Goal: Task Accomplishment & Management: Use online tool/utility

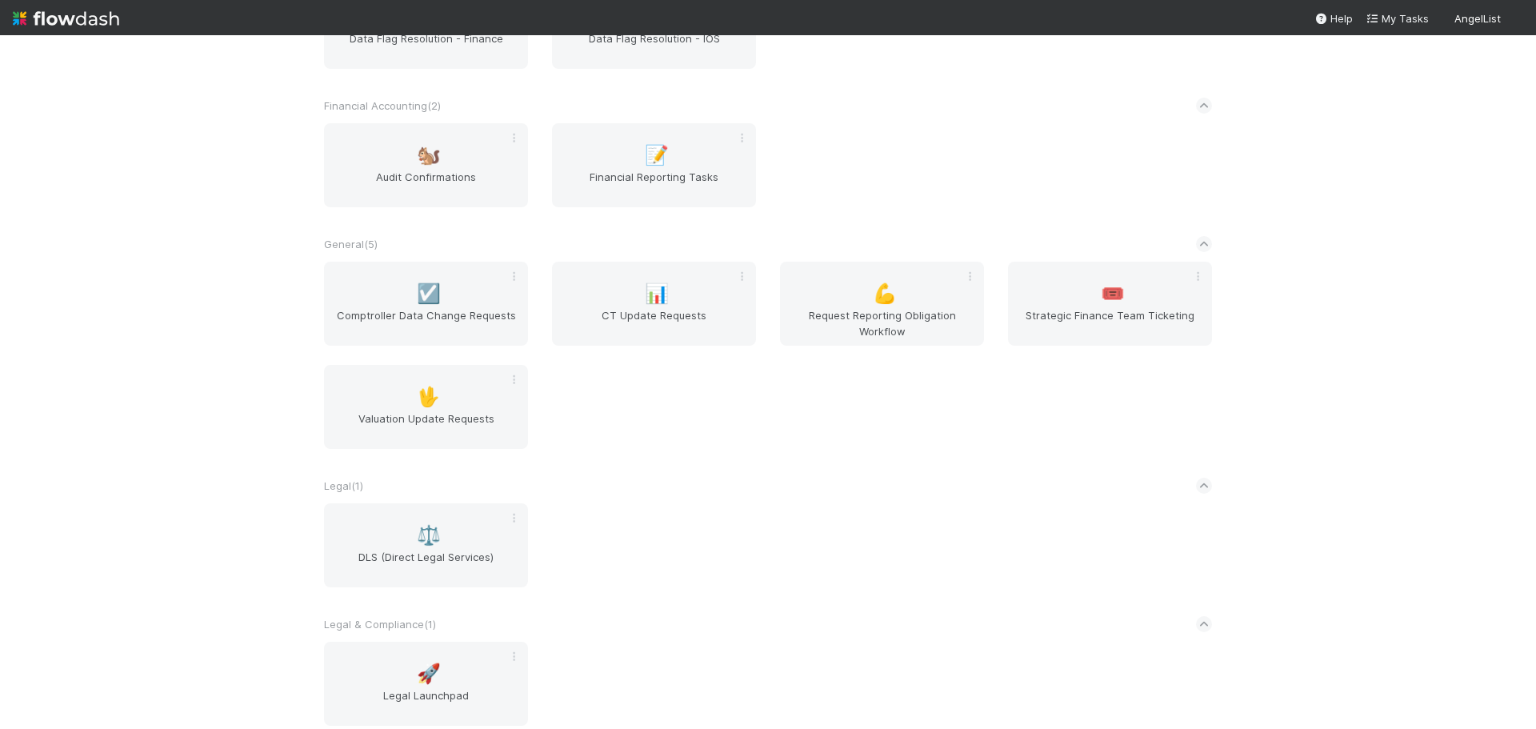
scroll to position [457, 0]
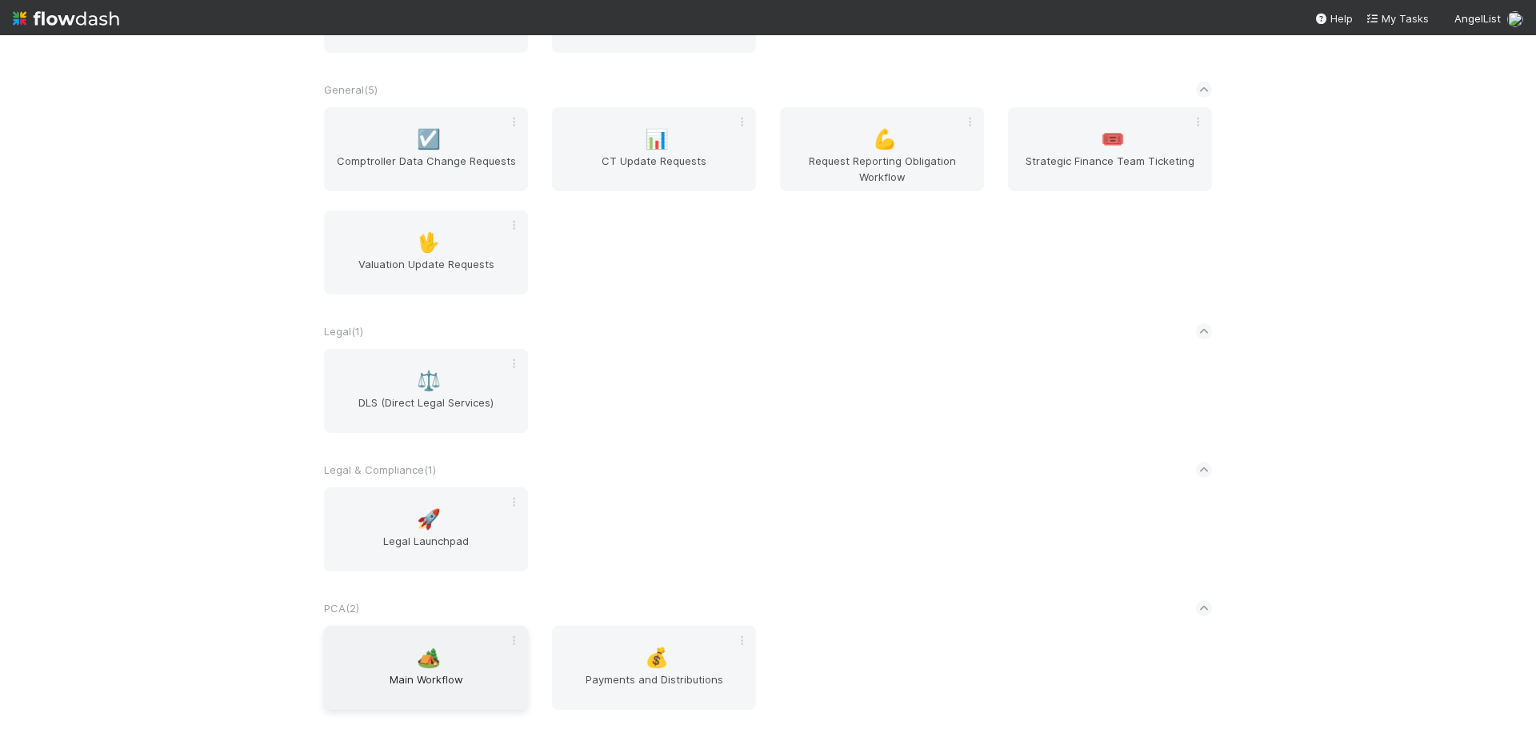
click at [410, 681] on span "Main Workflow" at bounding box center [425, 687] width 191 height 32
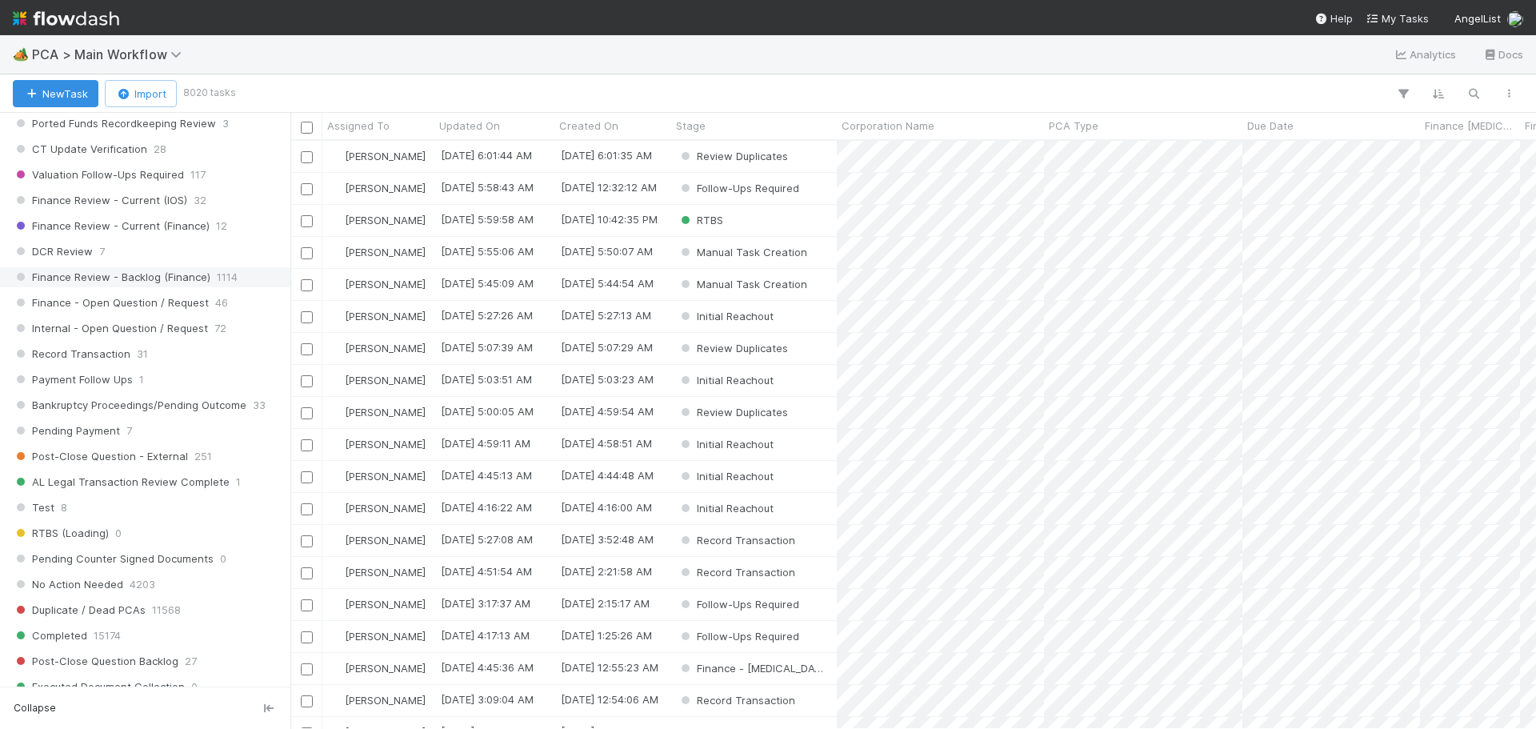
scroll to position [1200, 0]
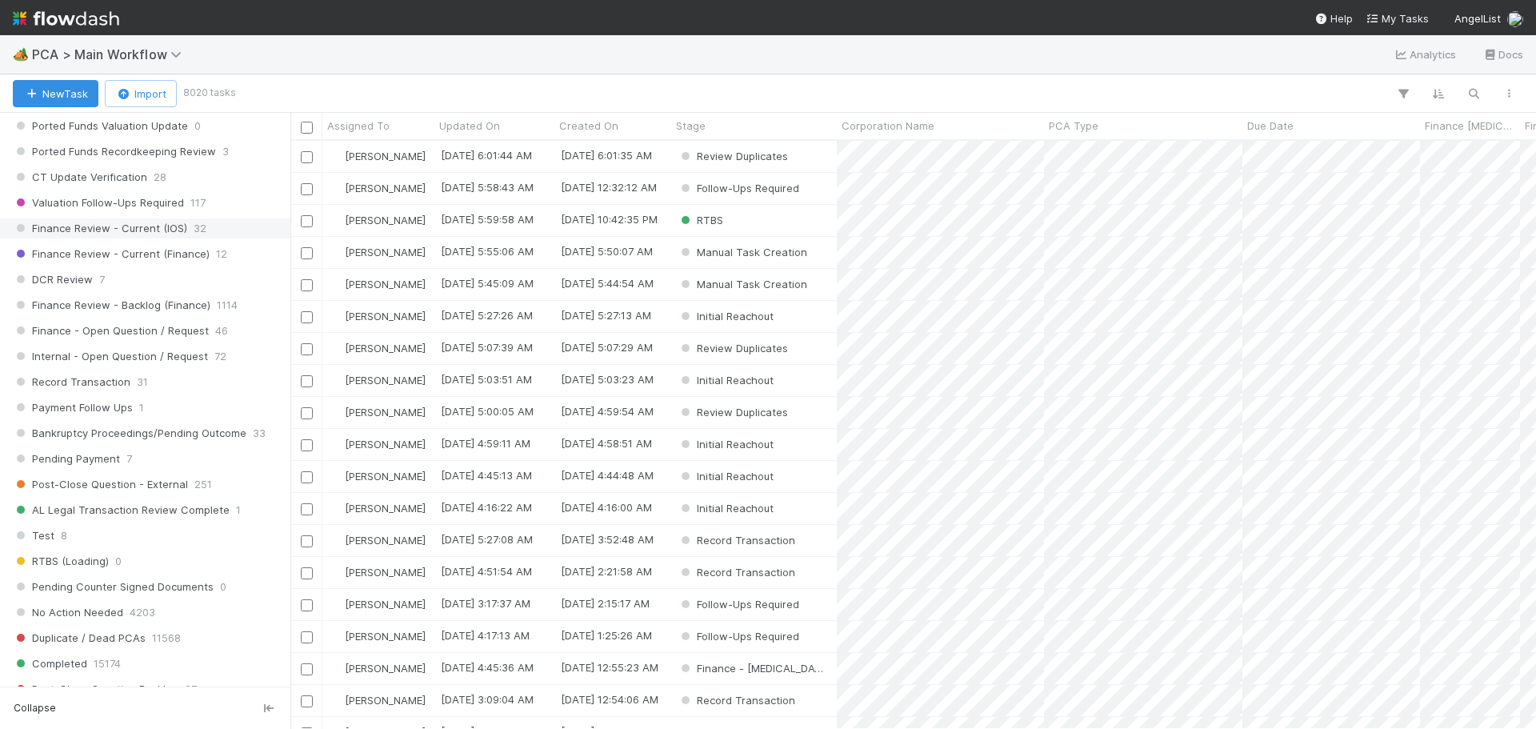
click at [153, 233] on span "Finance Review - Current (IOS)" at bounding box center [100, 228] width 174 height 20
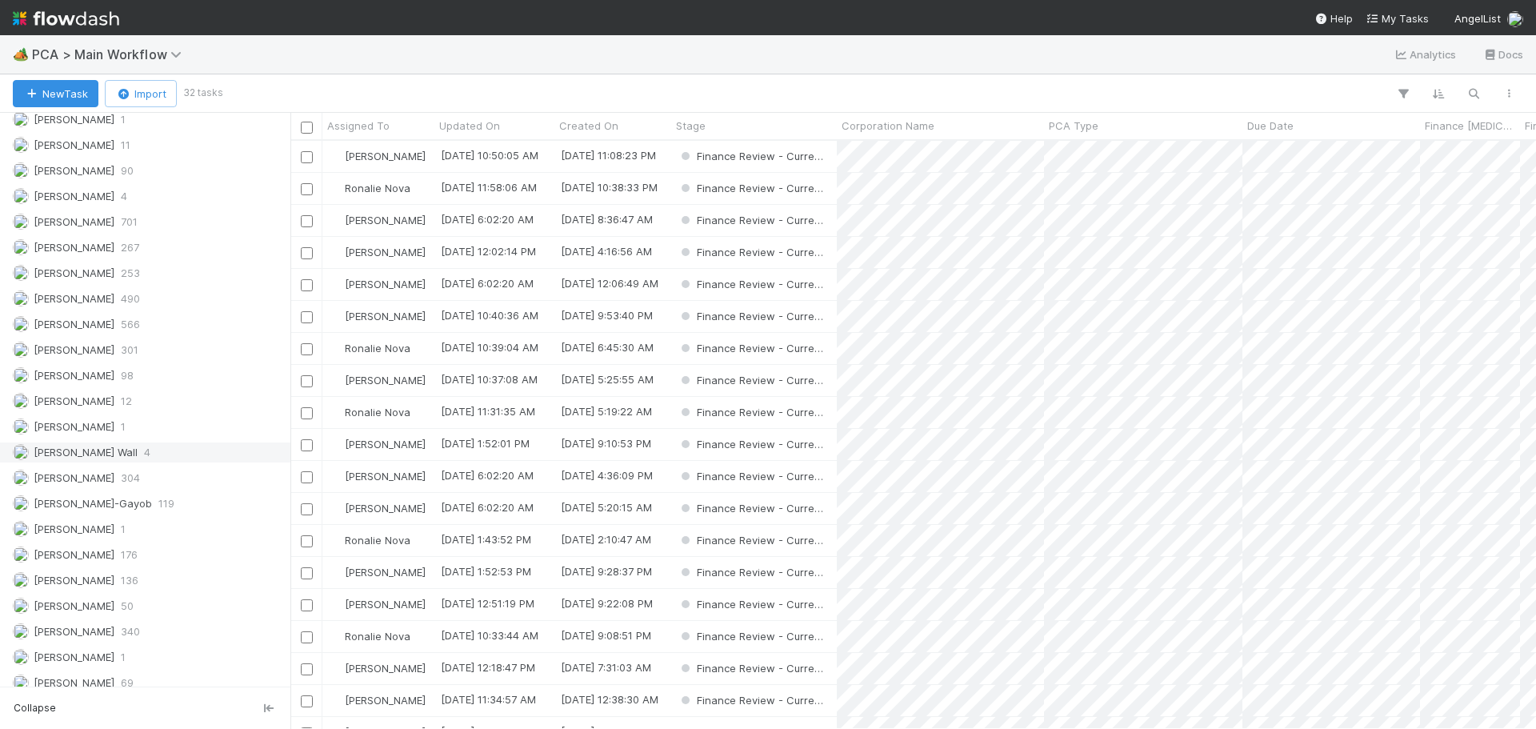
scroll to position [2278, 0]
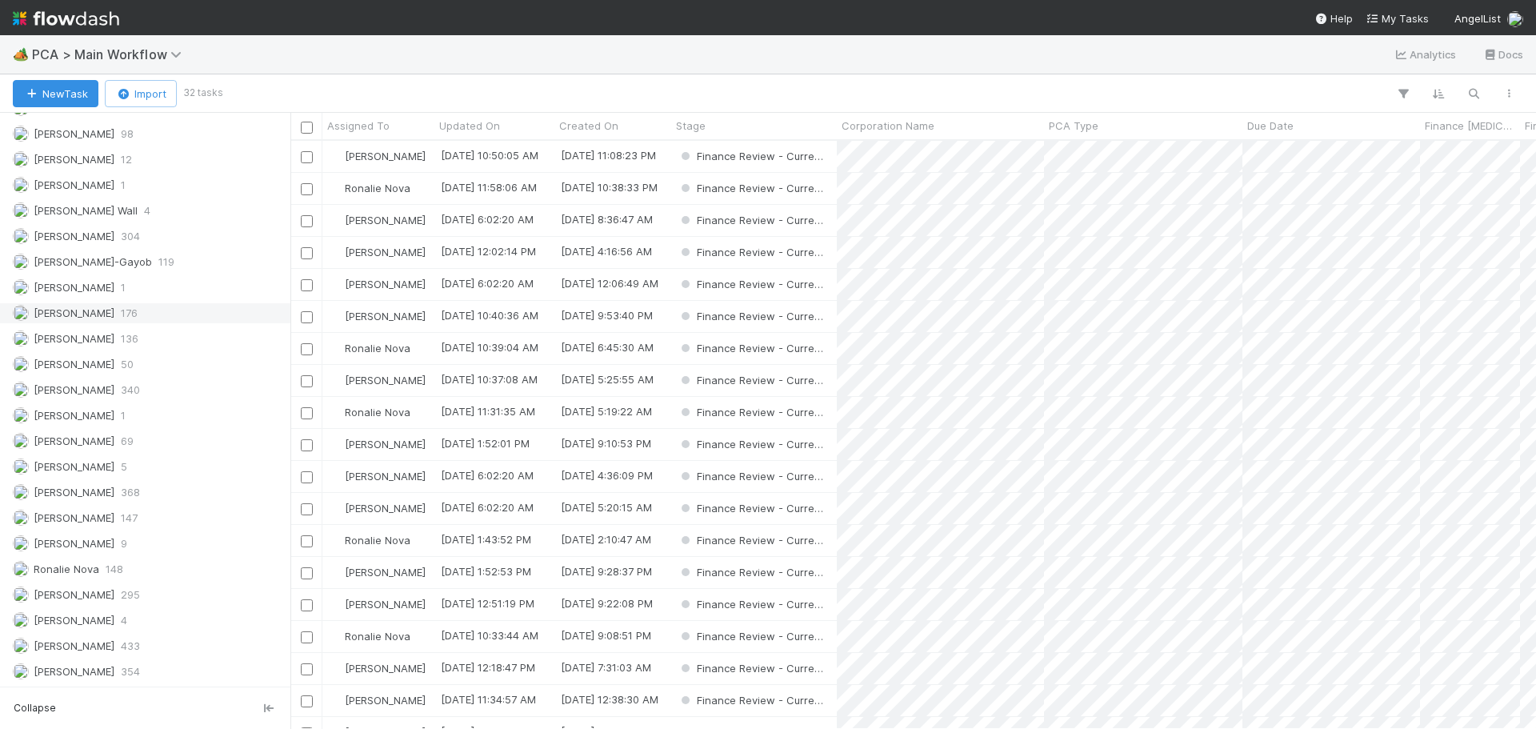
click at [127, 306] on span "176" at bounding box center [129, 313] width 17 height 20
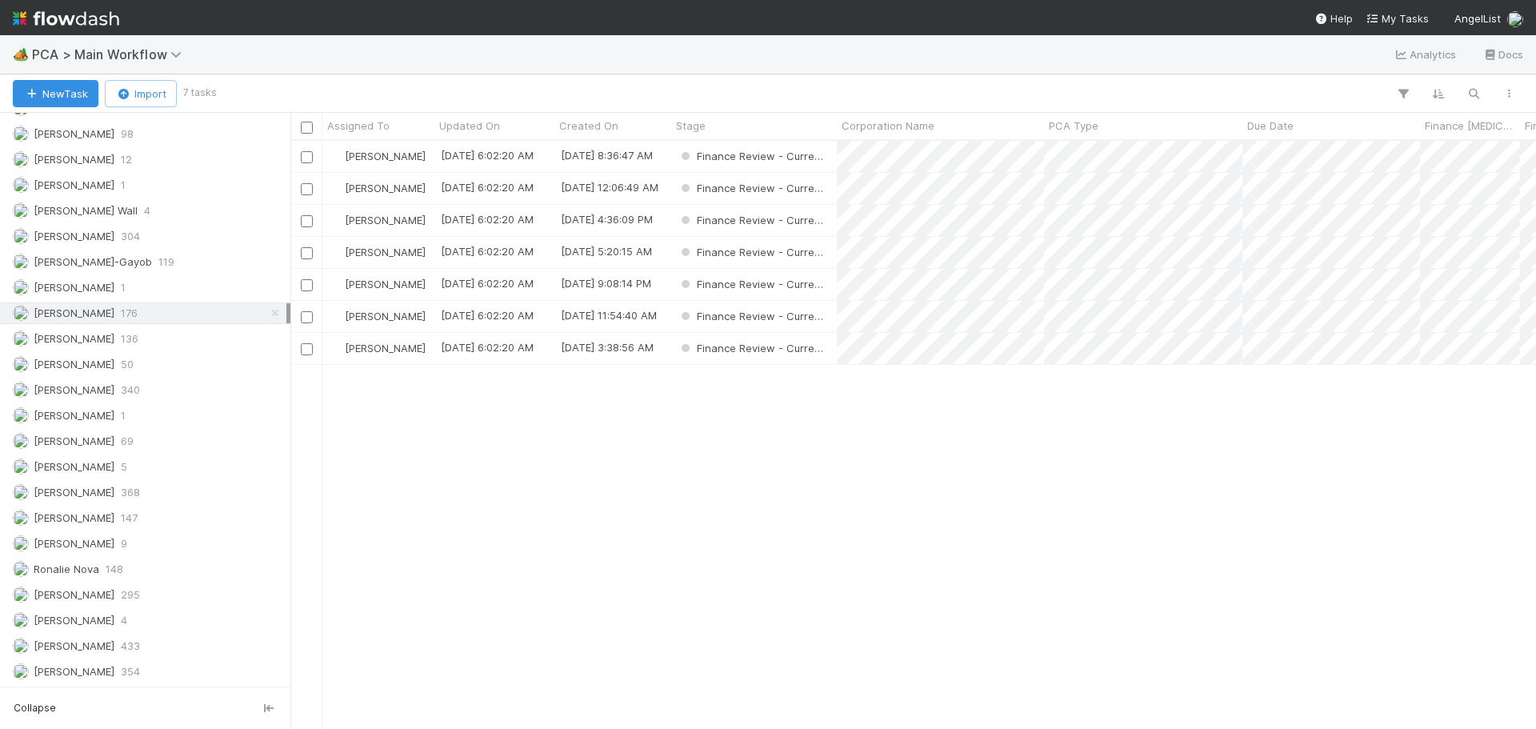
scroll to position [576, 1234]
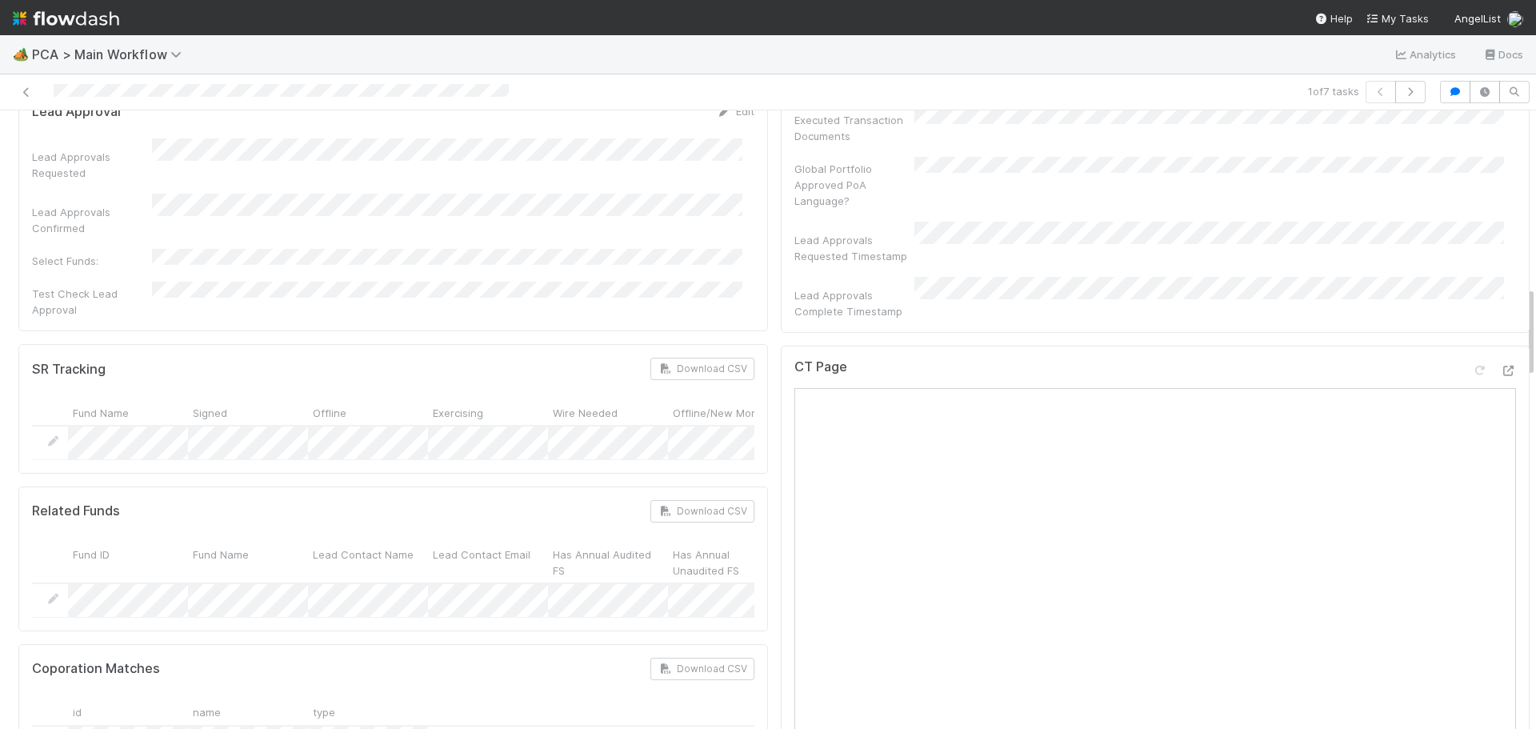
scroll to position [1280, 0]
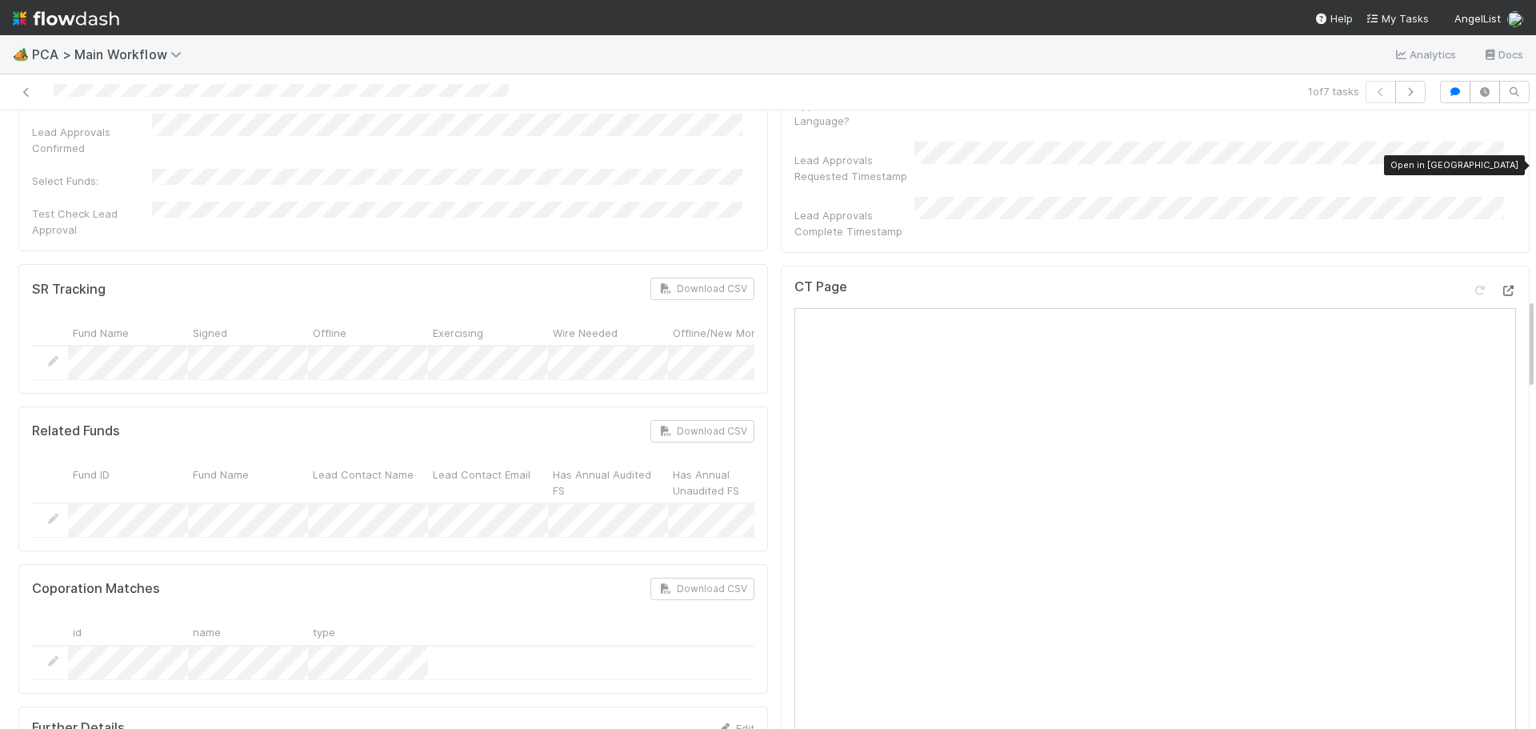
click at [1500, 286] on icon at bounding box center [1508, 291] width 16 height 10
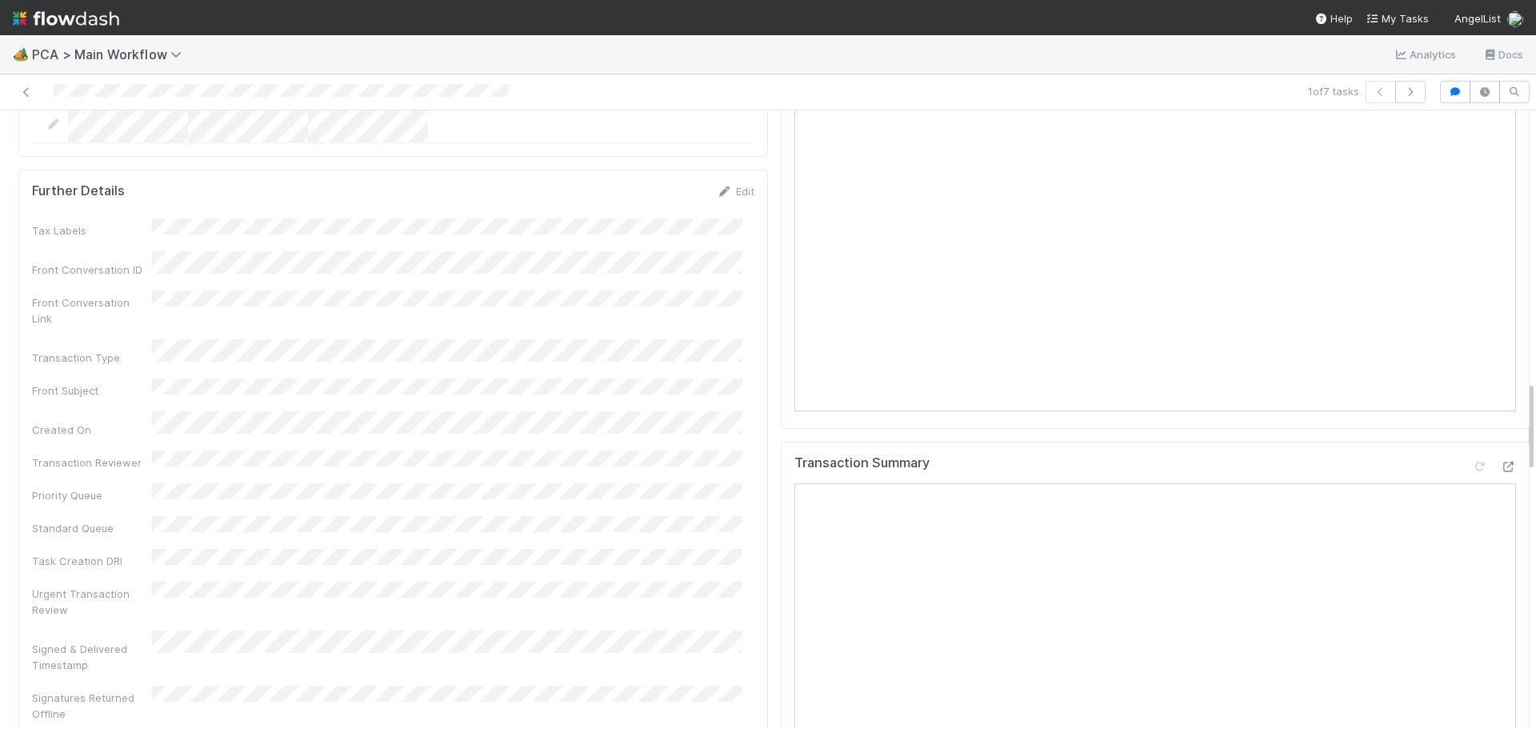
scroll to position [1840, 0]
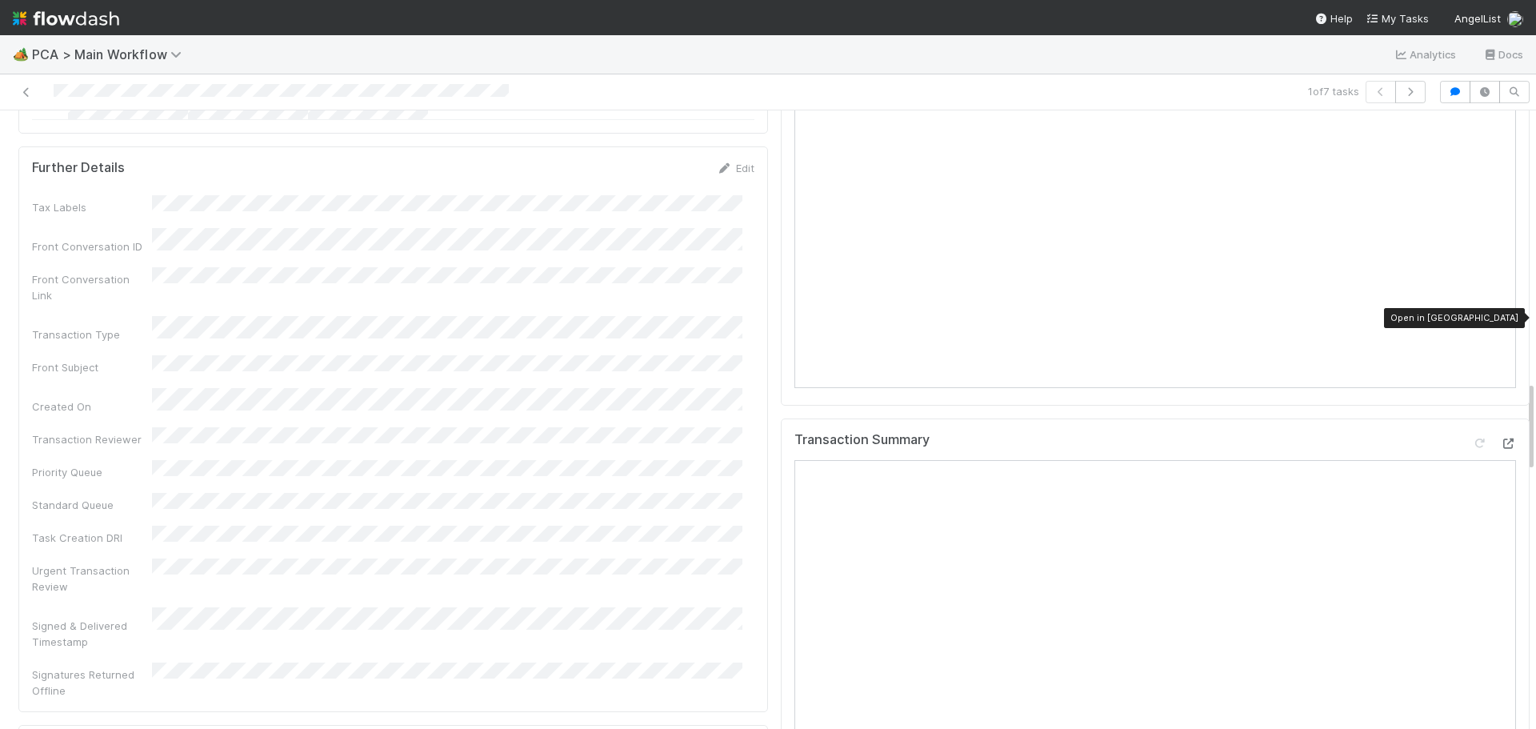
click at [1500, 439] on icon at bounding box center [1508, 444] width 16 height 10
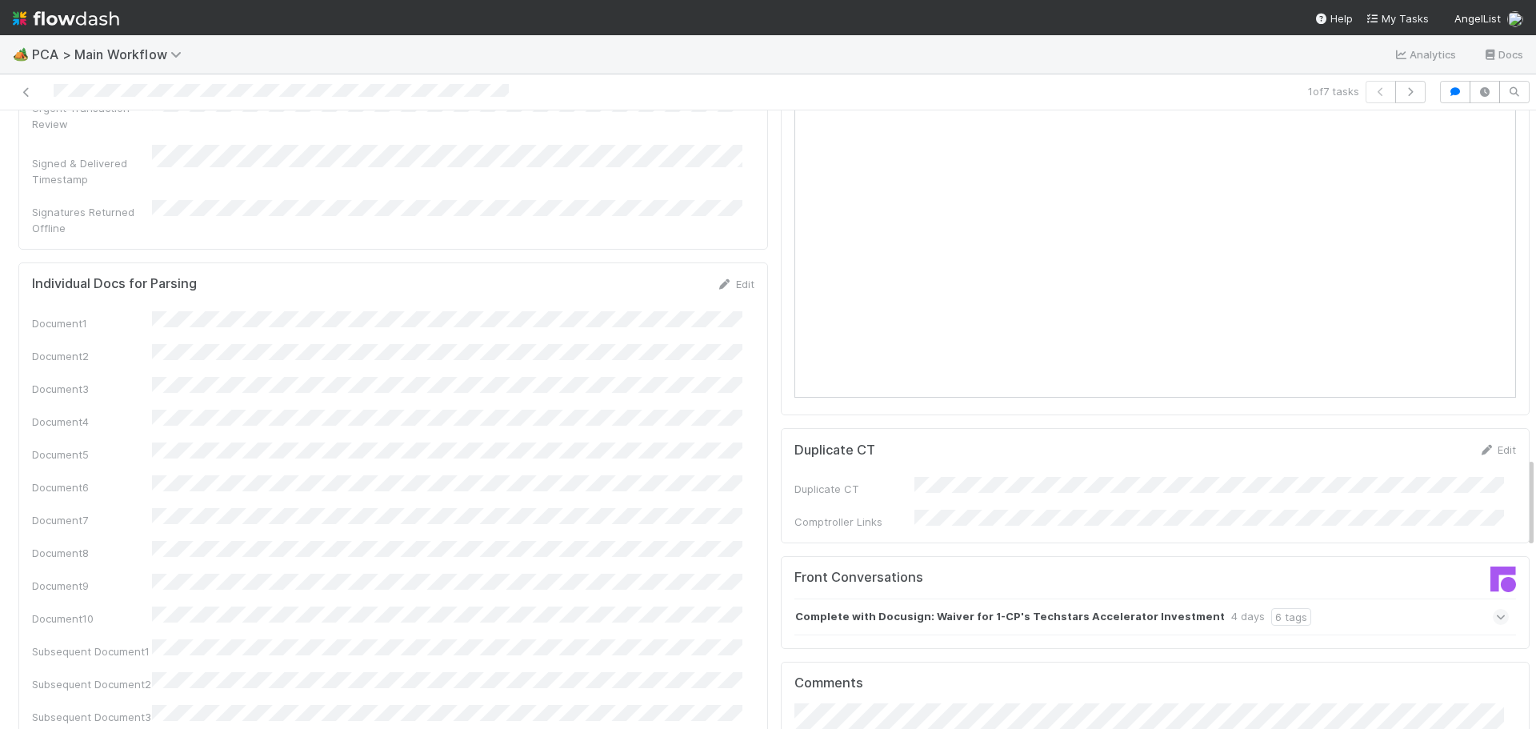
scroll to position [2481, 0]
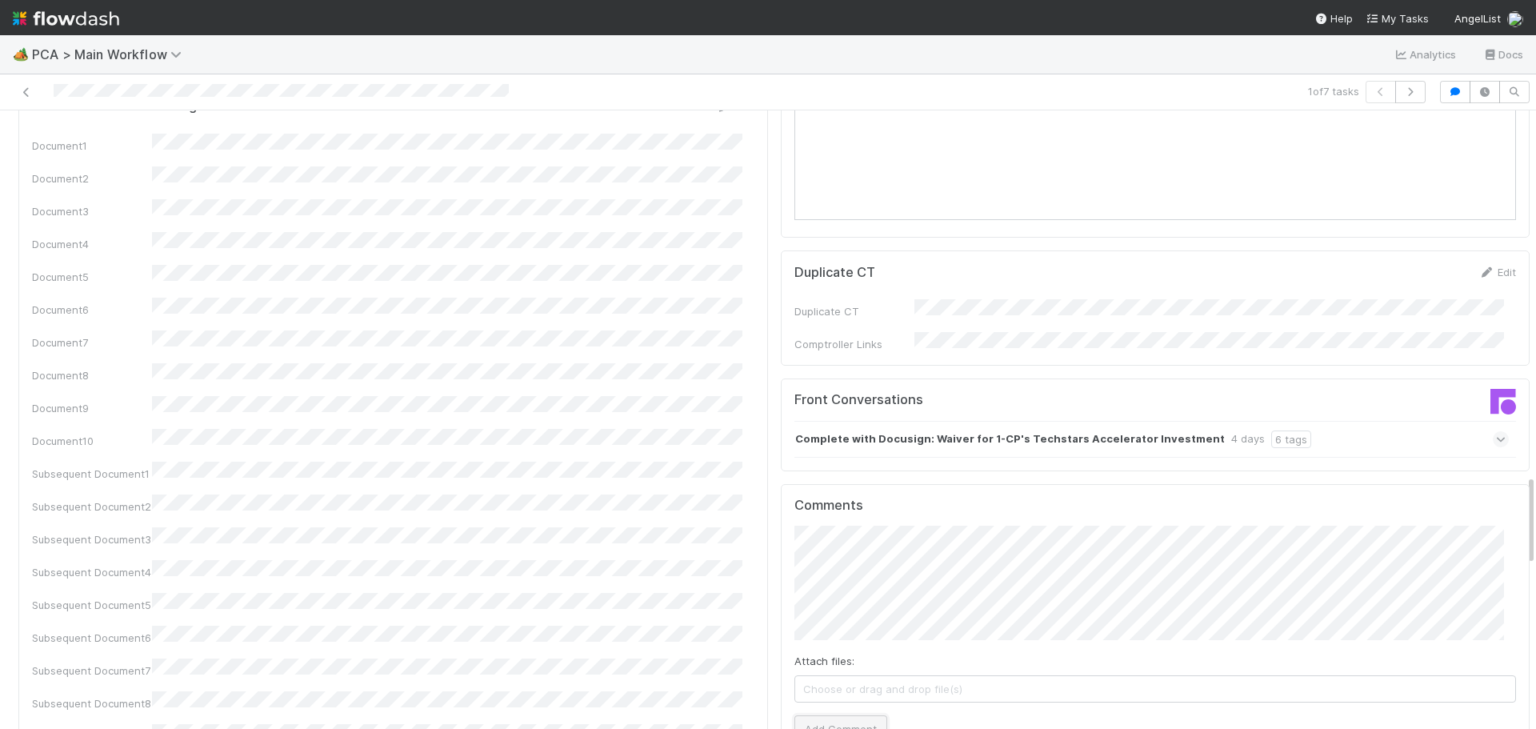
click at [842, 715] on button "Add Comment" at bounding box center [841, 728] width 93 height 27
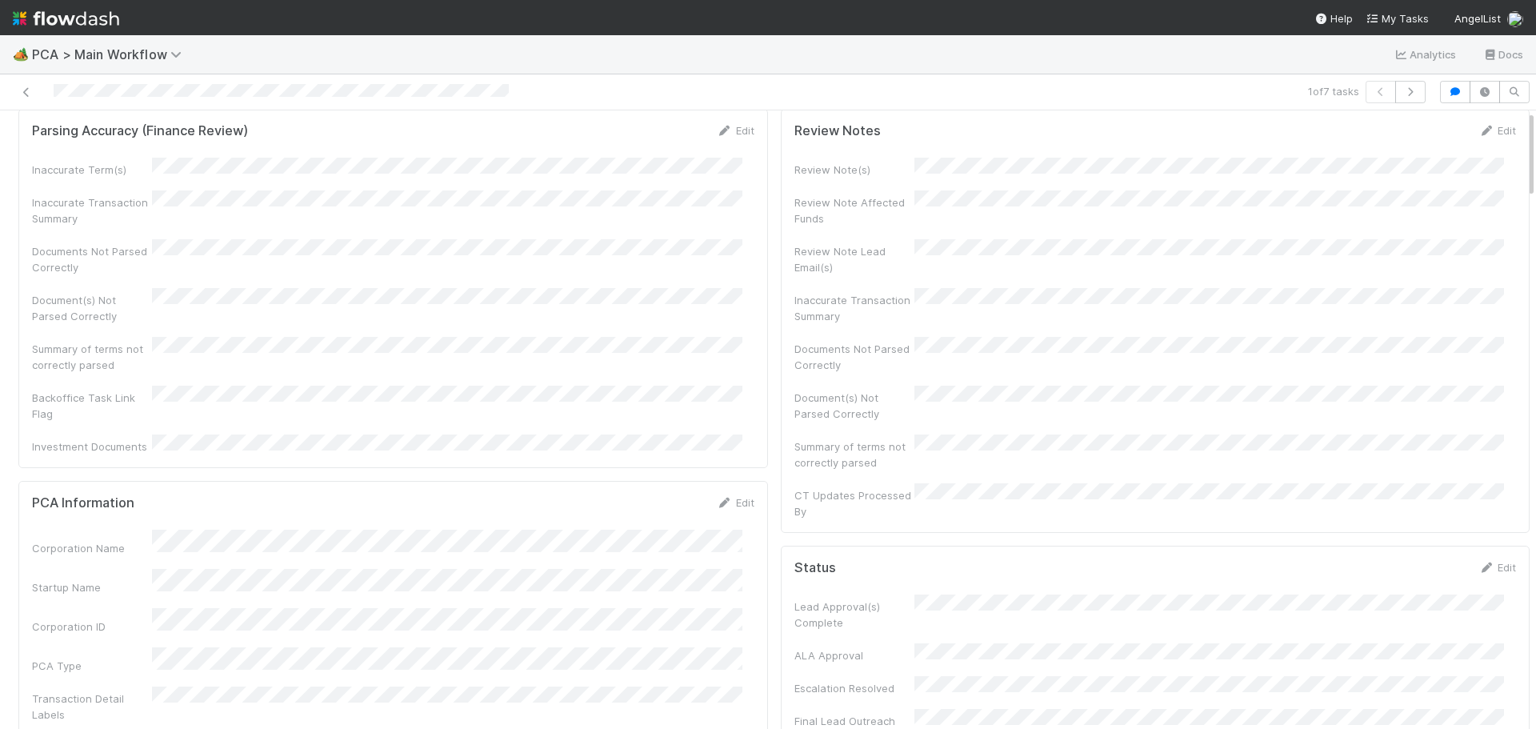
scroll to position [0, 0]
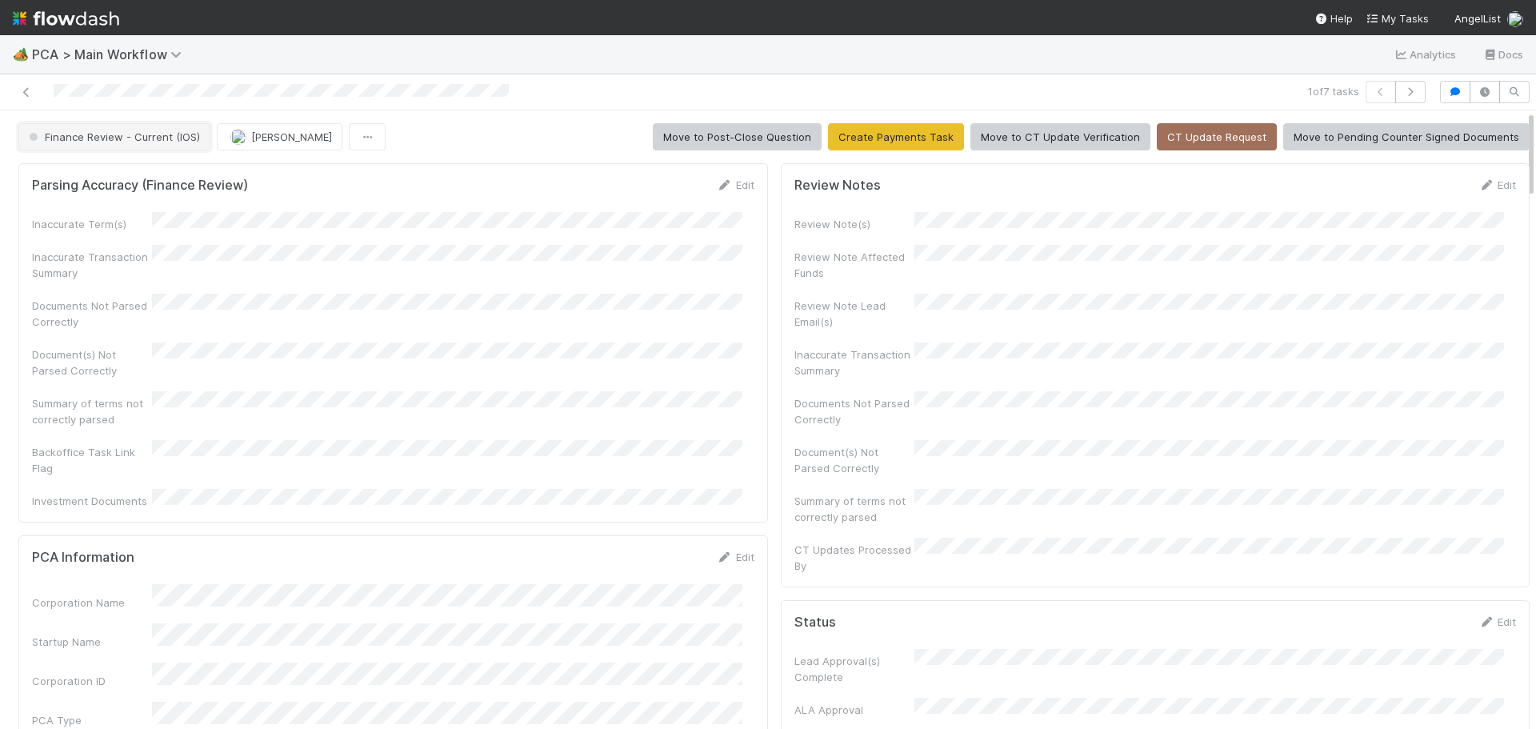
click at [166, 144] on button "Finance Review - Current (IOS)" at bounding box center [114, 136] width 192 height 27
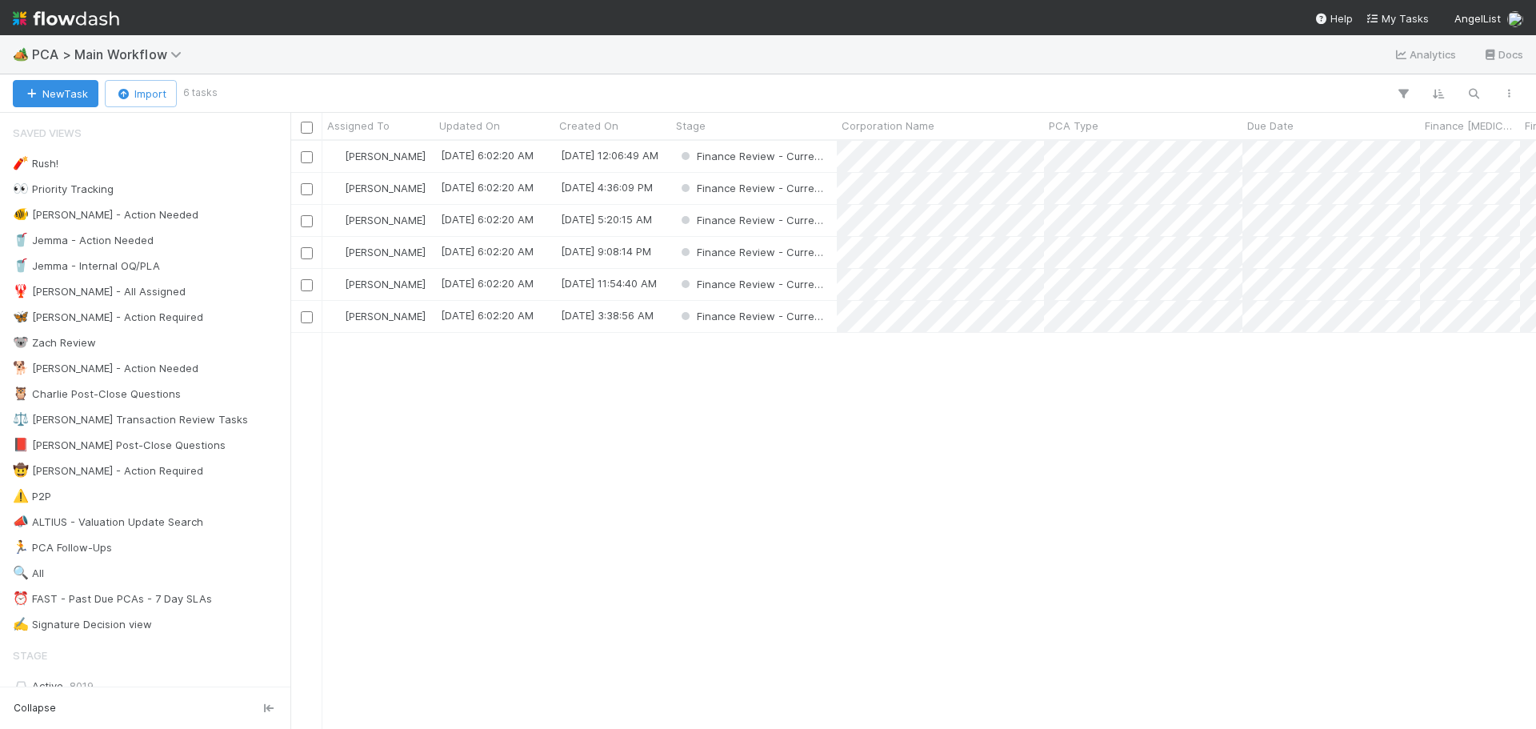
scroll to position [576, 1234]
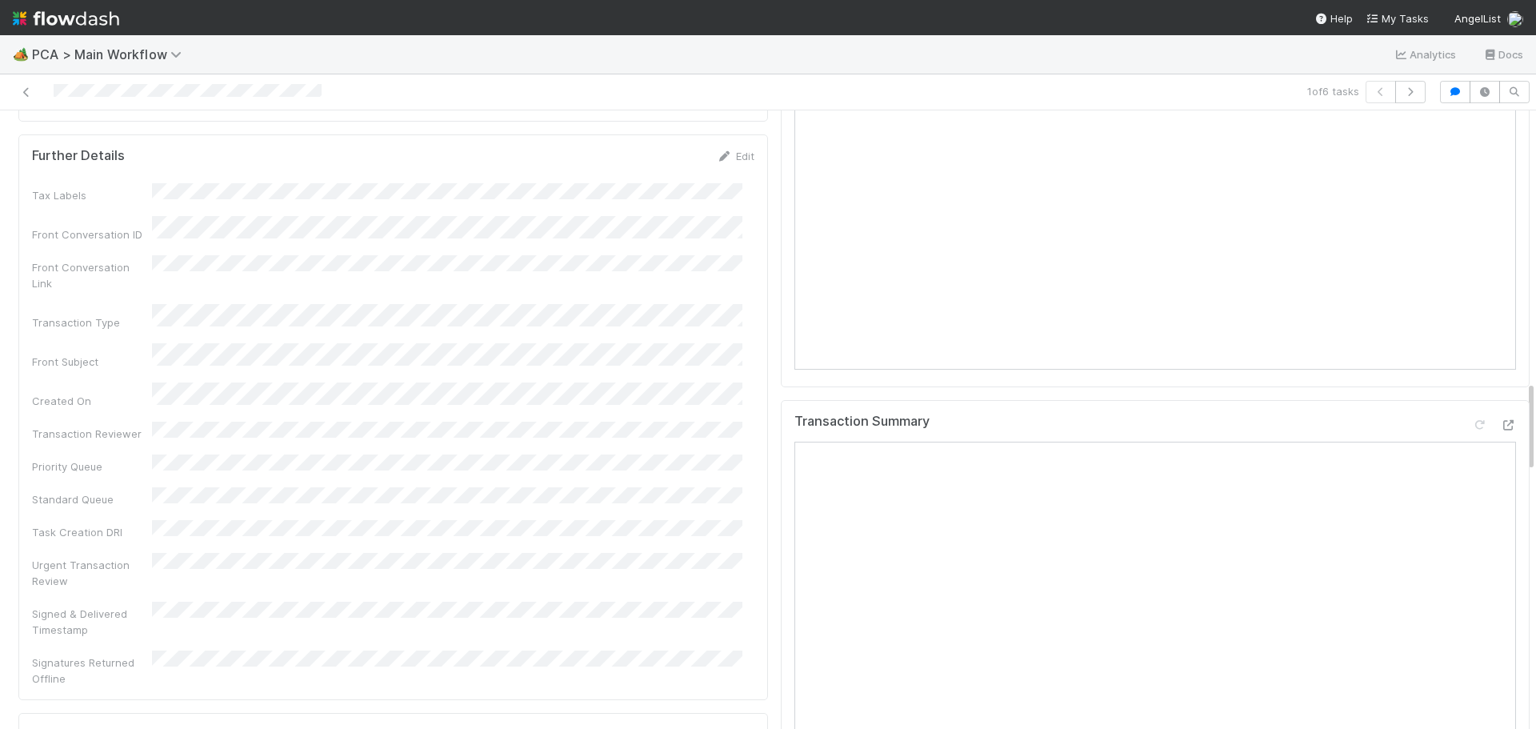
scroll to position [1840, 0]
click at [1500, 419] on icon at bounding box center [1508, 424] width 16 height 10
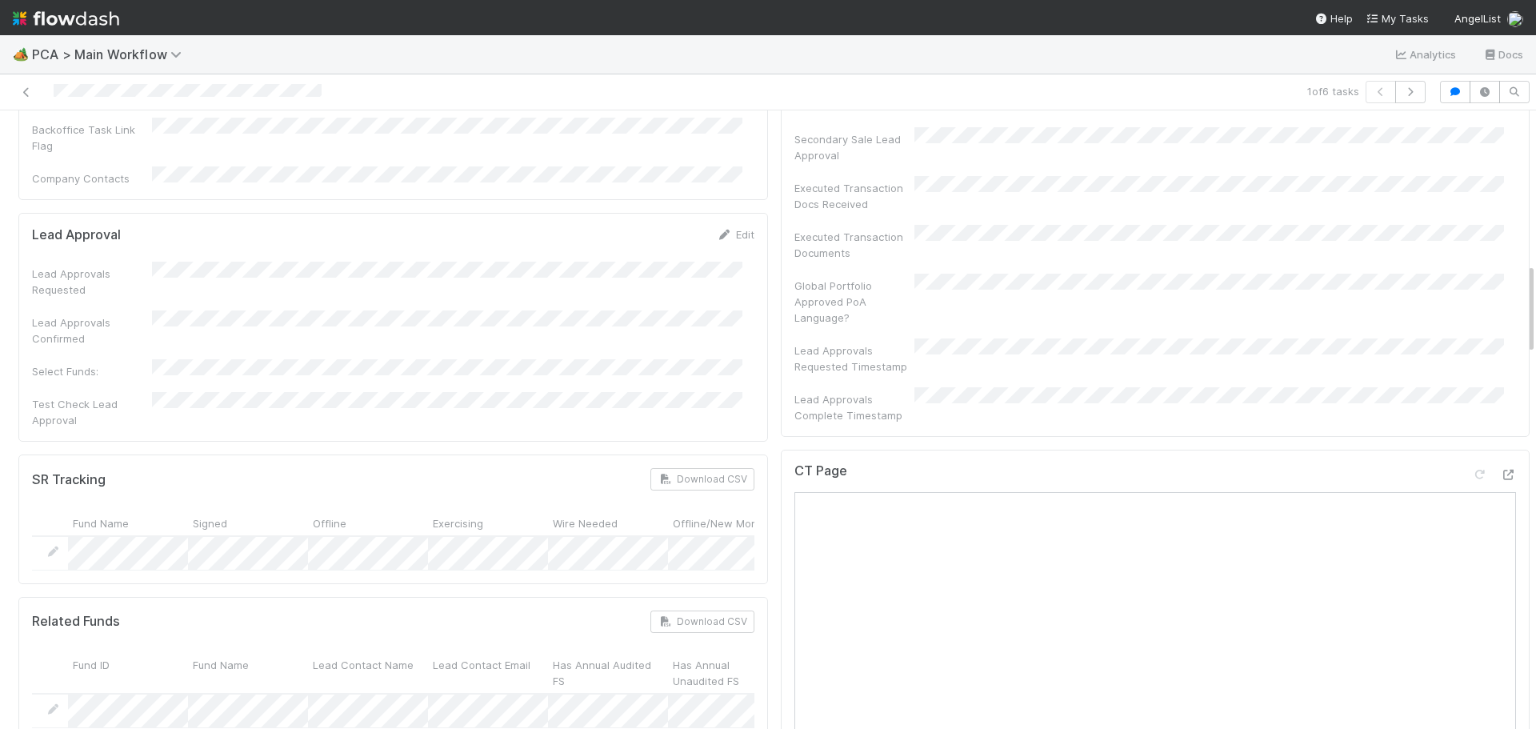
scroll to position [1040, 0]
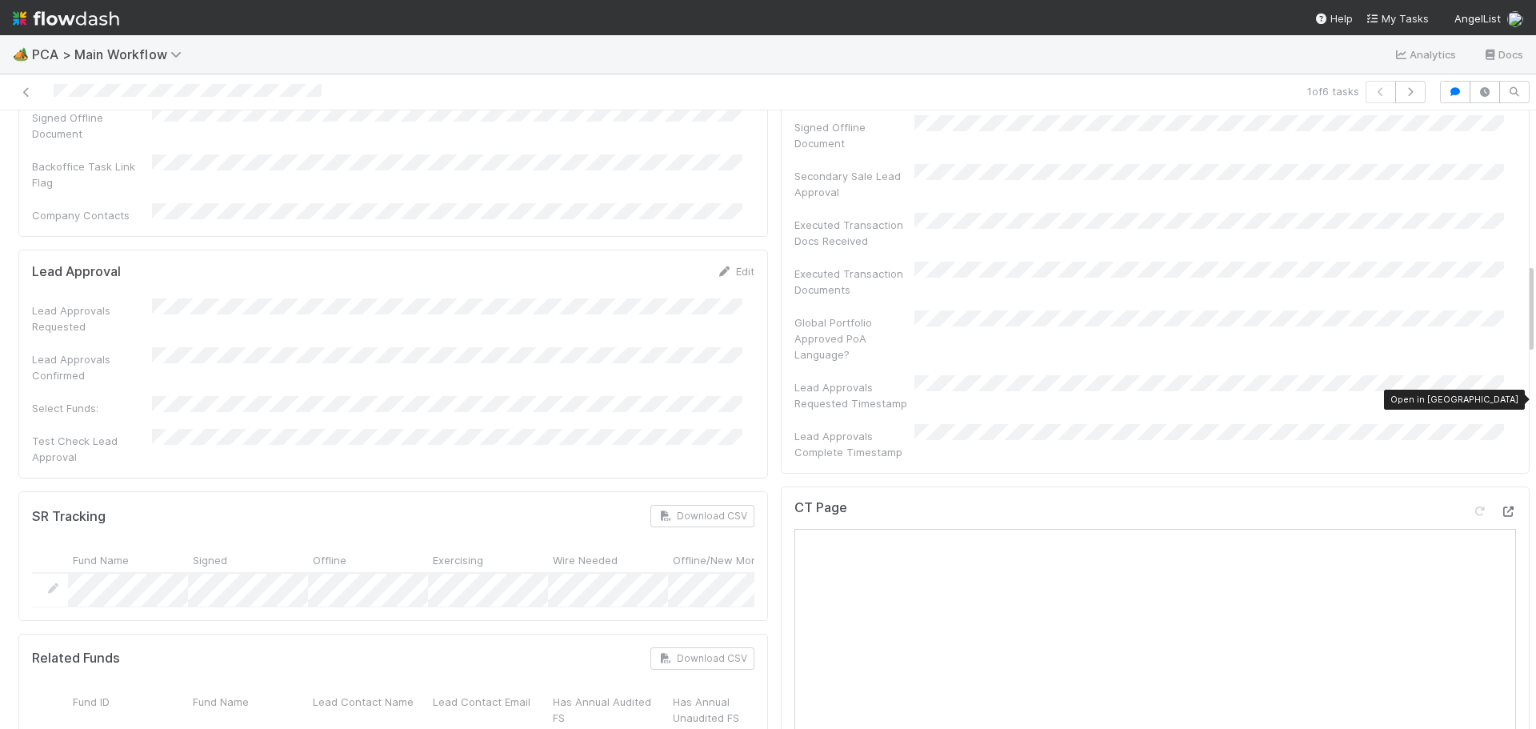
click at [1500, 507] on icon at bounding box center [1508, 512] width 16 height 10
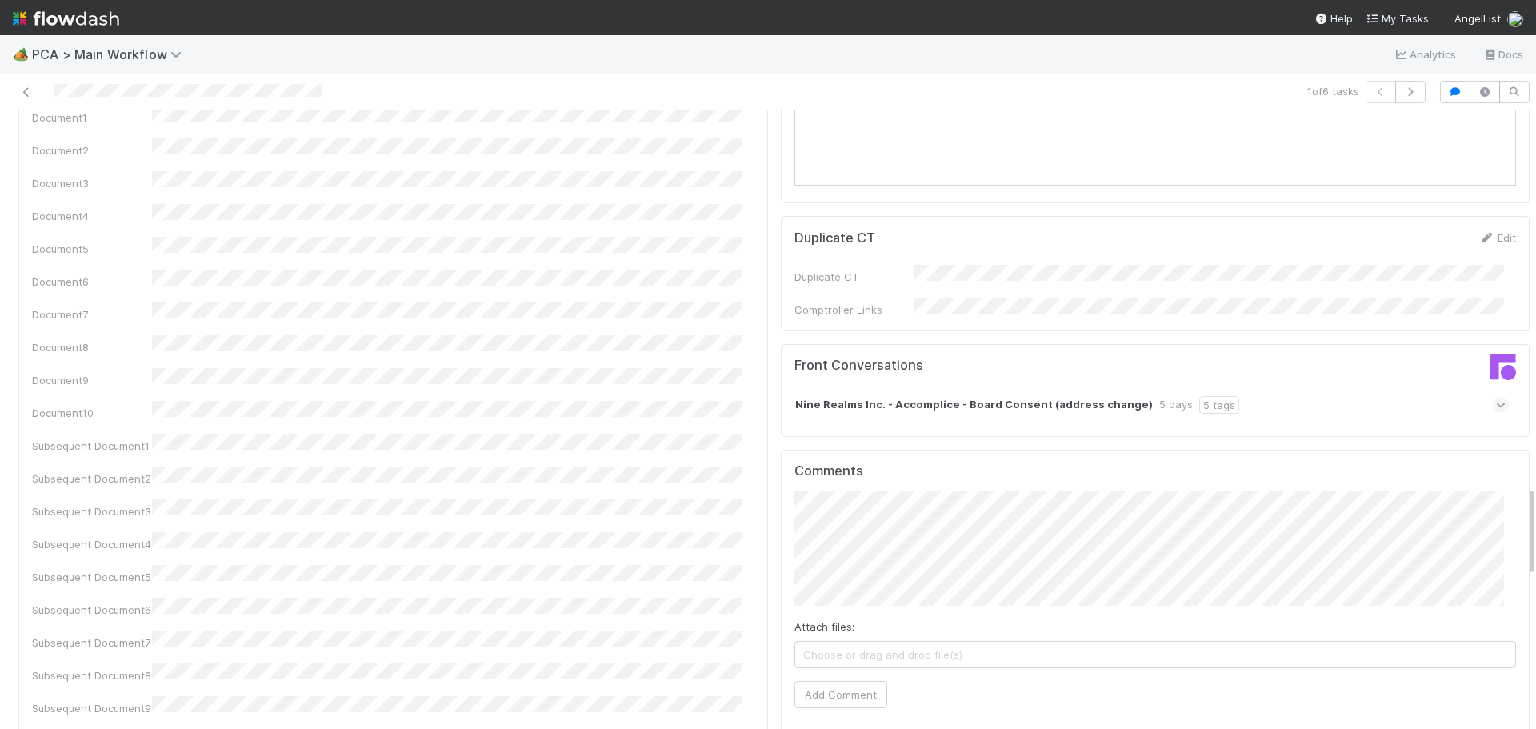
scroll to position [2561, 0]
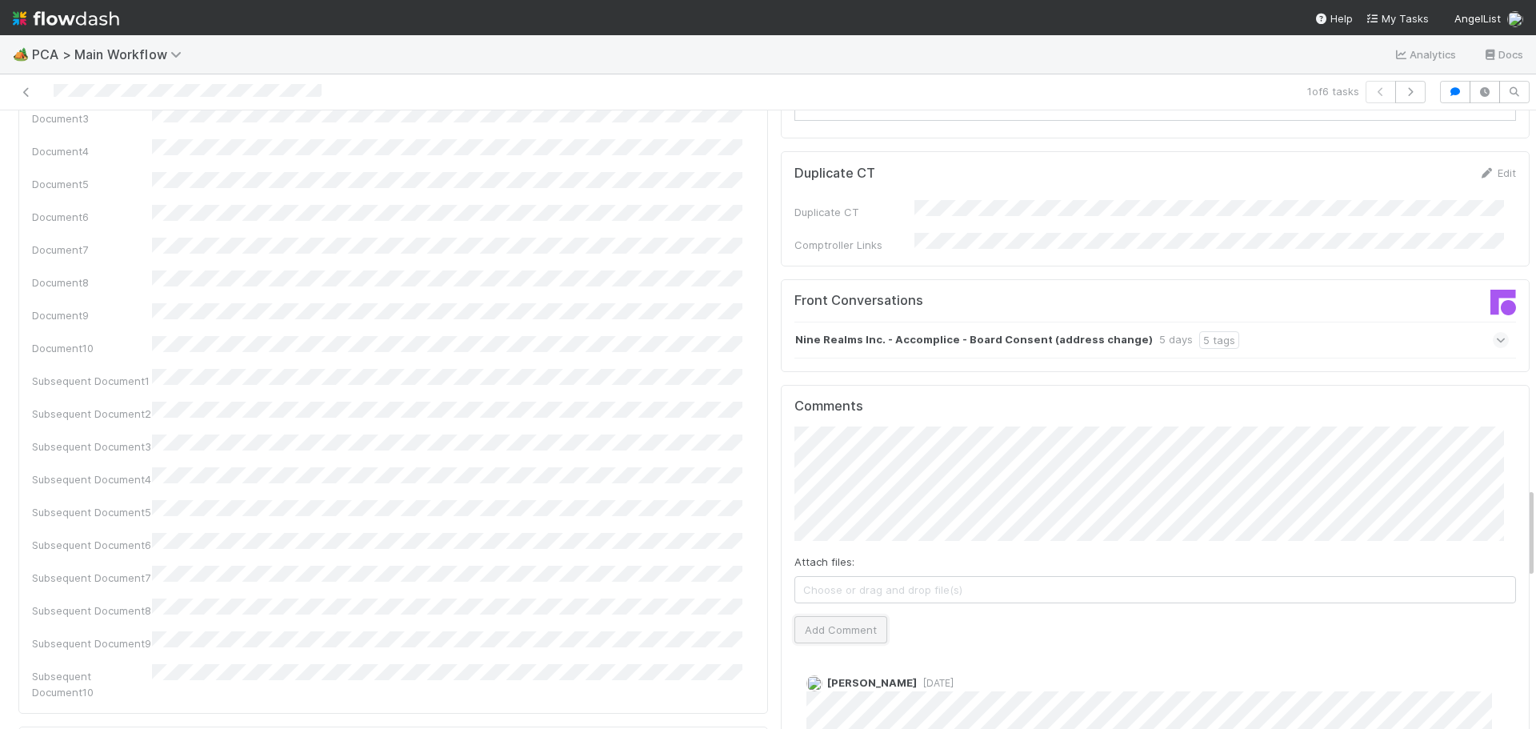
click at [826, 616] on button "Add Comment" at bounding box center [841, 629] width 93 height 27
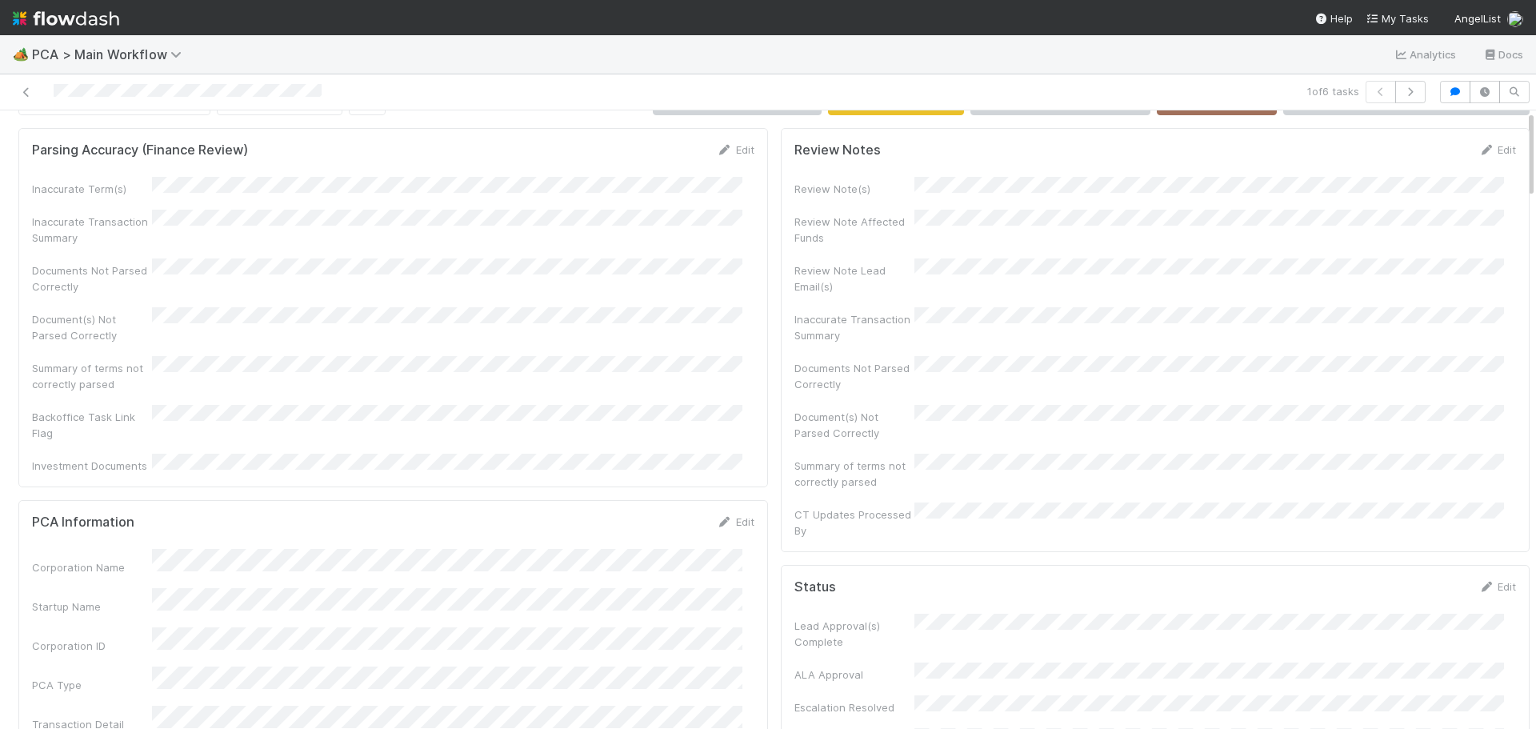
scroll to position [0, 0]
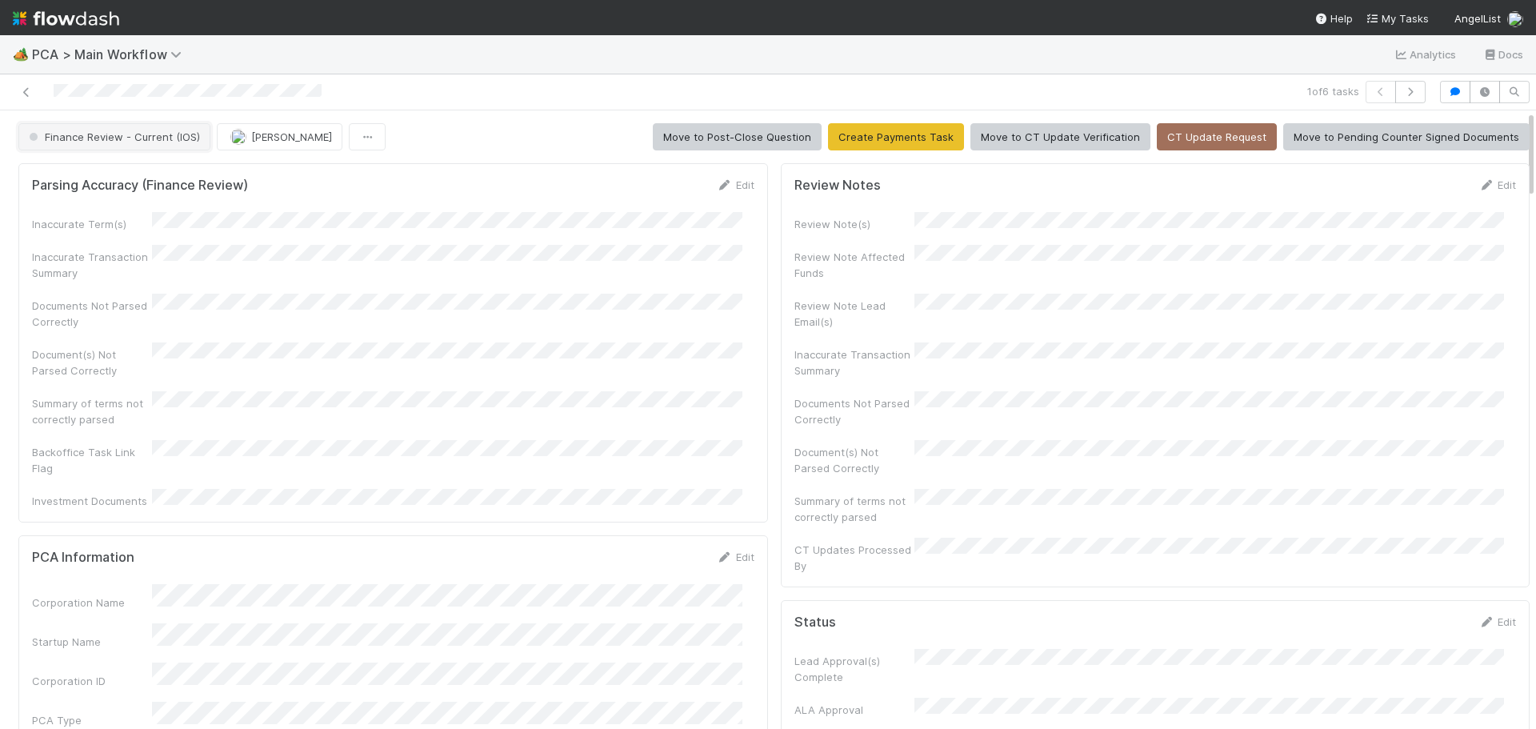
click at [158, 137] on span "Finance Review - Current (IOS)" at bounding box center [113, 136] width 174 height 13
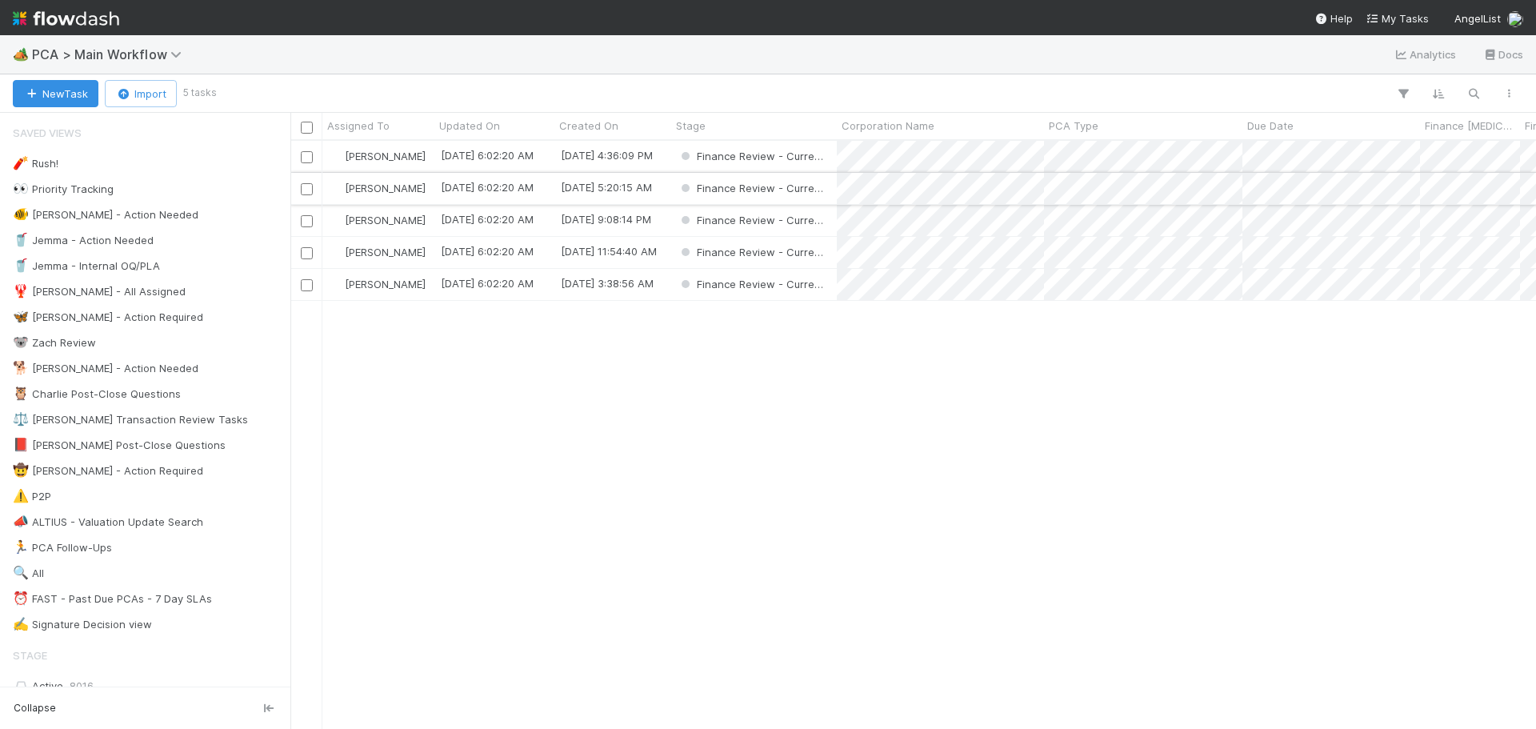
scroll to position [576, 1234]
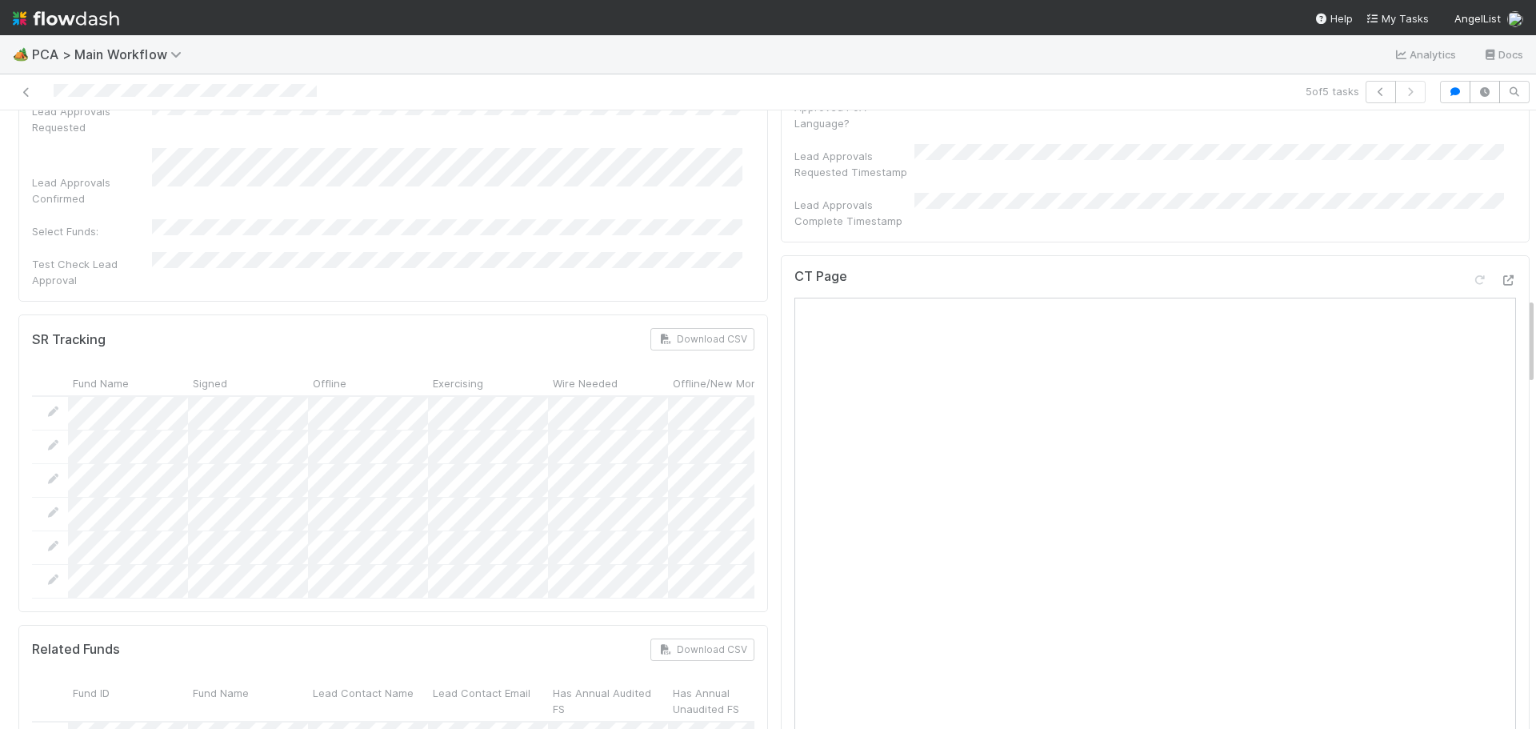
scroll to position [1280, 0]
click at [1500, 286] on icon at bounding box center [1508, 291] width 16 height 10
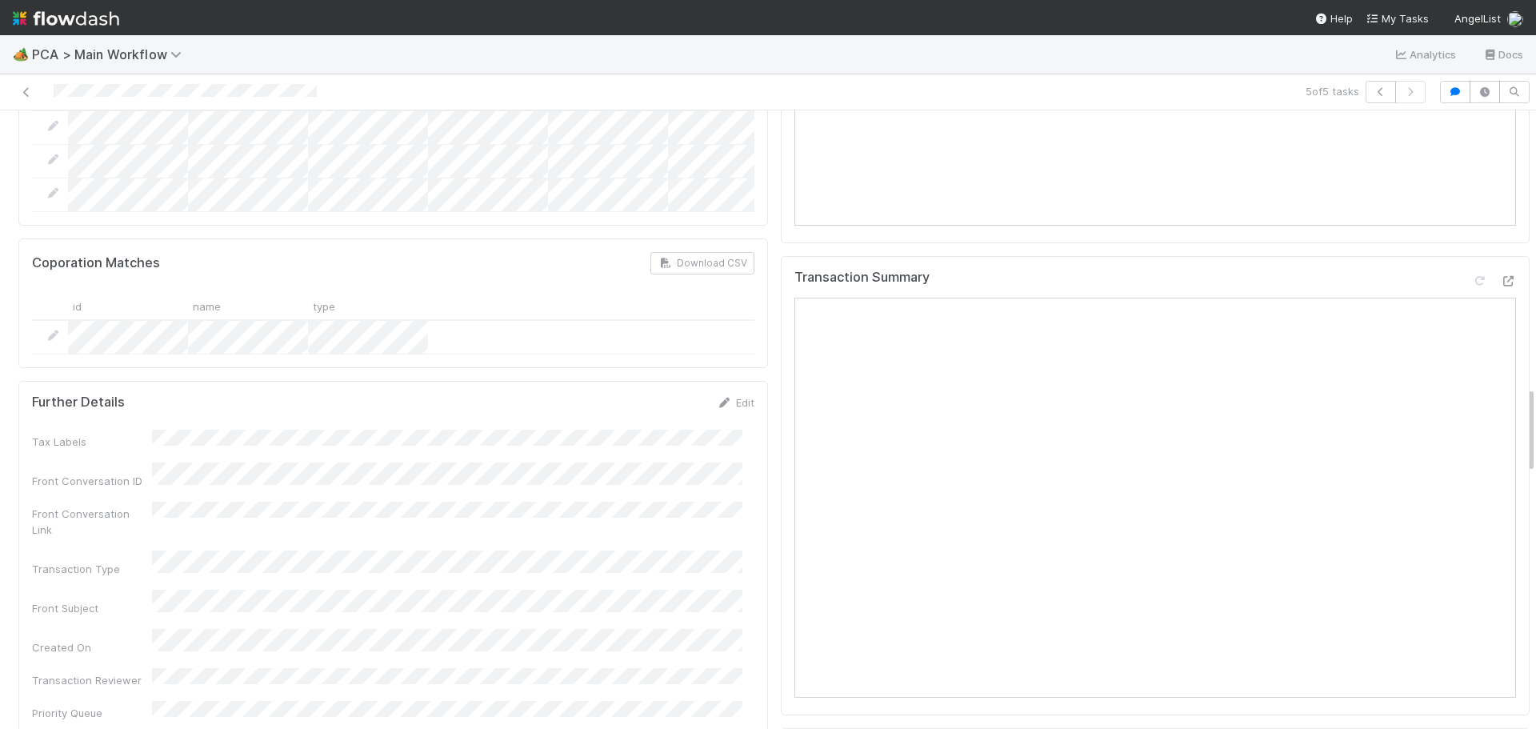
scroll to position [1920, 0]
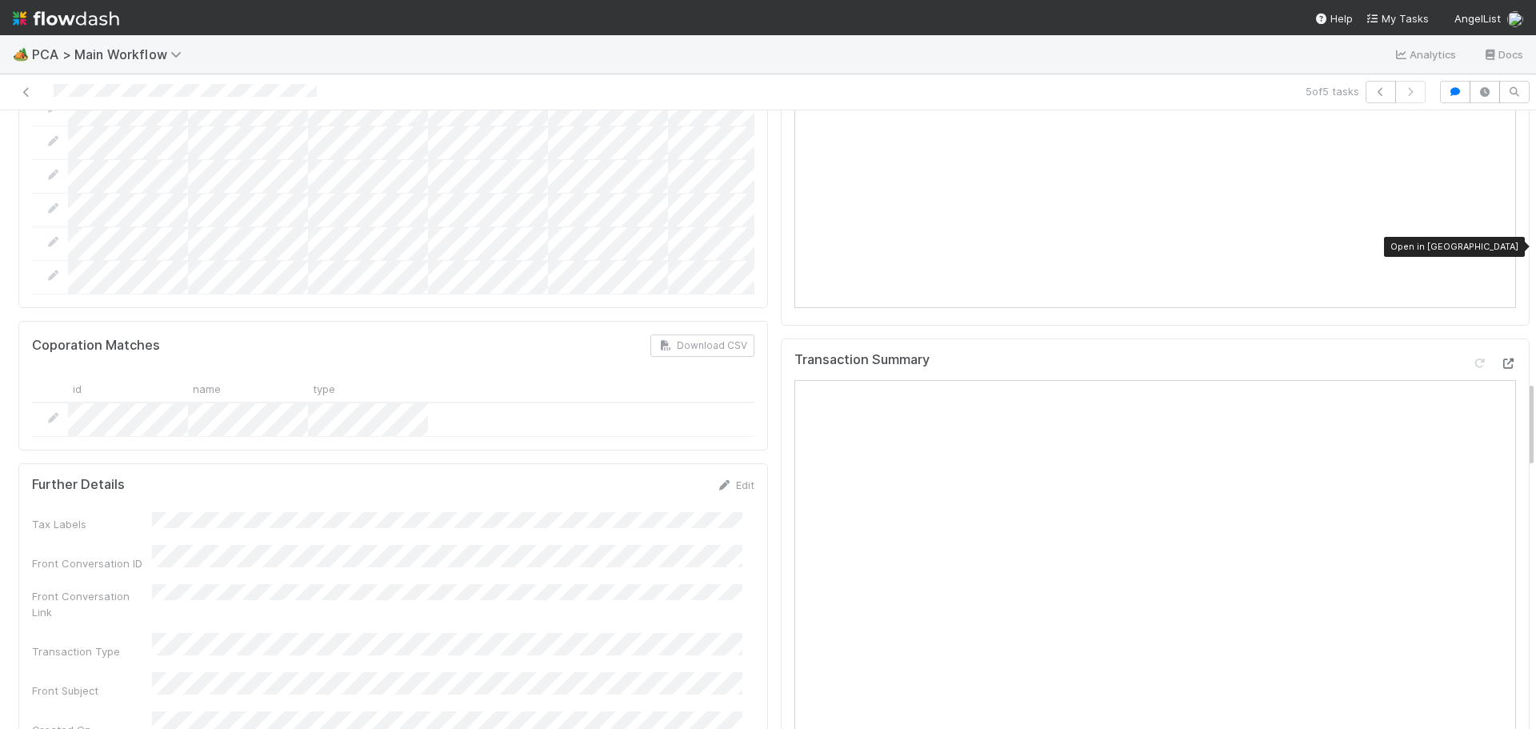
click at [1500, 358] on icon at bounding box center [1508, 363] width 16 height 10
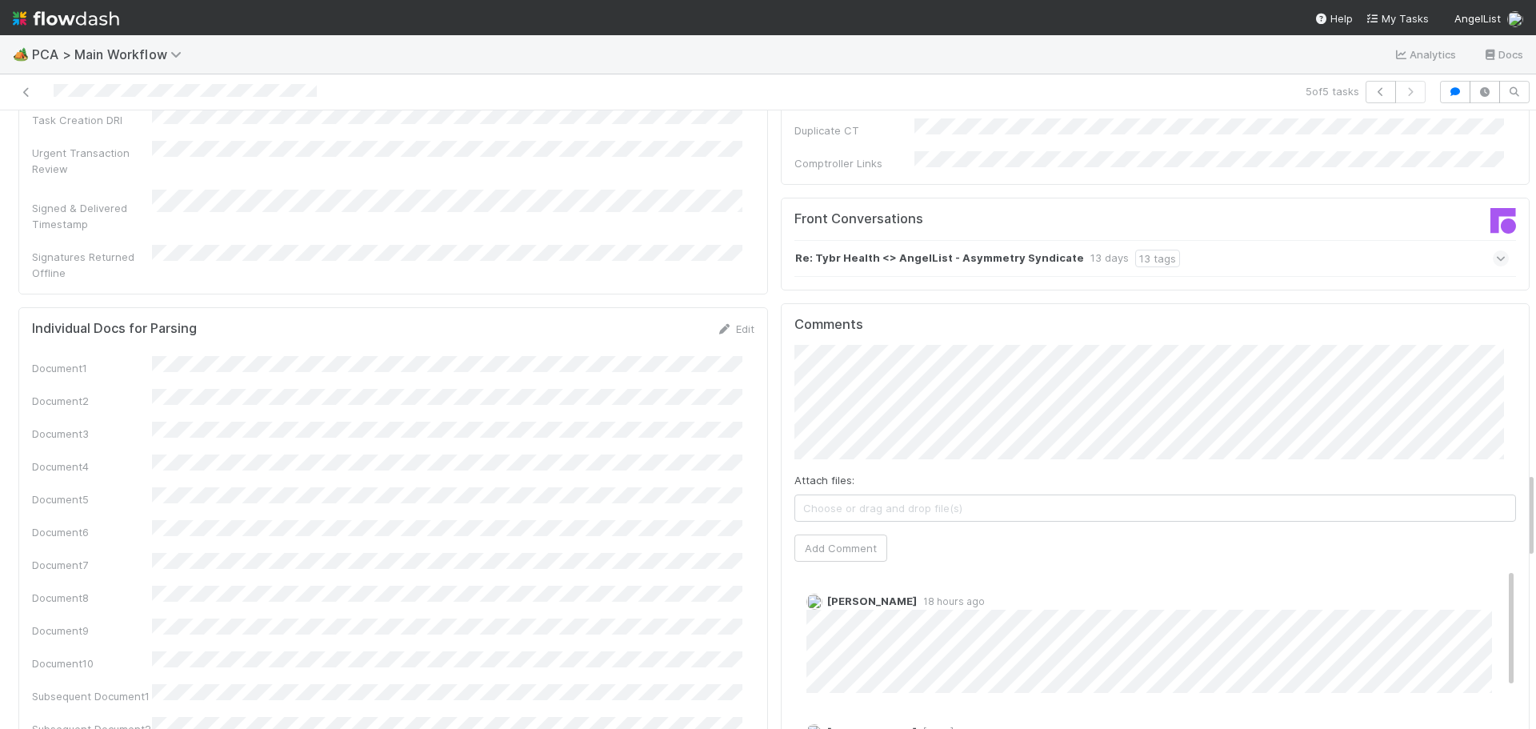
scroll to position [2561, 0]
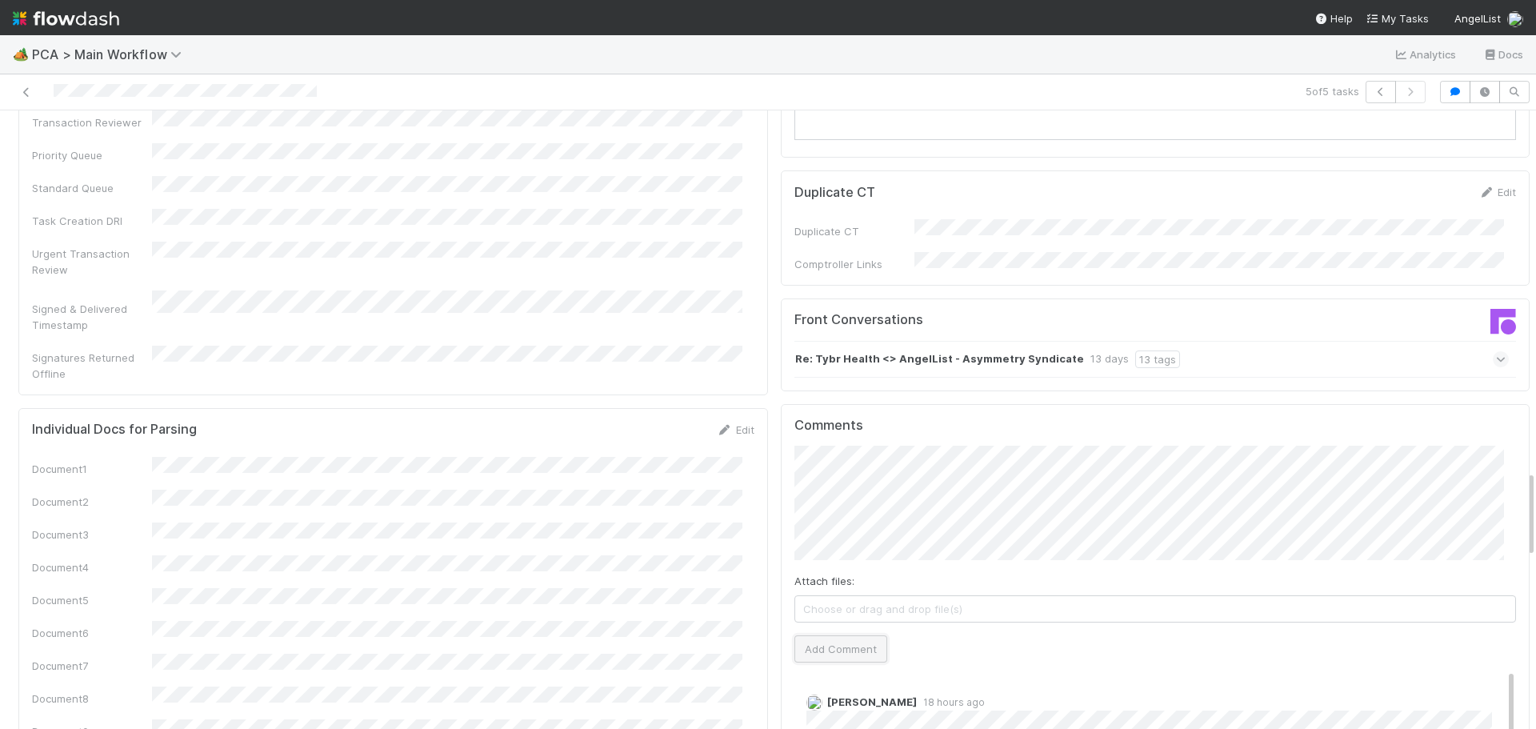
click at [839, 635] on button "Add Comment" at bounding box center [841, 648] width 93 height 27
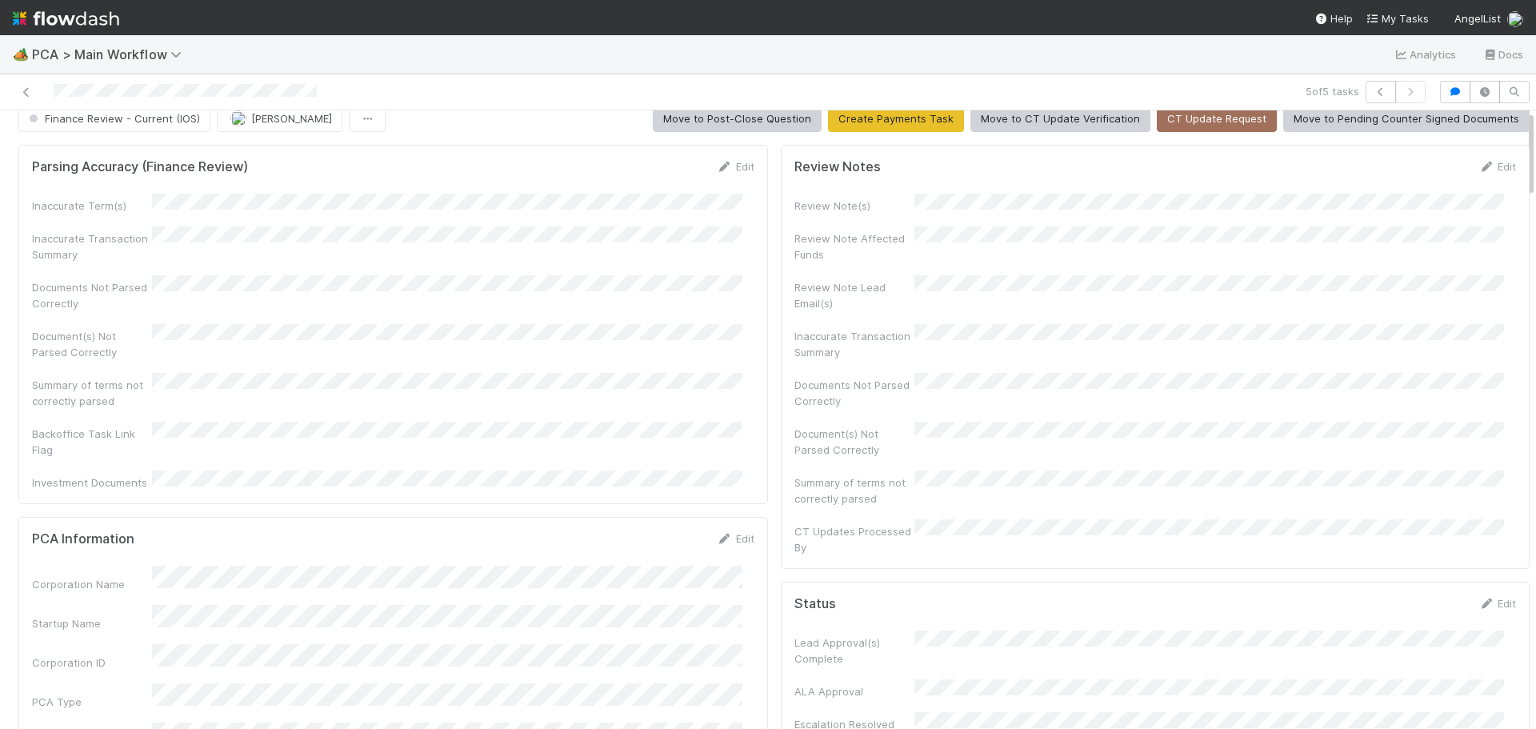
scroll to position [0, 0]
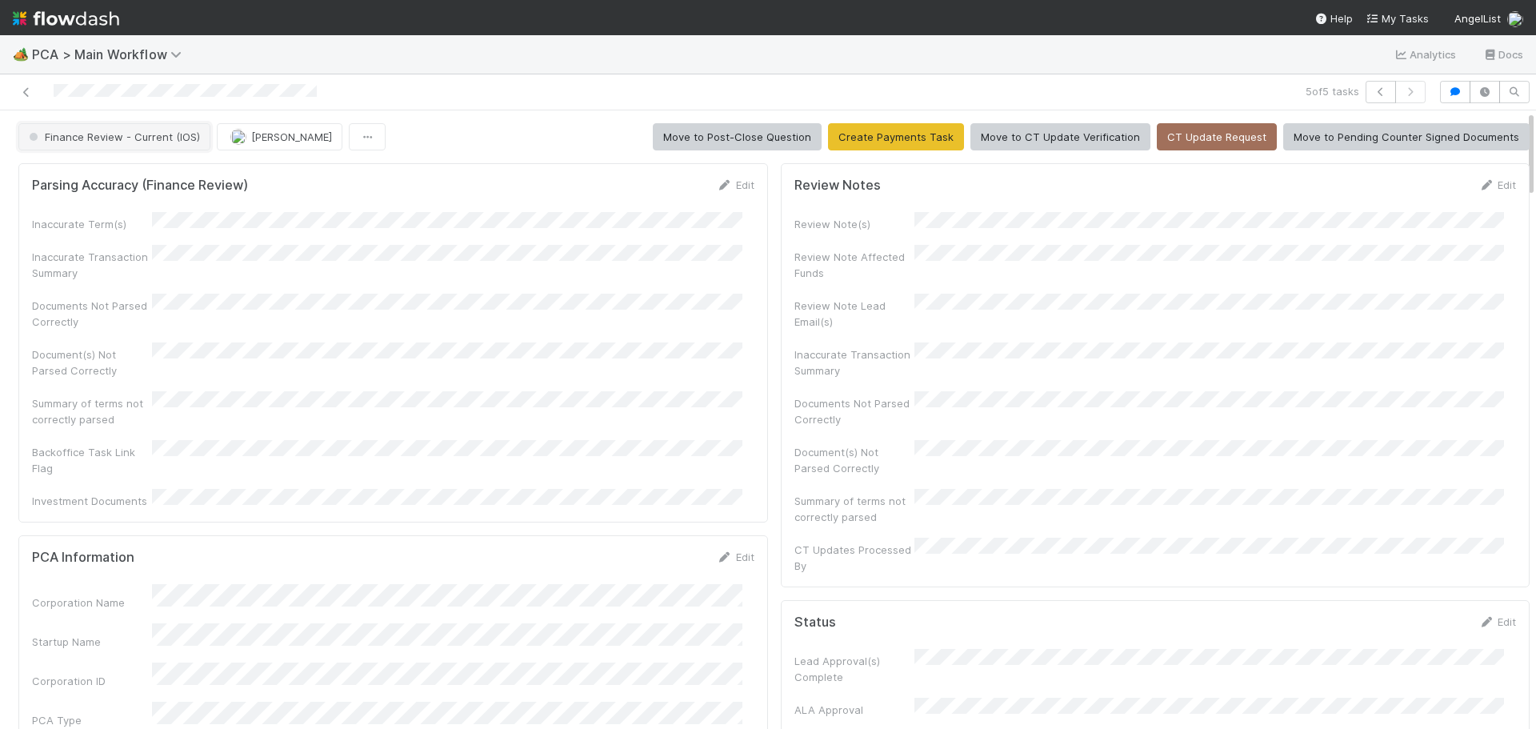
click at [185, 149] on button "Finance Review - Current (IOS)" at bounding box center [114, 136] width 192 height 27
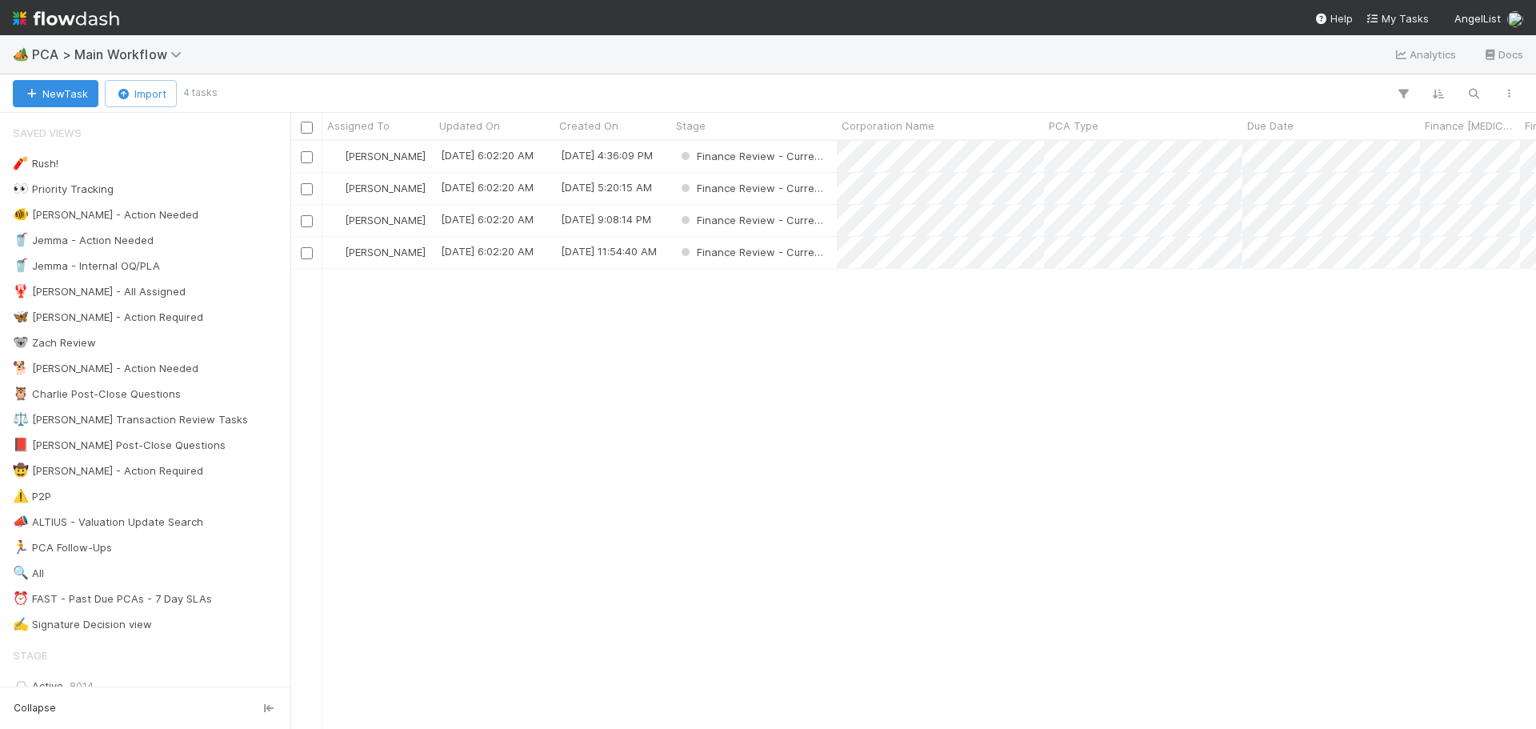
scroll to position [576, 1234]
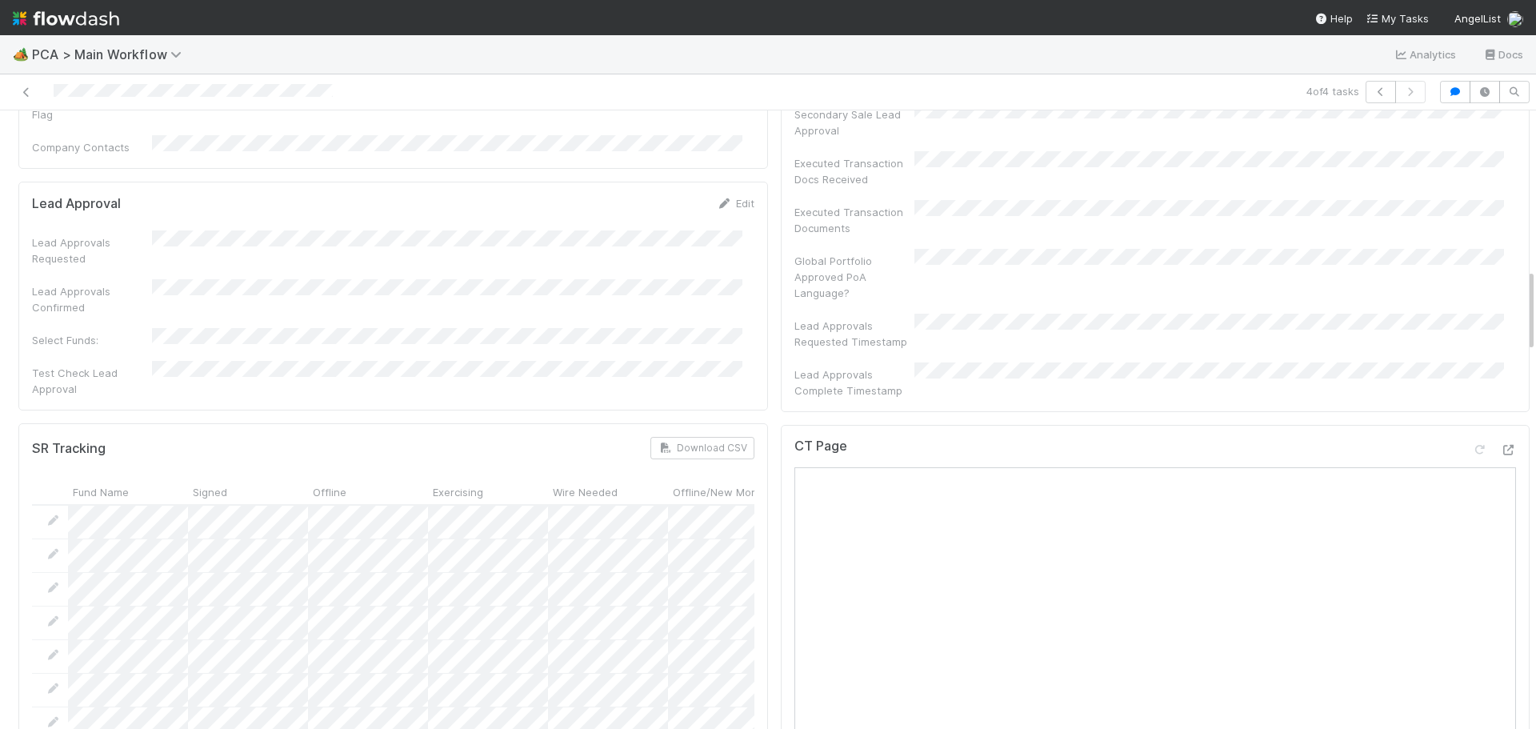
scroll to position [1200, 0]
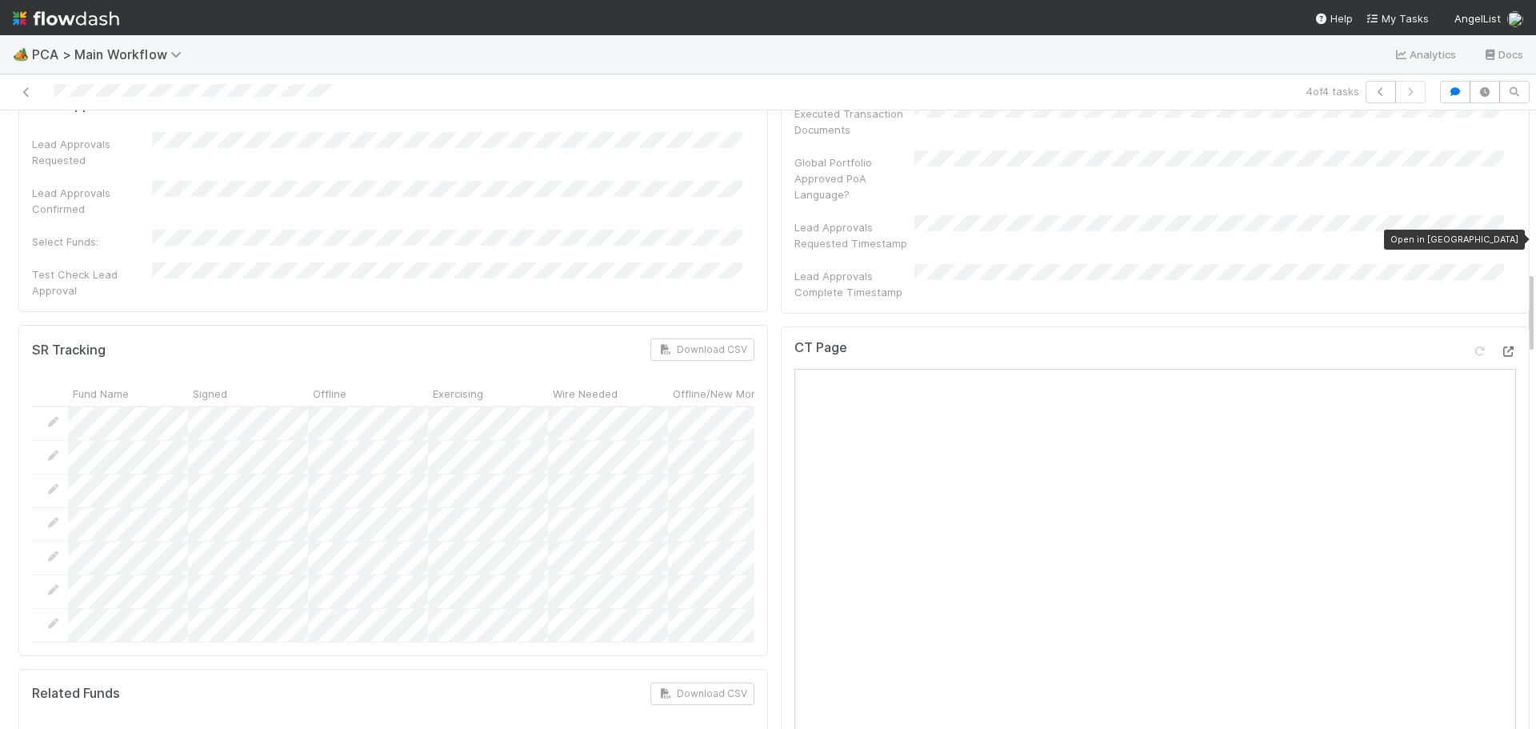
click at [1500, 346] on icon at bounding box center [1508, 351] width 16 height 10
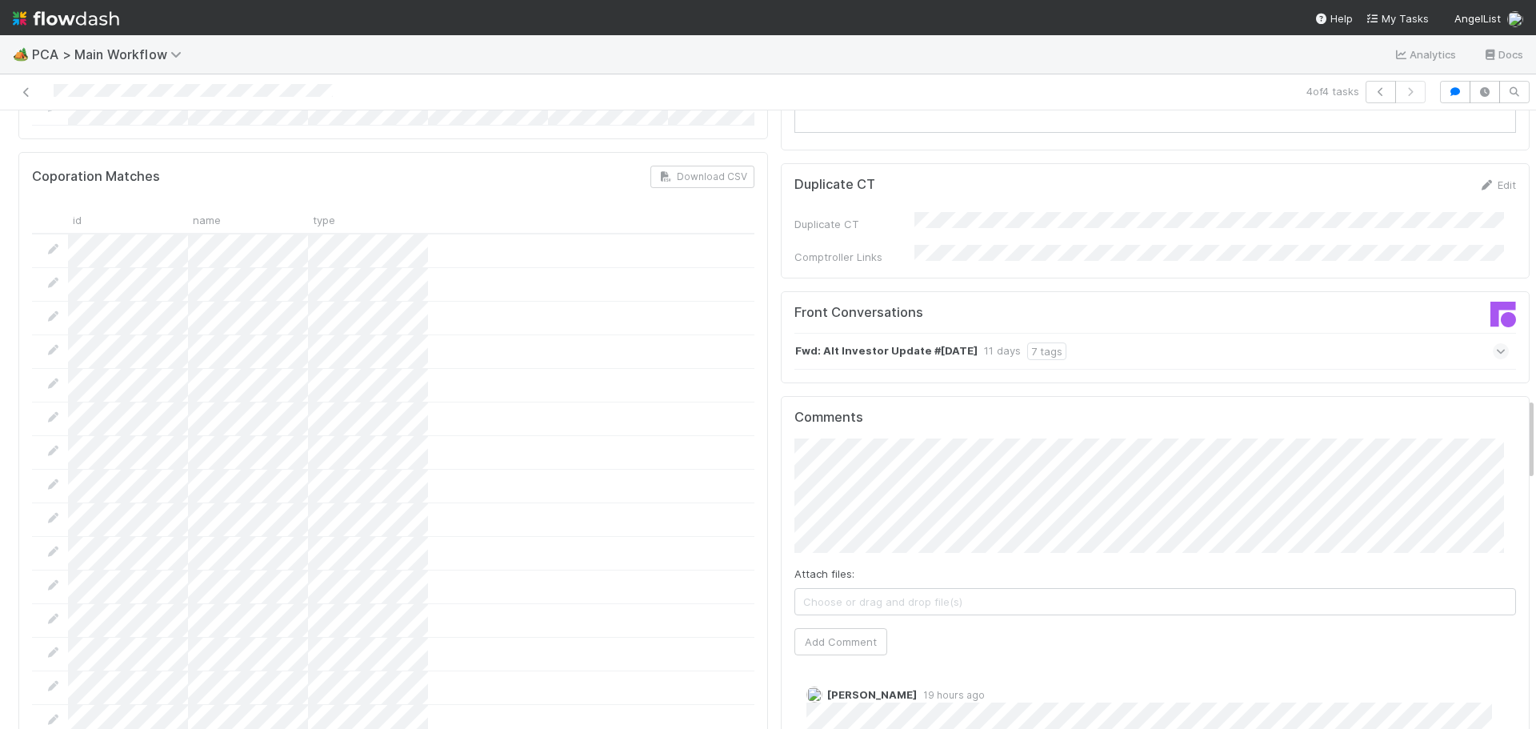
scroll to position [2071, 0]
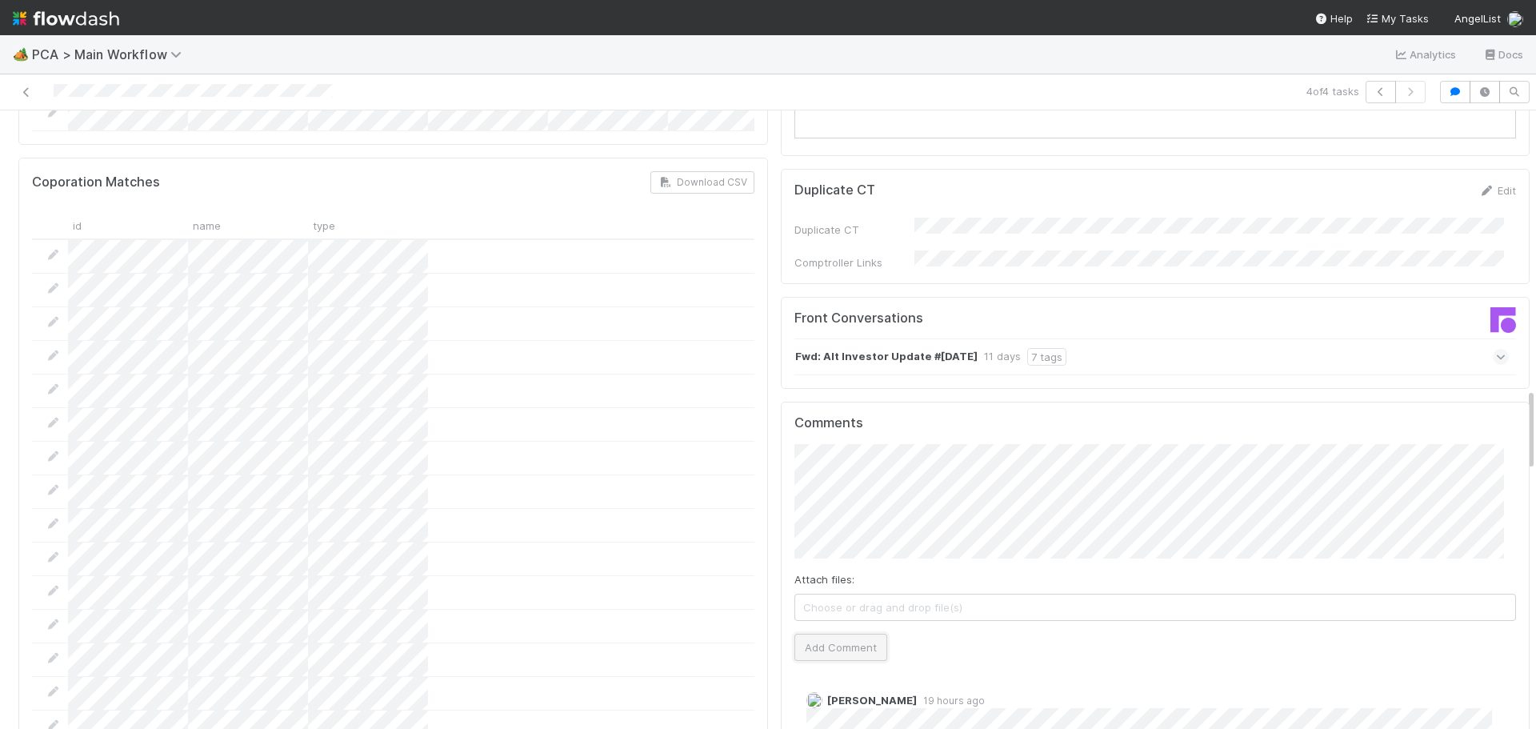
click at [848, 634] on button "Add Comment" at bounding box center [841, 647] width 93 height 27
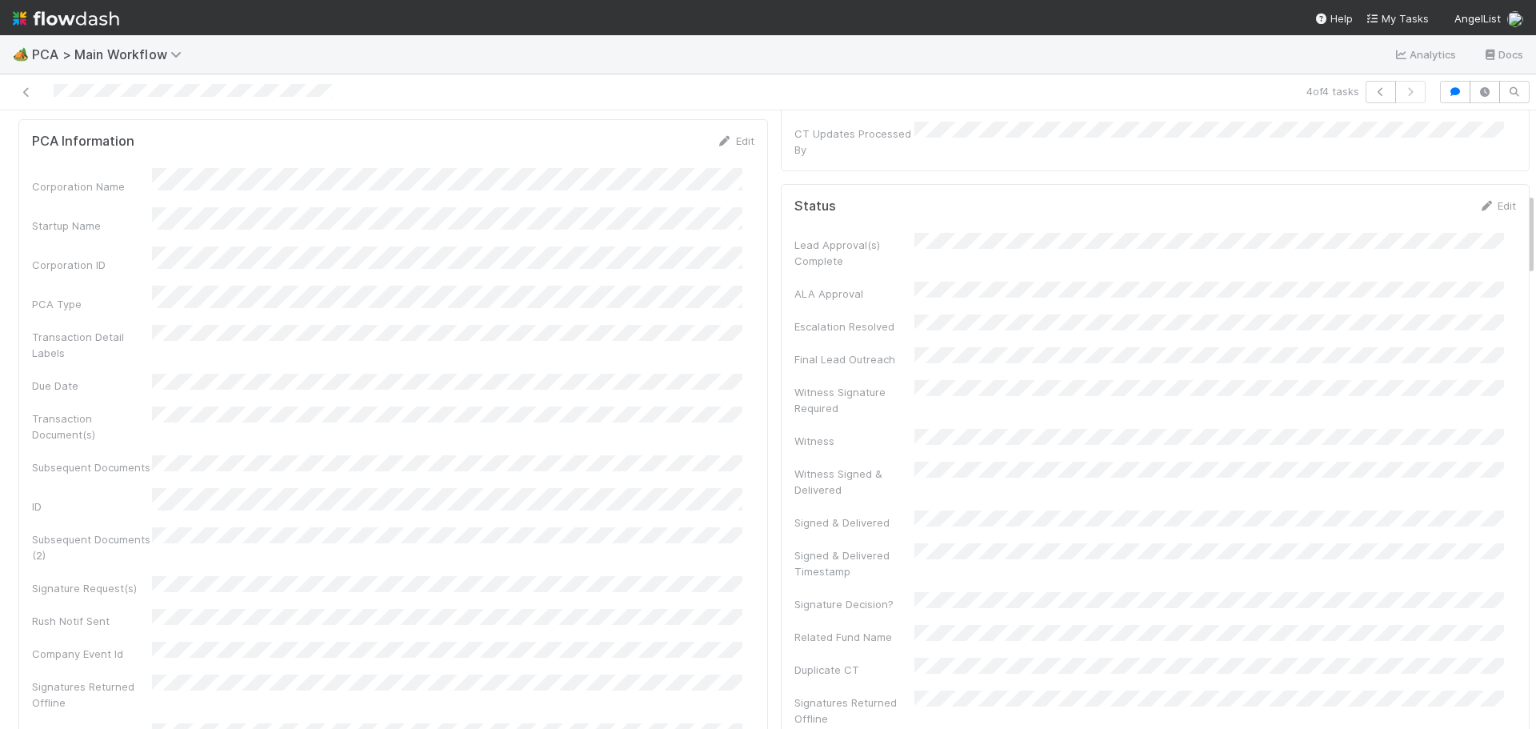
scroll to position [0, 0]
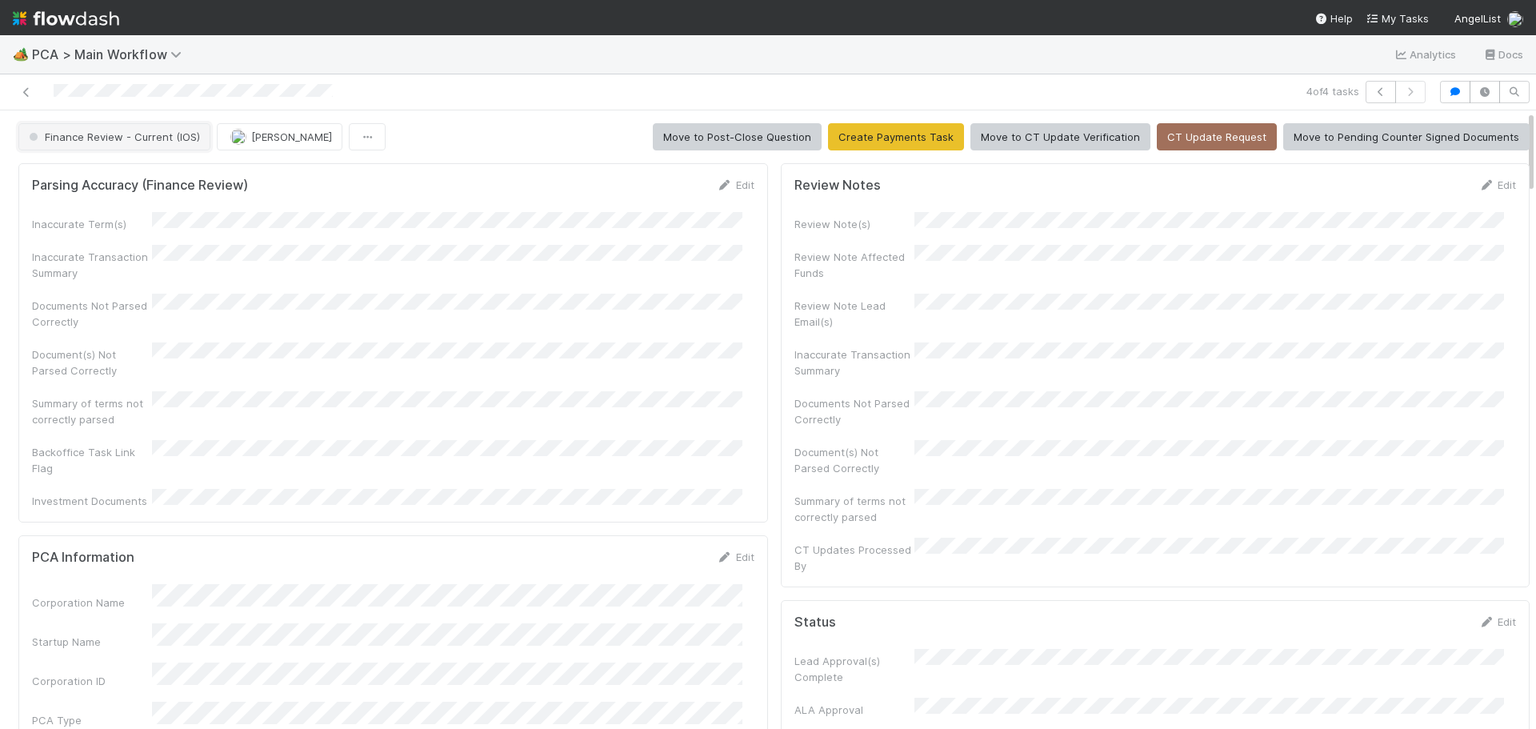
click at [178, 146] on button "Finance Review - Current (IOS)" at bounding box center [114, 136] width 192 height 27
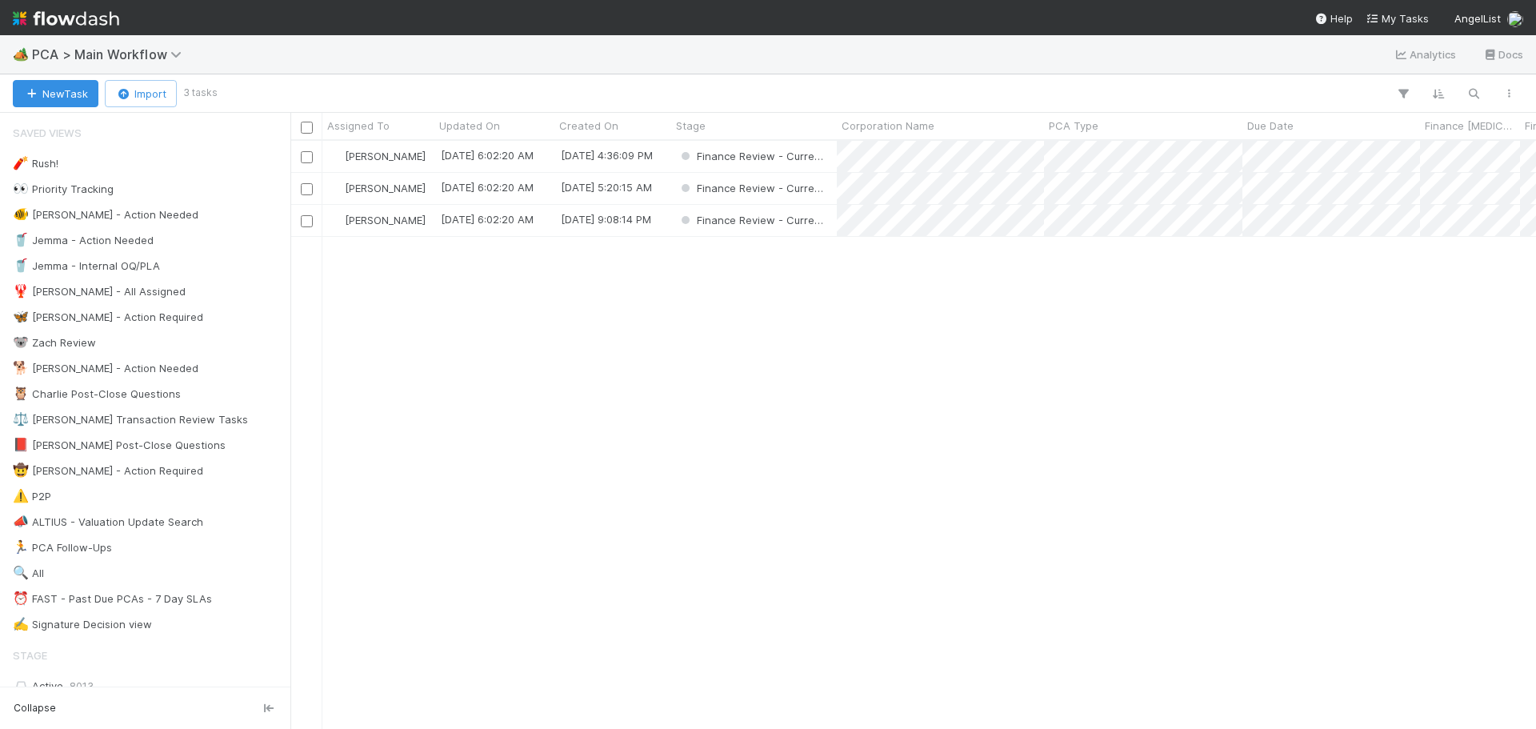
scroll to position [576, 1234]
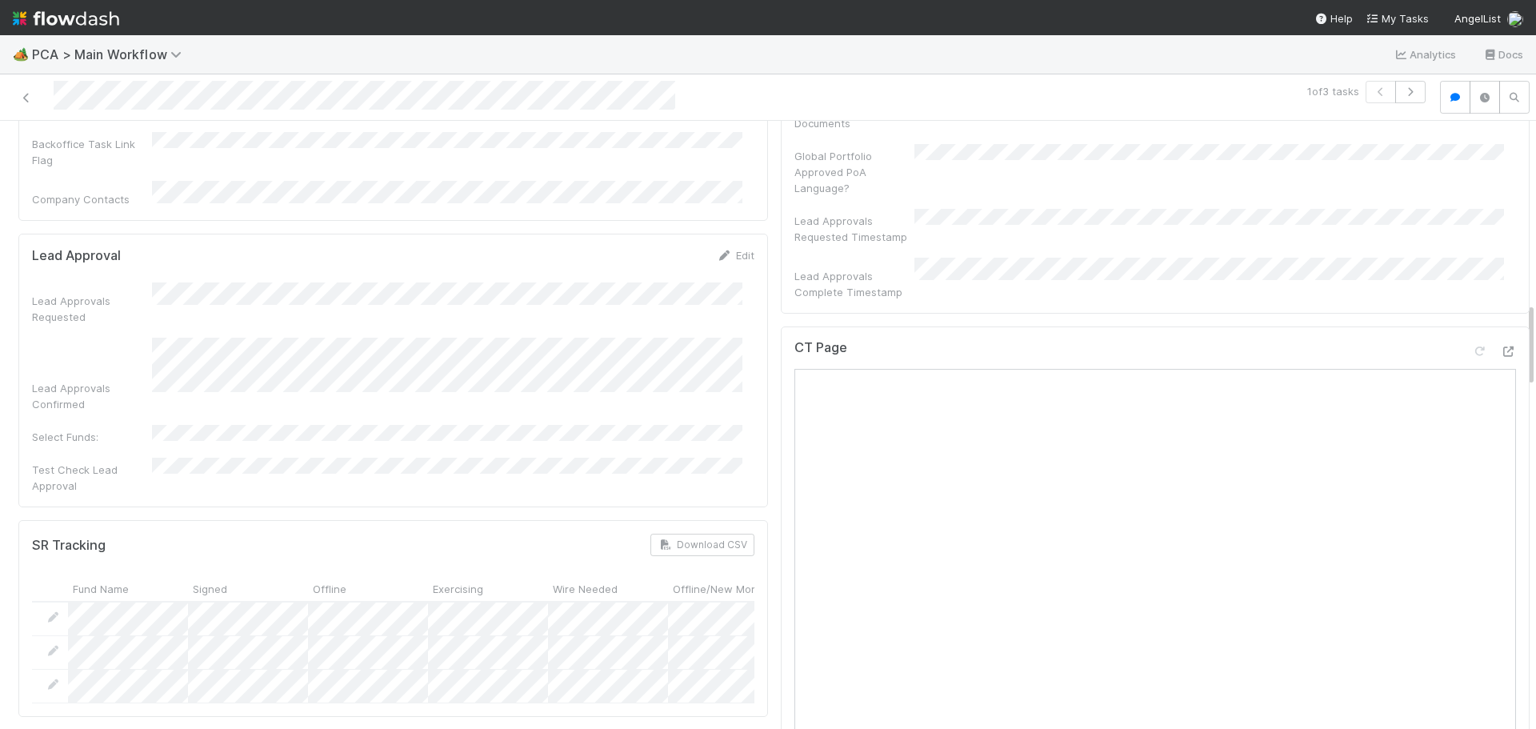
scroll to position [1200, 0]
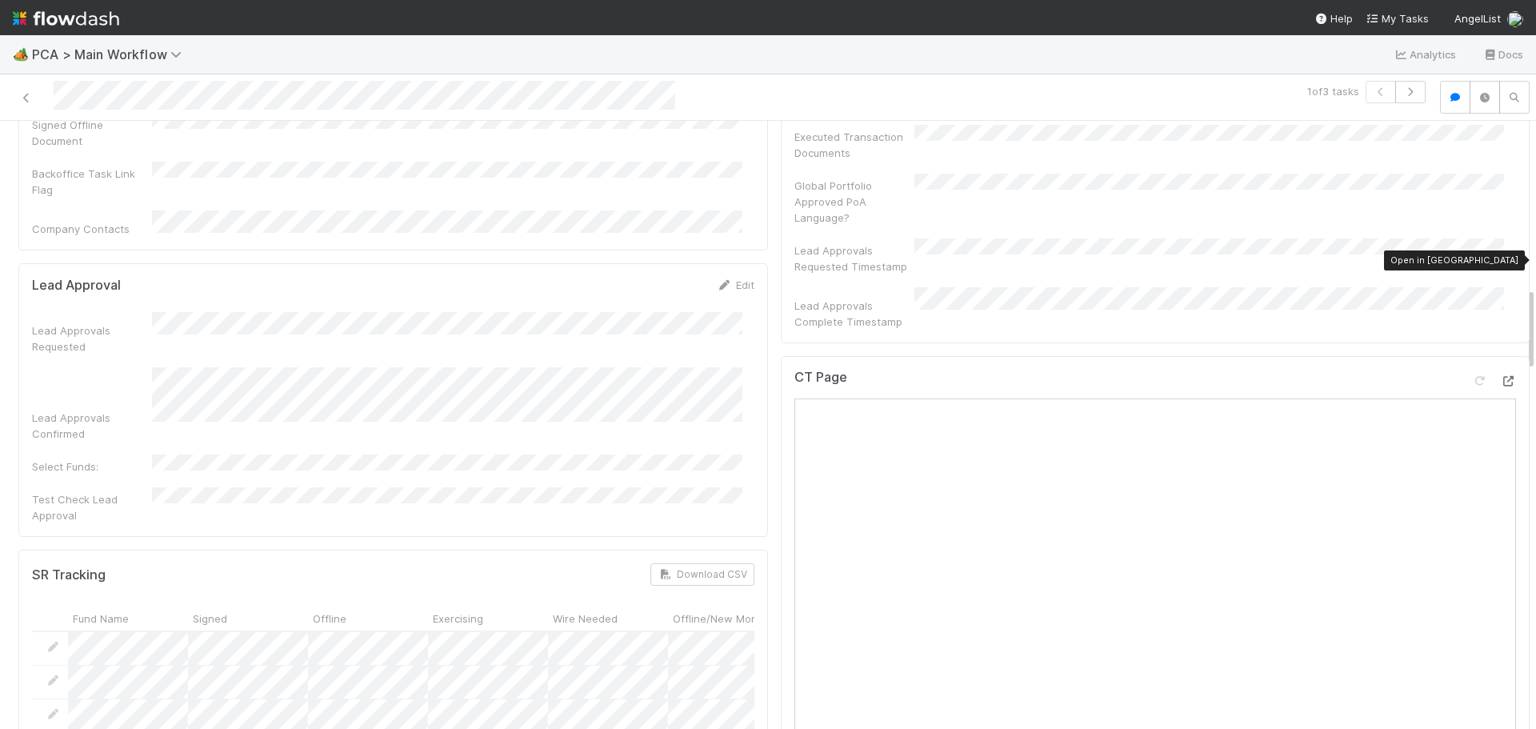
click at [1500, 376] on icon at bounding box center [1508, 381] width 16 height 10
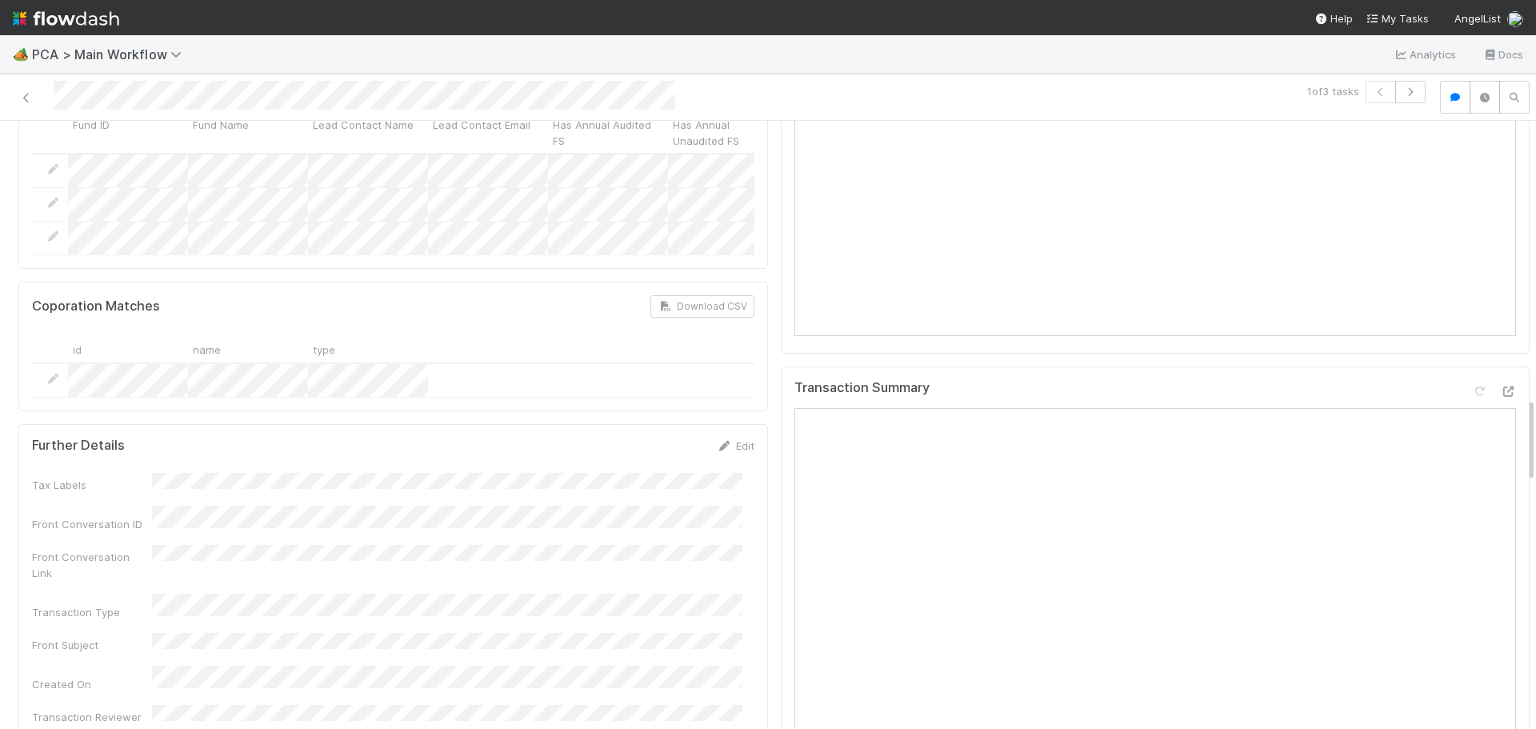
scroll to position [2000, 0]
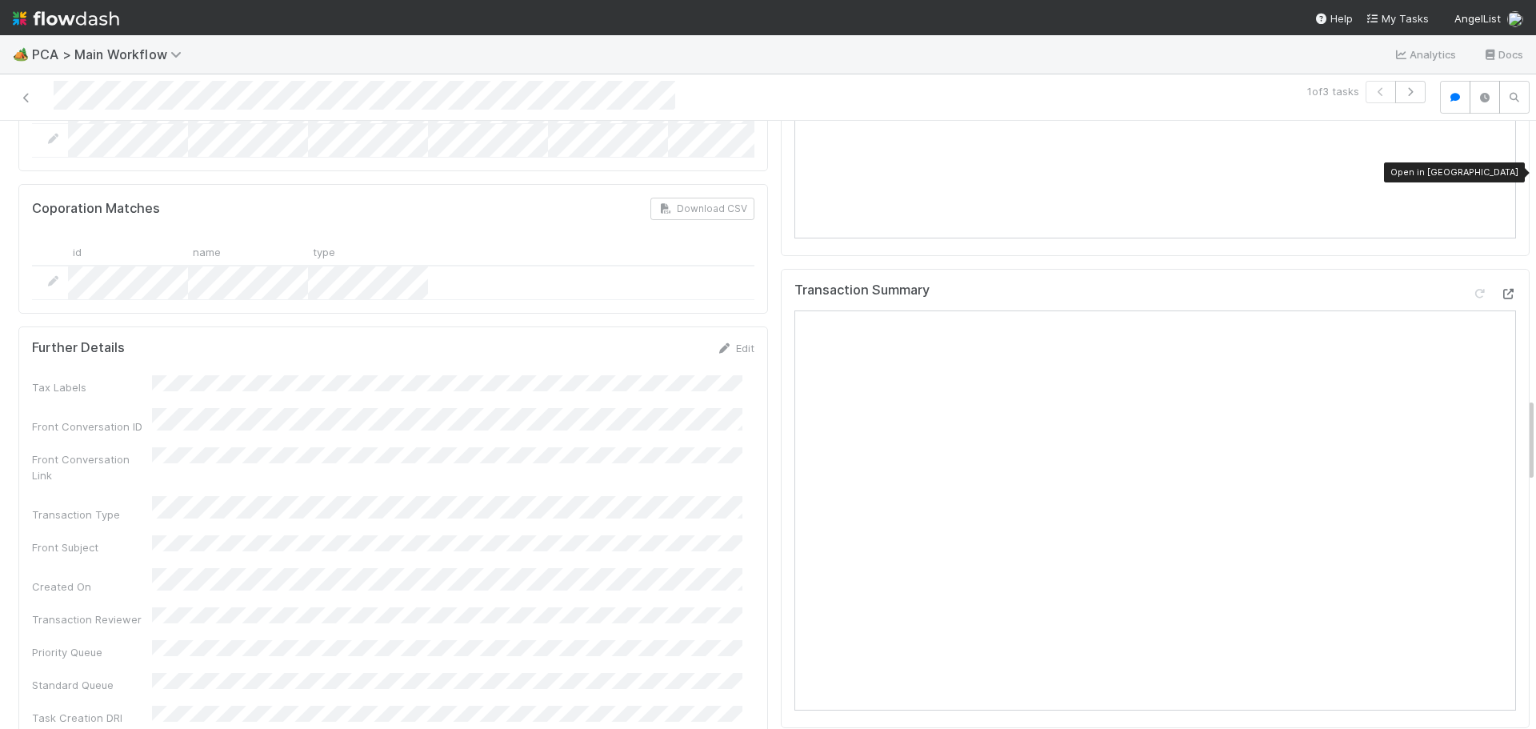
click at [1500, 289] on icon at bounding box center [1508, 294] width 16 height 10
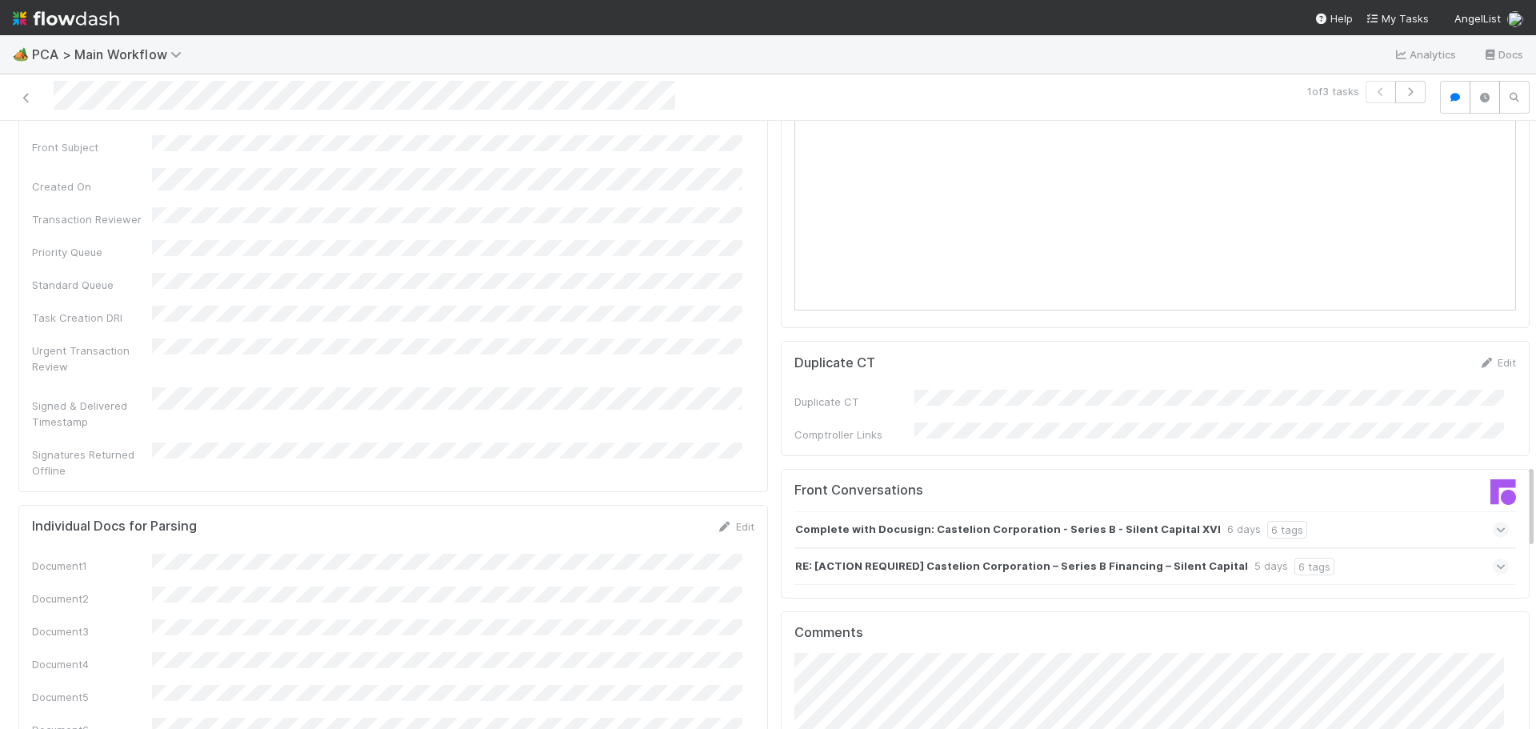
scroll to position [2881, 0]
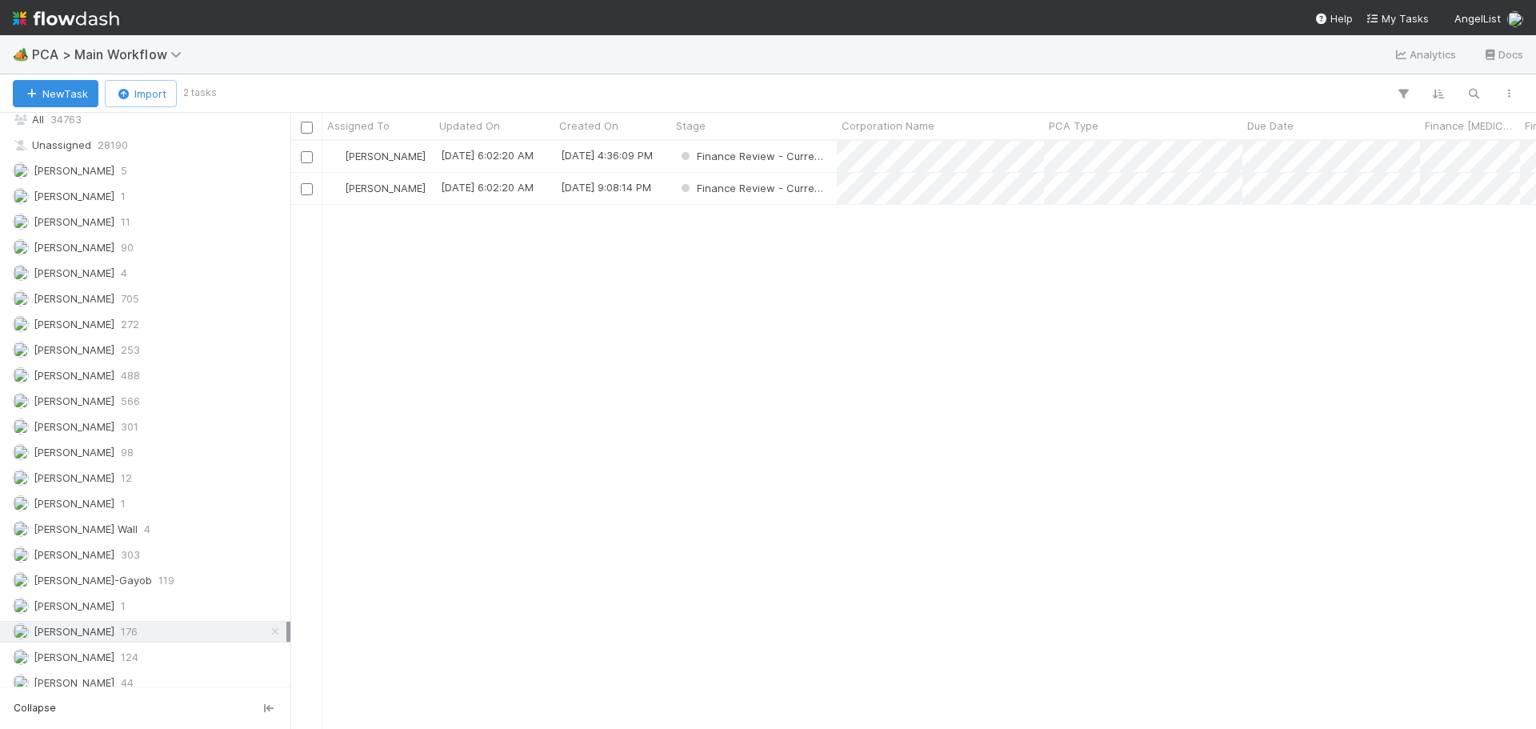
scroll to position [2278, 0]
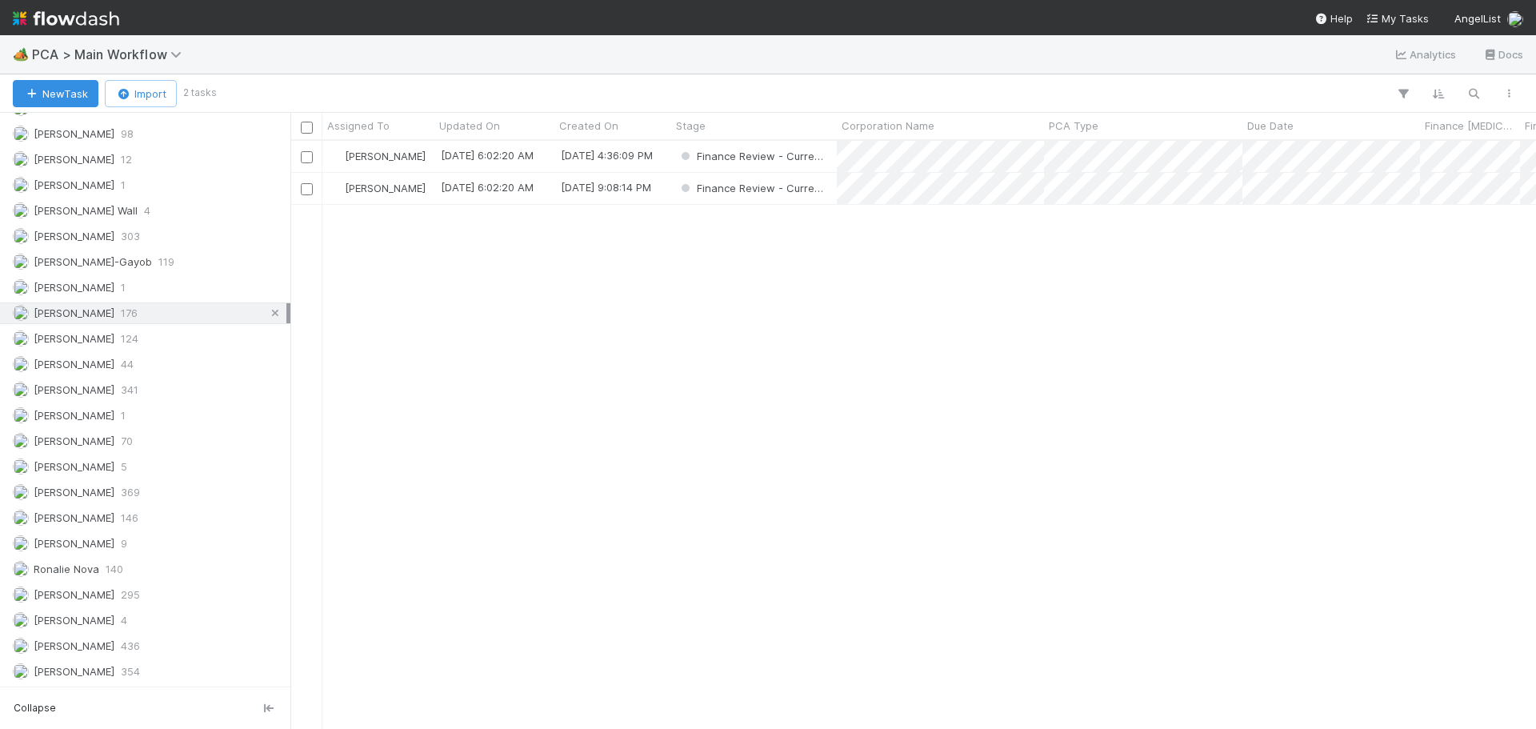
click at [267, 314] on icon at bounding box center [275, 313] width 16 height 10
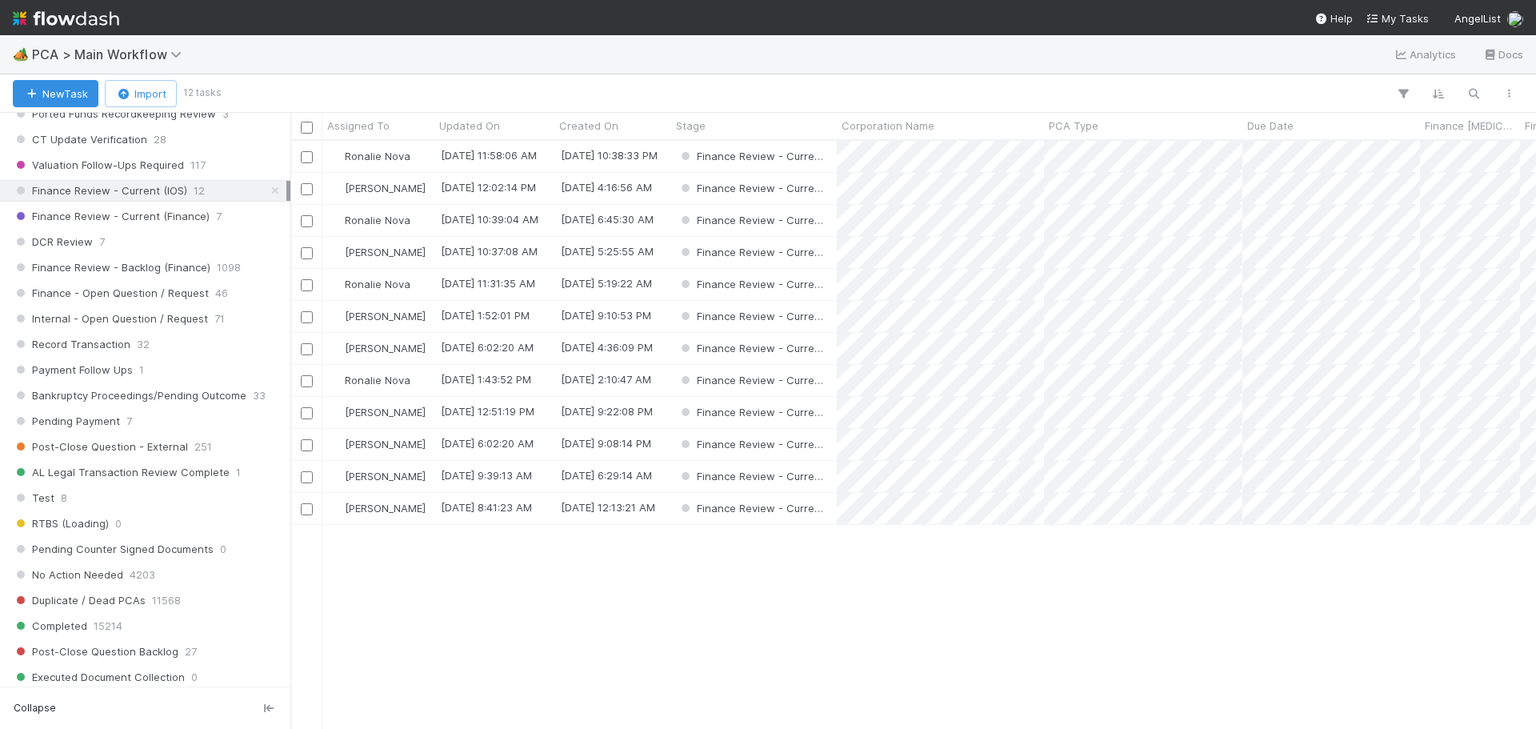
scroll to position [576, 1234]
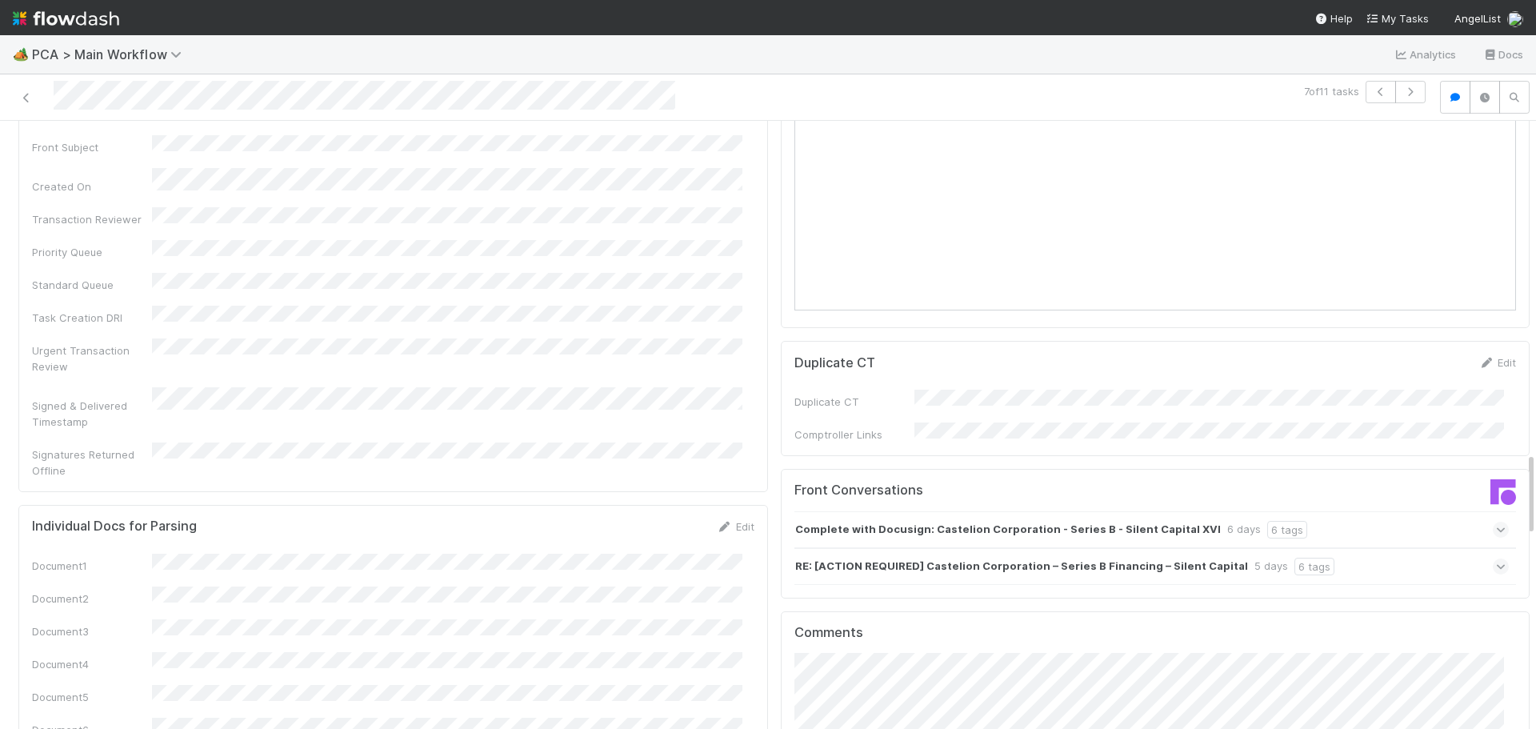
scroll to position [2321, 0]
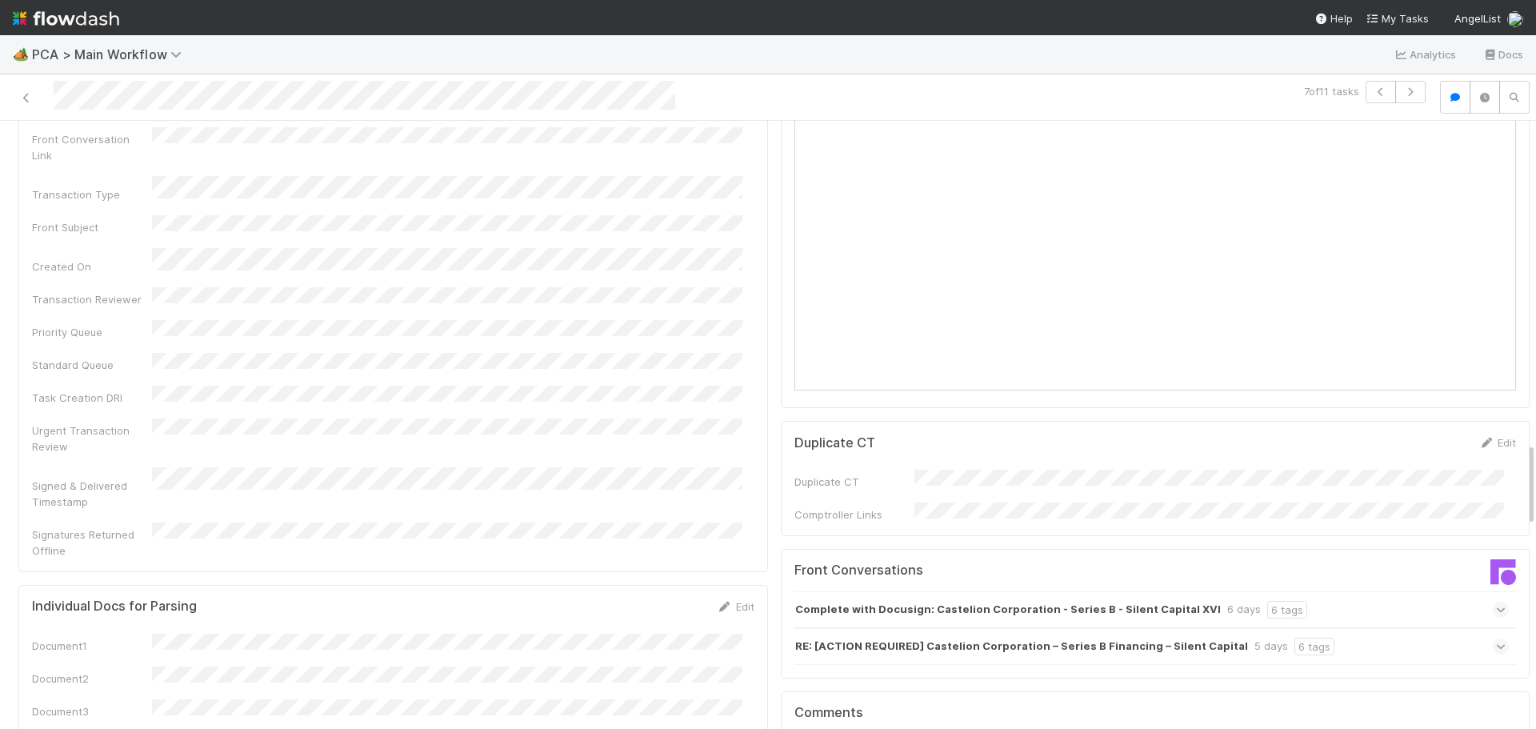
click at [1496, 602] on icon at bounding box center [1501, 610] width 10 height 16
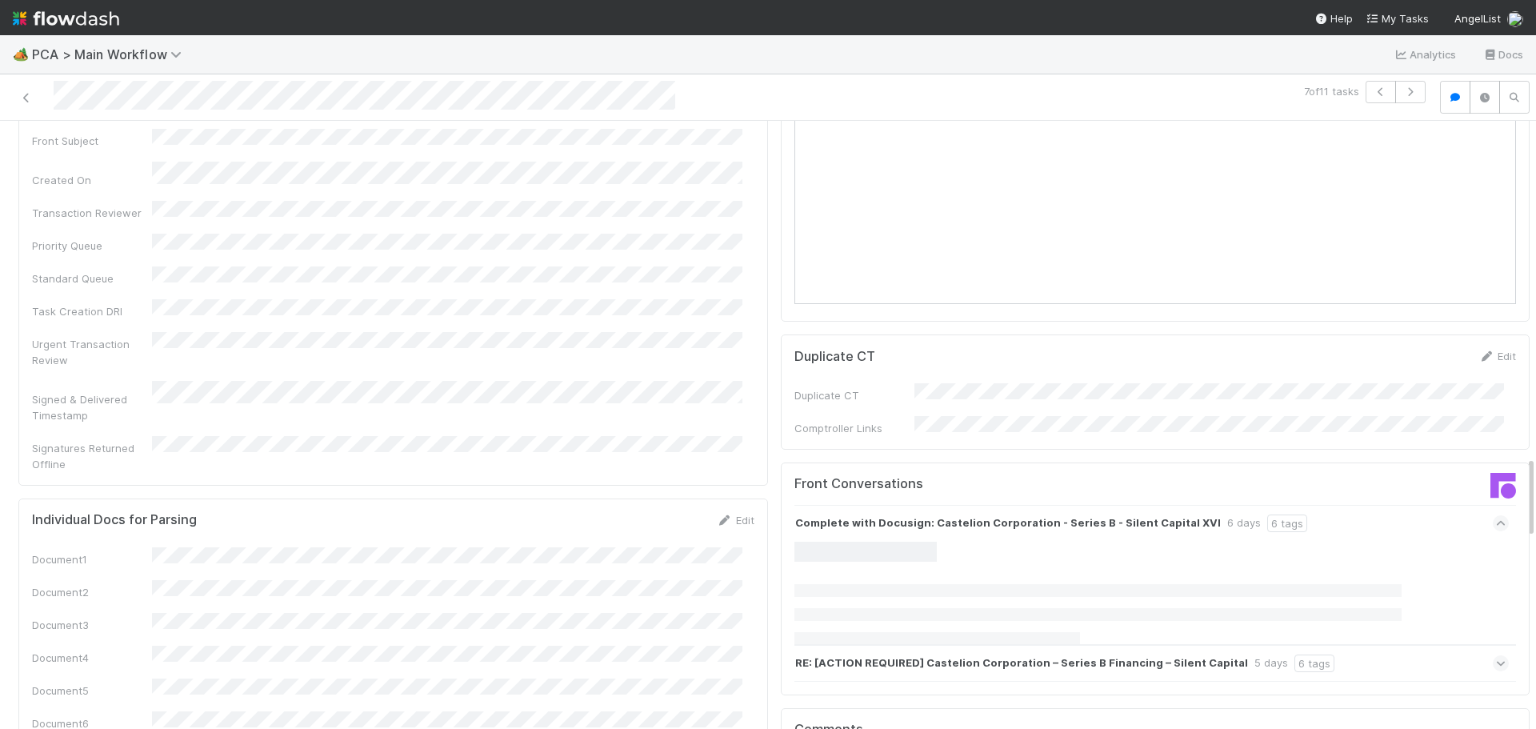
scroll to position [2481, 0]
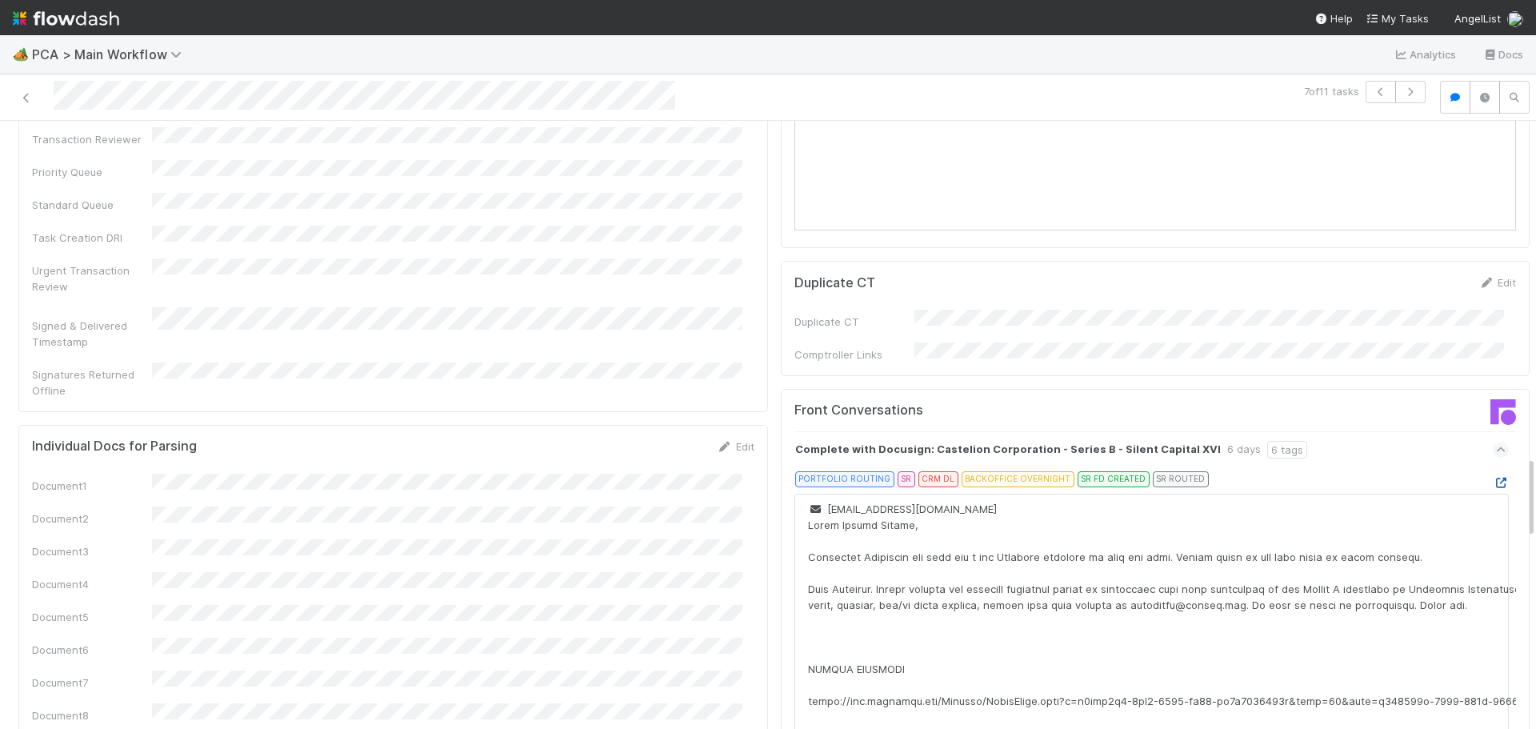
click at [1493, 478] on icon at bounding box center [1501, 483] width 16 height 10
click at [1496, 442] on icon at bounding box center [1501, 450] width 10 height 16
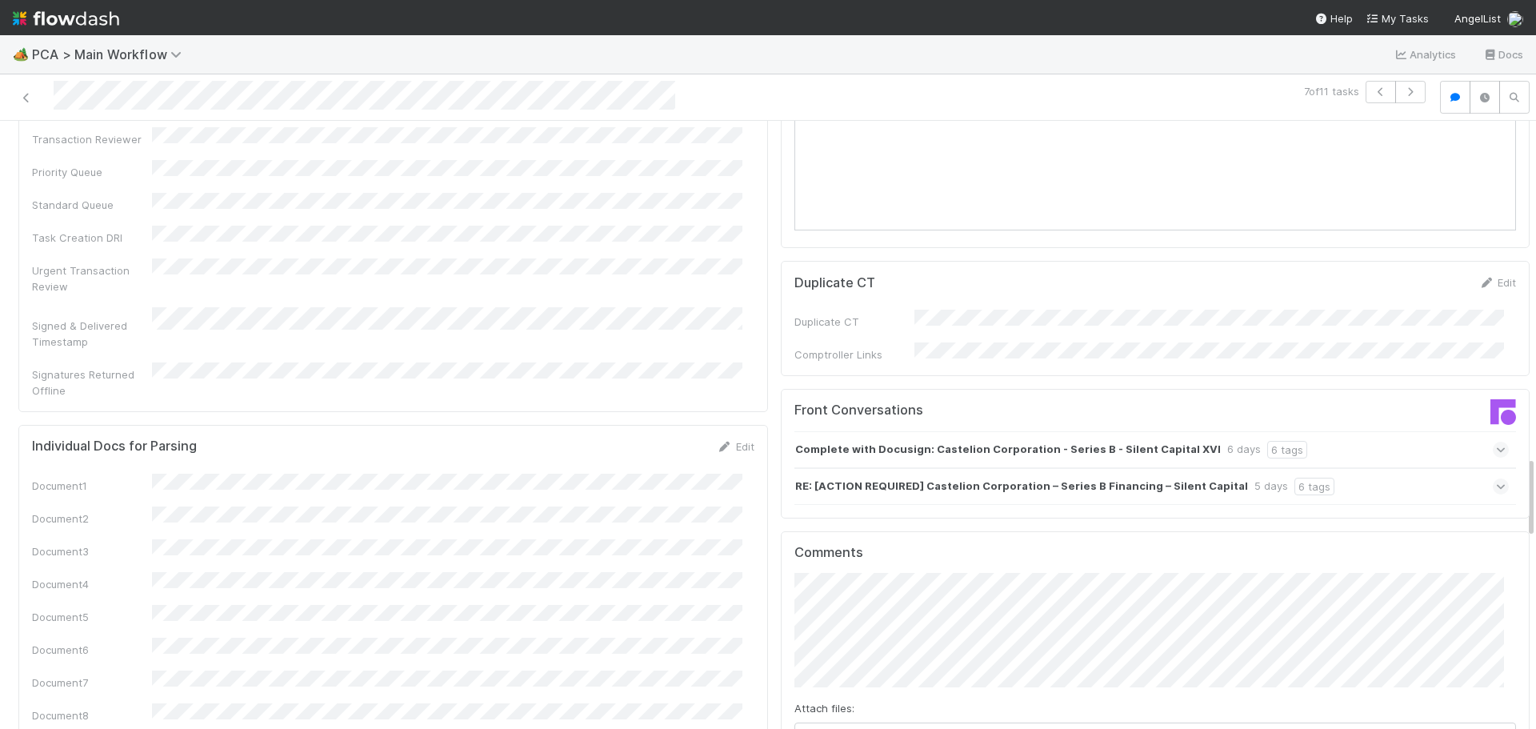
click at [1475, 468] on div "RE: [ACTION REQUIRED] Castelion Corporation – Series B Financing – Silent Capit…" at bounding box center [1162, 486] width 735 height 37
click at [1493, 479] on span at bounding box center [1501, 487] width 16 height 16
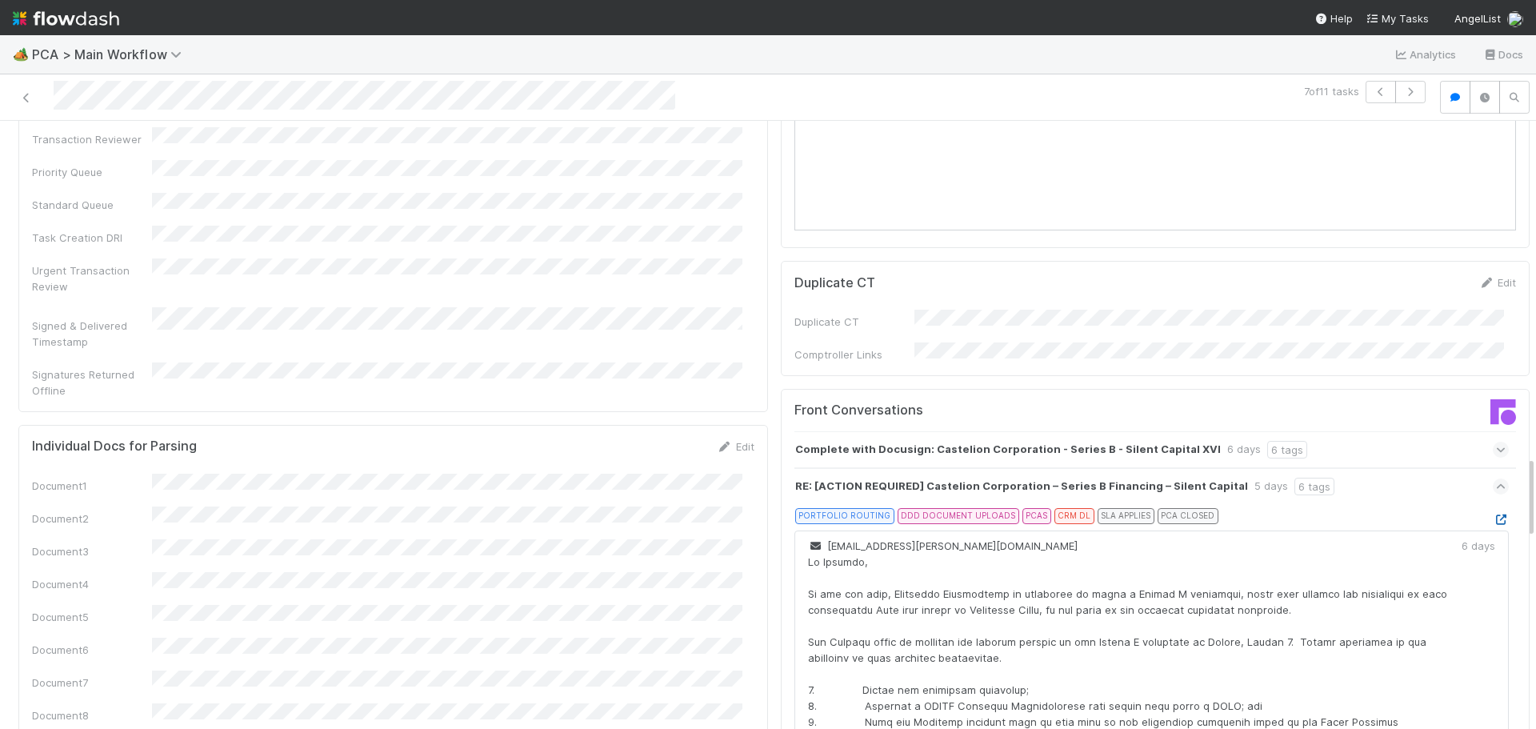
click at [1493, 515] on icon at bounding box center [1501, 520] width 16 height 10
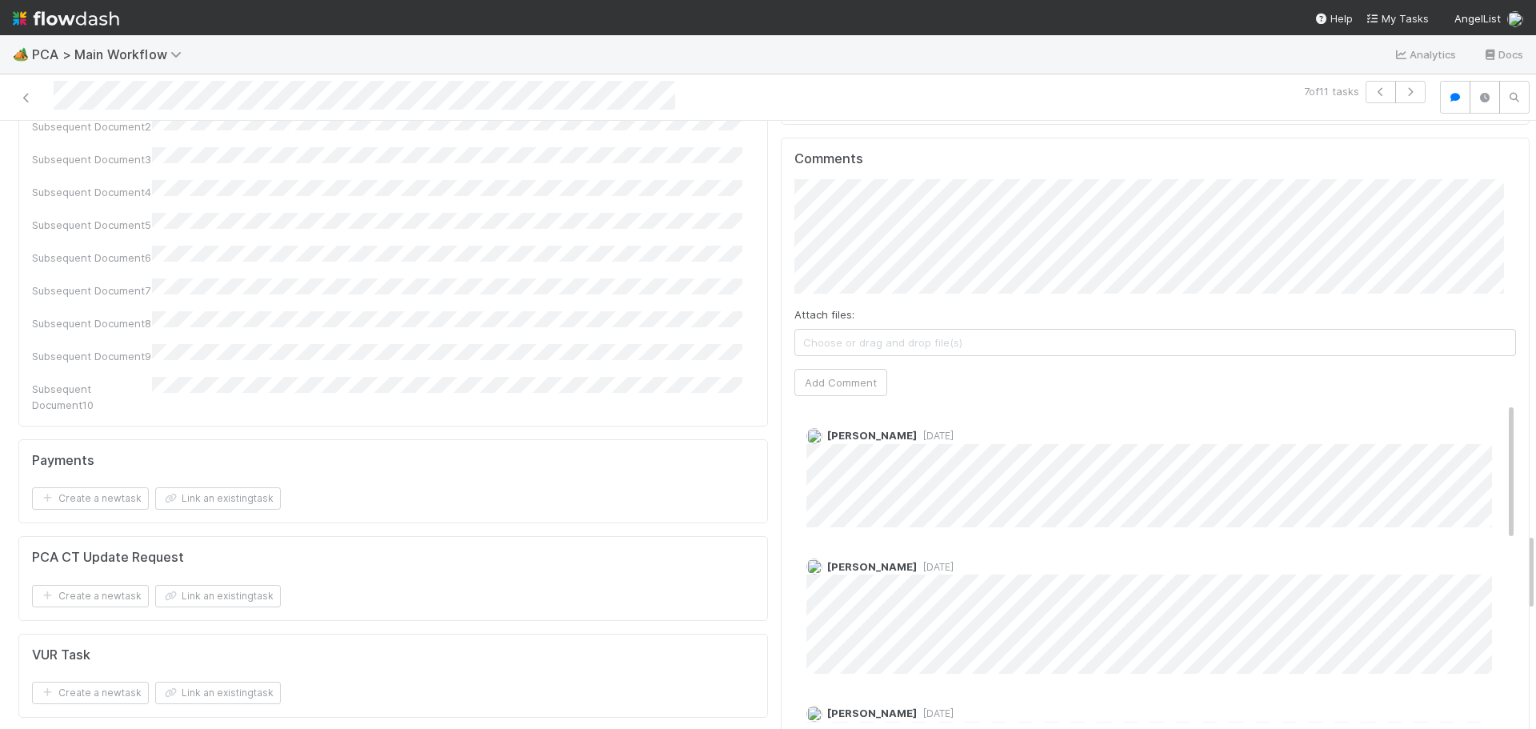
scroll to position [2961, 0]
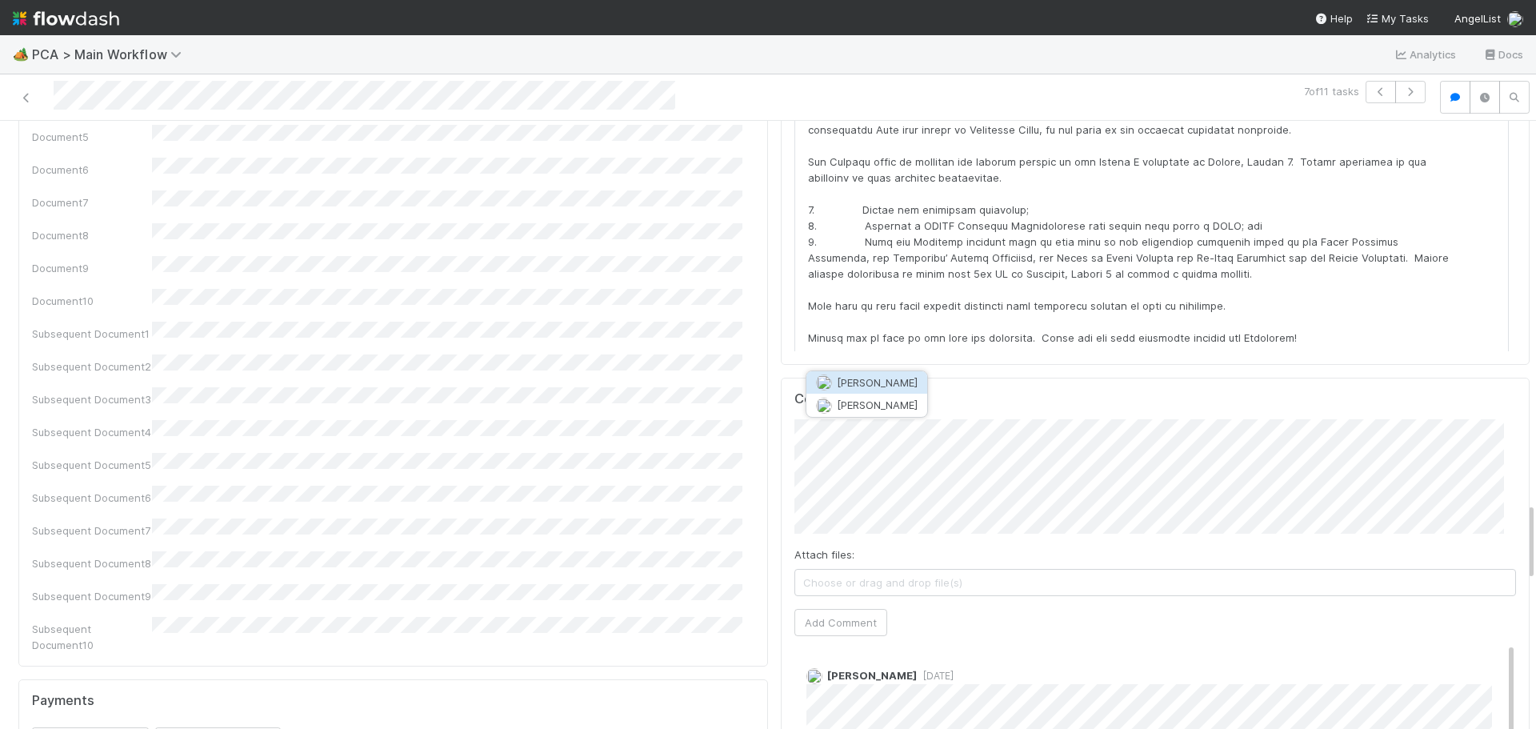
click at [859, 377] on span "[PERSON_NAME]" at bounding box center [877, 382] width 81 height 13
click at [829, 609] on button "Add Comment" at bounding box center [841, 622] width 93 height 27
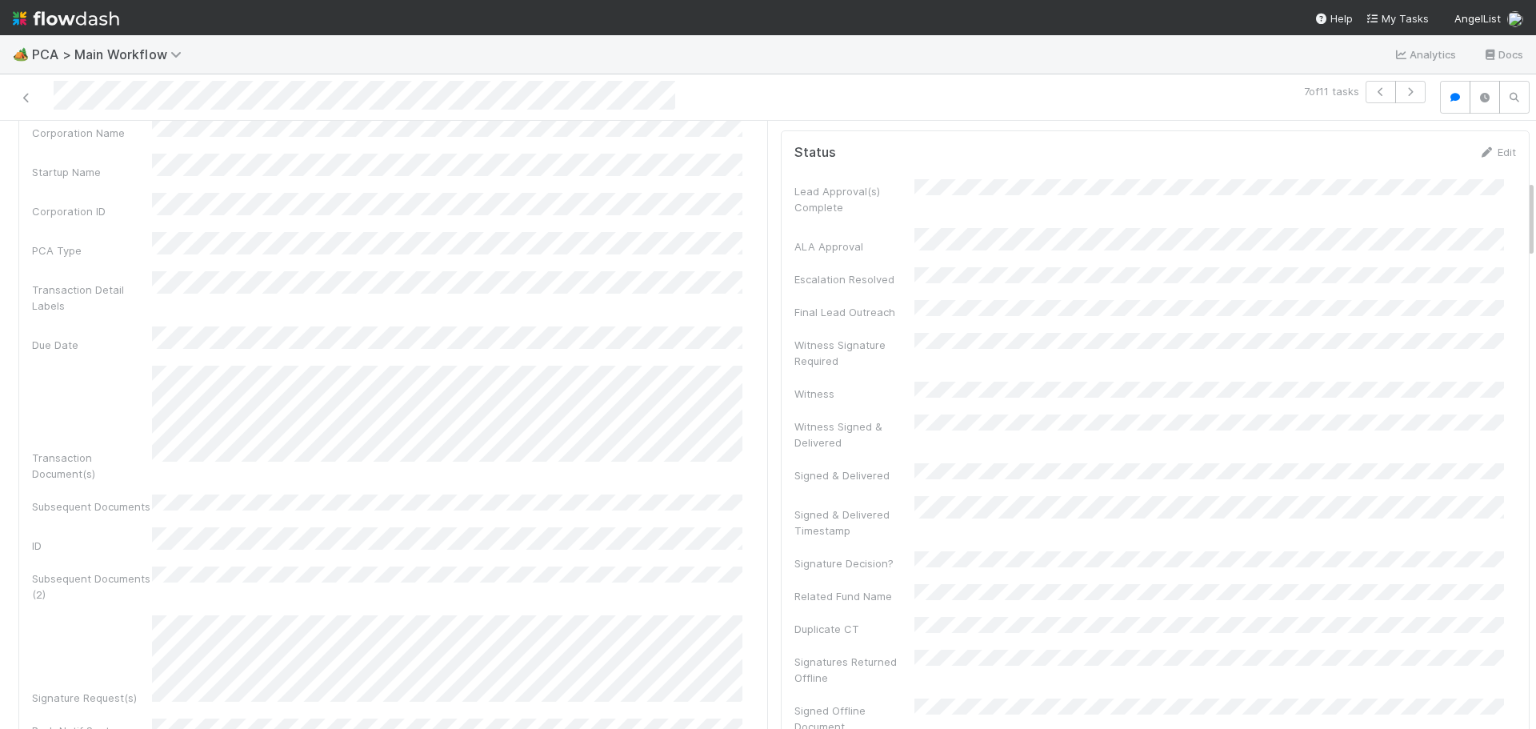
scroll to position [0, 0]
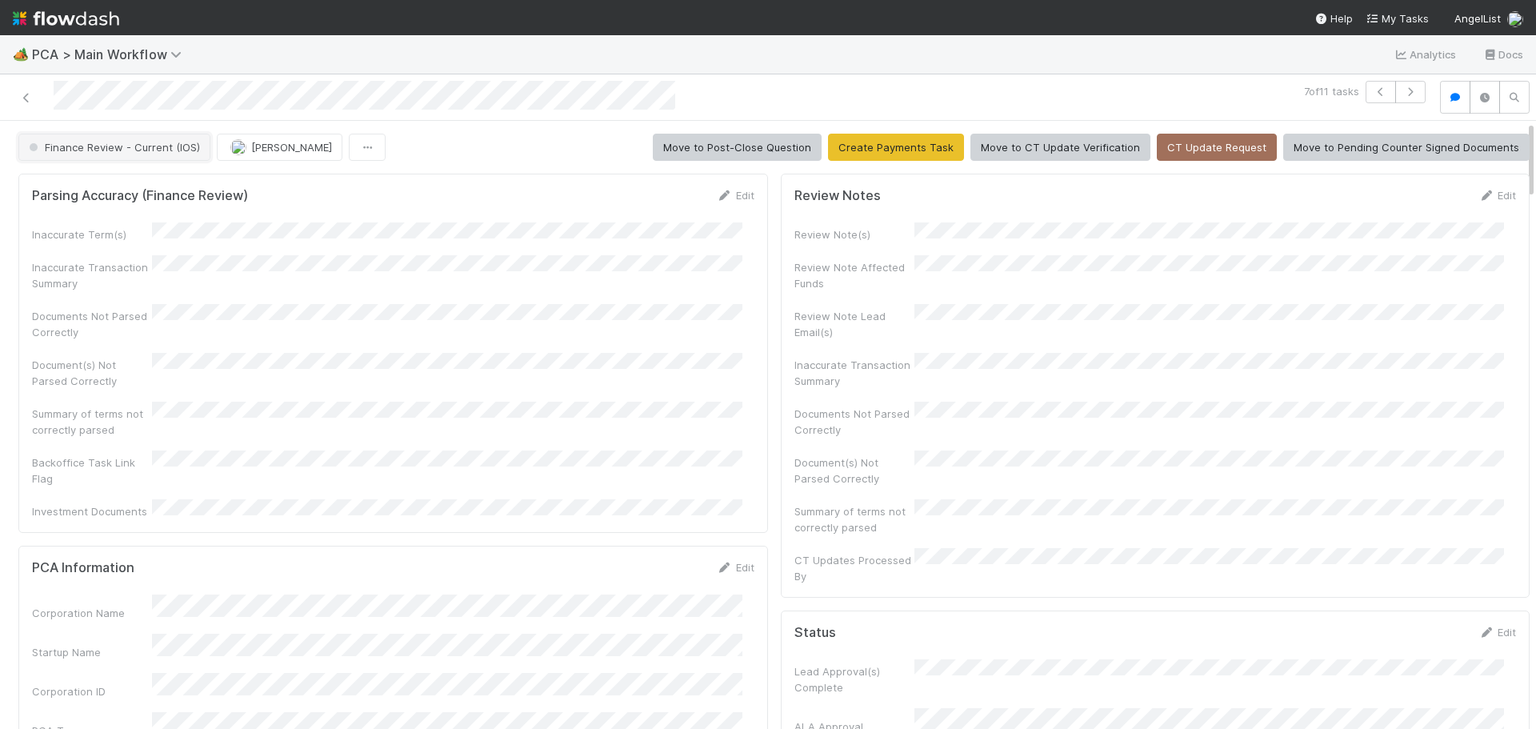
click at [169, 146] on span "Finance Review - Current (IOS)" at bounding box center [113, 147] width 174 height 13
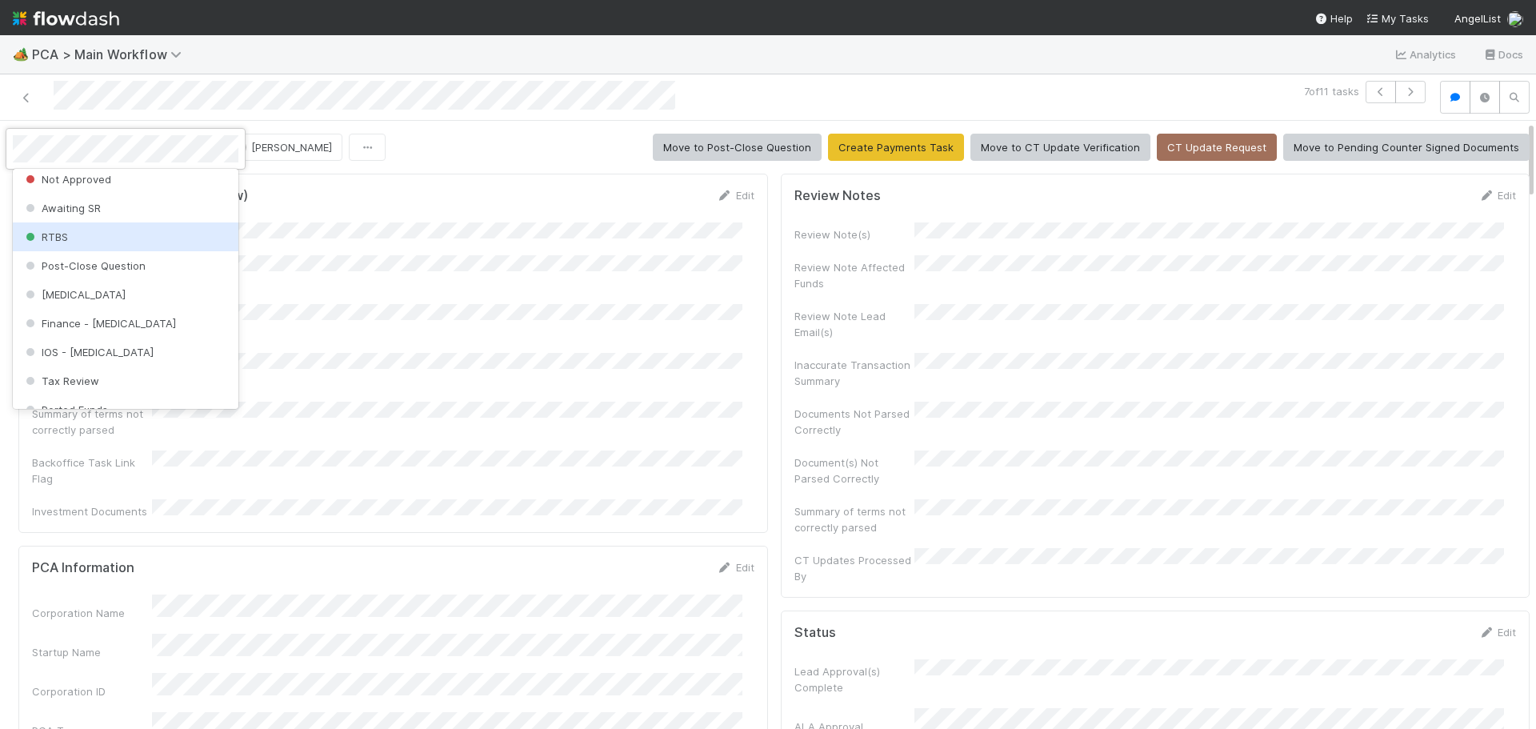
scroll to position [464, 0]
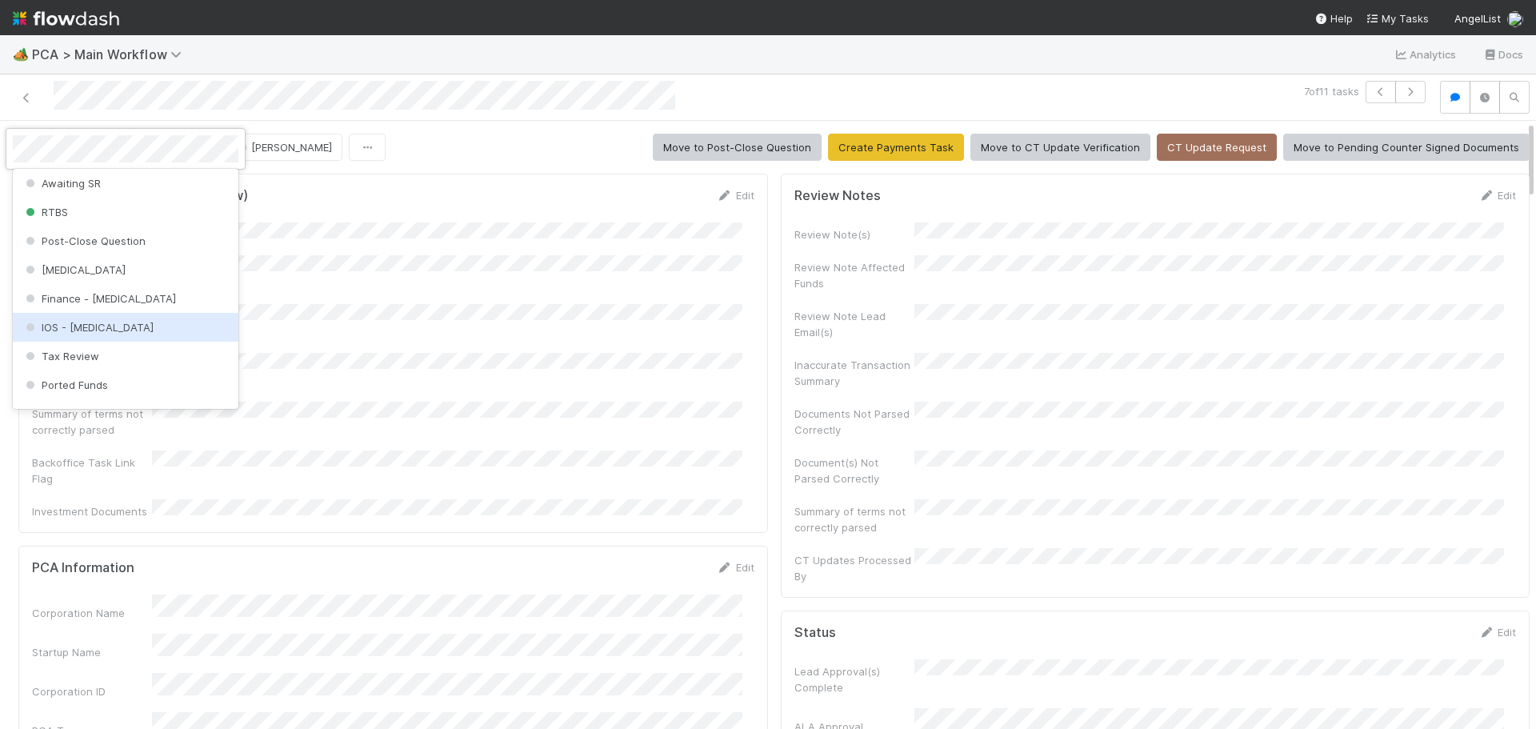
click at [156, 322] on div "IOS - [MEDICAL_DATA]" at bounding box center [126, 327] width 226 height 29
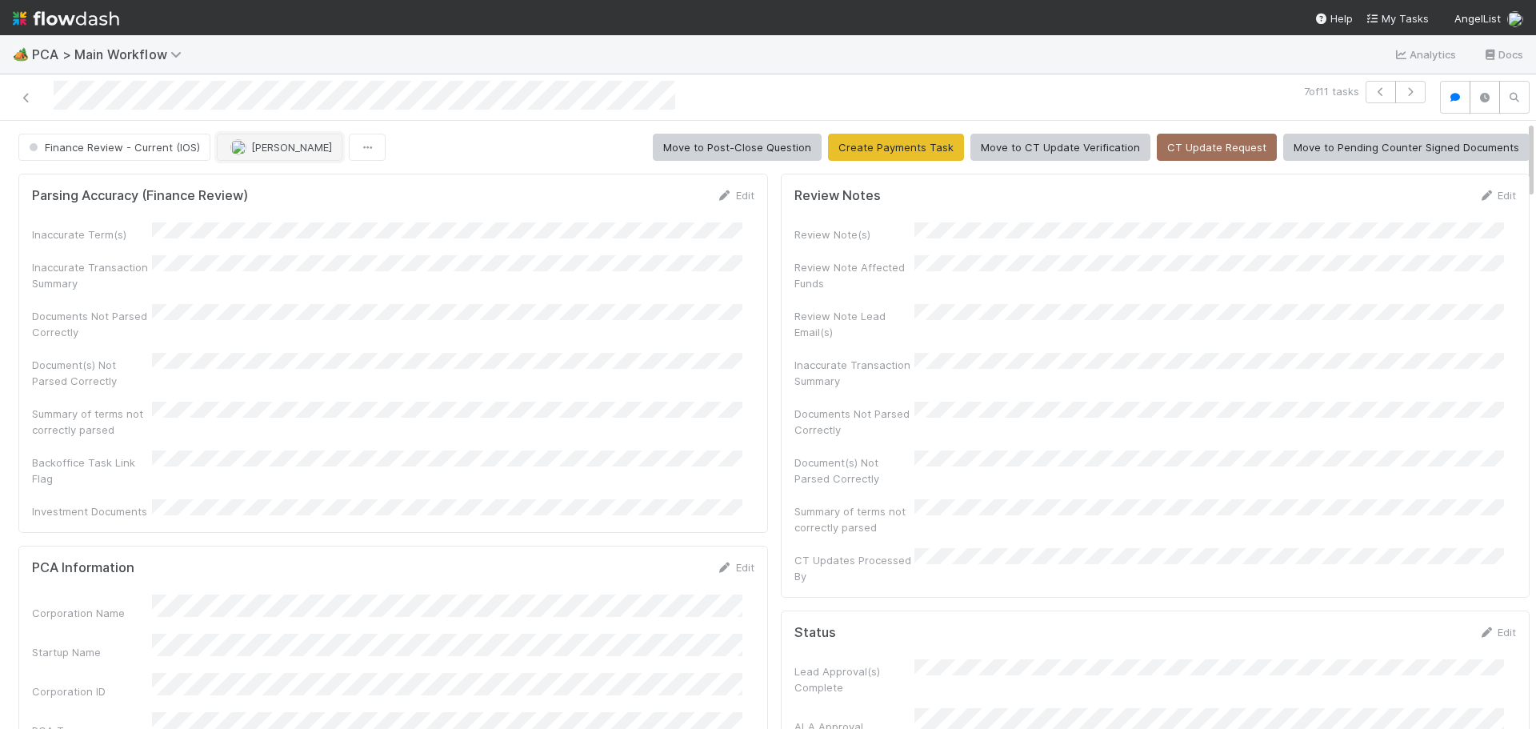
click at [288, 149] on span "[PERSON_NAME]" at bounding box center [291, 147] width 81 height 13
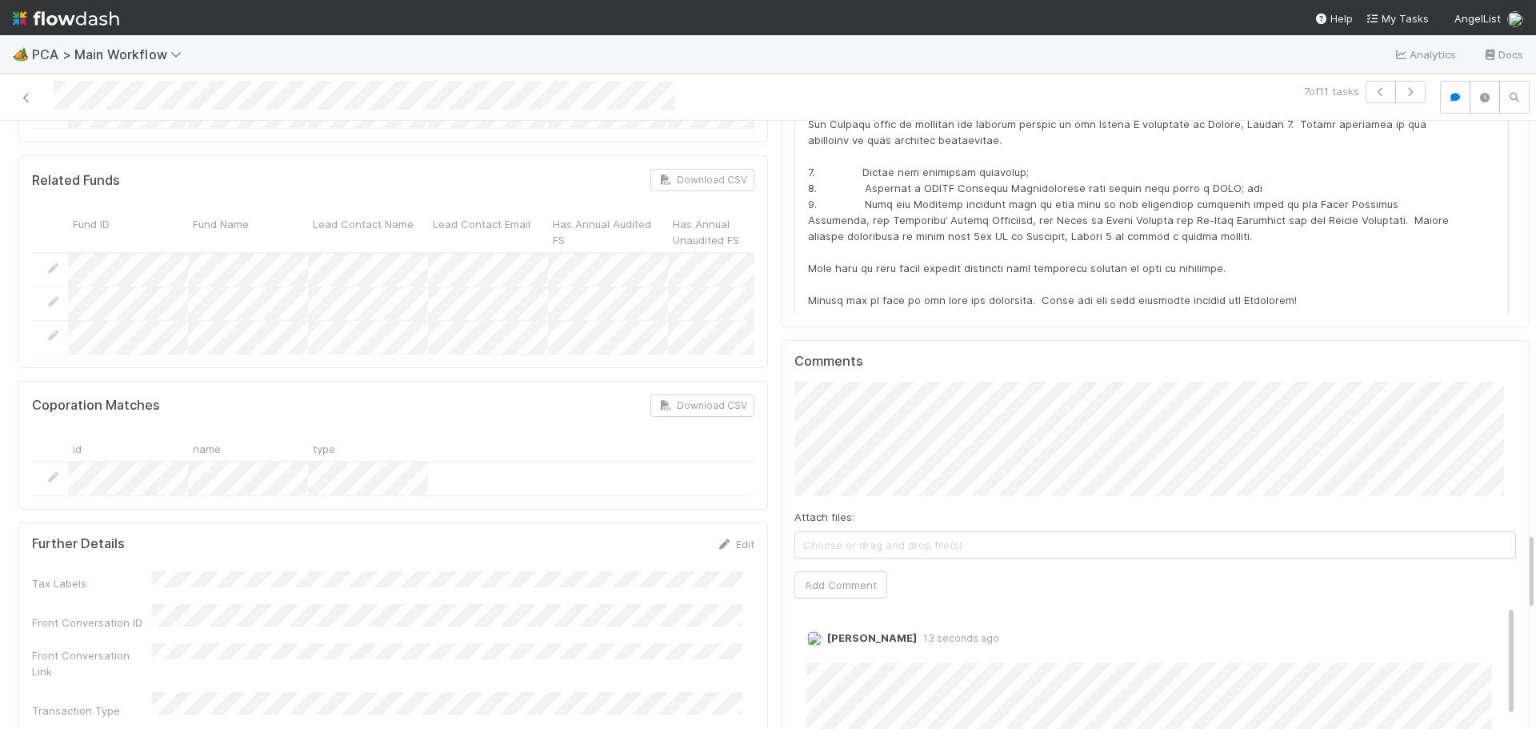
scroll to position [3281, 0]
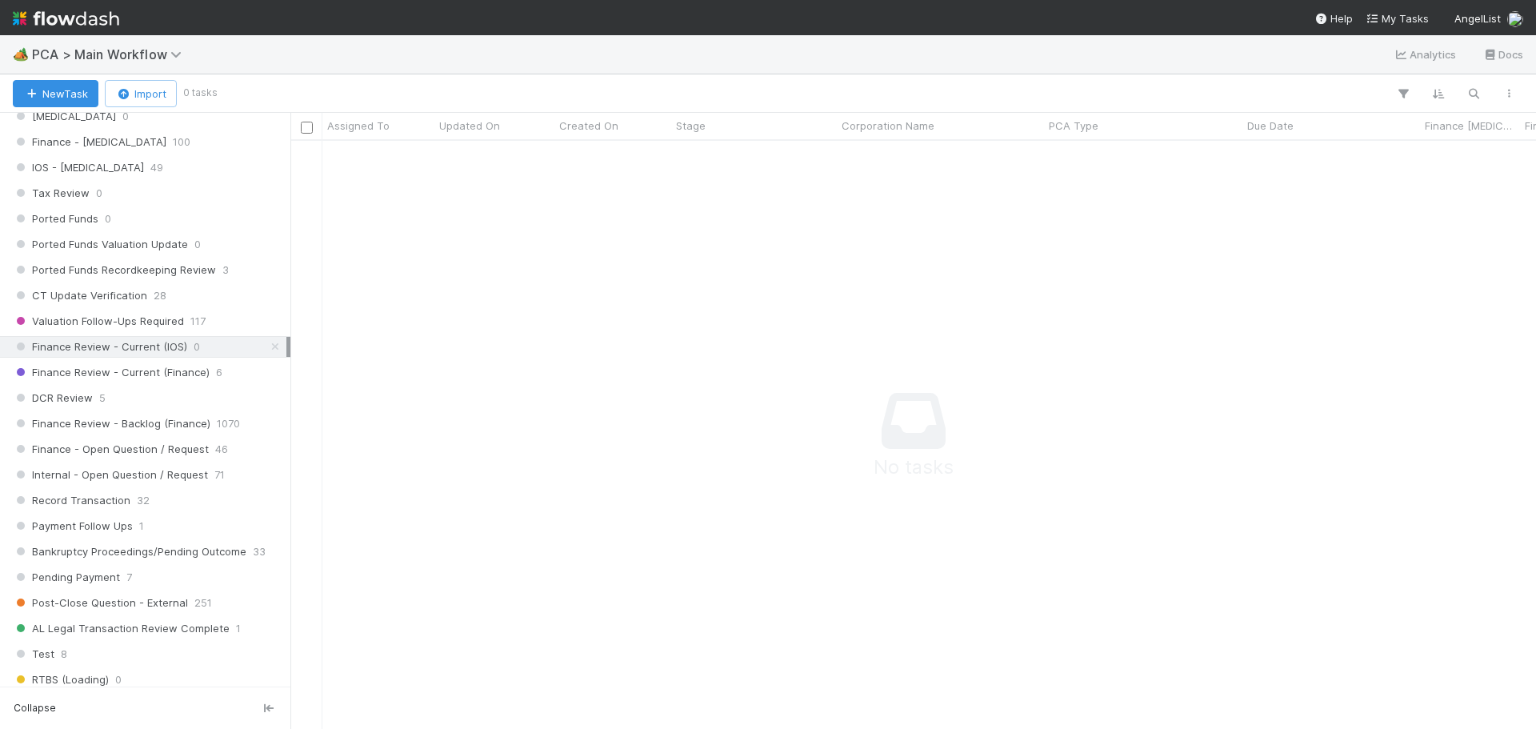
scroll to position [998, 0]
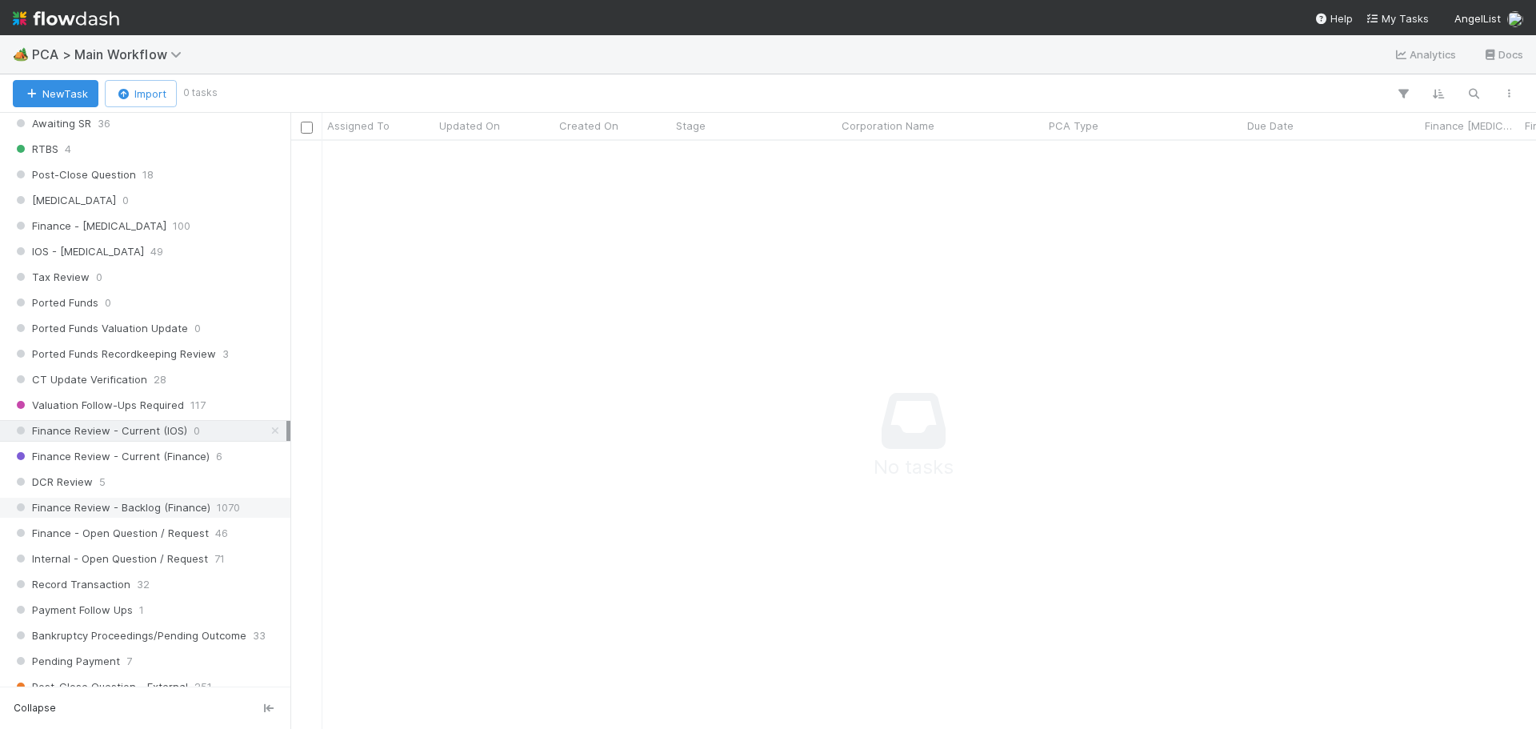
click at [159, 513] on span "Finance Review - Backlog (Finance)" at bounding box center [112, 508] width 198 height 20
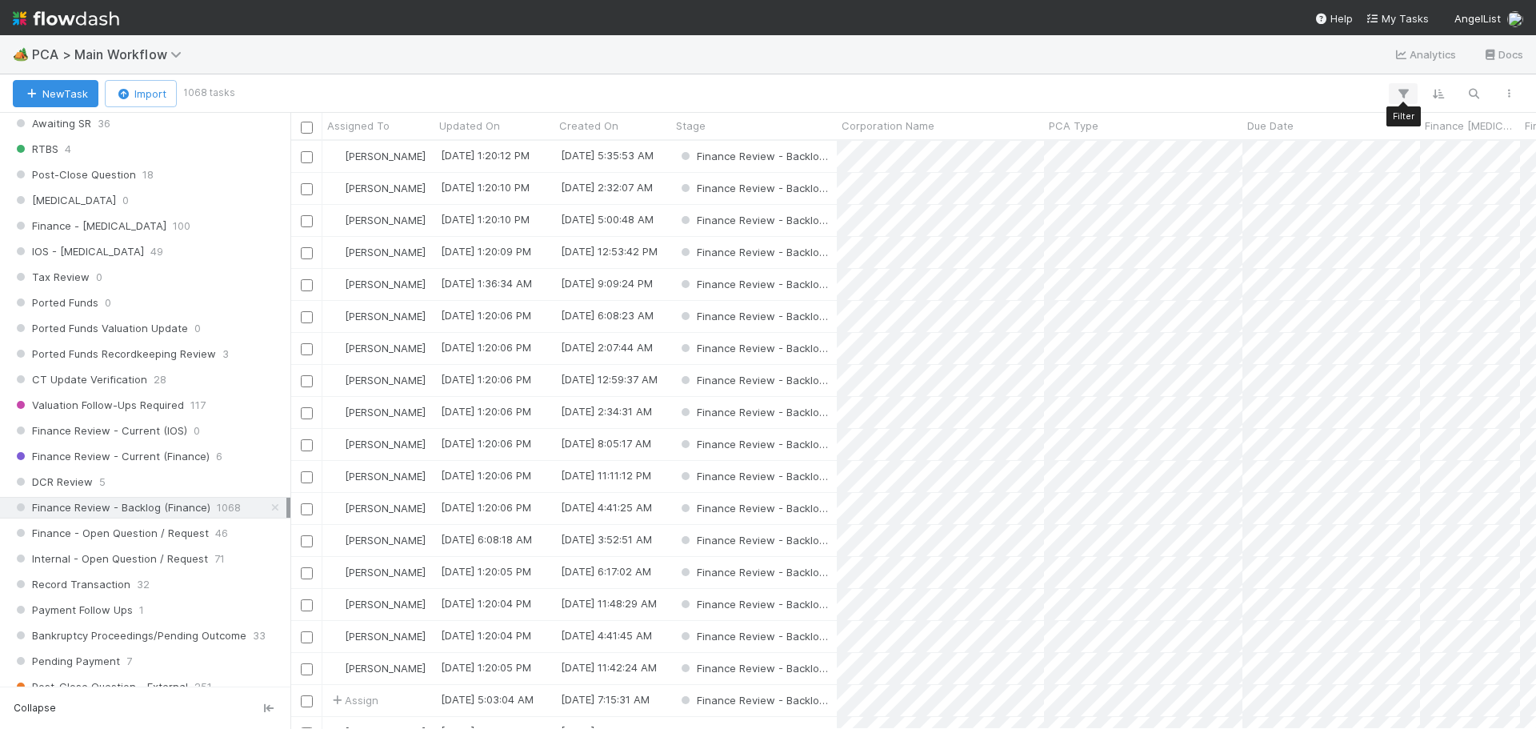
scroll to position [576, 1234]
click at [1404, 97] on icon "button" at bounding box center [1404, 93] width 16 height 14
click at [1172, 148] on button "Add Filter" at bounding box center [1158, 141] width 480 height 23
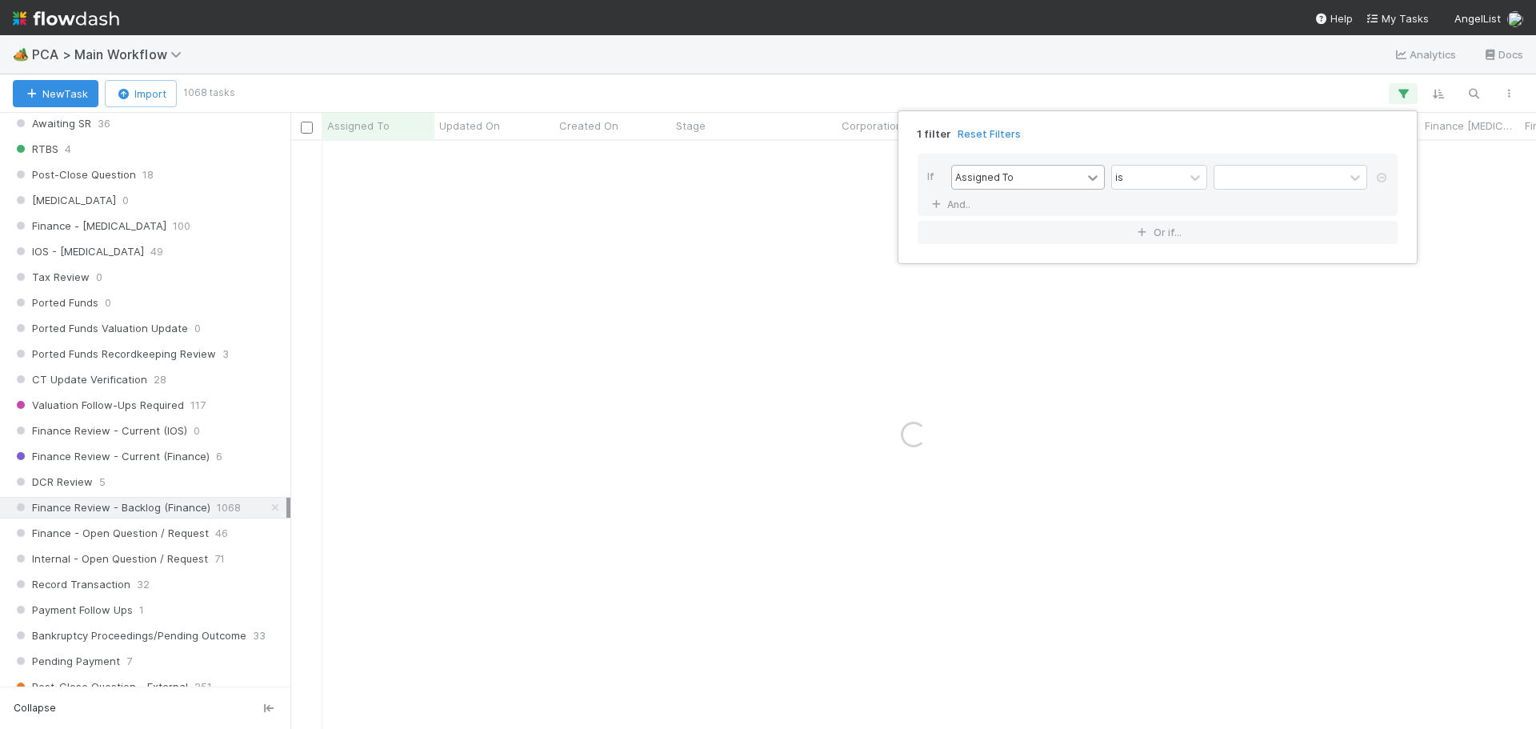
click at [1087, 182] on icon at bounding box center [1093, 178] width 16 height 16
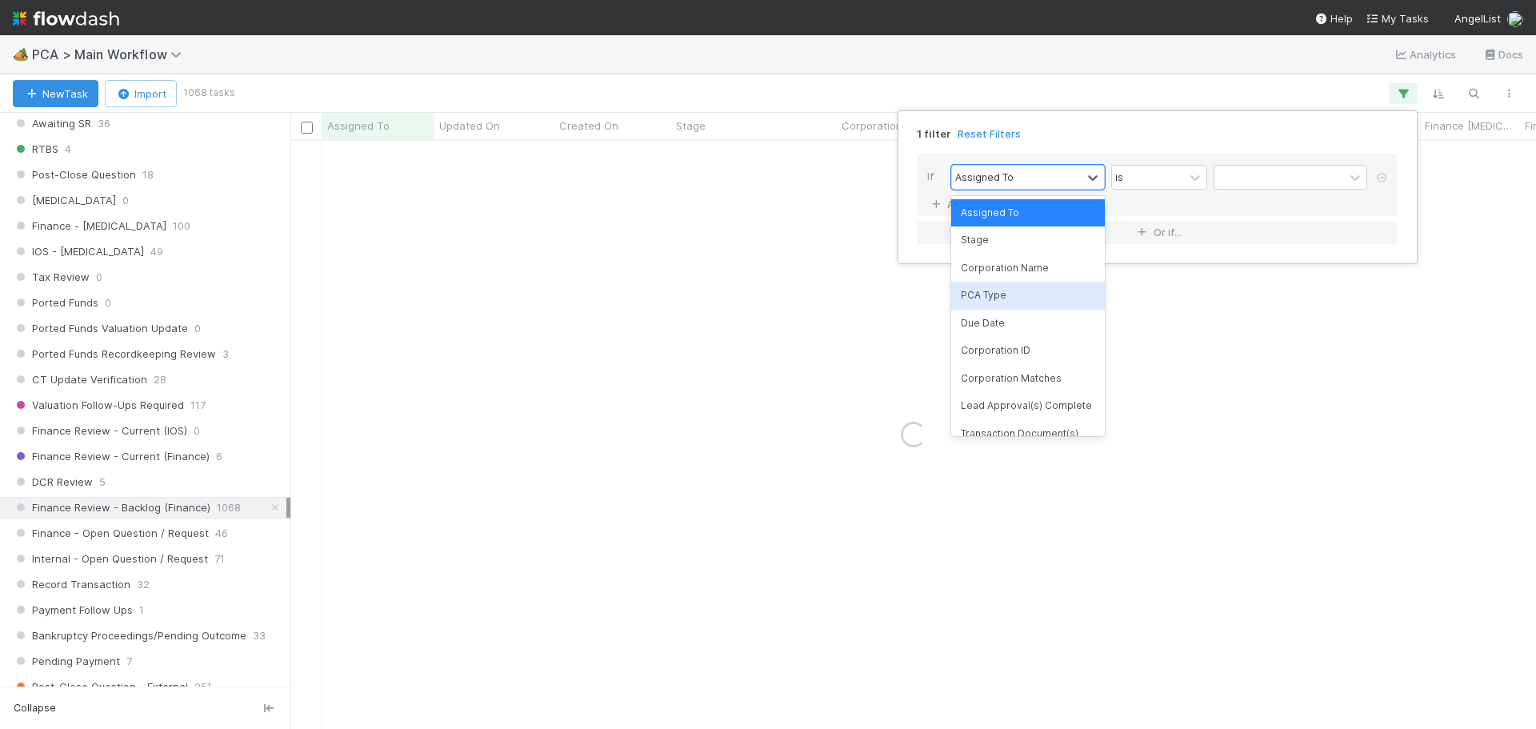
click at [1015, 306] on div "PCA Type" at bounding box center [1028, 295] width 154 height 27
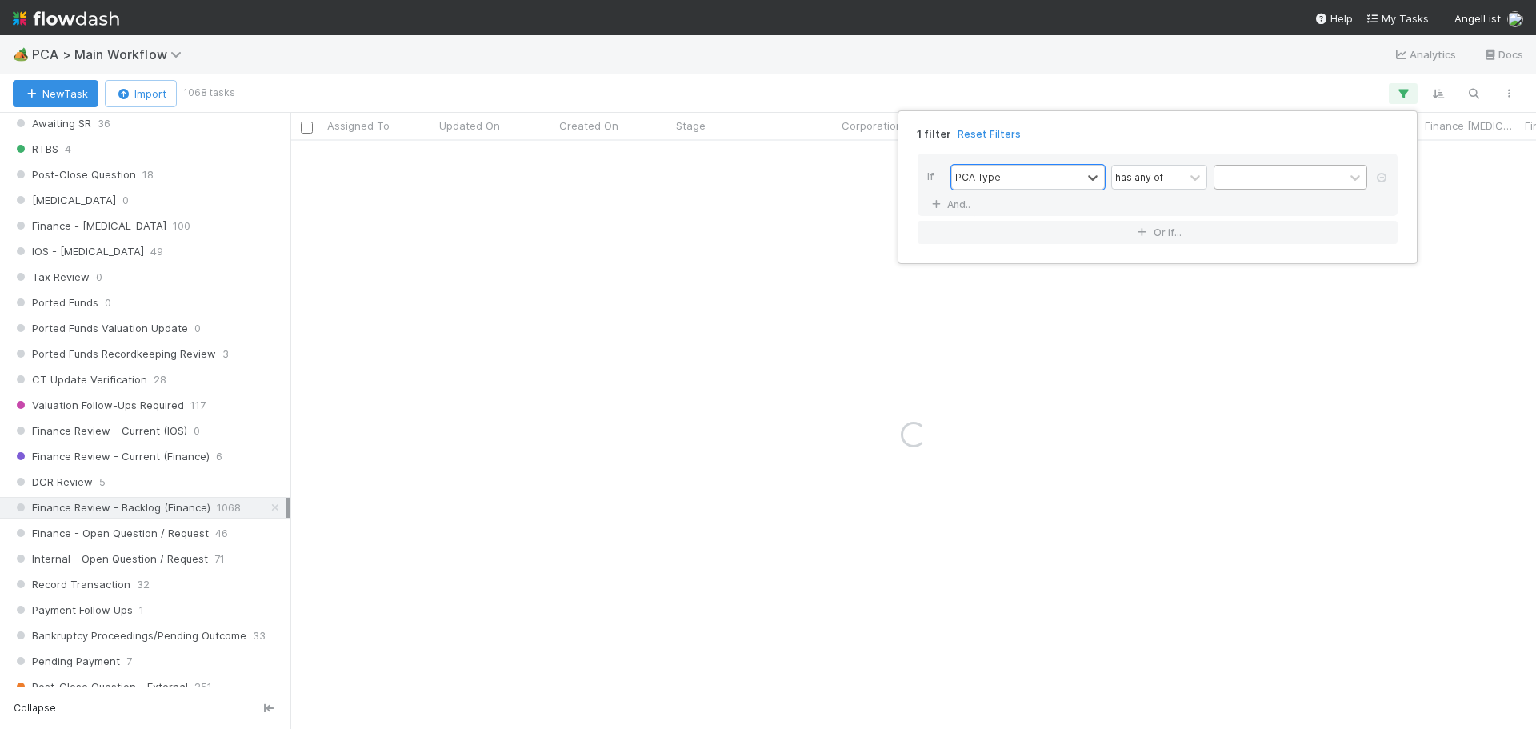
click at [1235, 186] on div at bounding box center [1280, 177] width 130 height 23
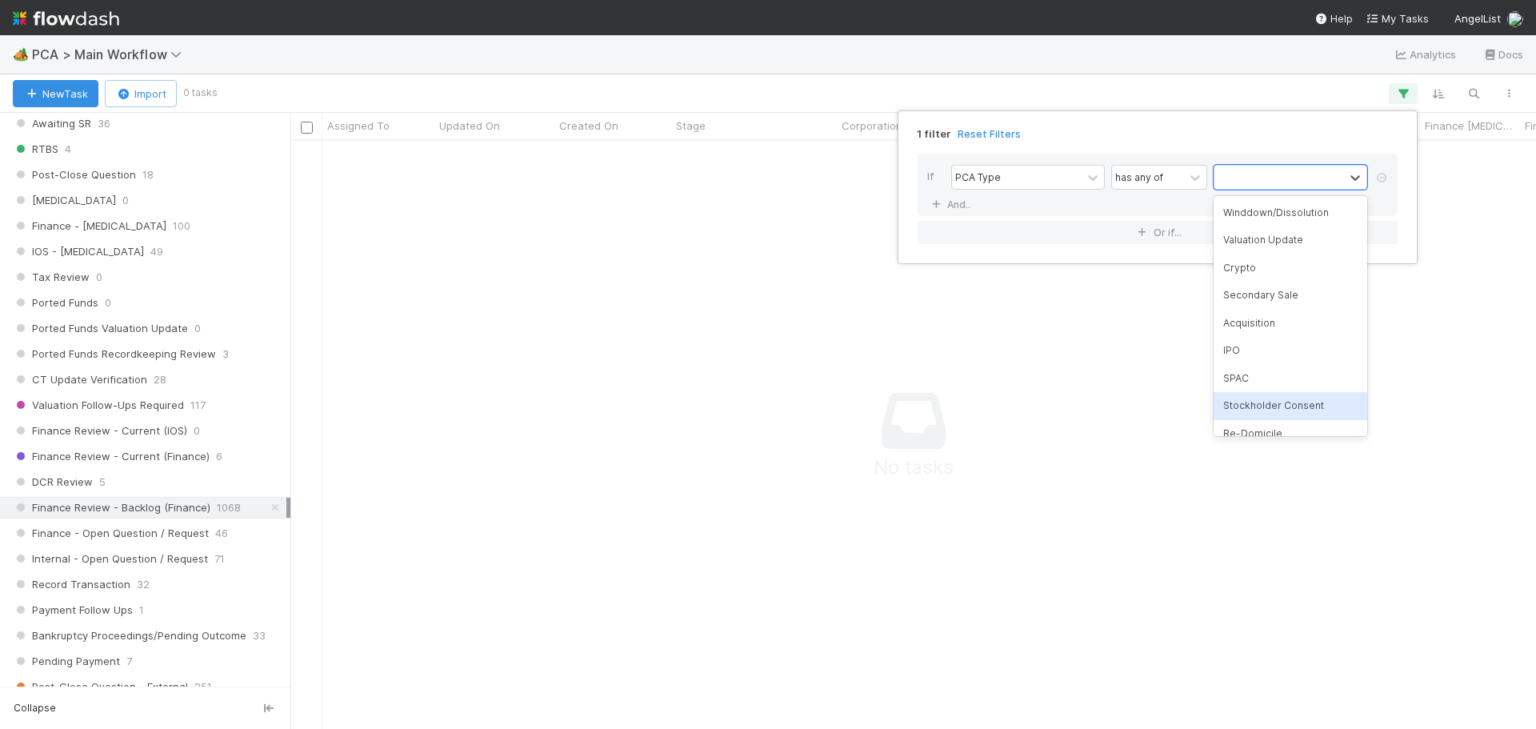
scroll to position [240, 0]
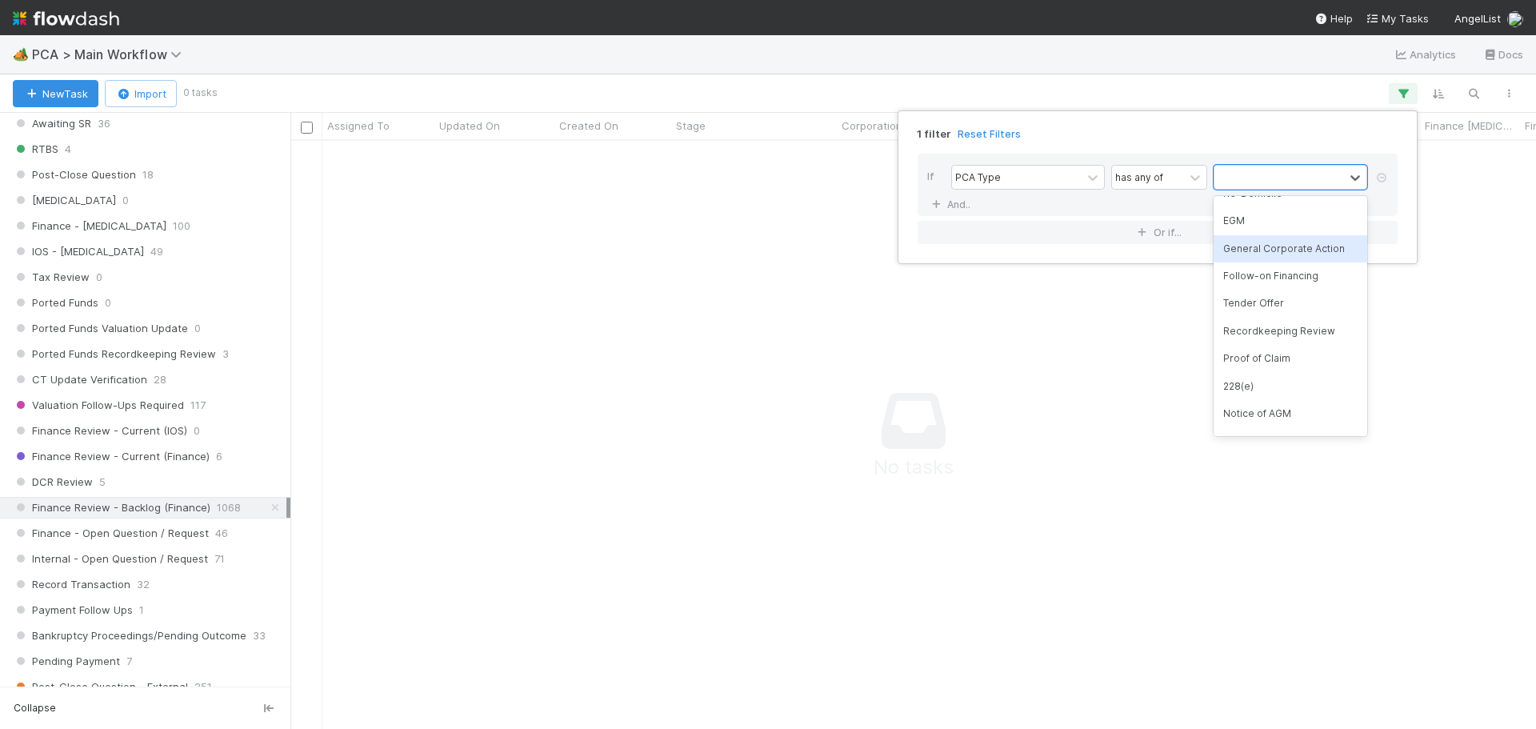
click at [1292, 254] on div "General Corporate Action" at bounding box center [1291, 248] width 154 height 27
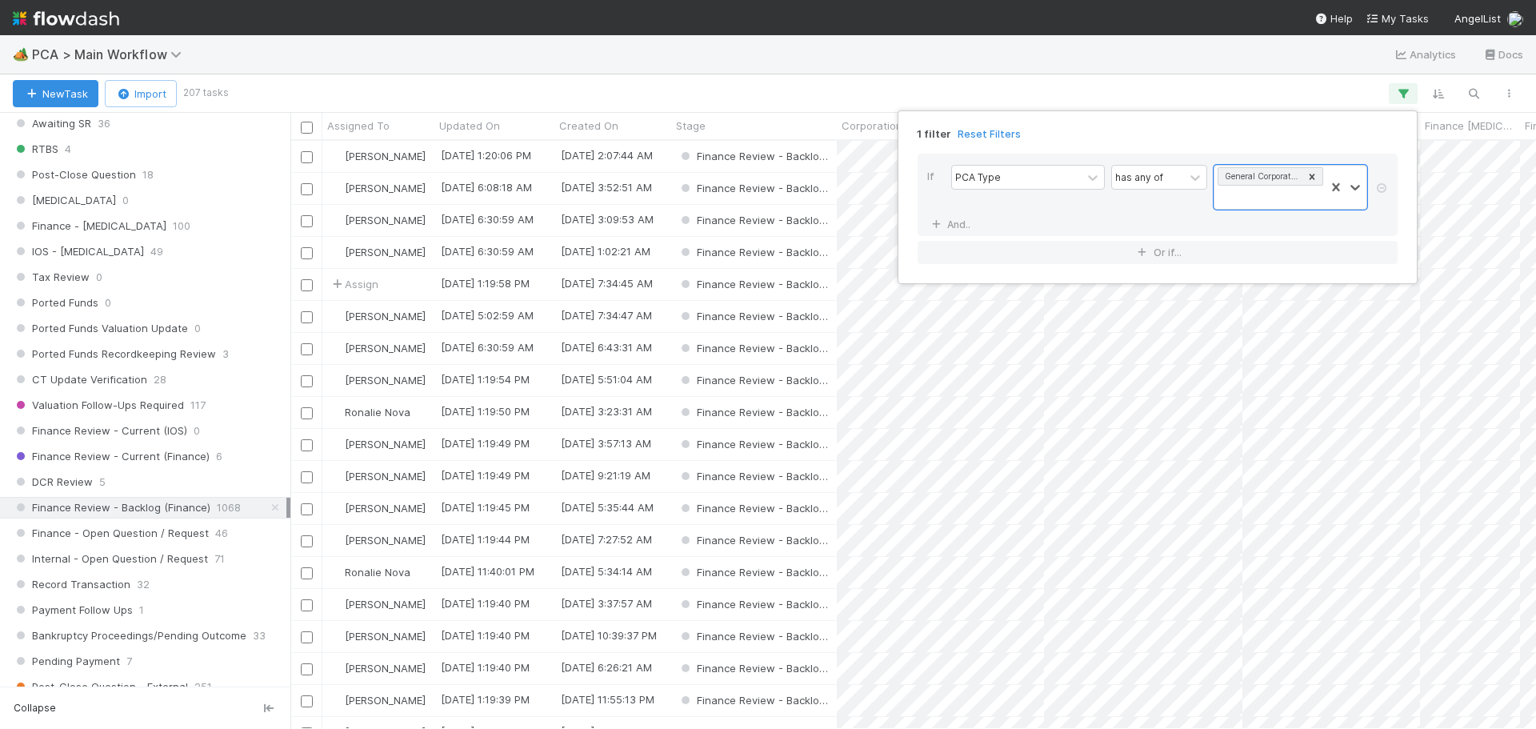
scroll to position [576, 1234]
click at [351, 116] on div "1 filter Reset Filters If PCA Type has any of option General Corporate Action, …" at bounding box center [768, 364] width 1536 height 729
click at [386, 131] on span "Assigned To" at bounding box center [358, 126] width 62 height 16
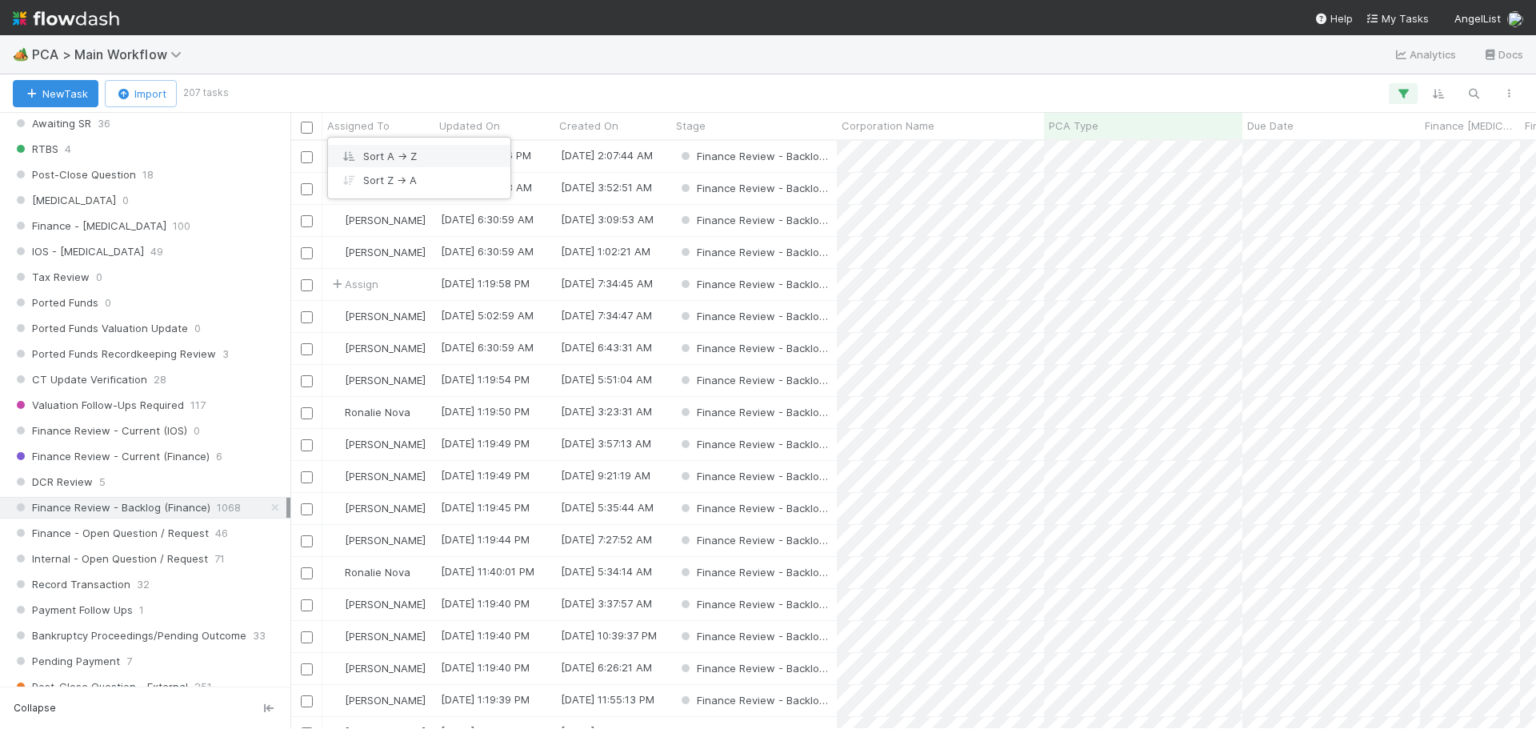
click at [390, 151] on div "Sort A → Z" at bounding box center [419, 156] width 182 height 24
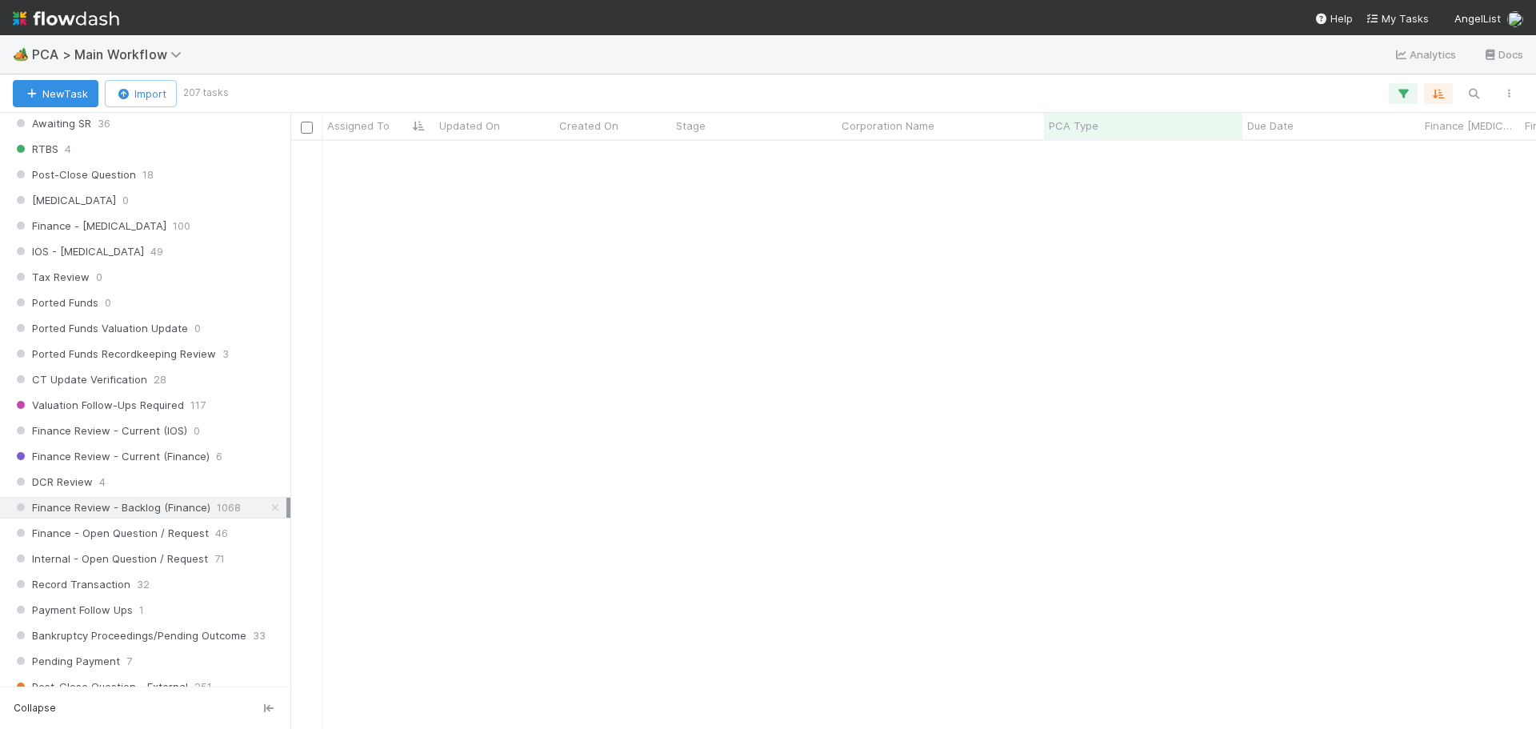
scroll to position [0, 0]
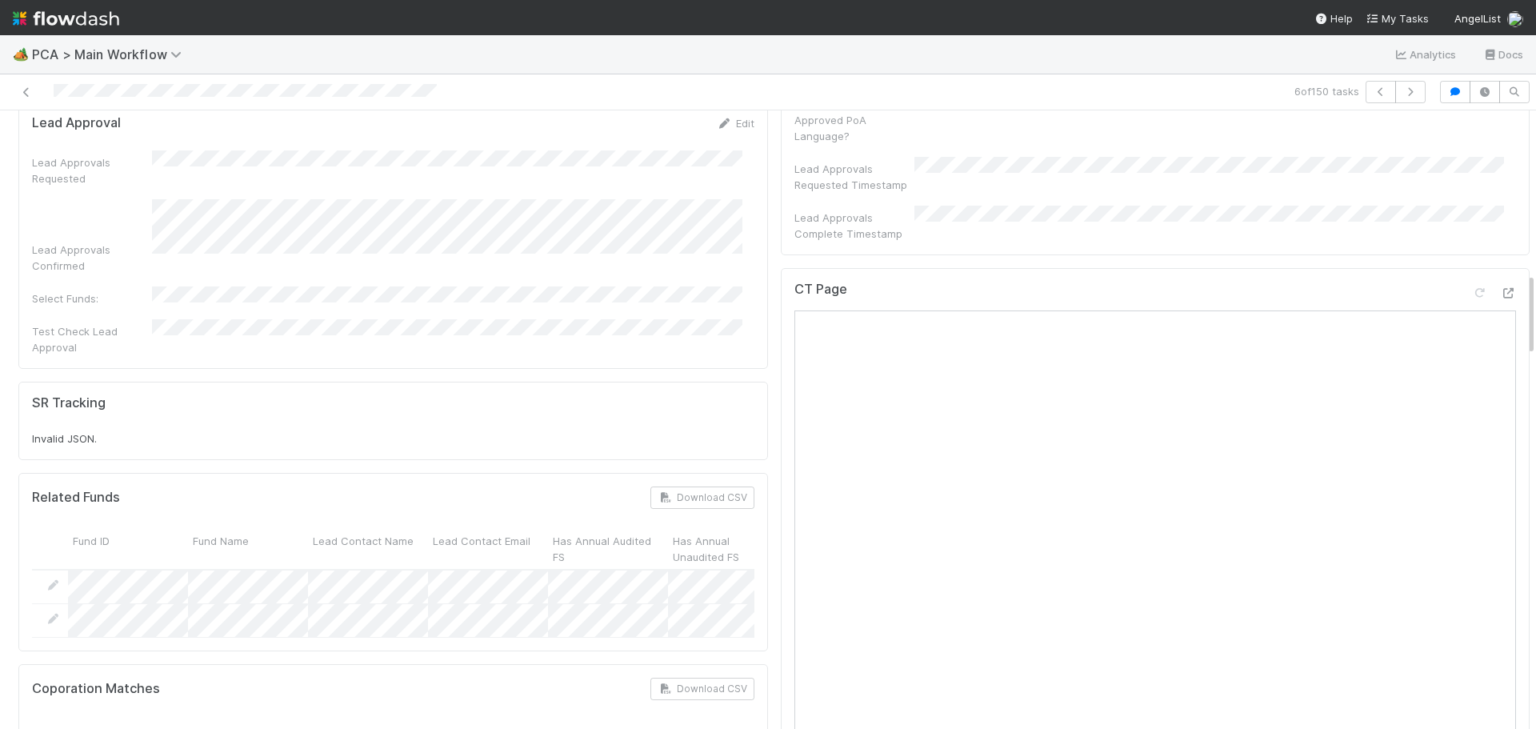
scroll to position [1200, 0]
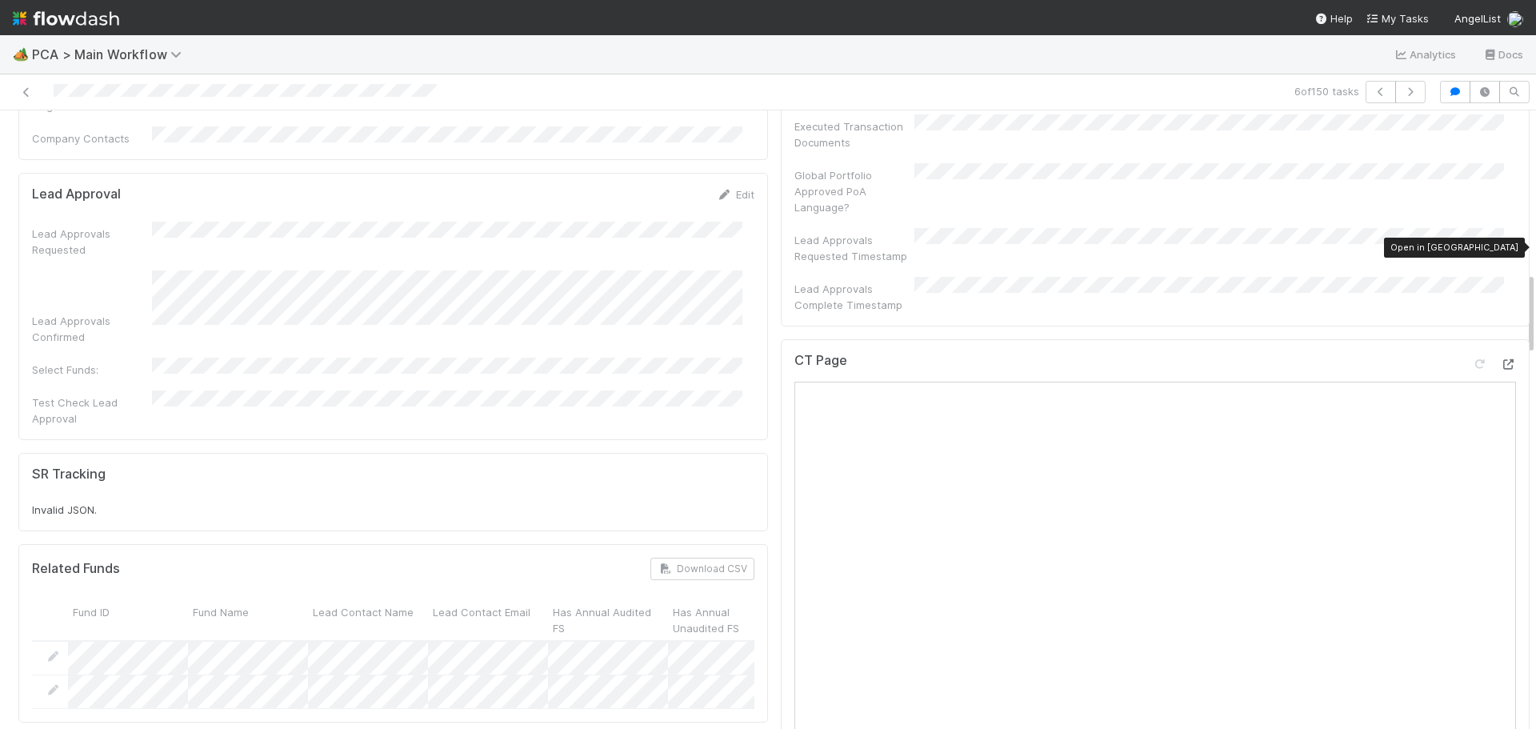
click at [1500, 359] on icon at bounding box center [1508, 364] width 16 height 10
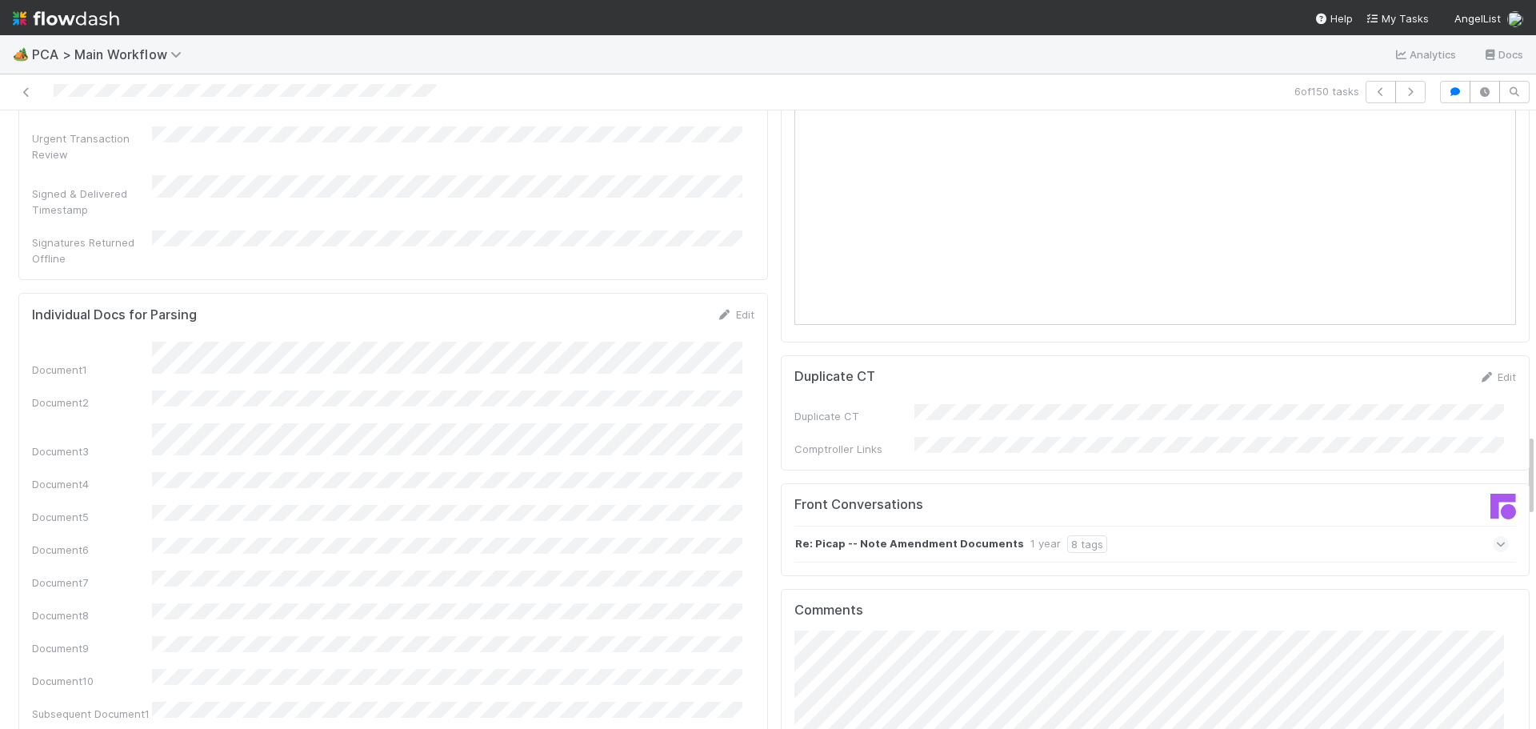
scroll to position [2401, 0]
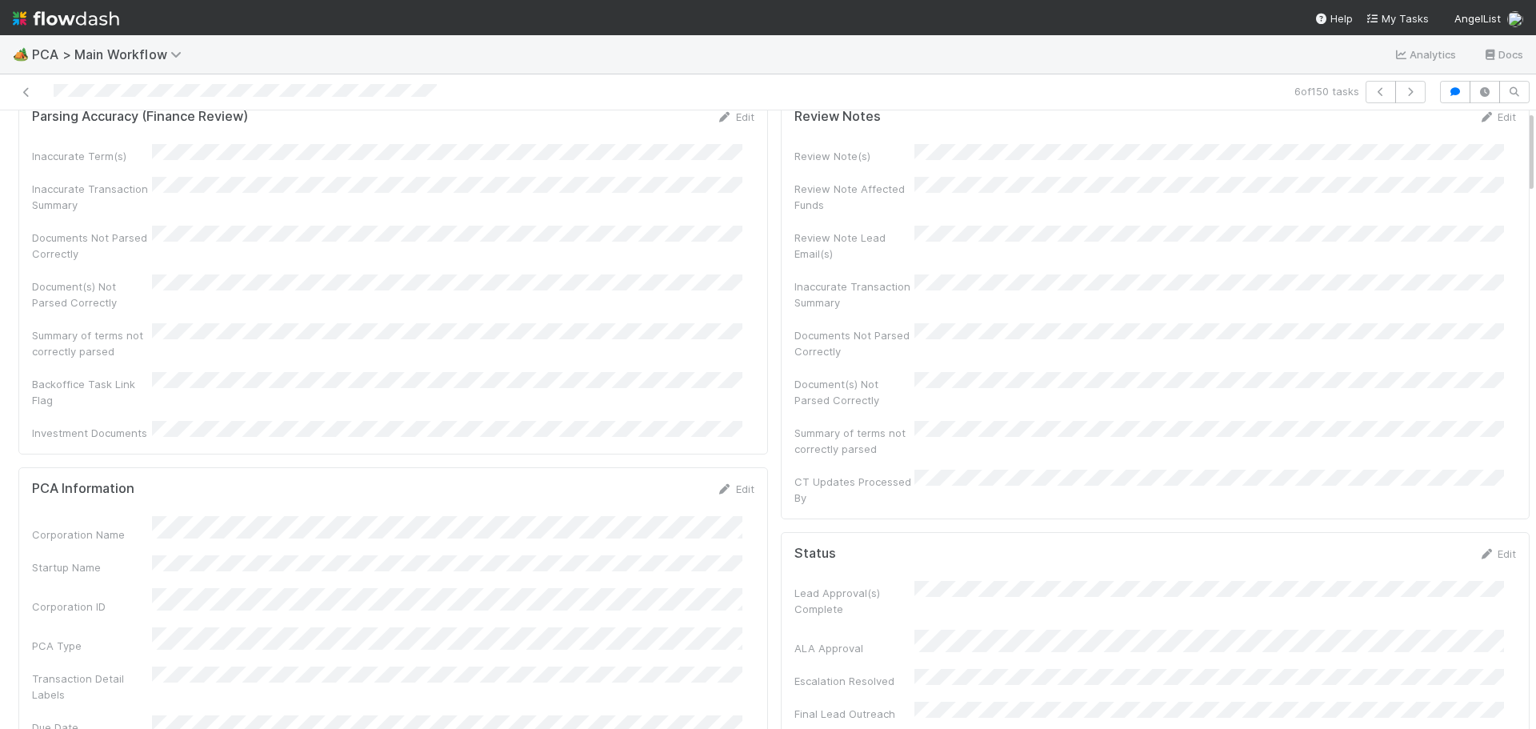
scroll to position [0, 0]
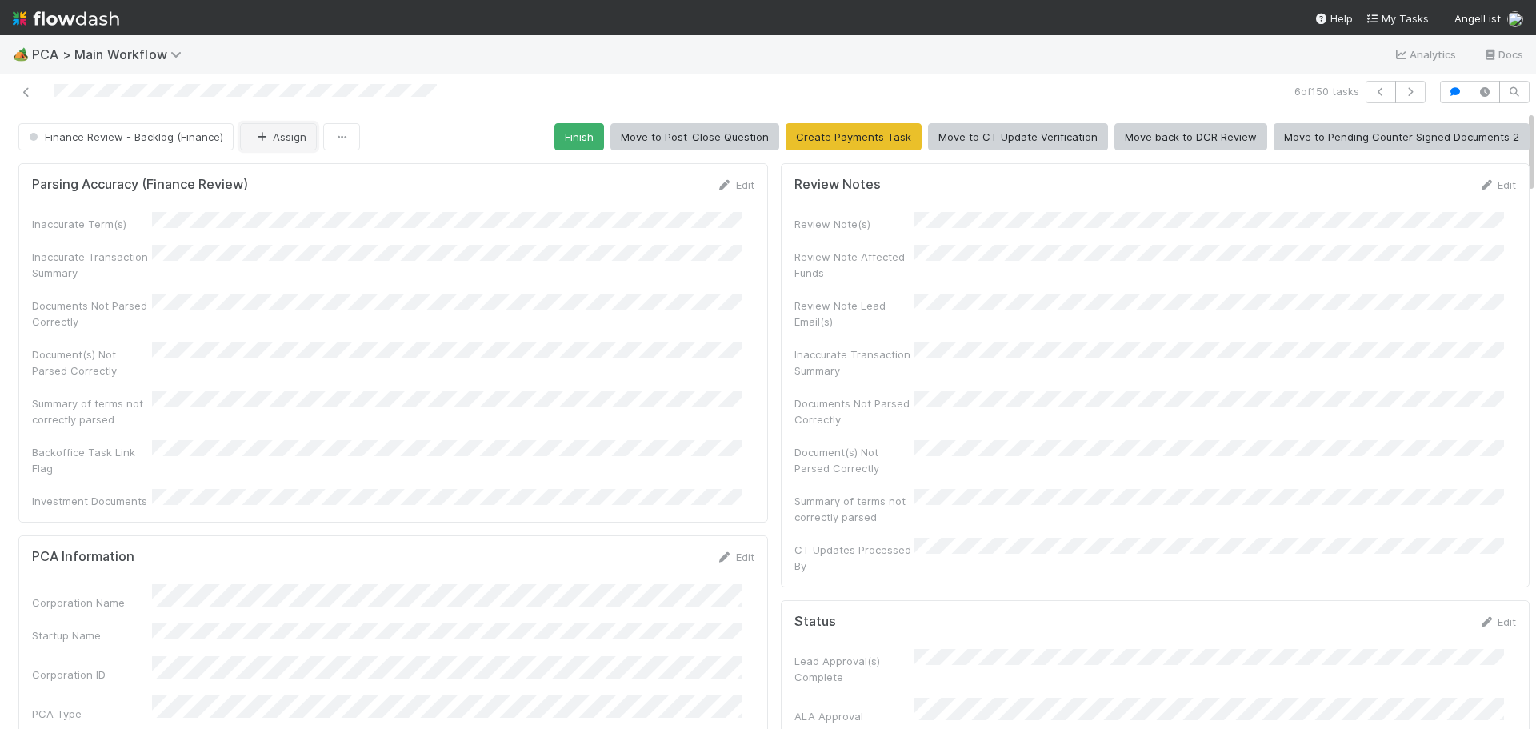
click at [261, 132] on icon "button" at bounding box center [262, 137] width 16 height 10
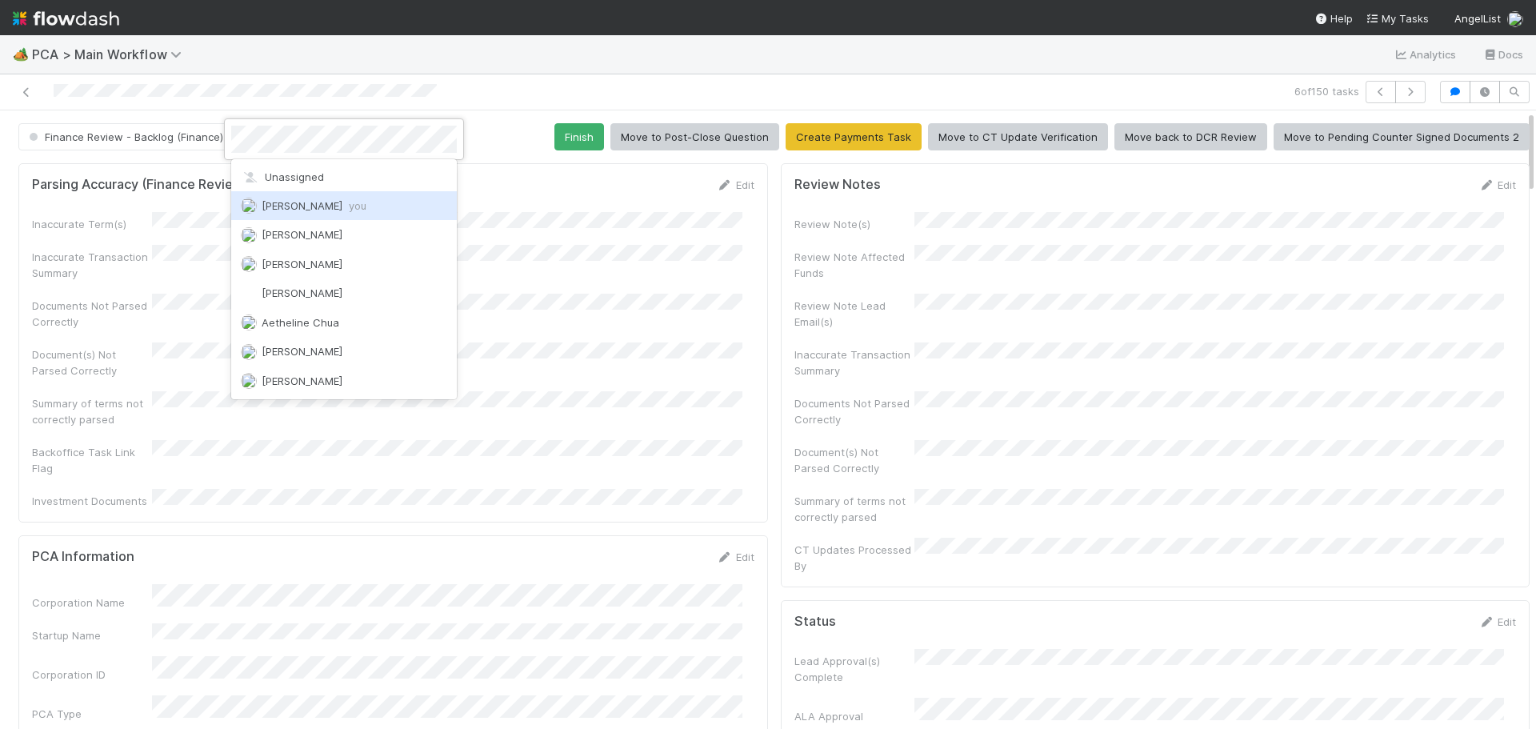
click at [328, 197] on div "[PERSON_NAME] you" at bounding box center [344, 205] width 226 height 29
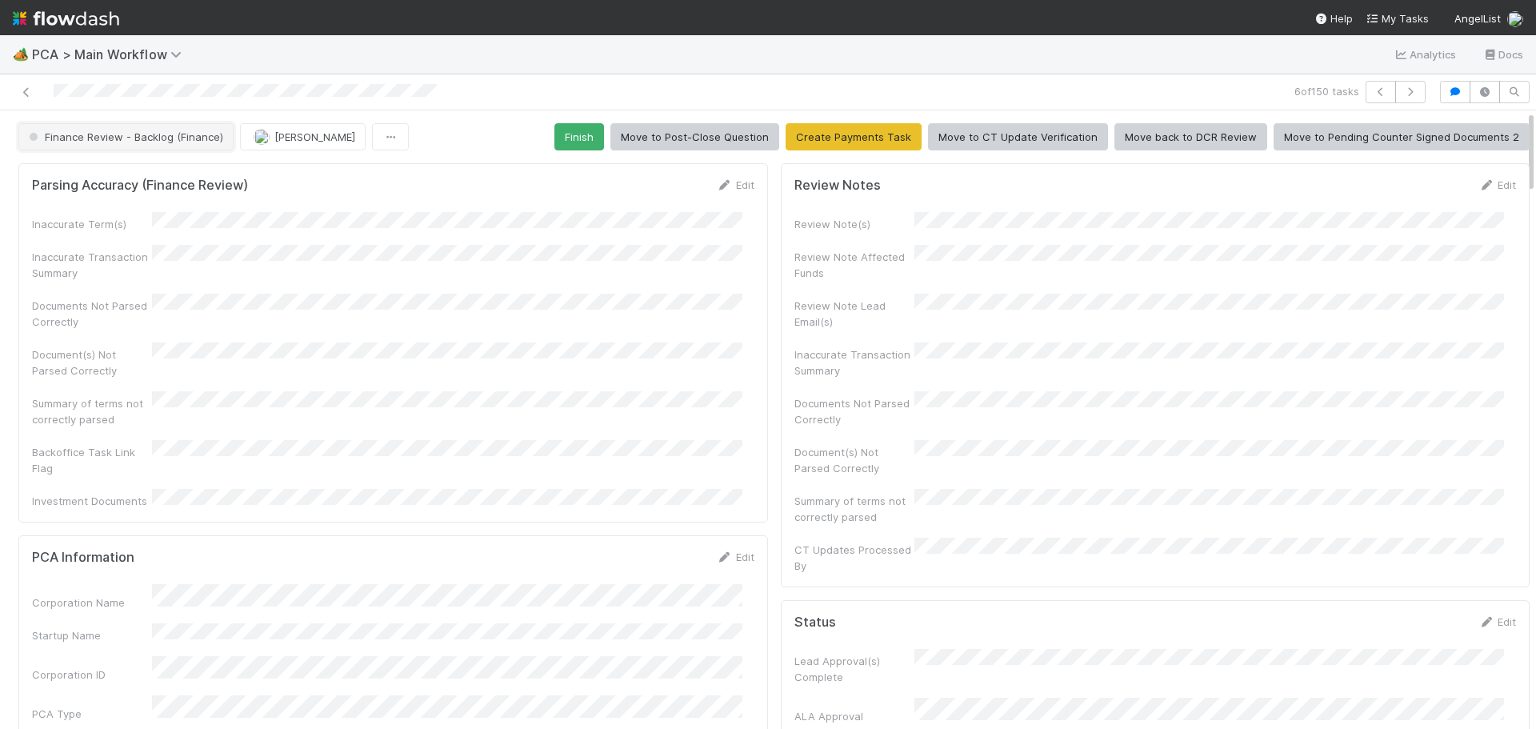
click at [171, 144] on button "Finance Review - Backlog (Finance)" at bounding box center [125, 136] width 215 height 27
click at [256, 141] on icon "button" at bounding box center [262, 137] width 16 height 10
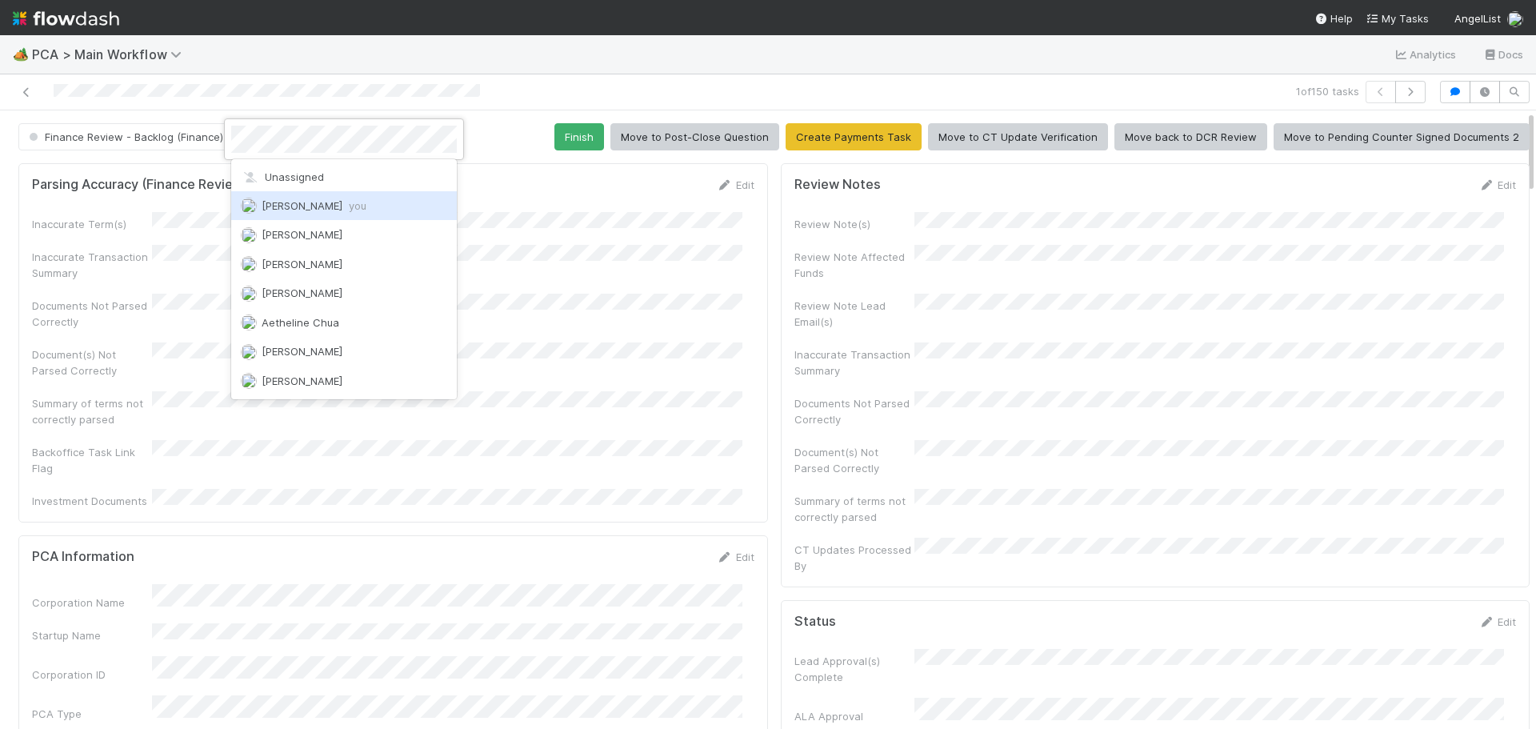
click at [315, 215] on div "[PERSON_NAME] you" at bounding box center [344, 205] width 226 height 29
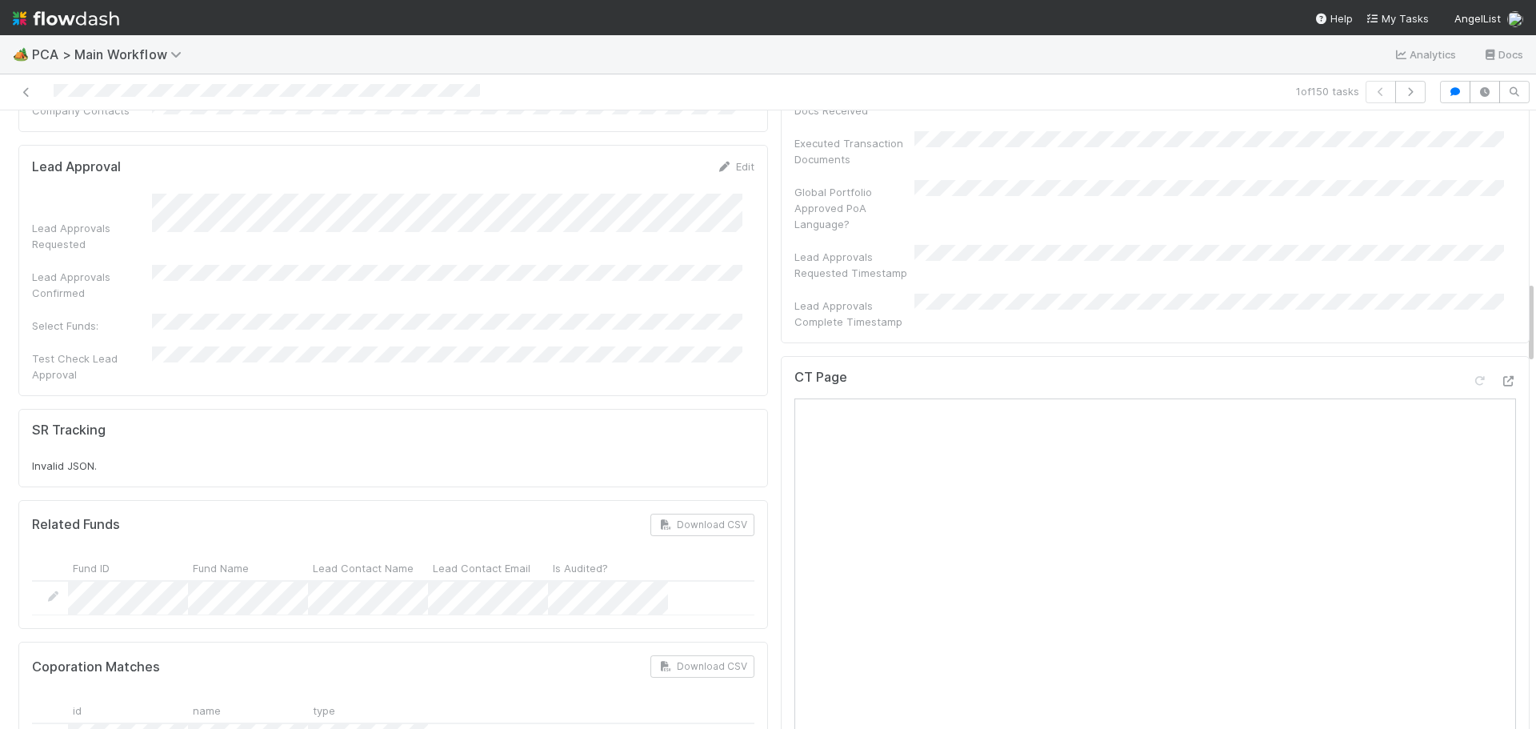
scroll to position [1280, 0]
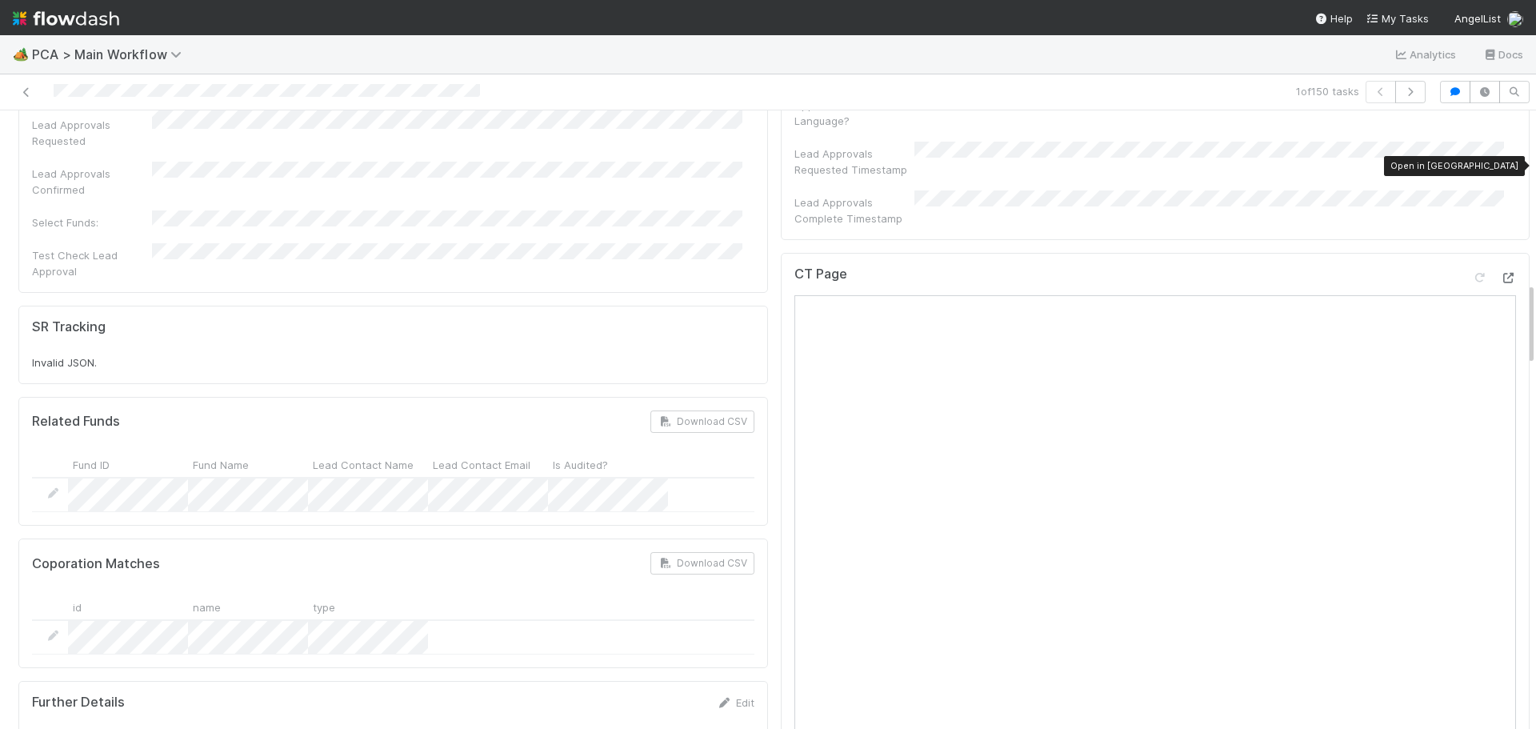
click at [1500, 273] on icon at bounding box center [1508, 278] width 16 height 10
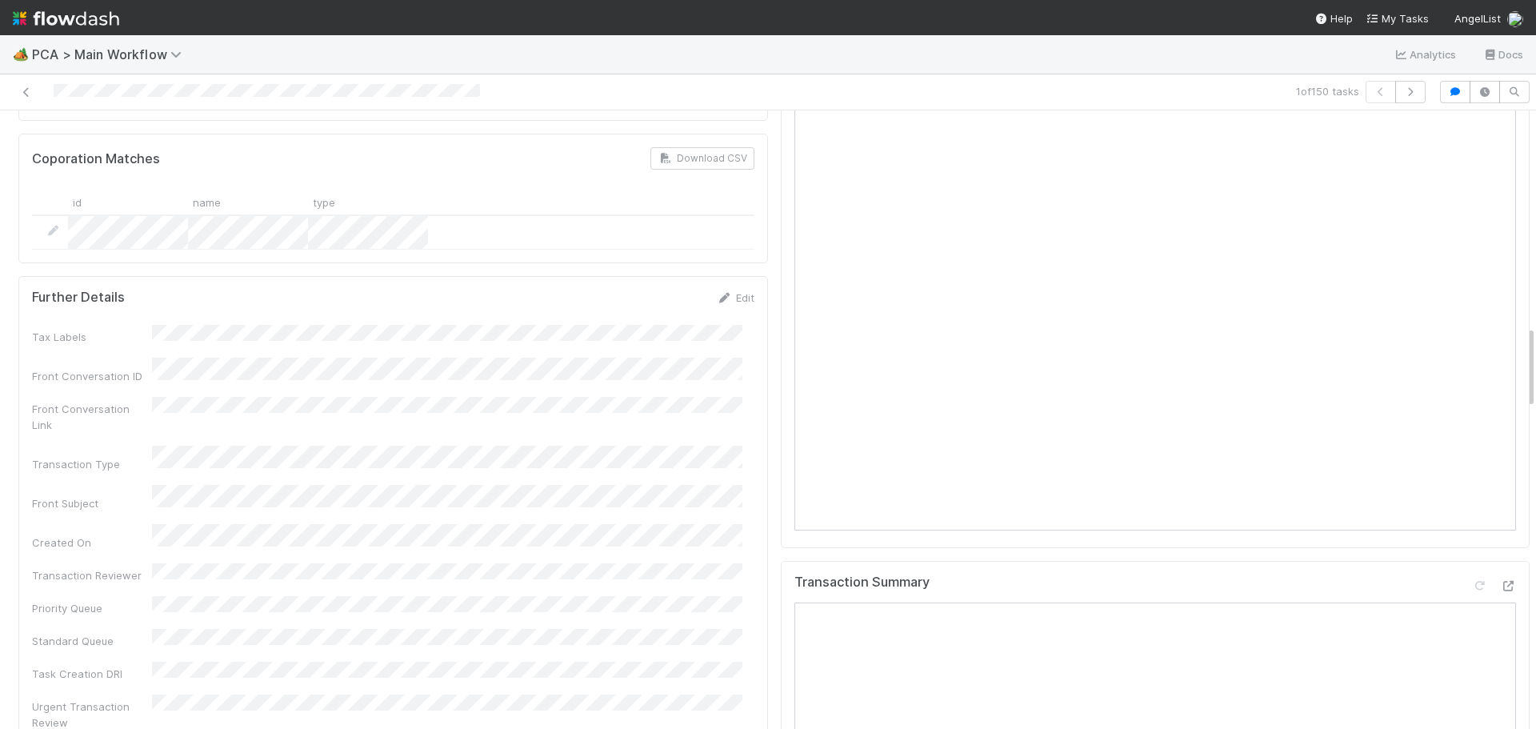
scroll to position [1840, 0]
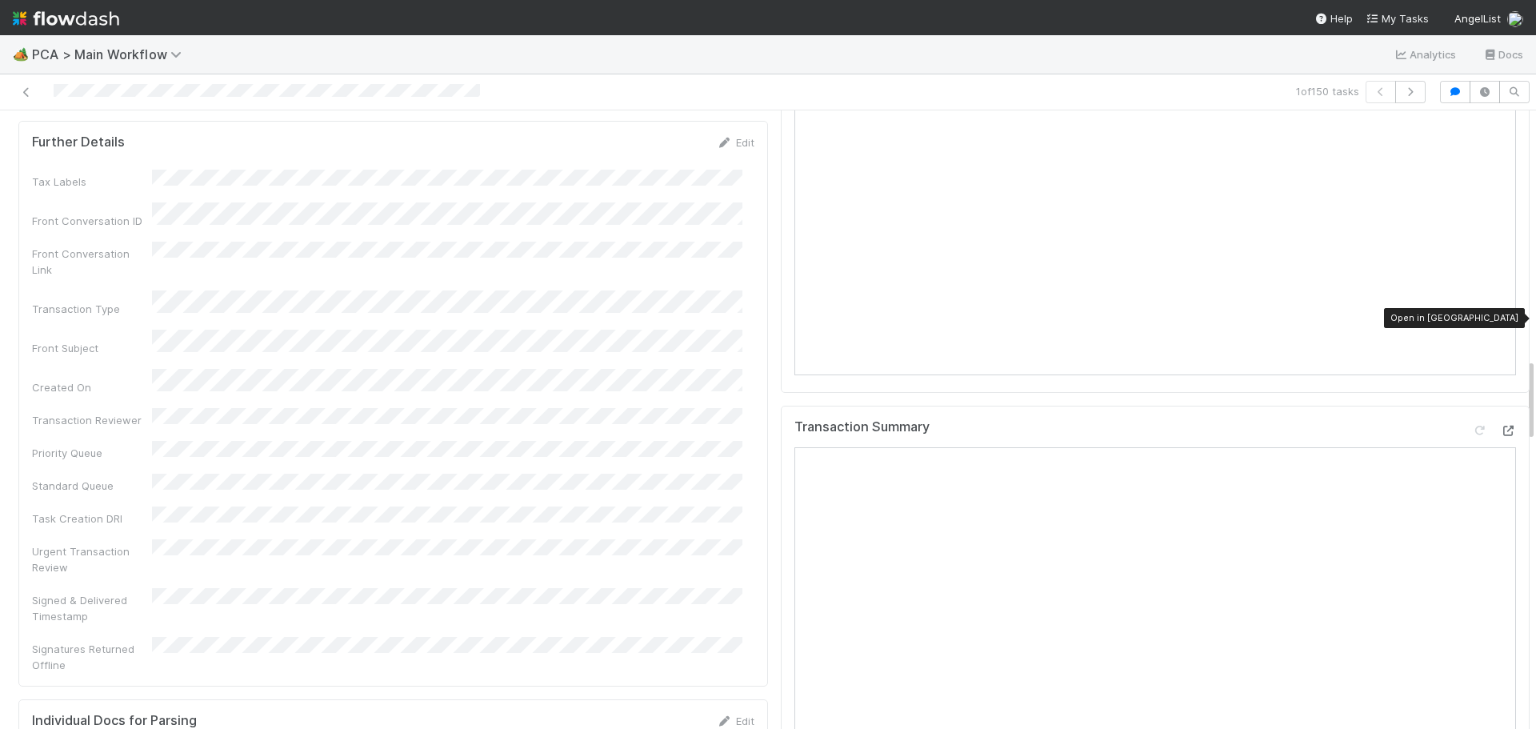
click at [1500, 426] on icon at bounding box center [1508, 431] width 16 height 10
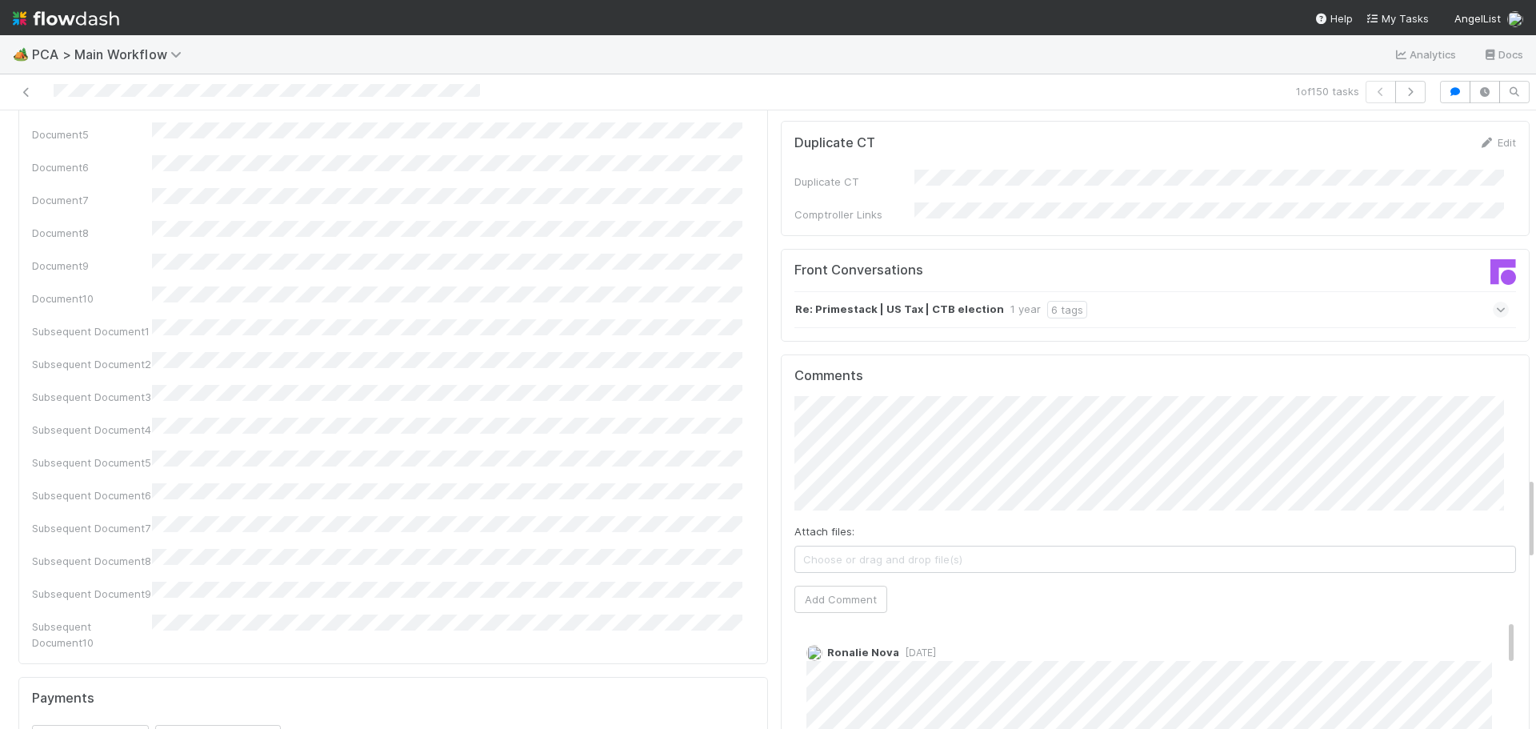
scroll to position [2721, 0]
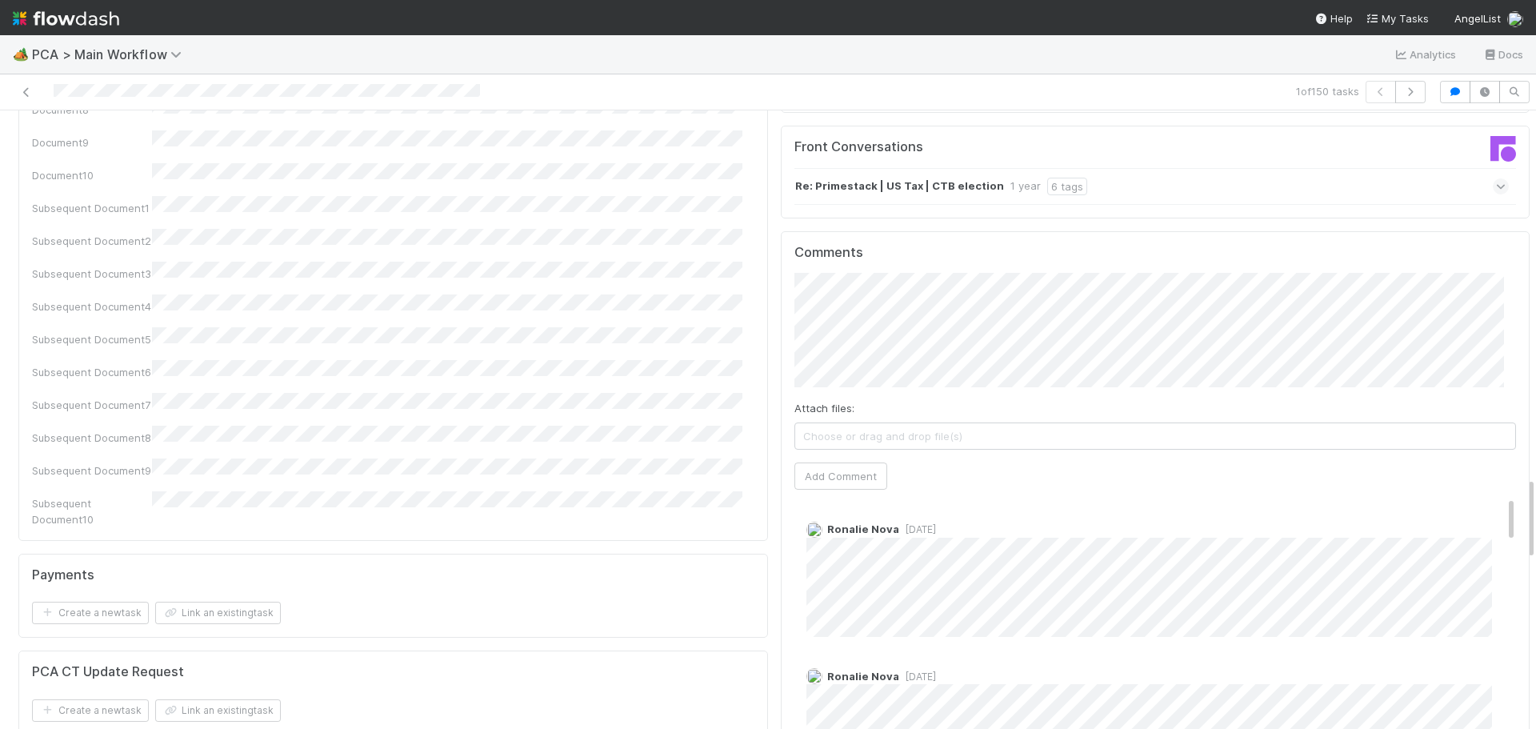
click at [911, 523] on span "1 year ago" at bounding box center [917, 529] width 37 height 12
click at [838, 463] on button "Add Comment" at bounding box center [841, 476] width 93 height 27
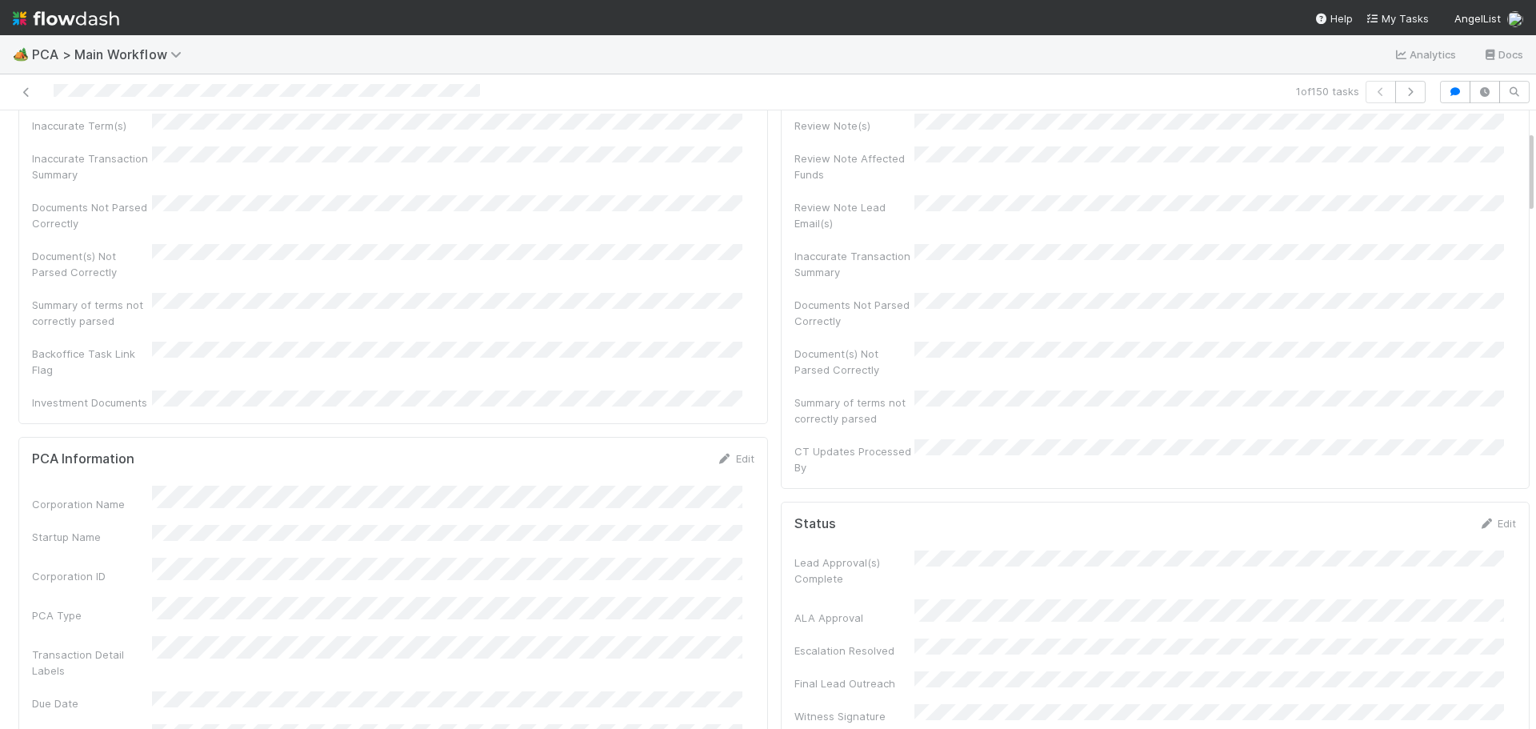
scroll to position [0, 0]
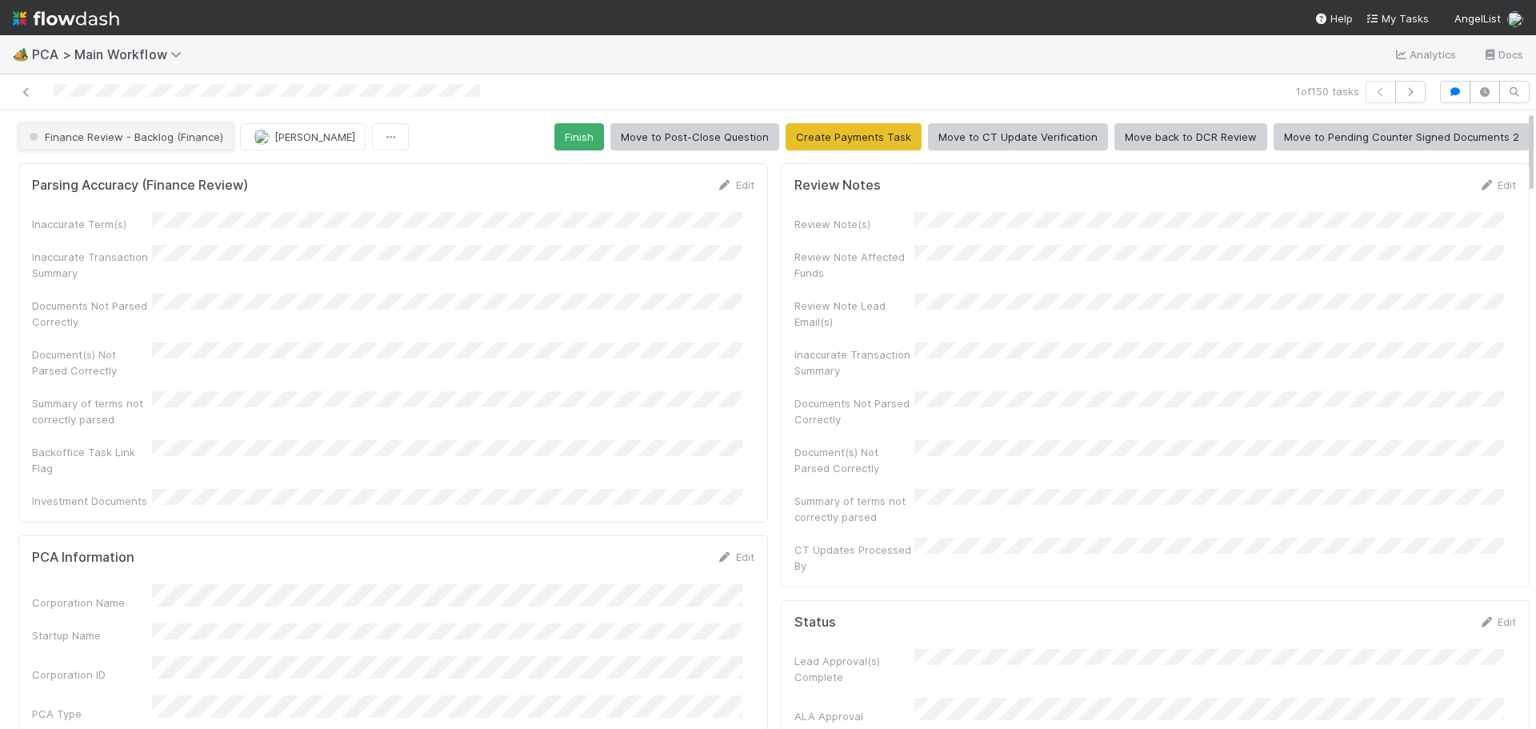
click at [176, 141] on span "Finance Review - Backlog (Finance)" at bounding box center [125, 136] width 198 height 13
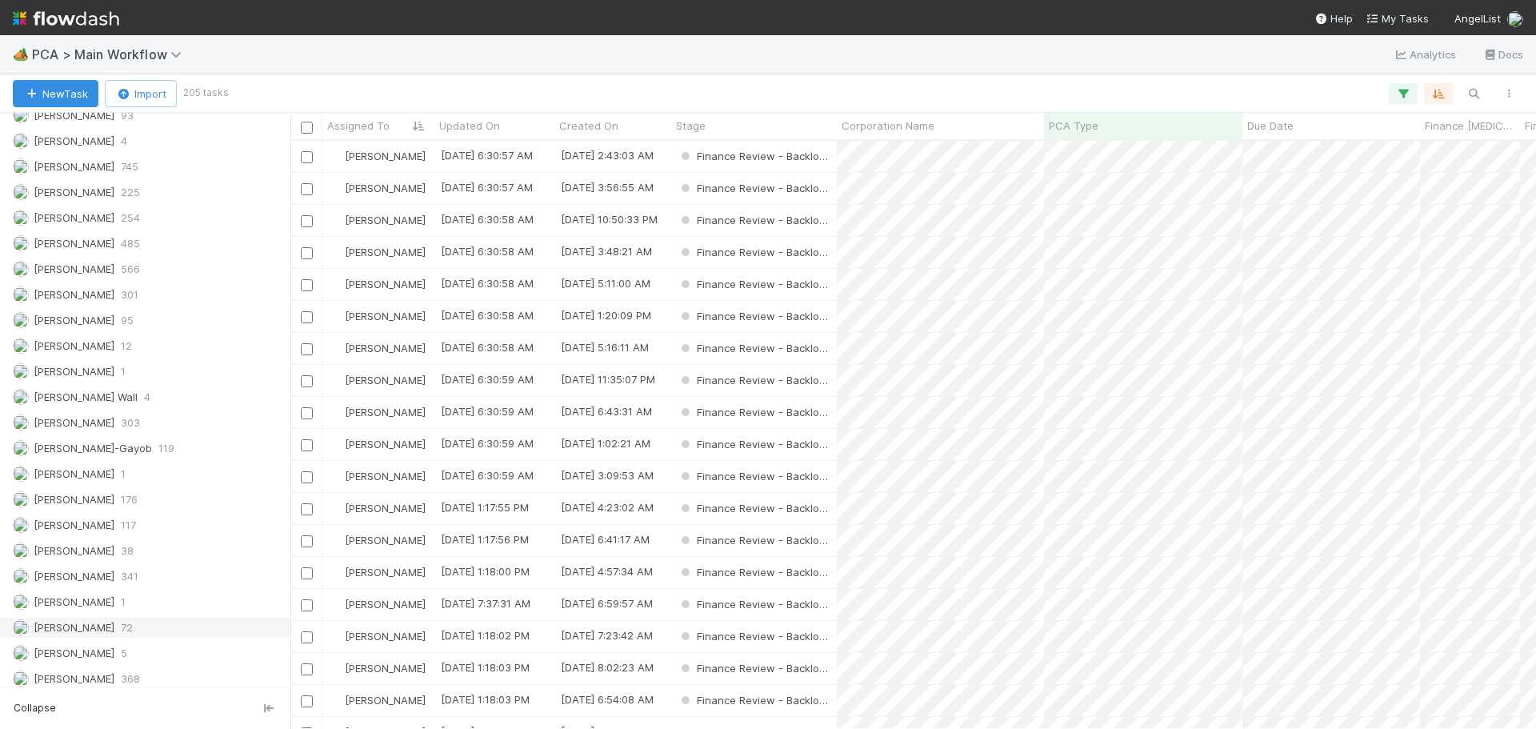
scroll to position [2278, 0]
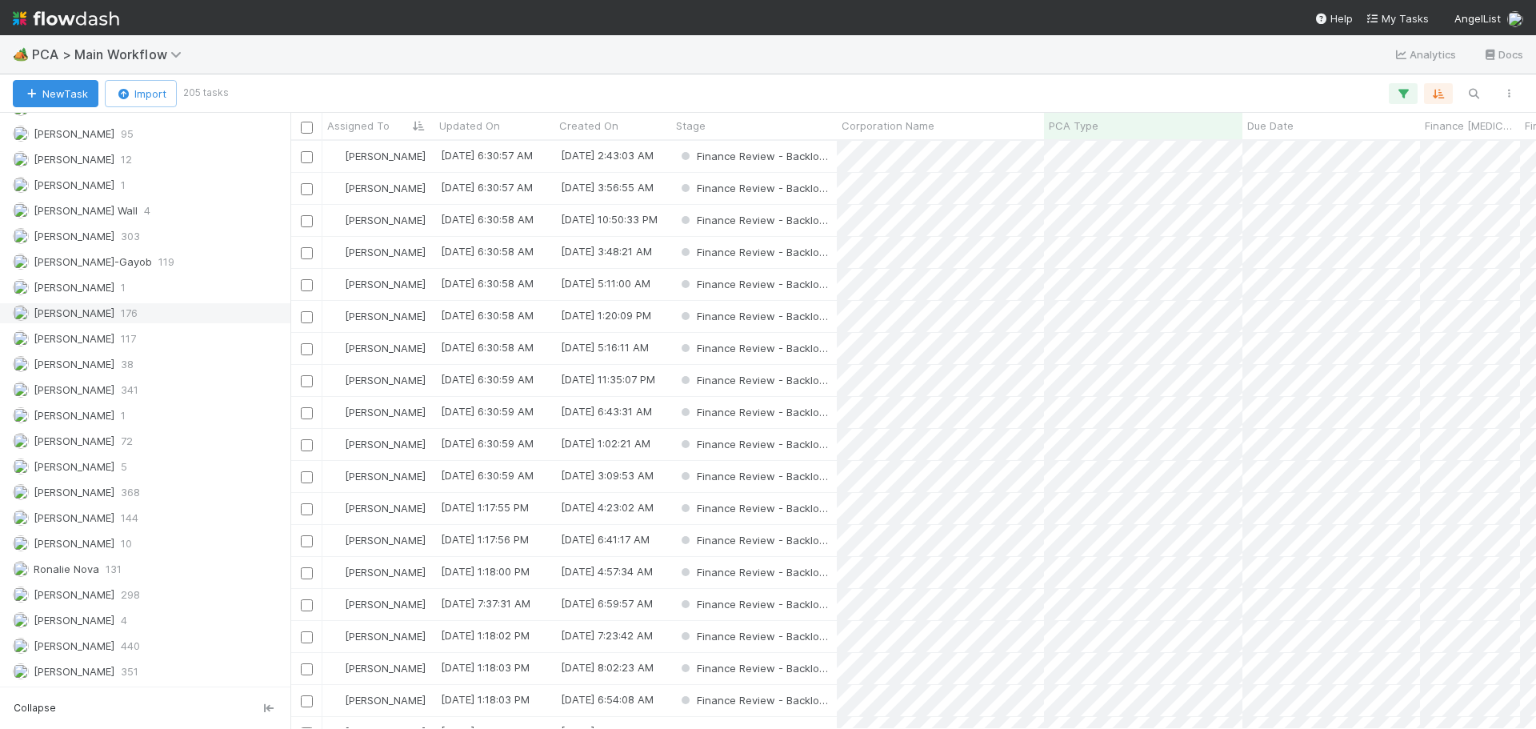
click at [149, 313] on div "Marenz Trajano 176" at bounding box center [150, 313] width 274 height 20
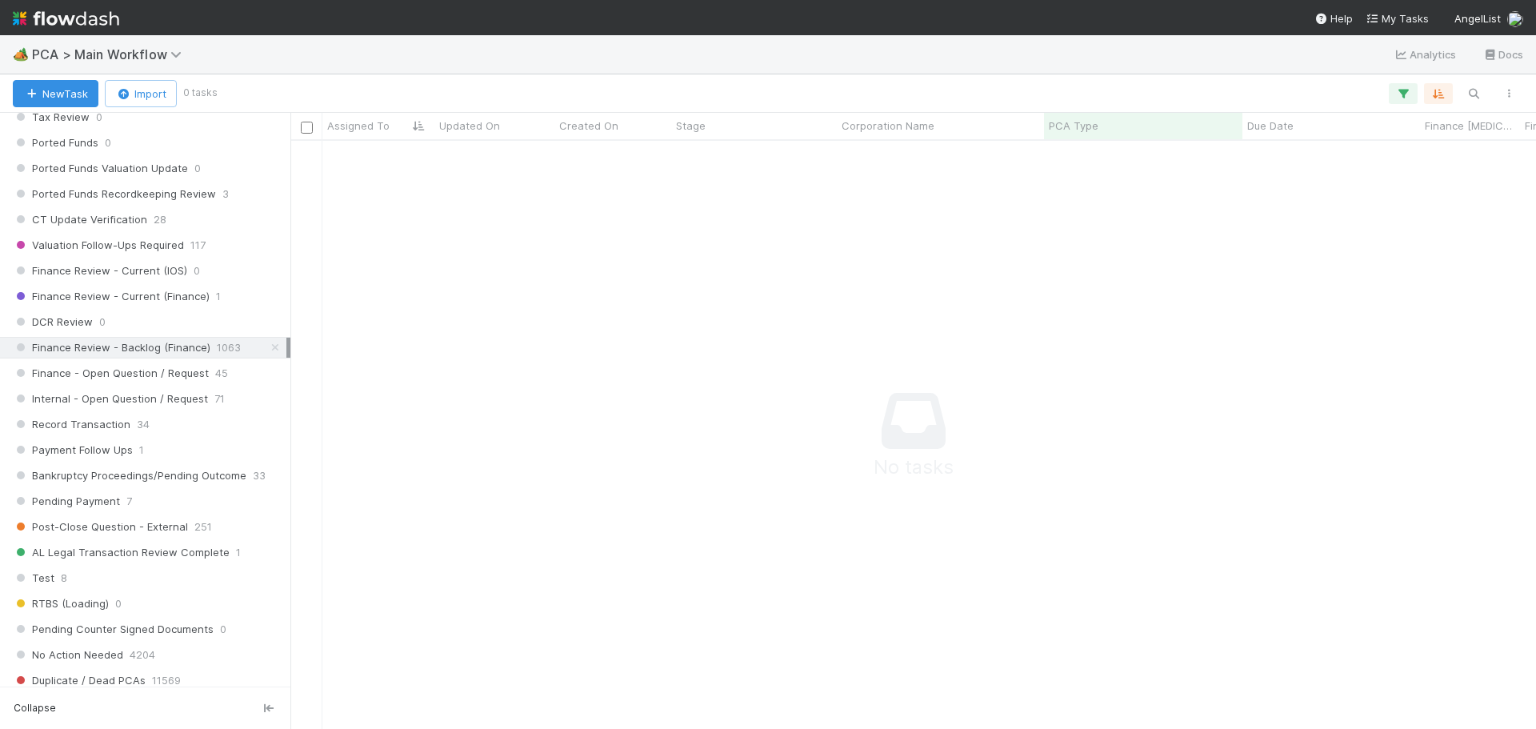
scroll to position [564, 1234]
click at [267, 349] on icon at bounding box center [275, 347] width 16 height 10
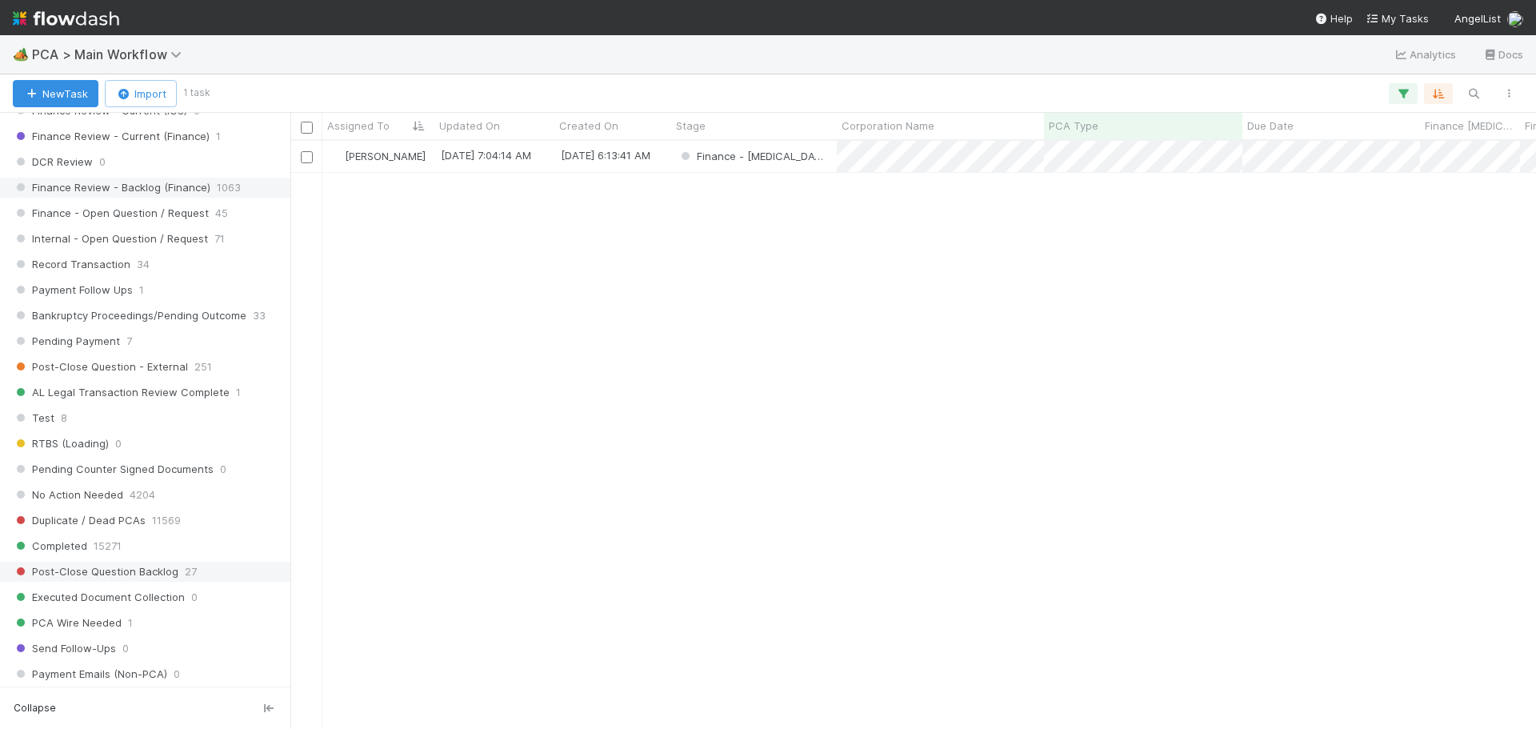
scroll to position [1078, 0]
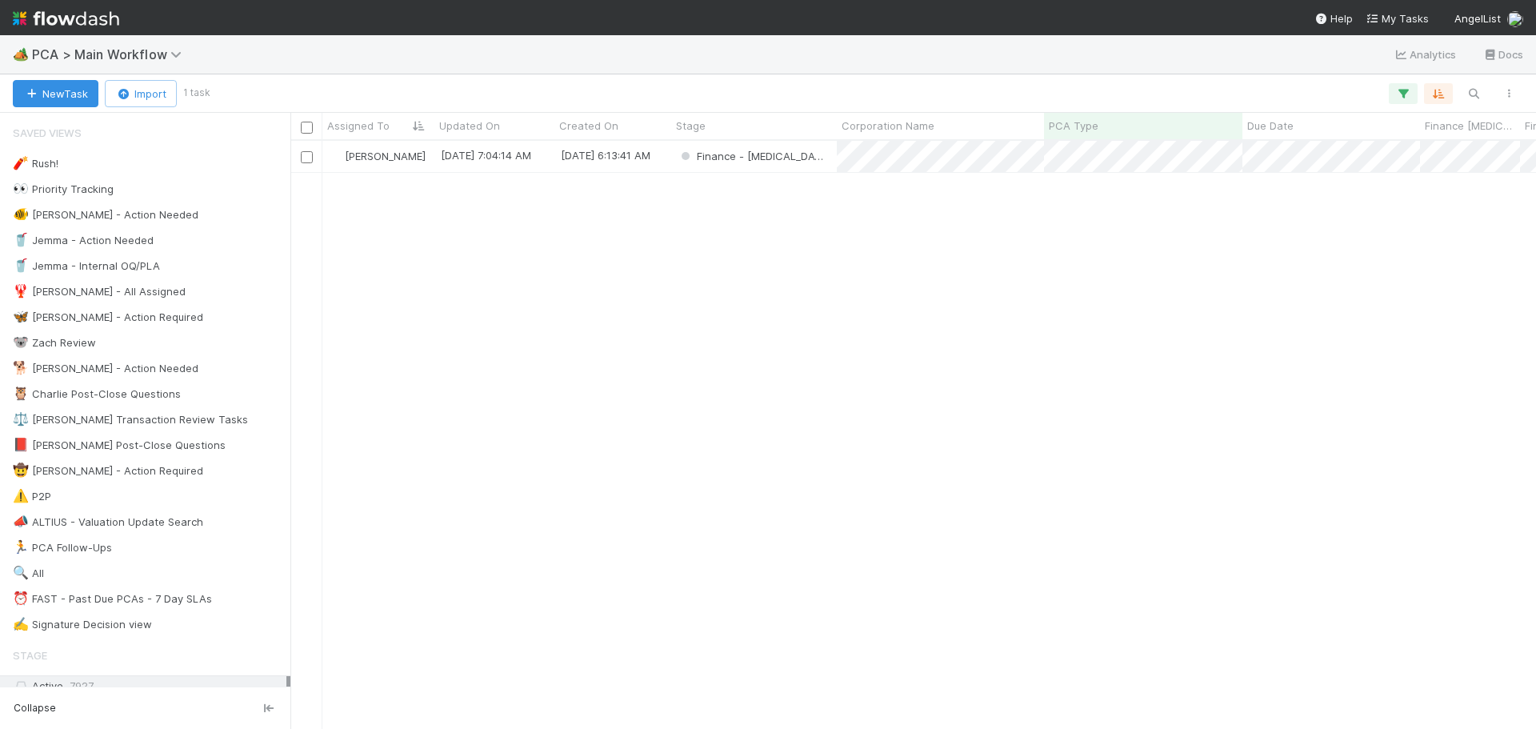
scroll to position [576, 1234]
click at [1402, 88] on icon "button" at bounding box center [1404, 93] width 16 height 14
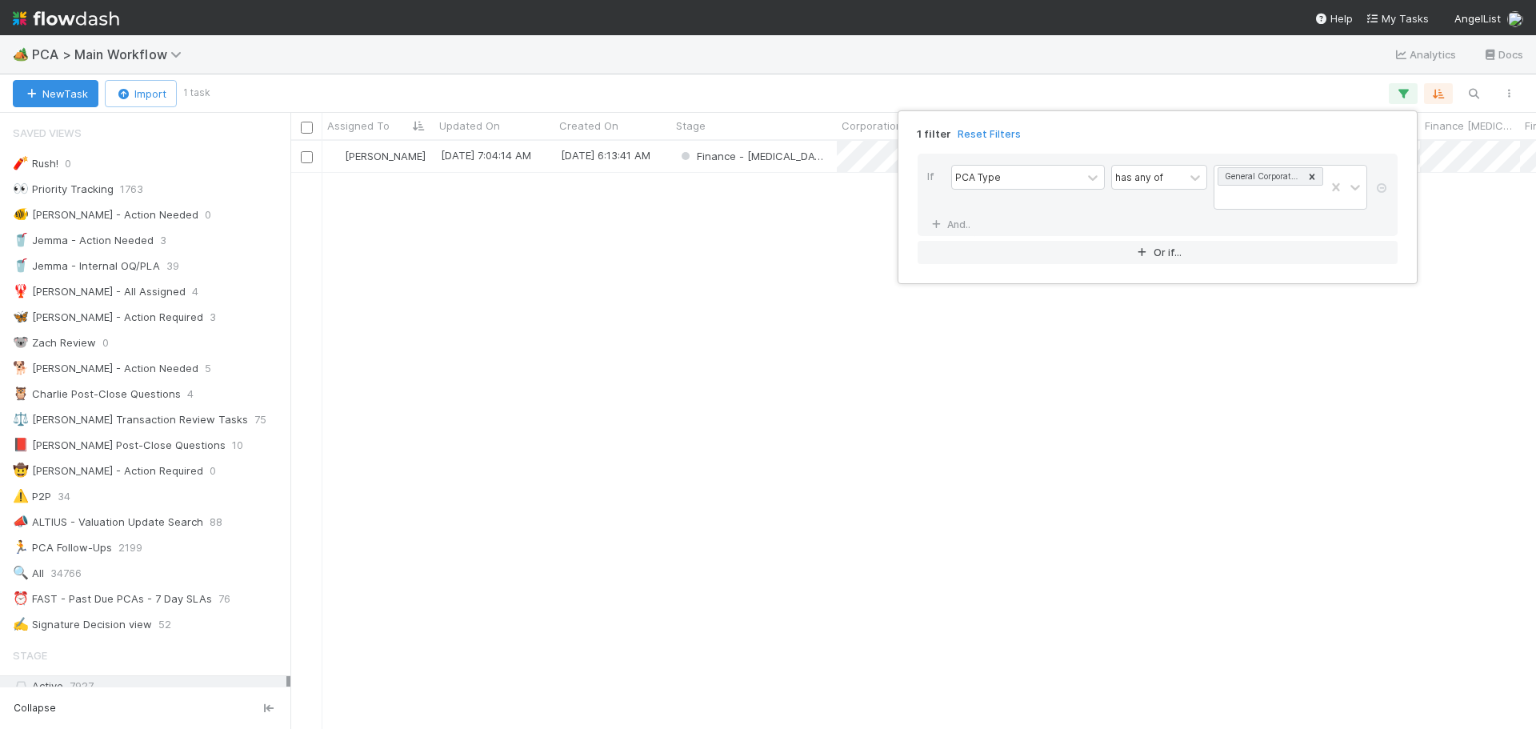
click at [984, 131] on link "Reset Filters" at bounding box center [989, 134] width 63 height 14
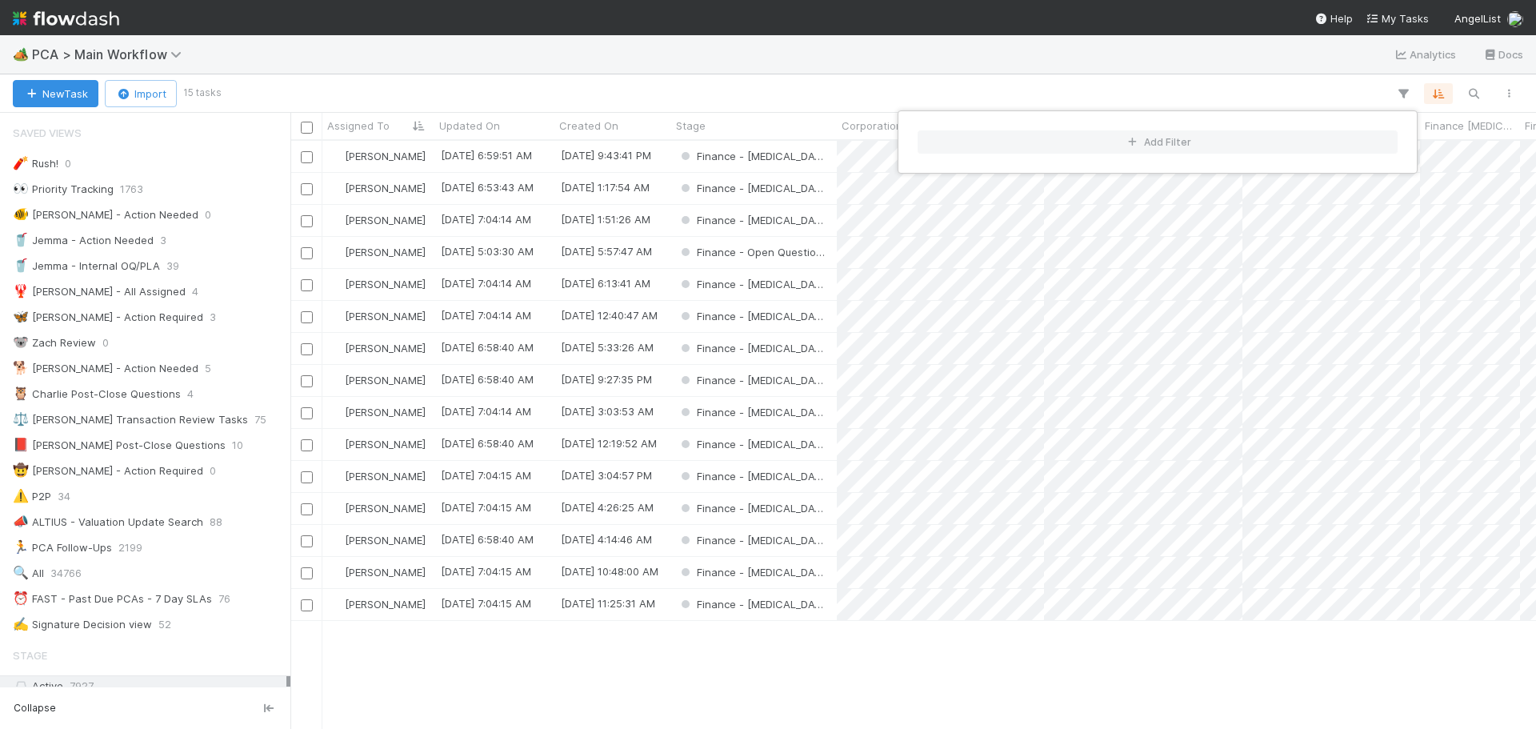
click at [970, 67] on div "Add Filter" at bounding box center [768, 364] width 1536 height 729
drag, startPoint x: 1428, startPoint y: 90, endPoint x: 1435, endPoint y: 111, distance: 22.5
click at [1428, 90] on div "Add Filter" at bounding box center [768, 364] width 1536 height 729
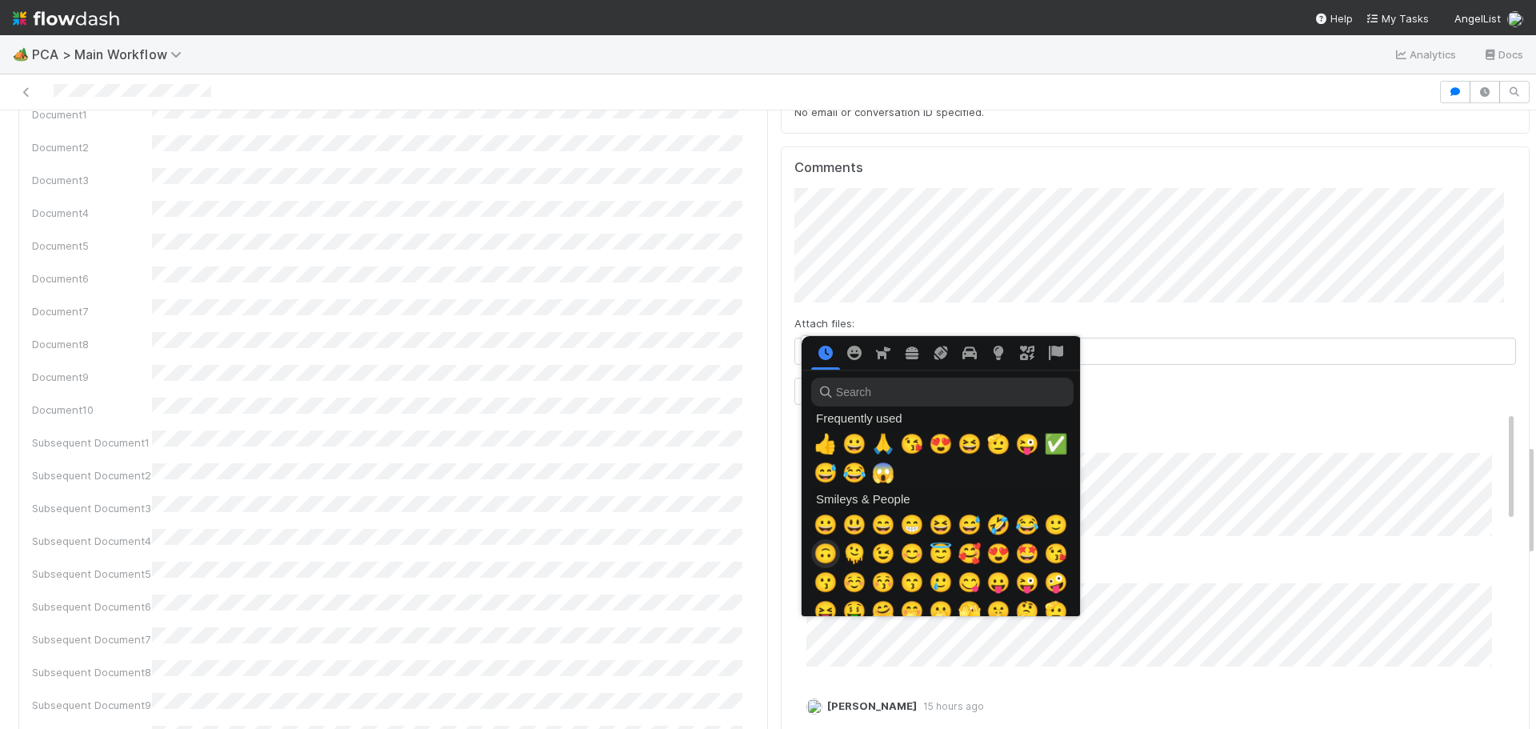
scroll to position [0, 6]
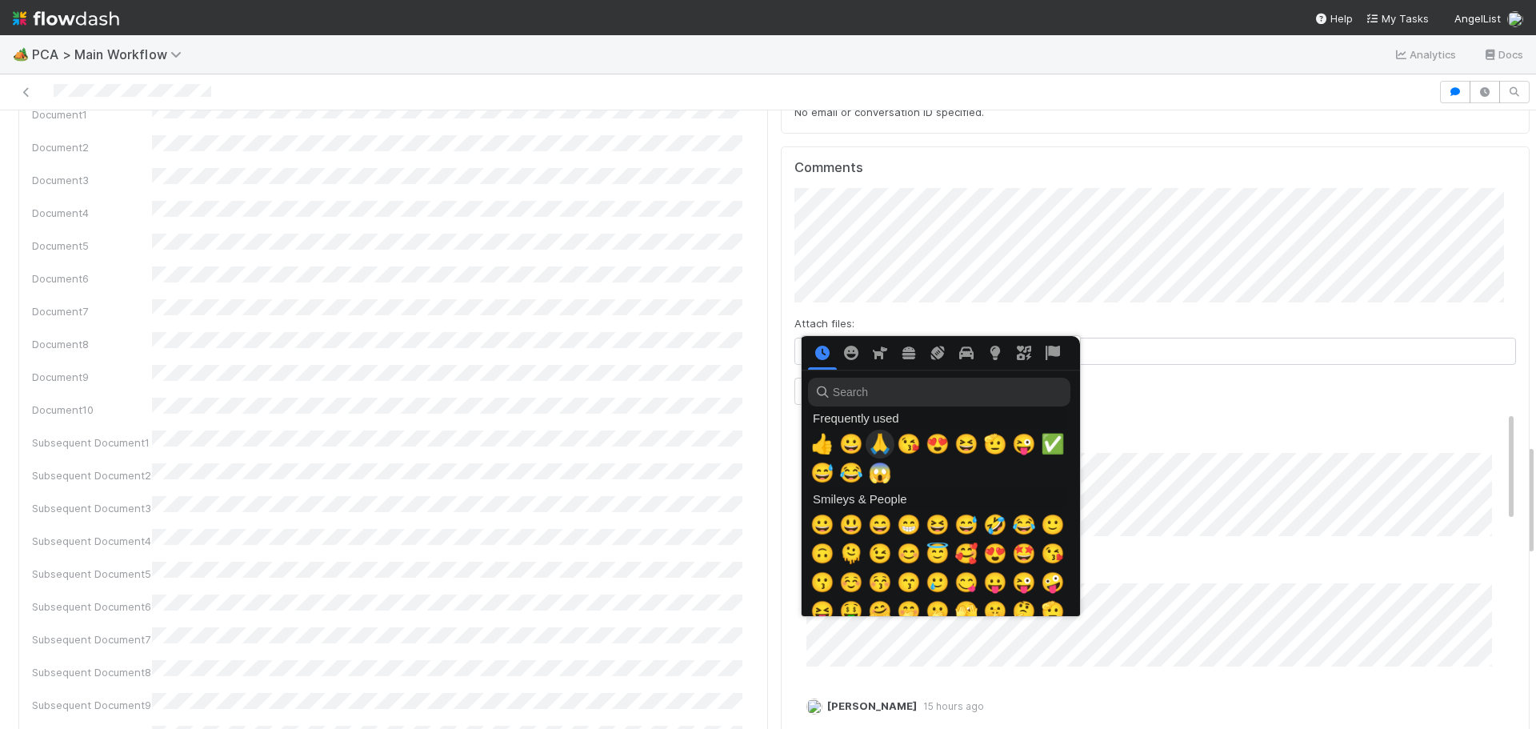
click at [886, 442] on span "🙏" at bounding box center [880, 444] width 24 height 22
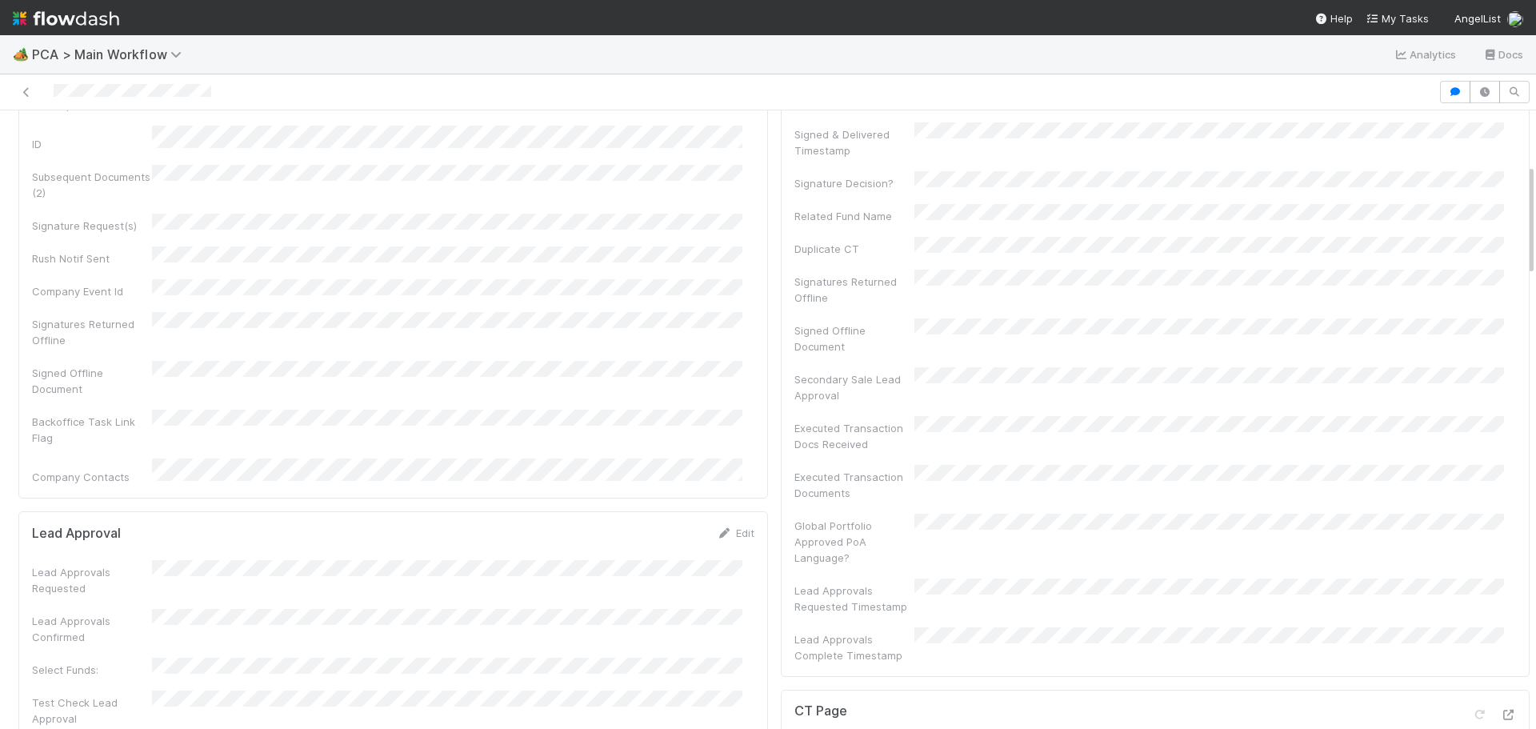
scroll to position [0, 0]
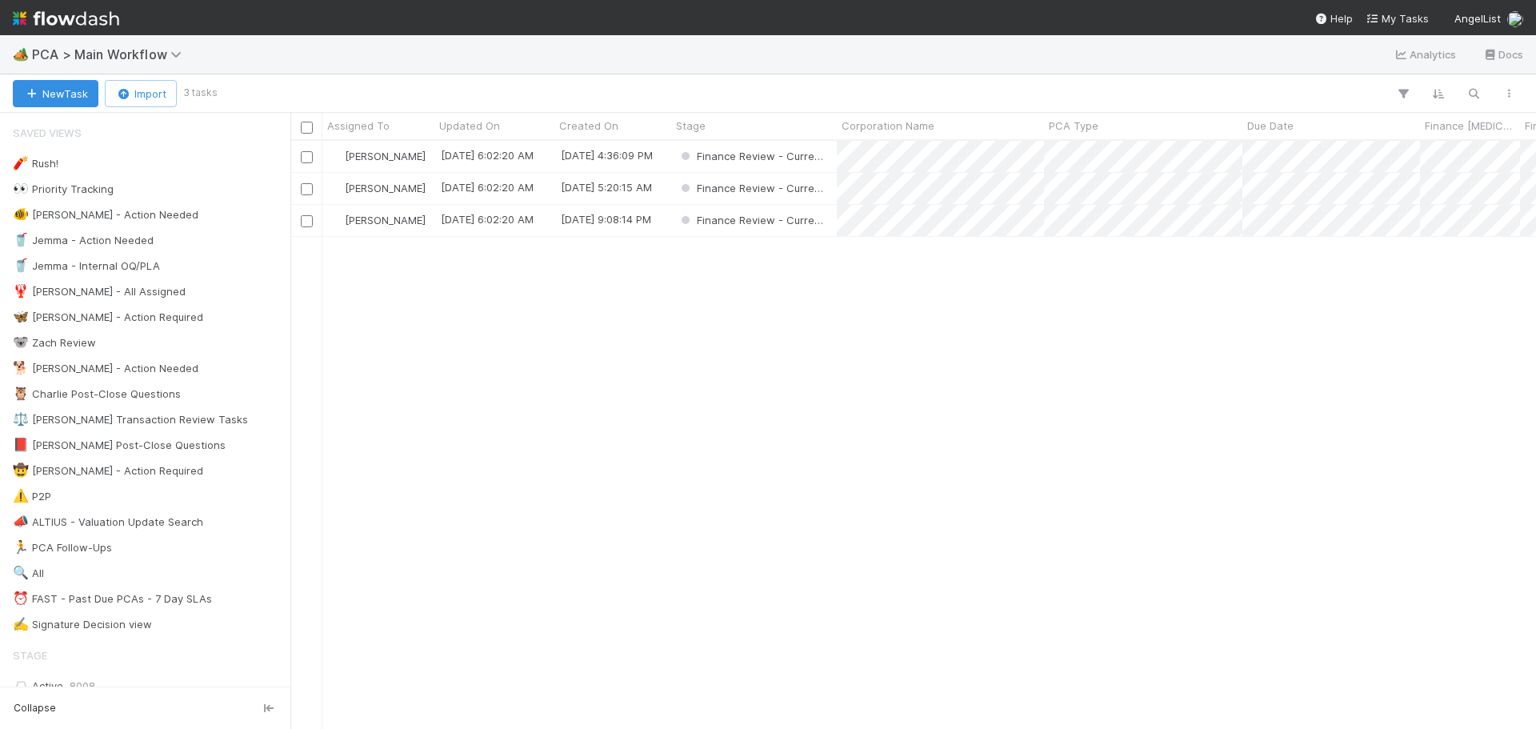
scroll to position [576, 1234]
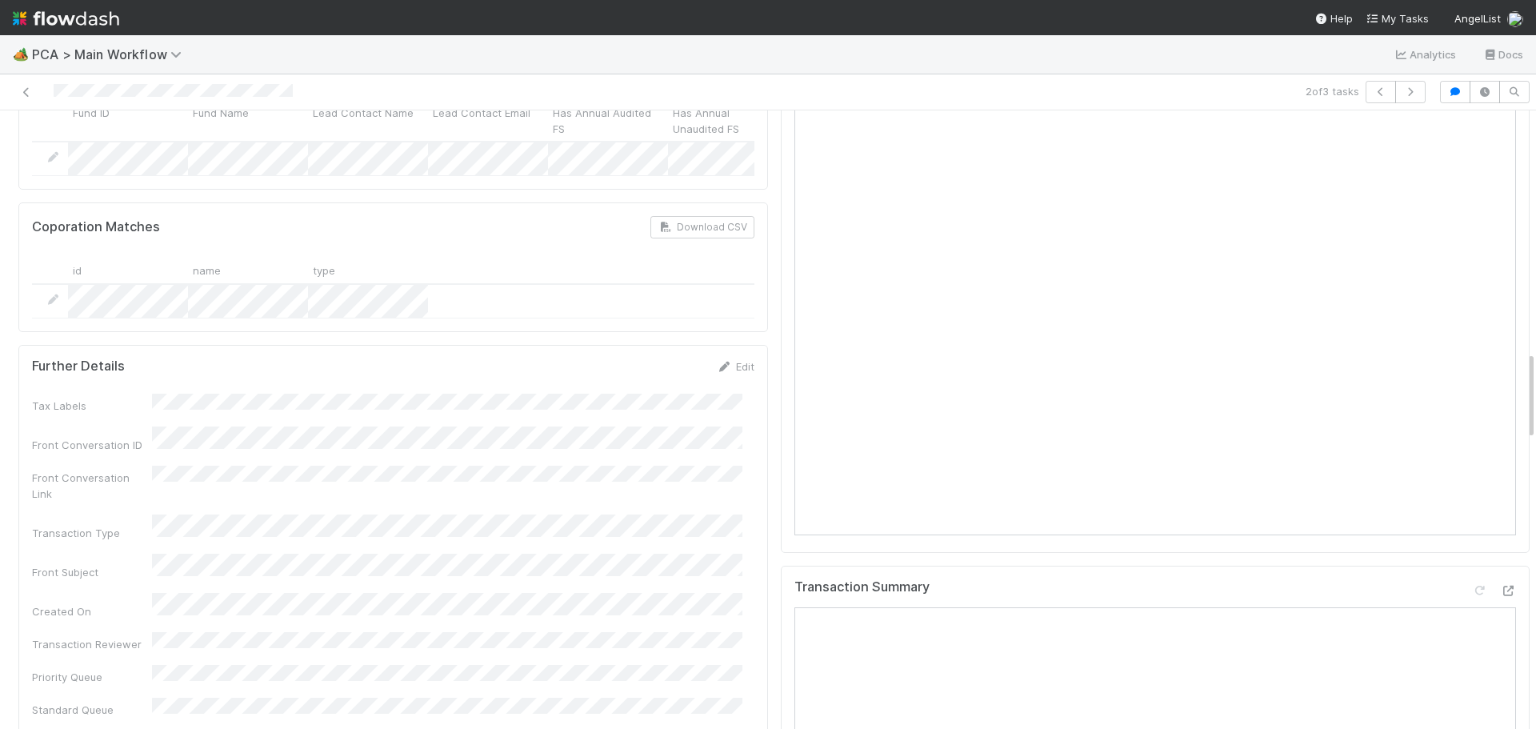
scroll to position [1280, 0]
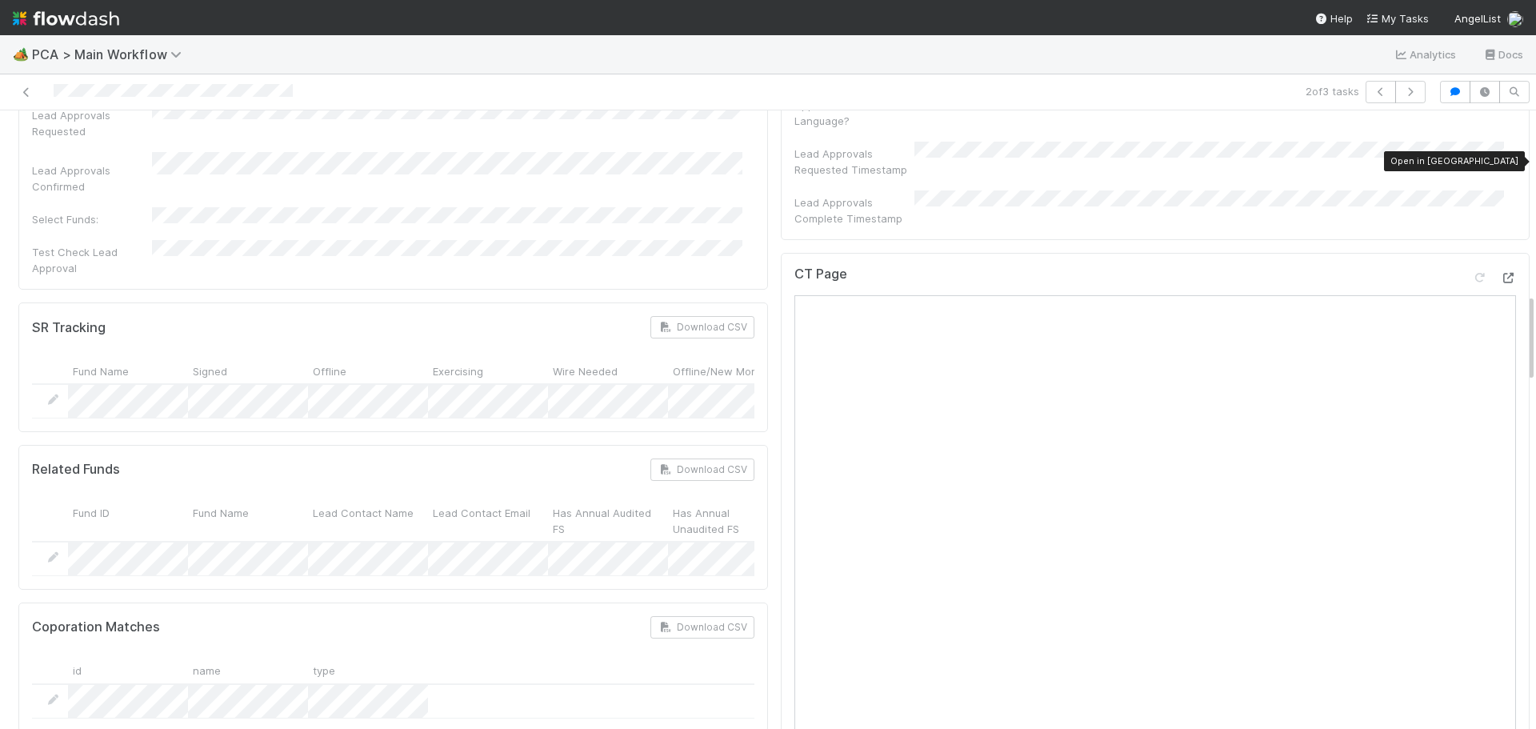
click at [1500, 273] on icon at bounding box center [1508, 278] width 16 height 10
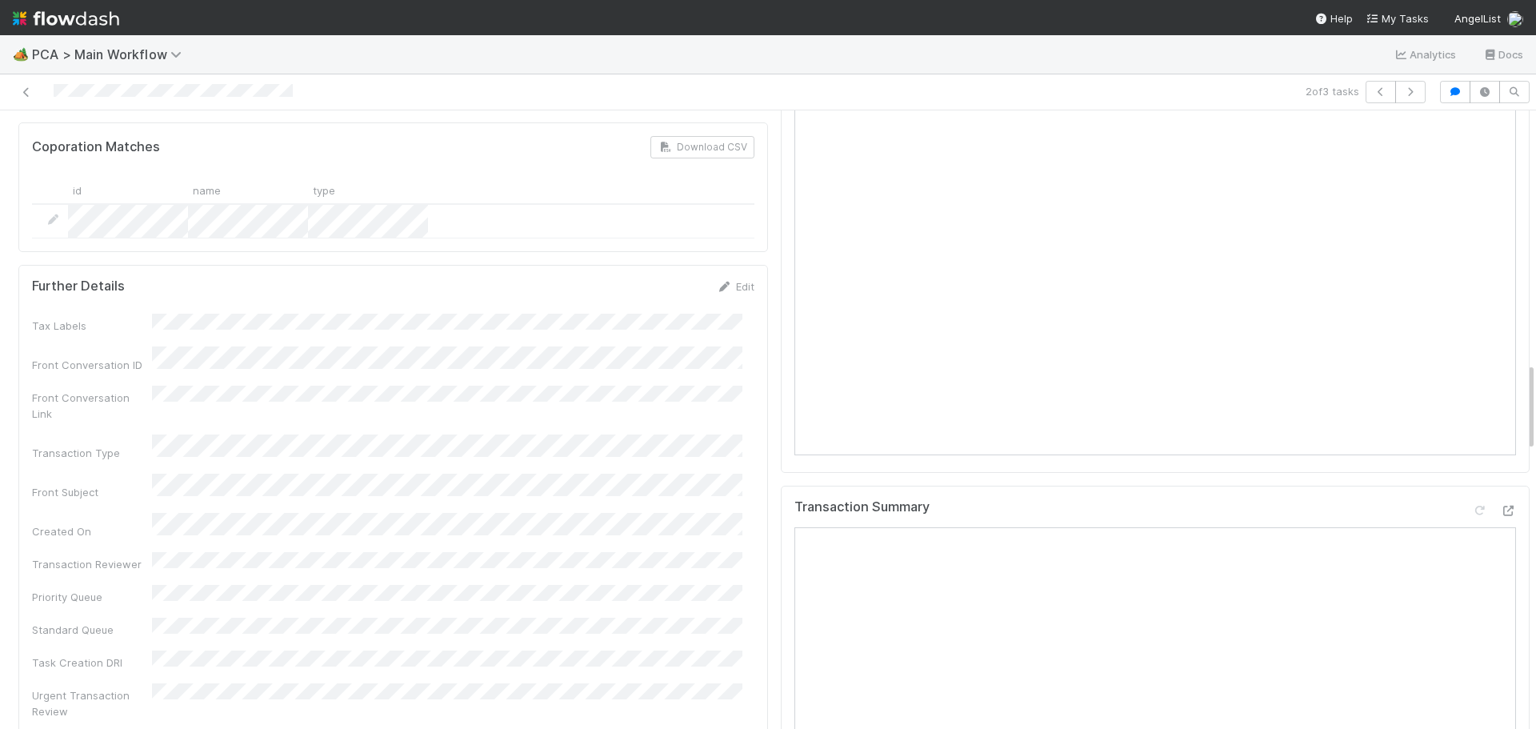
scroll to position [1920, 0]
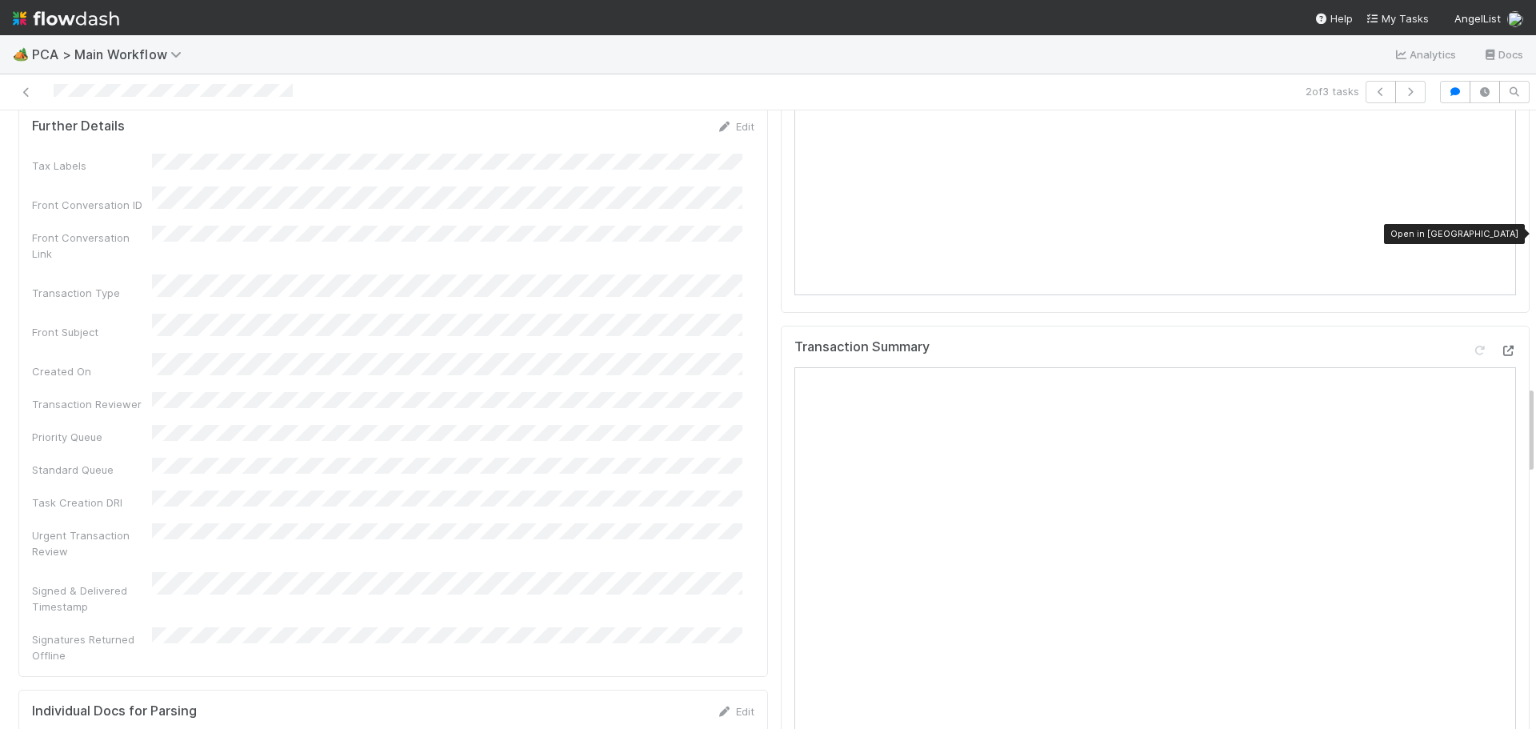
click at [1500, 346] on icon at bounding box center [1508, 351] width 16 height 10
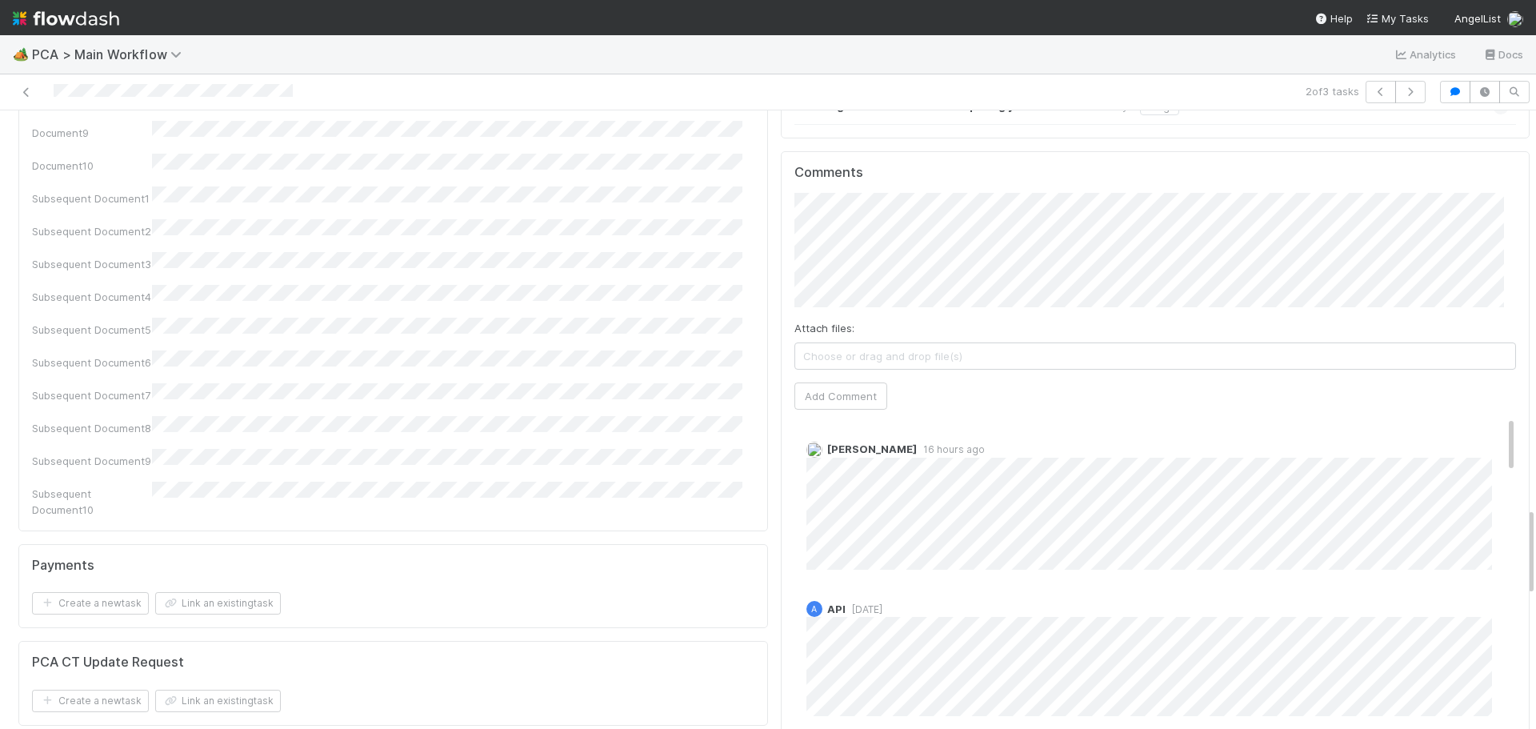
scroll to position [2721, 0]
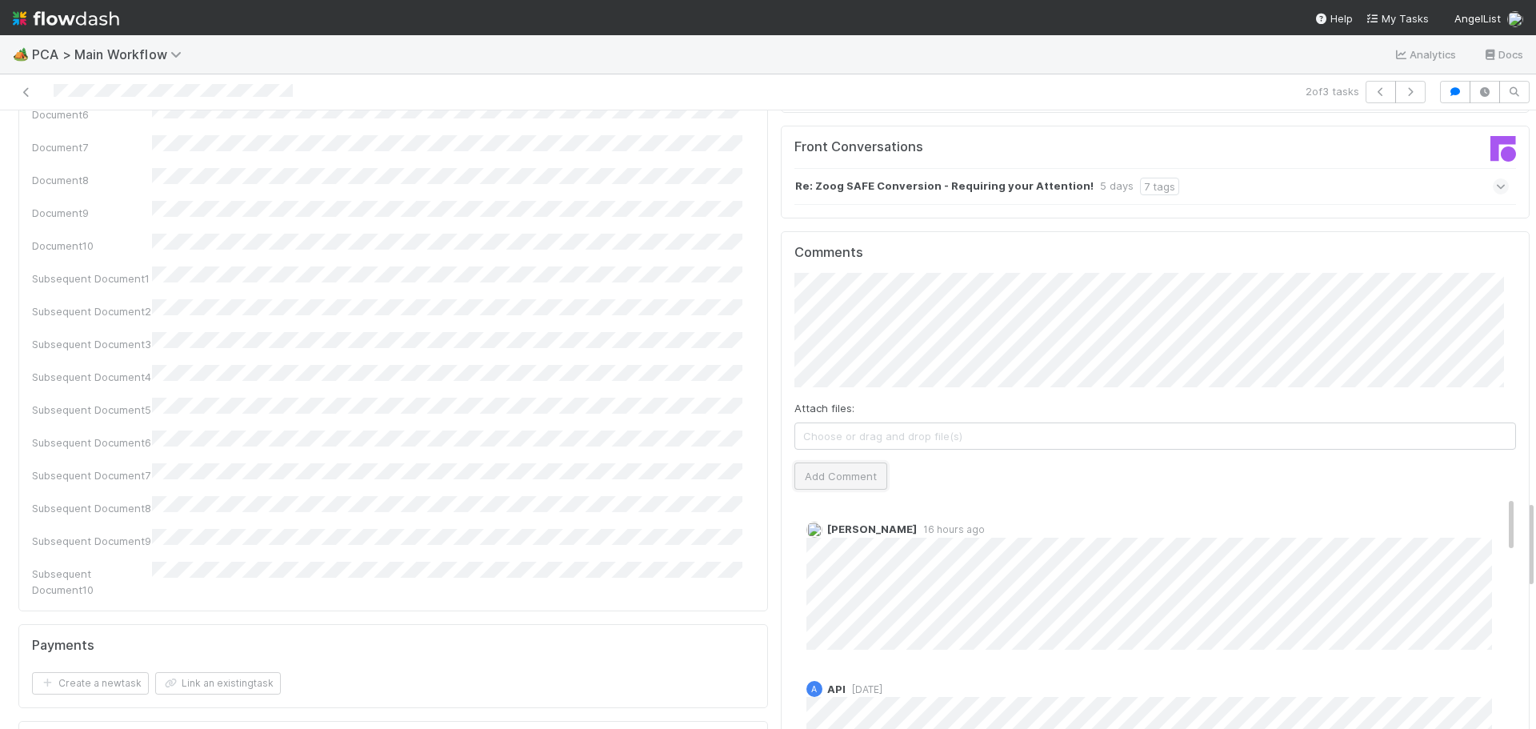
click at [805, 463] on button "Add Comment" at bounding box center [841, 476] width 93 height 27
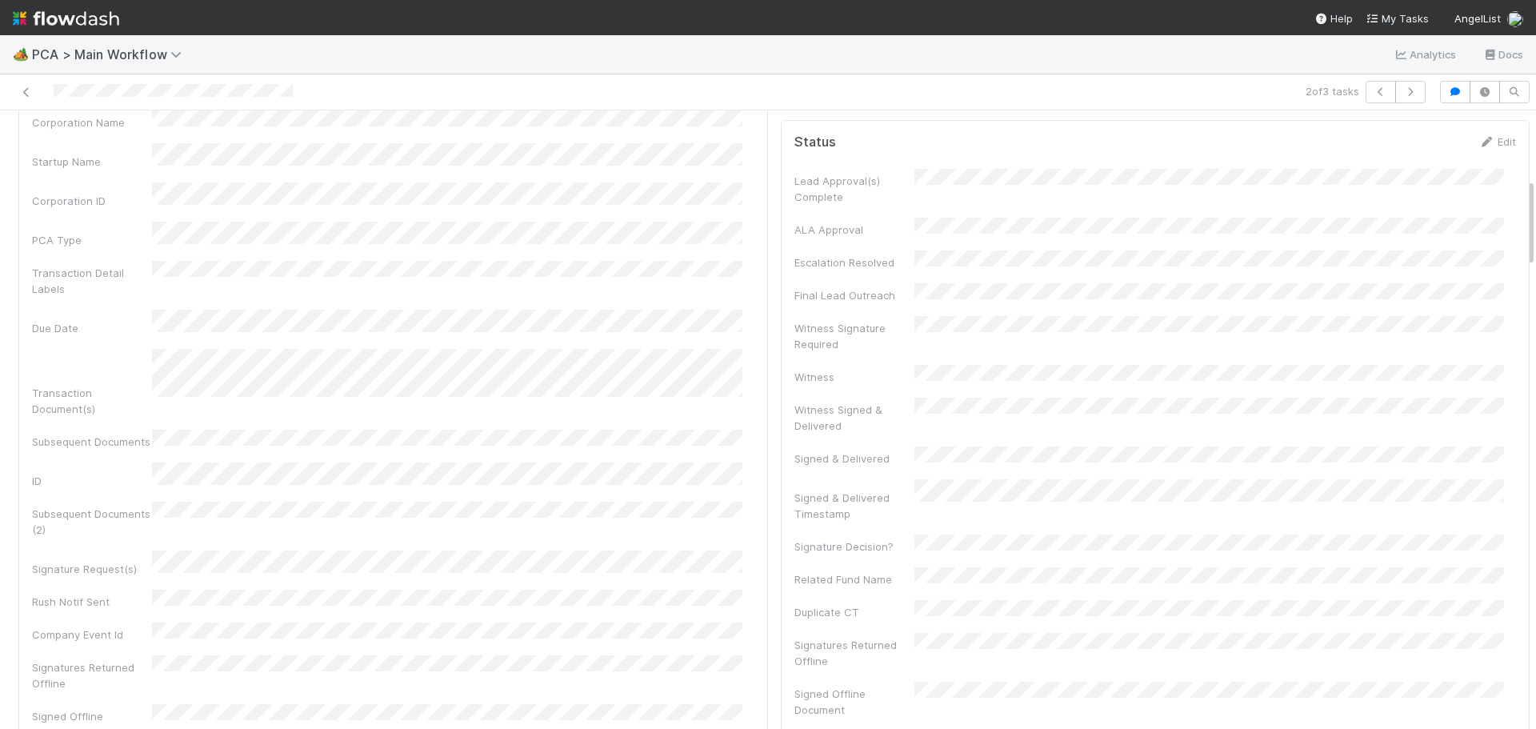
scroll to position [0, 0]
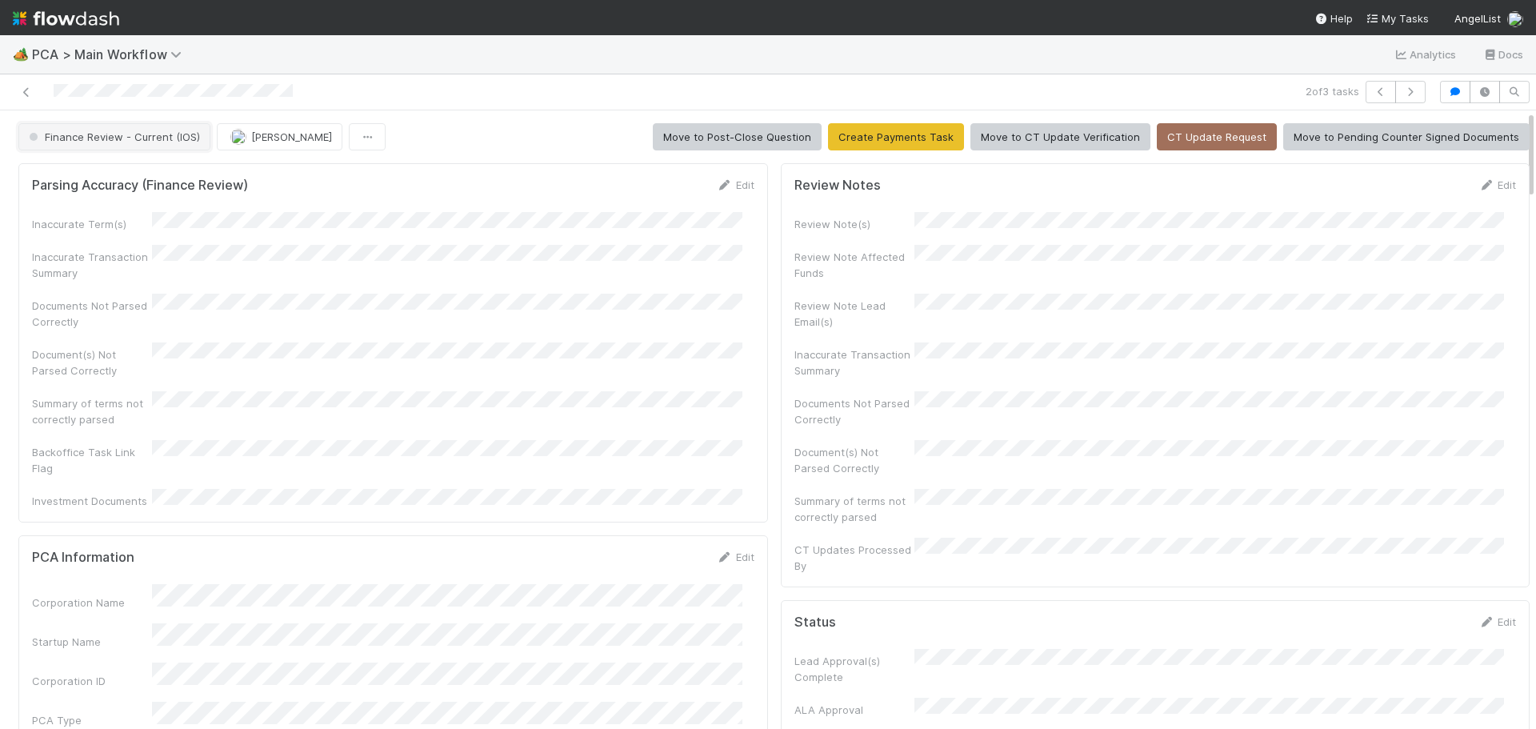
click at [142, 134] on span "Finance Review - Current (IOS)" at bounding box center [113, 136] width 174 height 13
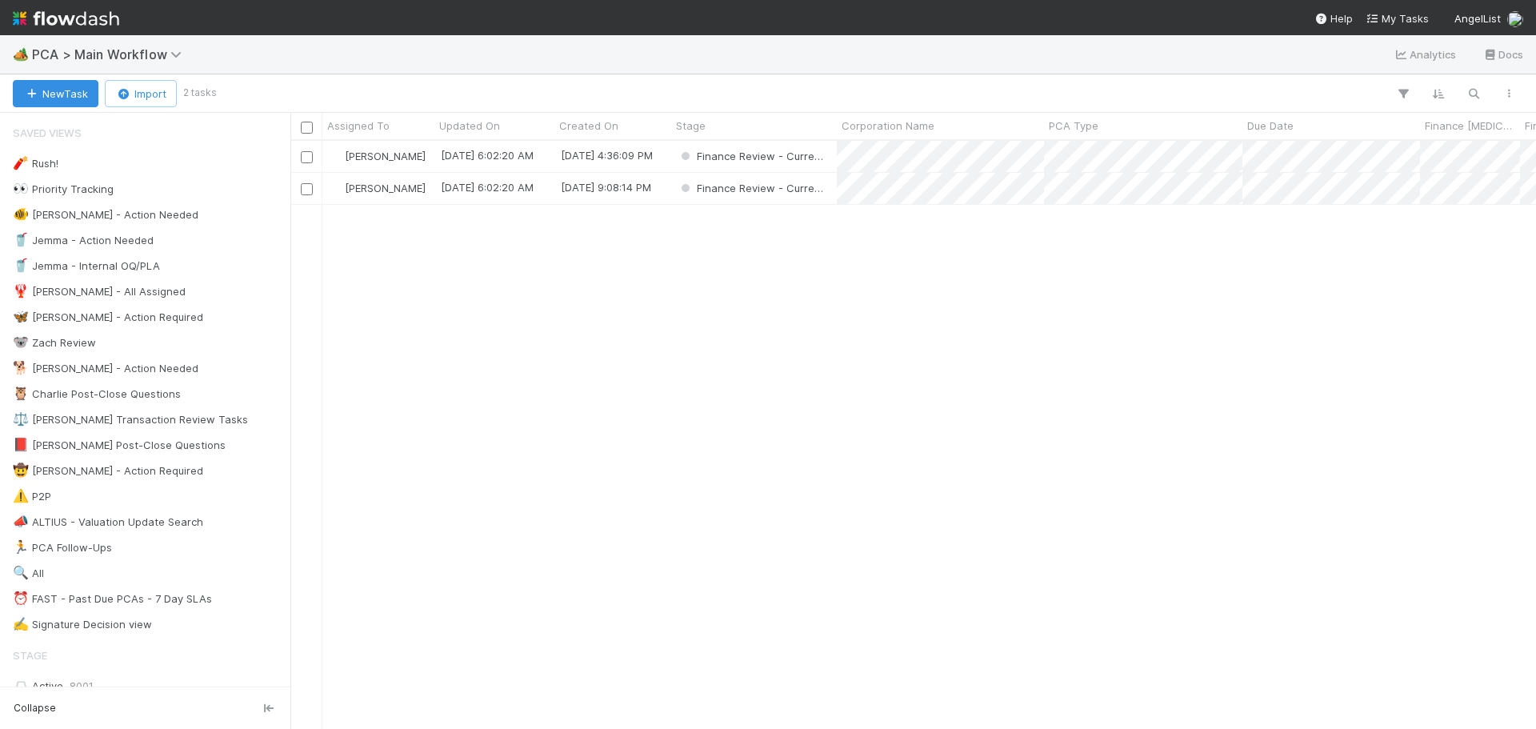
scroll to position [576, 1234]
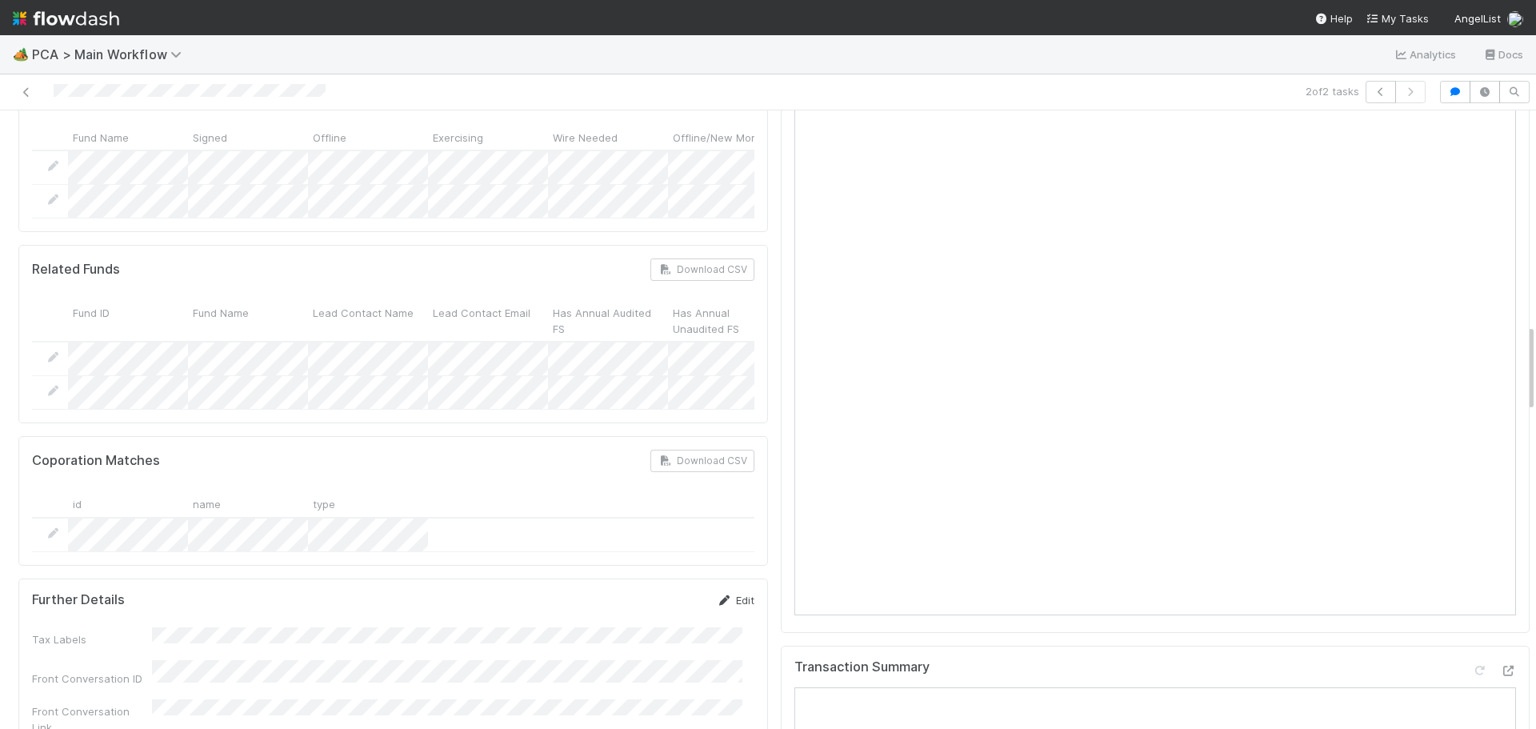
scroll to position [1280, 0]
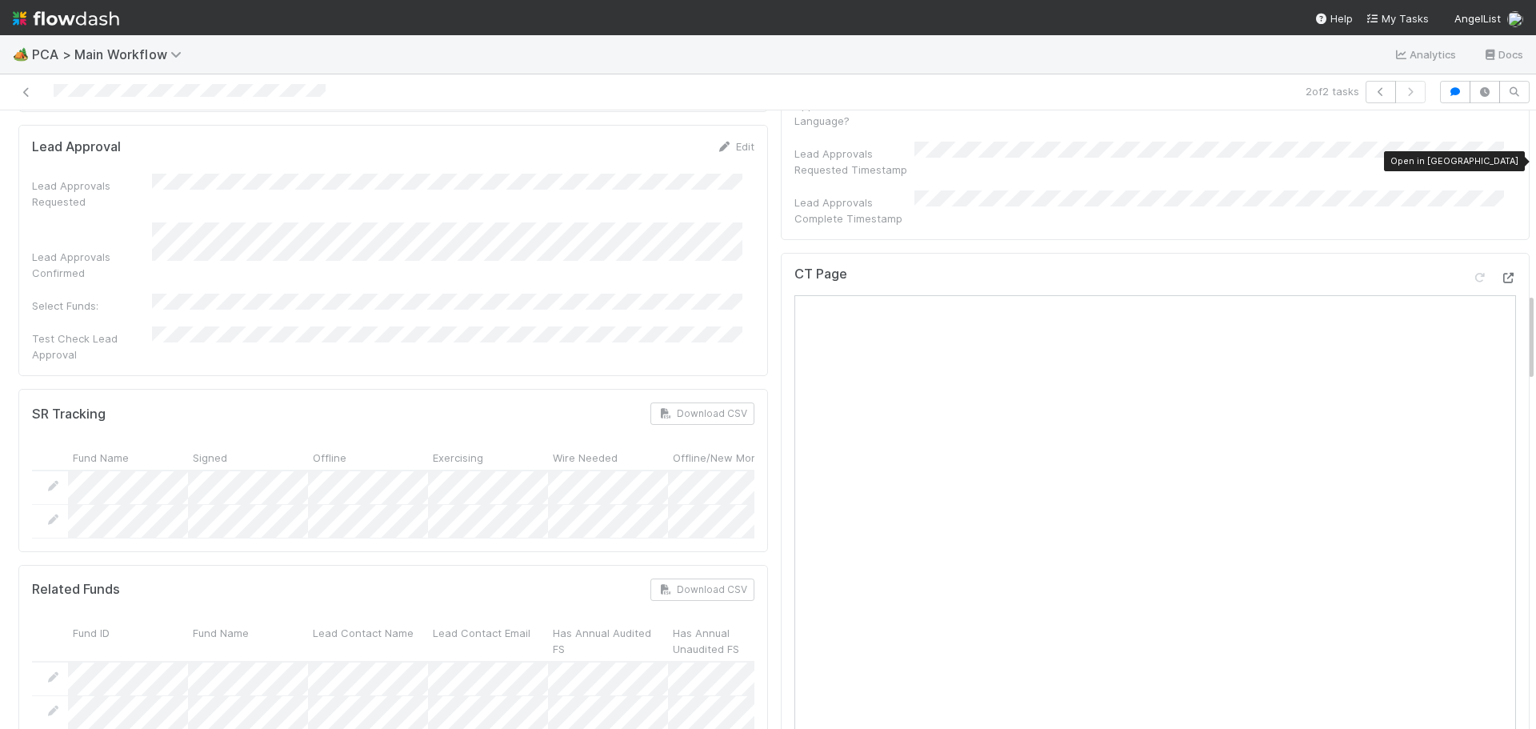
click at [1500, 273] on icon at bounding box center [1508, 278] width 16 height 10
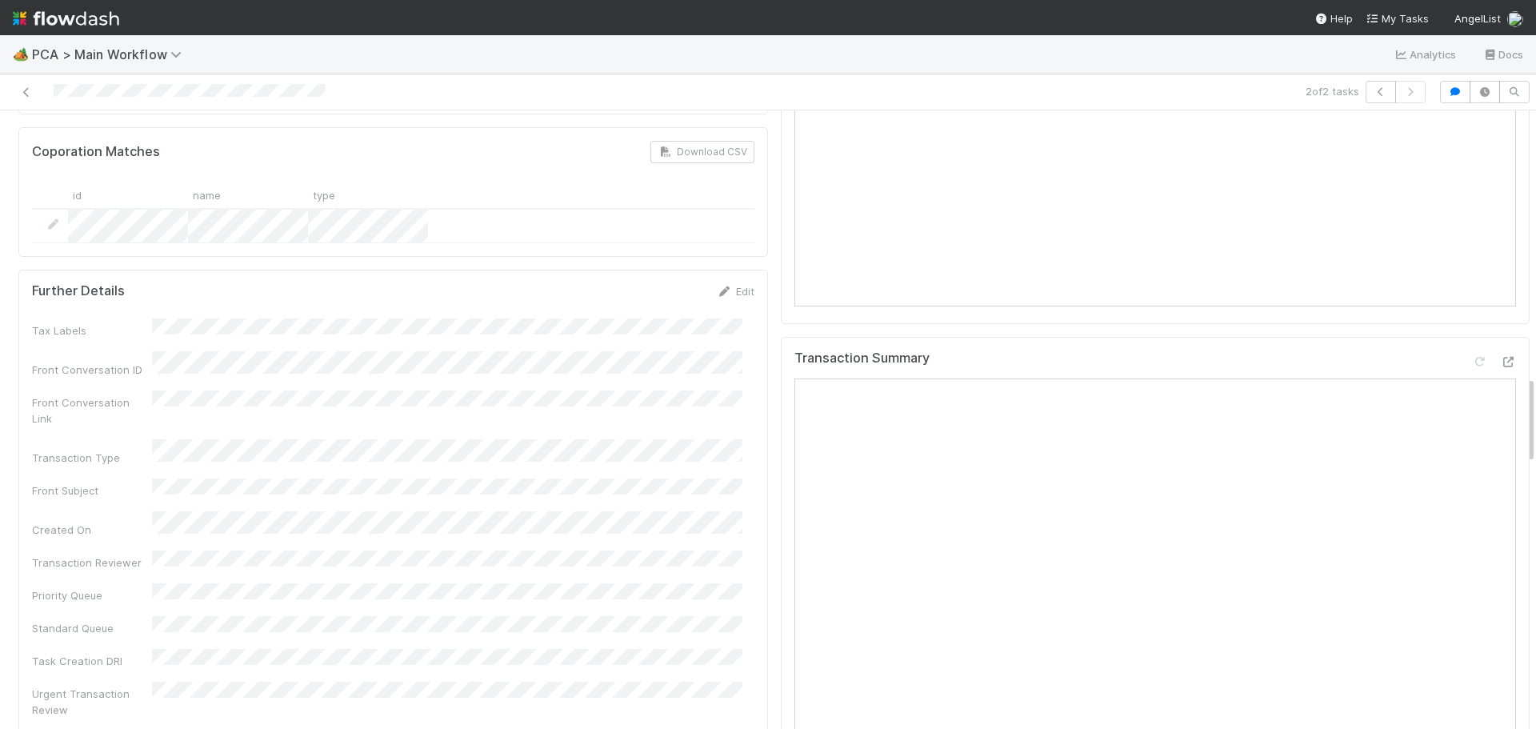
scroll to position [2000, 0]
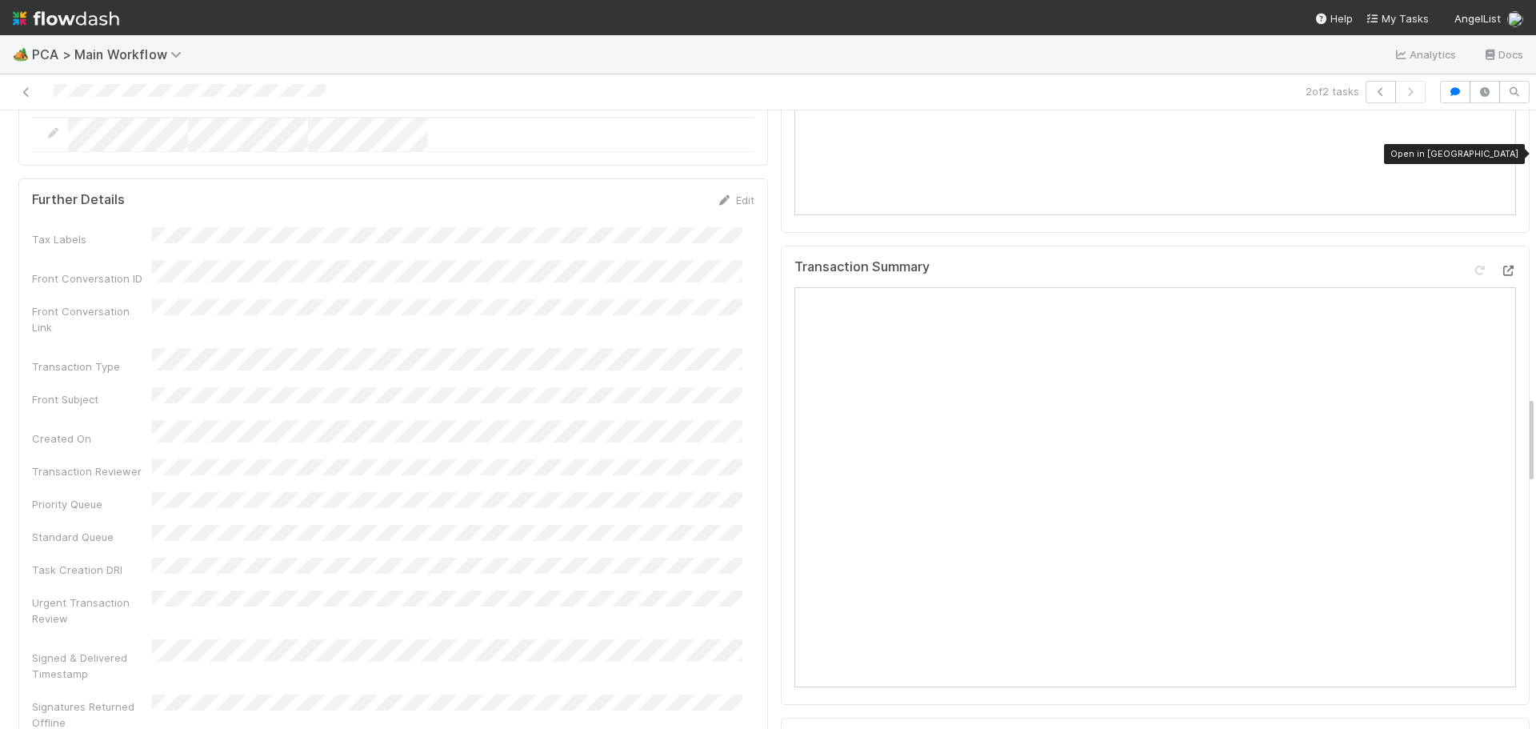
click at [1500, 266] on icon at bounding box center [1508, 271] width 16 height 10
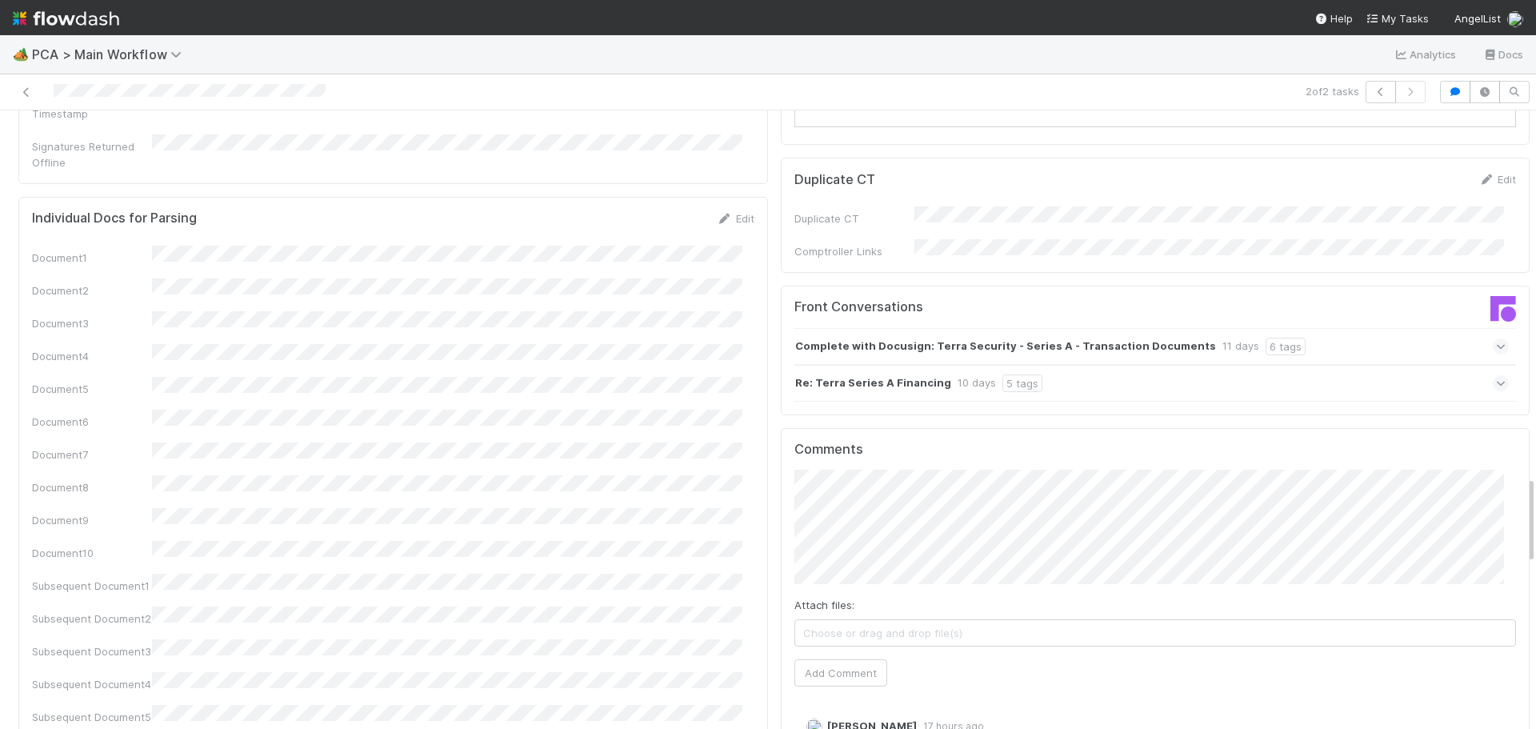
scroll to position [2801, 0]
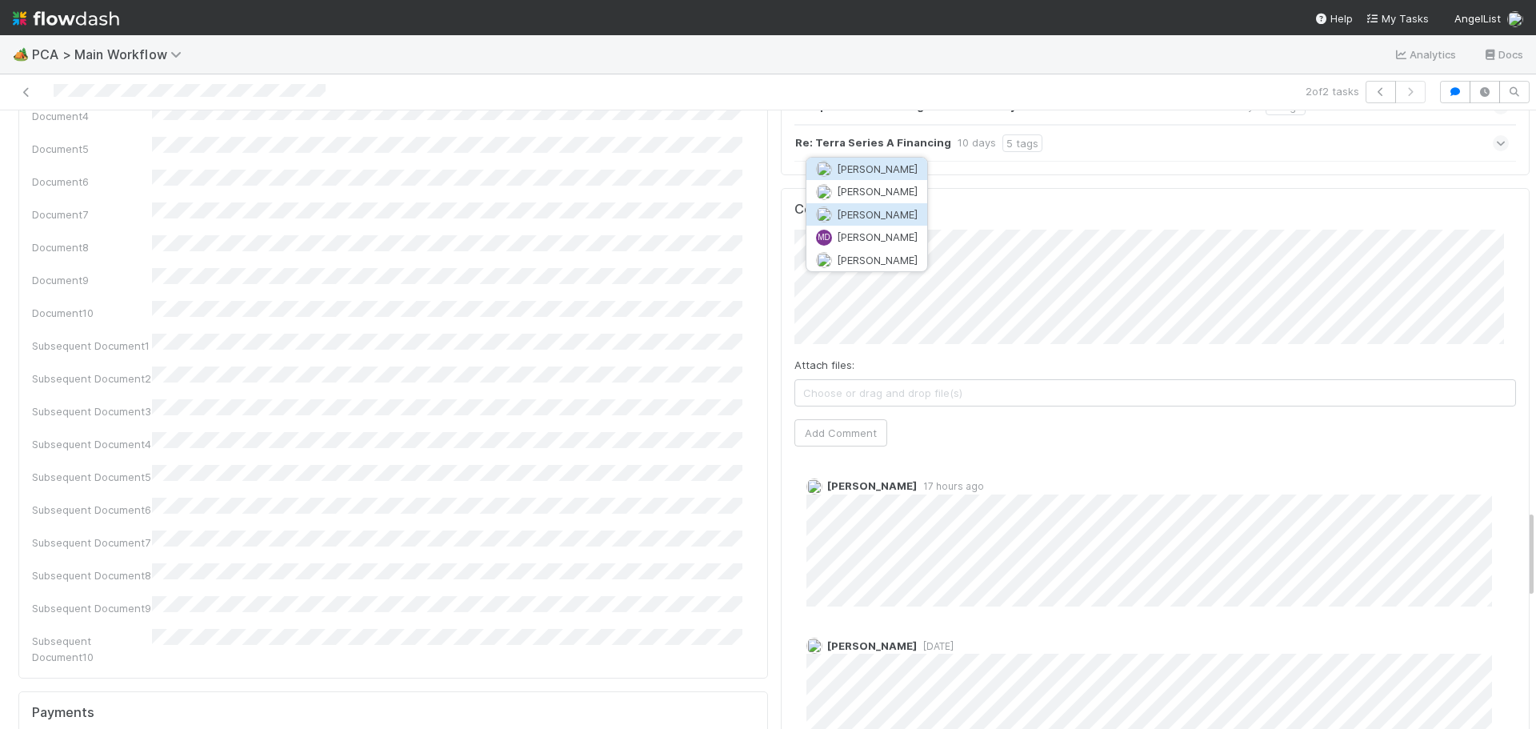
click at [905, 217] on span "[PERSON_NAME]" at bounding box center [877, 214] width 81 height 13
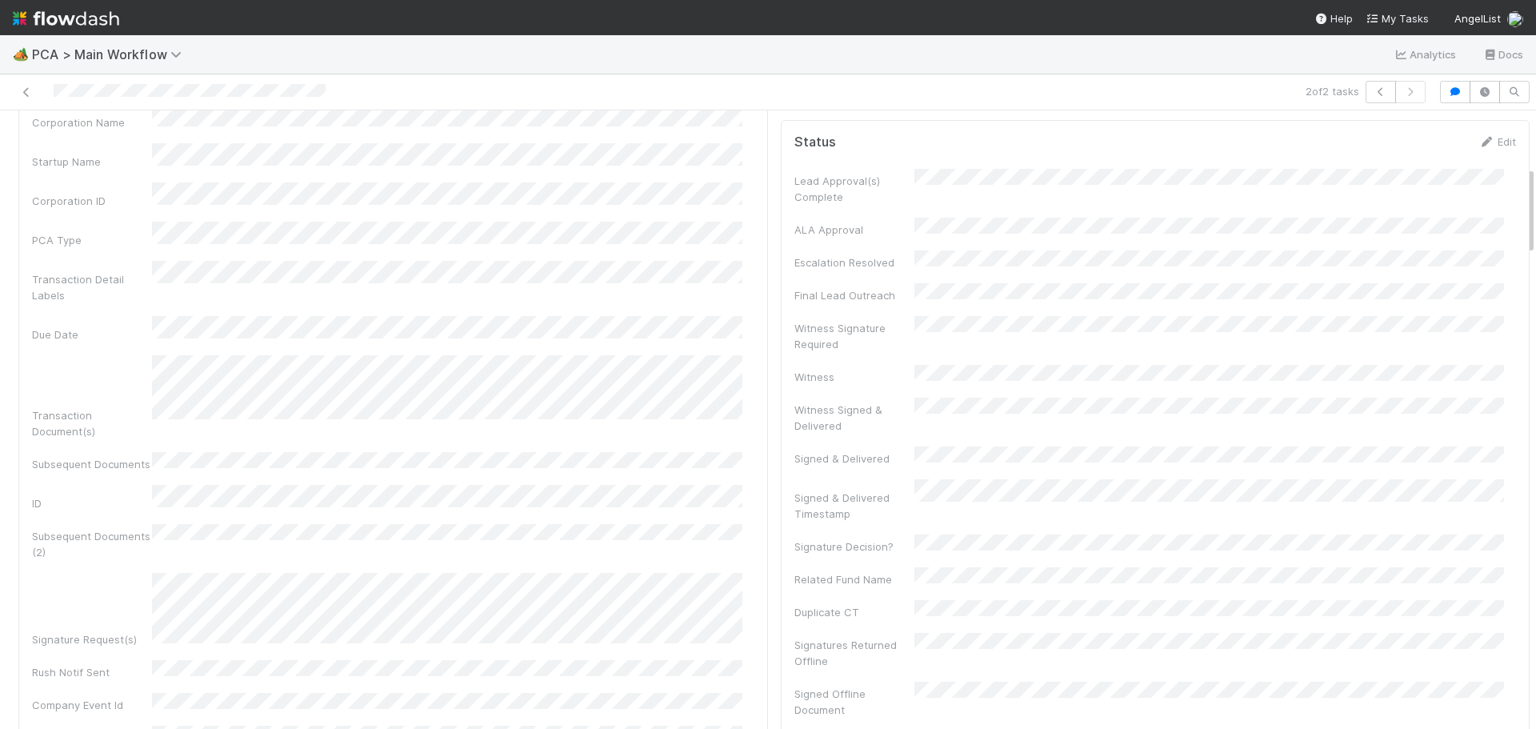
scroll to position [0, 0]
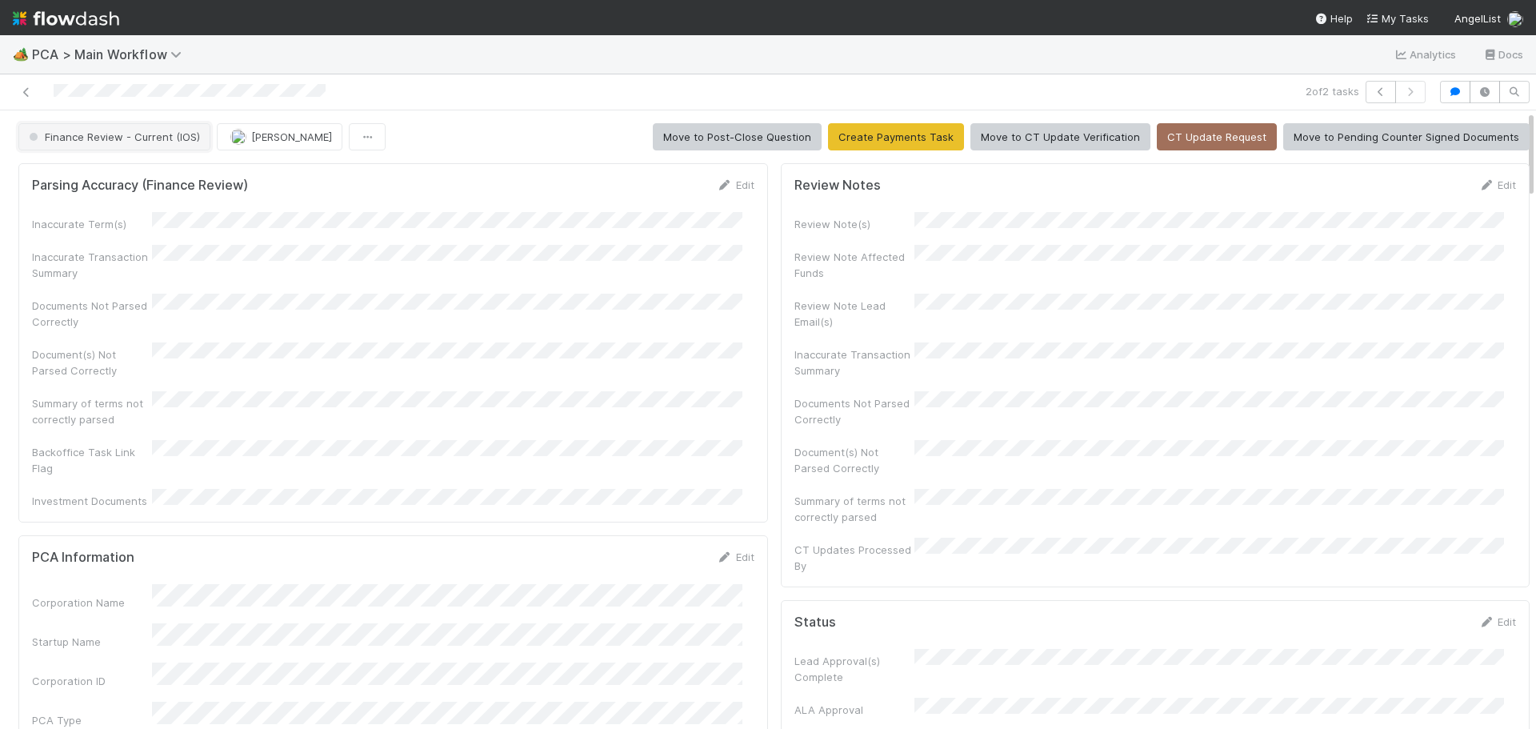
click at [152, 139] on span "Finance Review - Current (IOS)" at bounding box center [113, 136] width 174 height 13
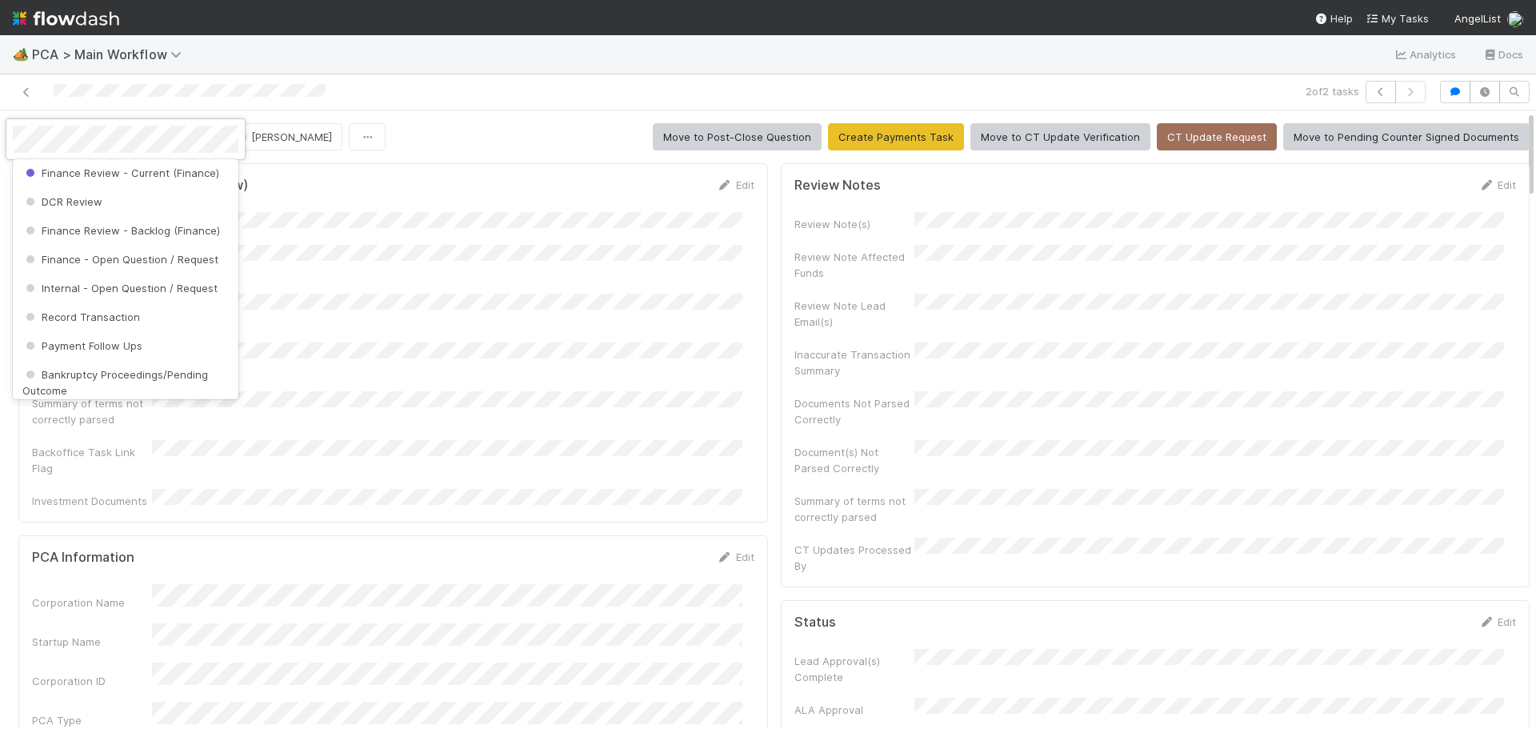
scroll to position [880, 0]
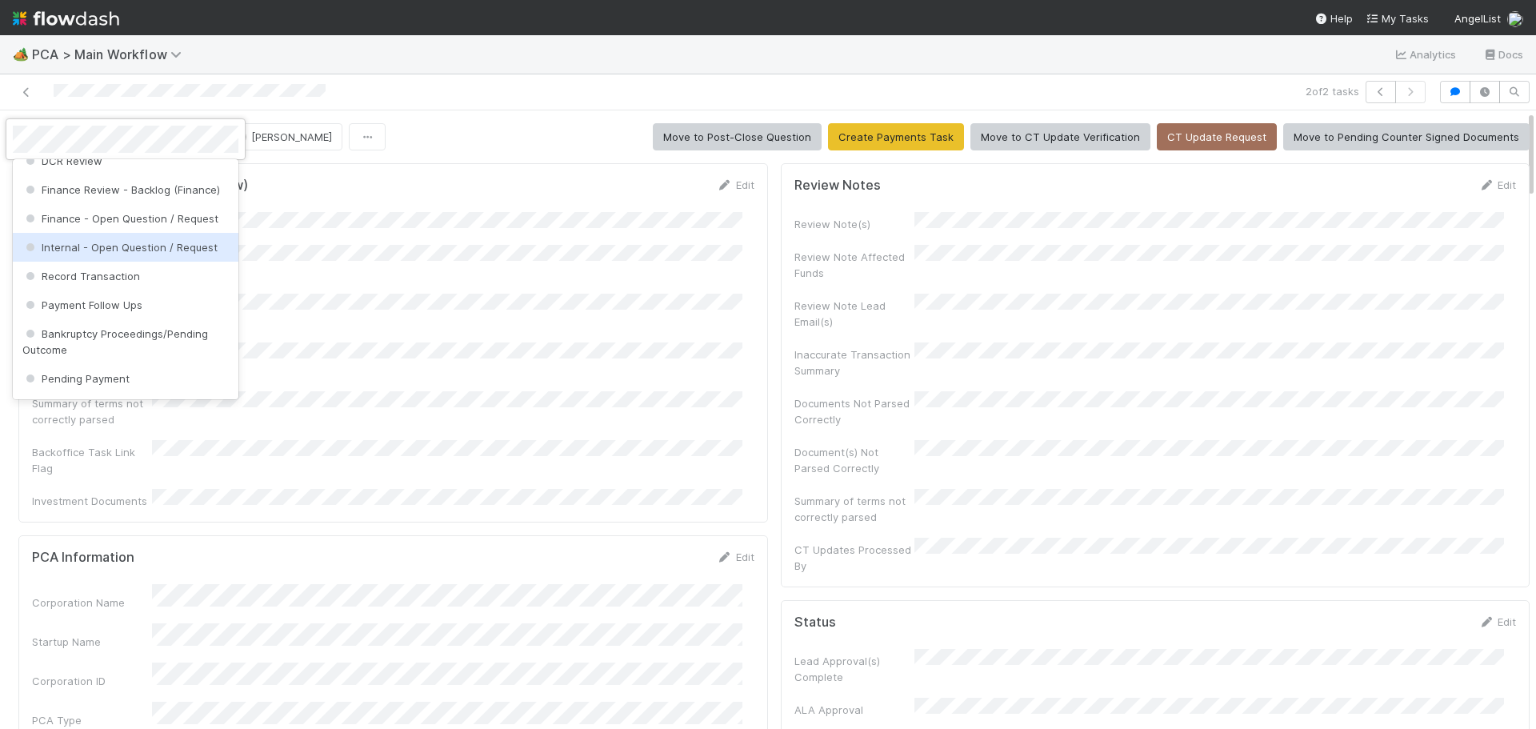
click at [545, 53] on div at bounding box center [768, 364] width 1536 height 729
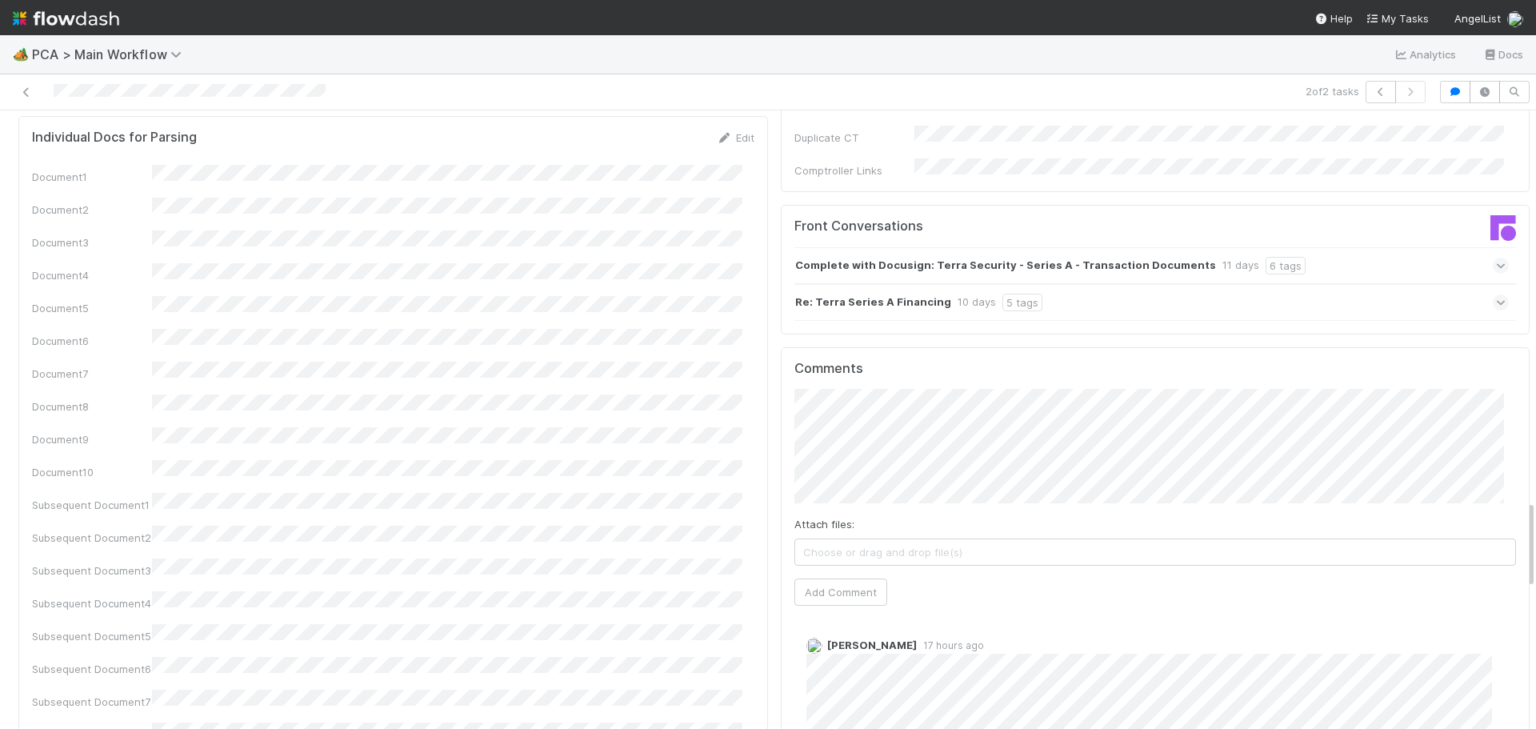
scroll to position [2641, 0]
click at [850, 579] on button "Add Comment" at bounding box center [841, 592] width 93 height 27
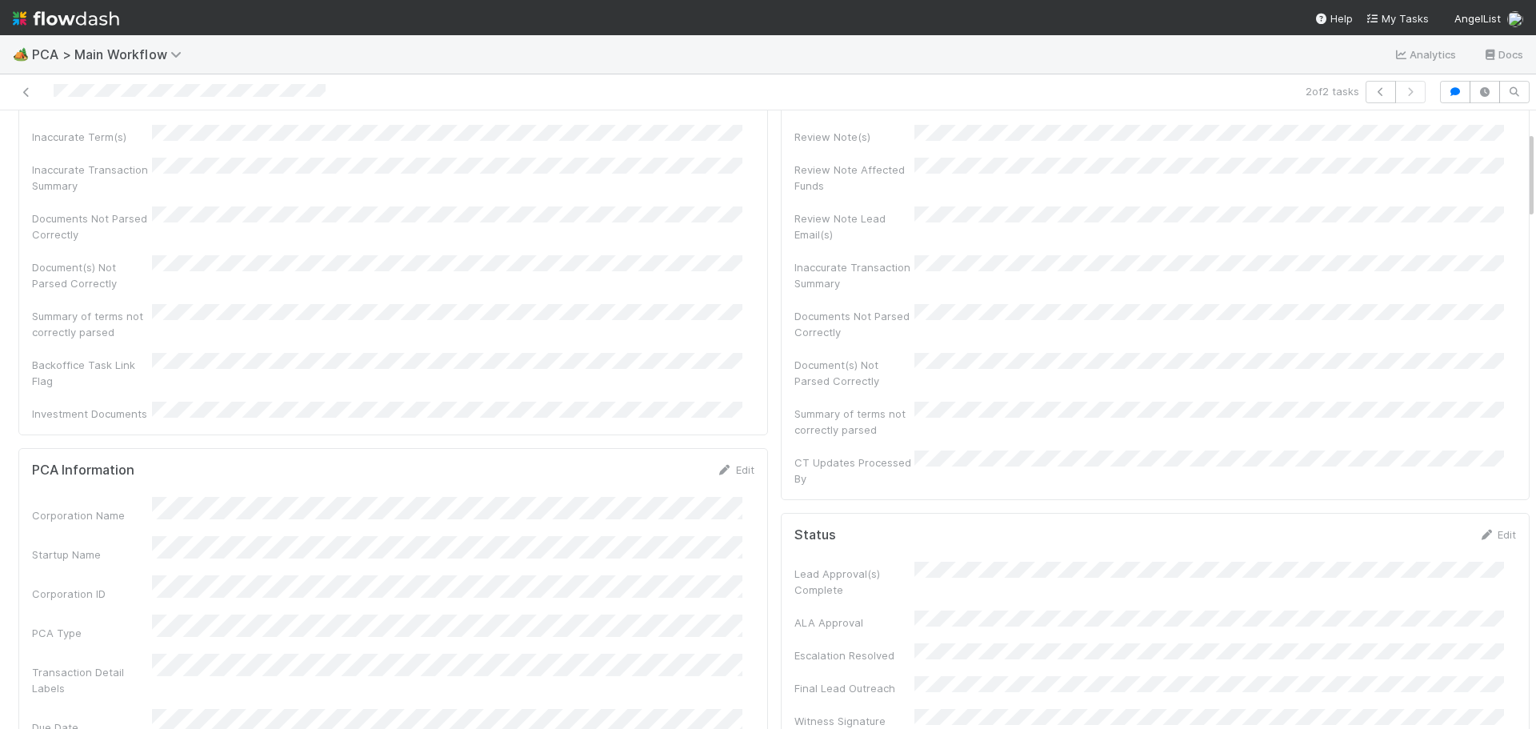
scroll to position [0, 0]
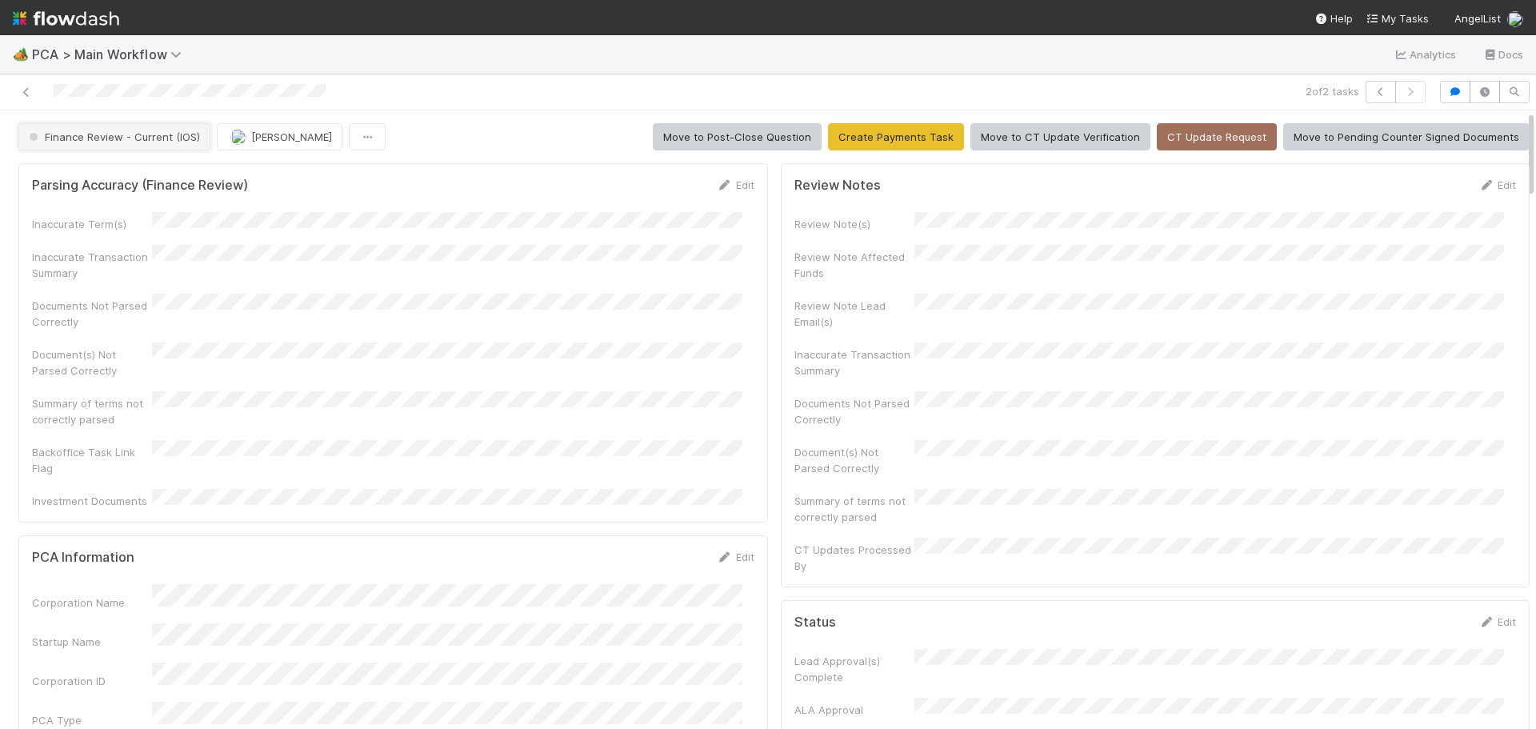
click at [149, 139] on span "Finance Review - Current (IOS)" at bounding box center [113, 136] width 174 height 13
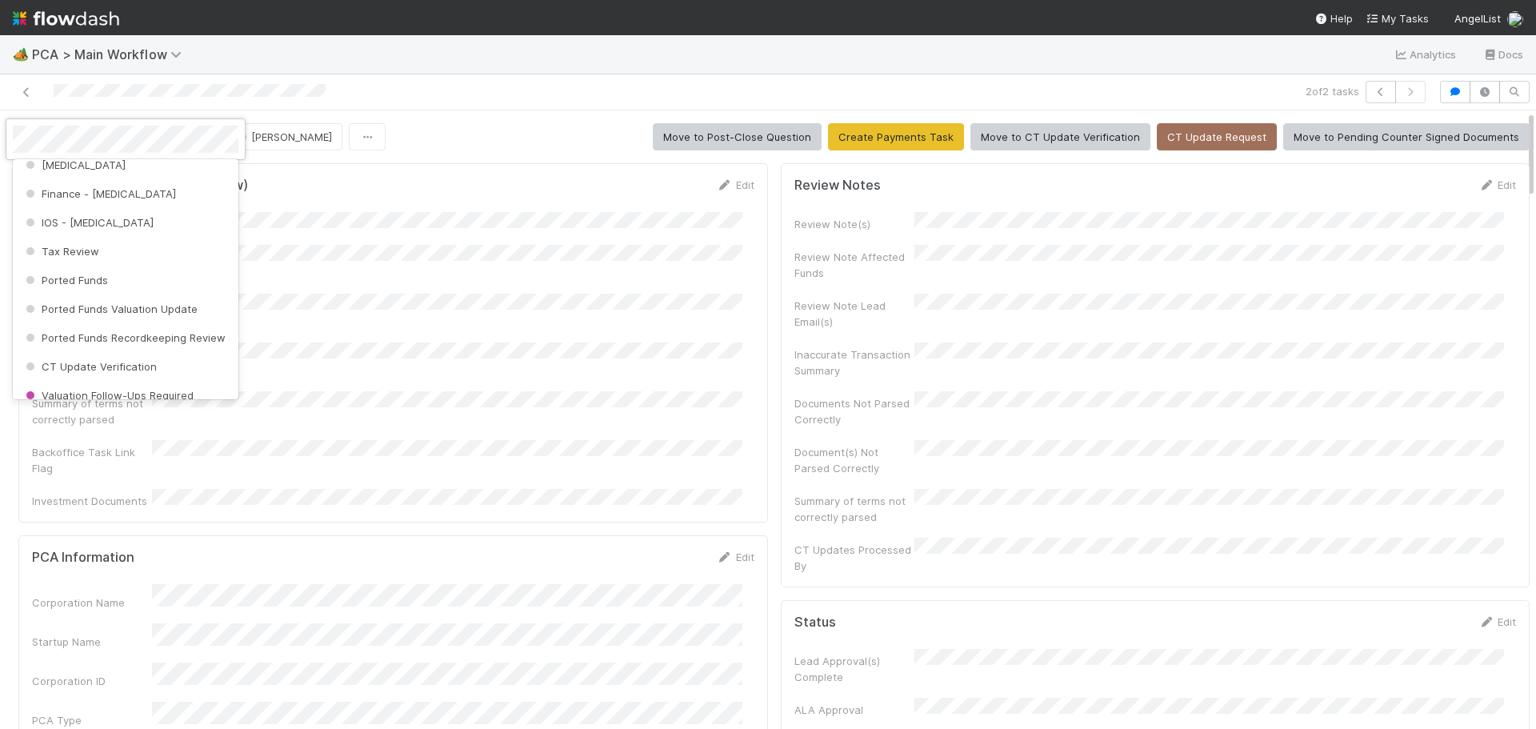
scroll to position [560, 0]
click at [133, 227] on div "IOS - ICU" at bounding box center [126, 221] width 226 height 29
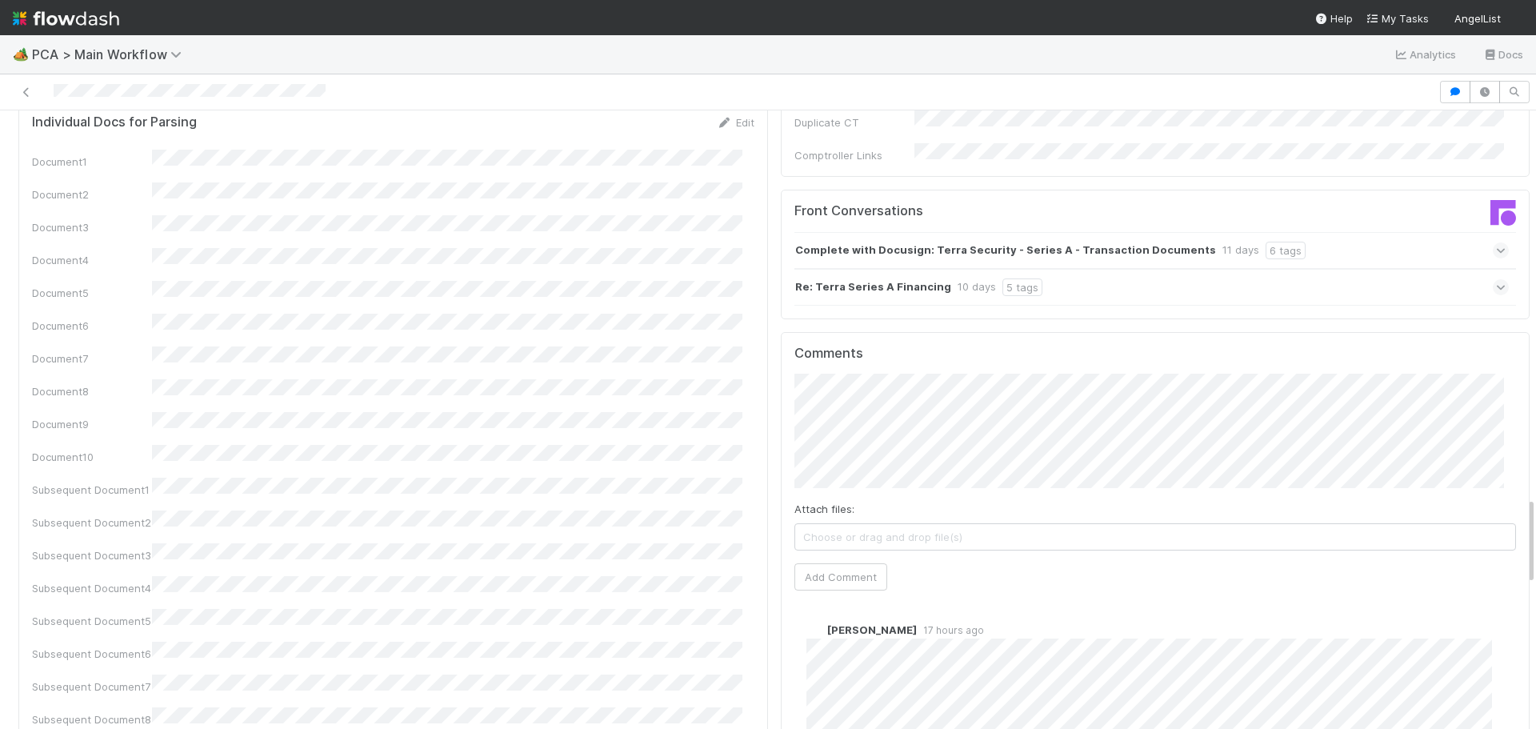
scroll to position [2881, 0]
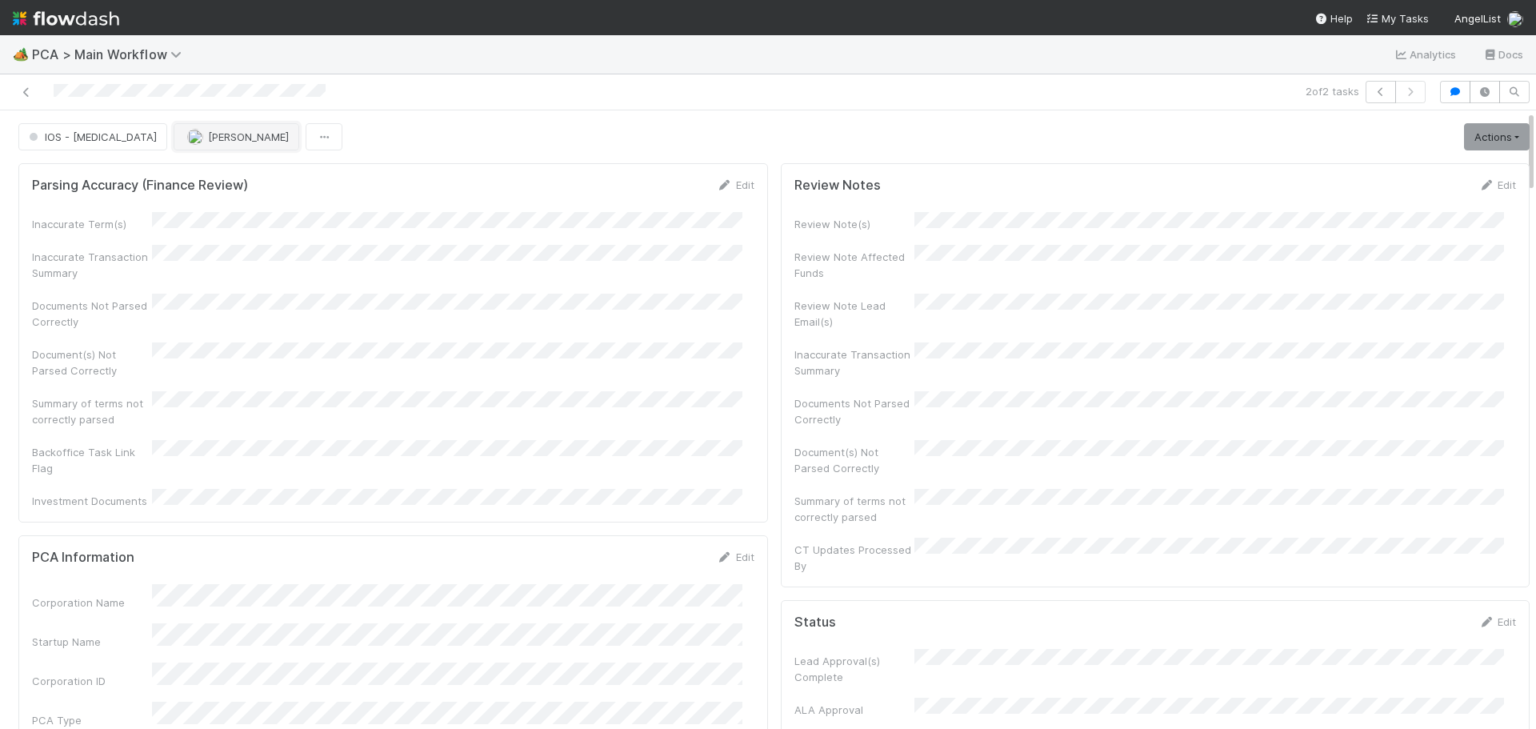
click at [208, 138] on span "[PERSON_NAME]" at bounding box center [248, 136] width 81 height 13
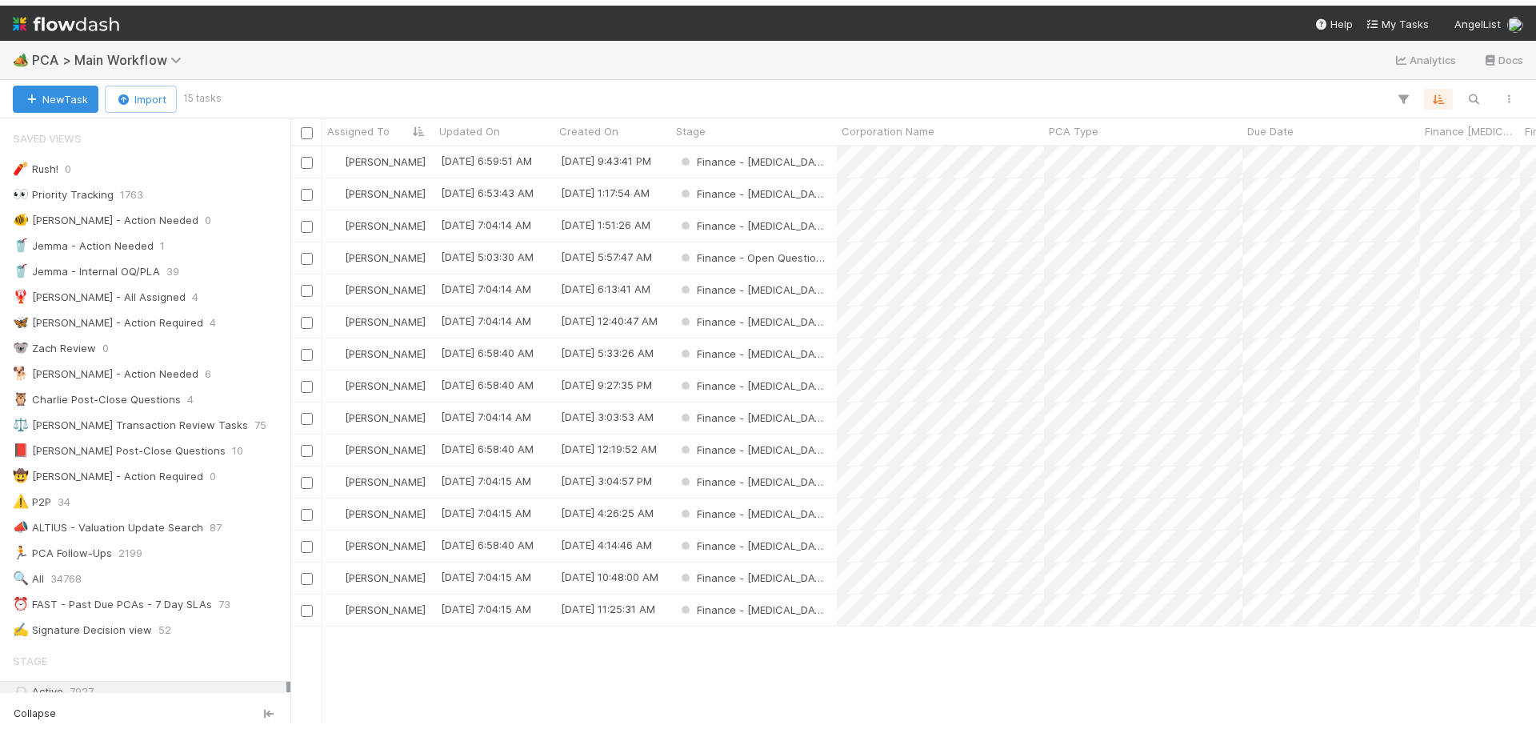
scroll to position [576, 1234]
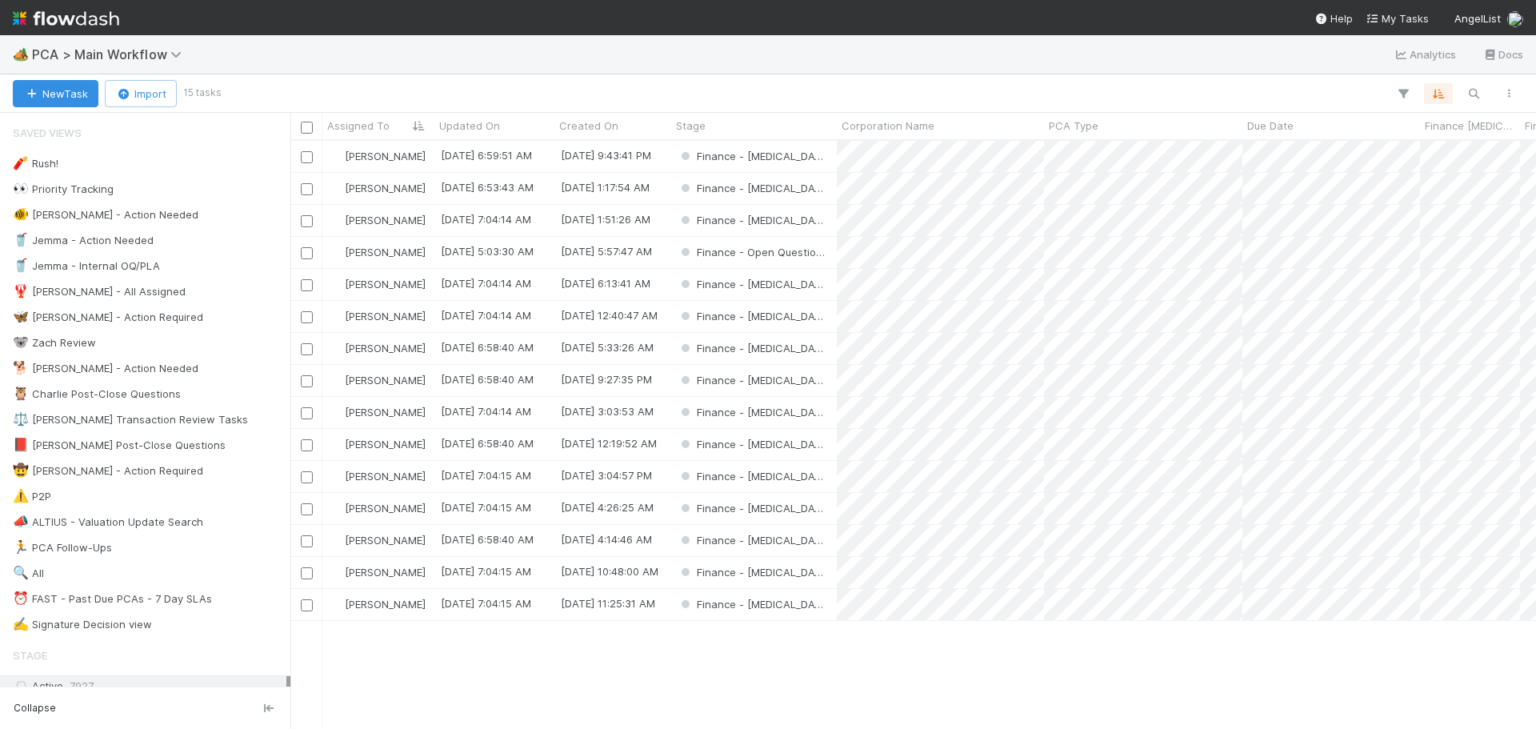
scroll to position [576, 1234]
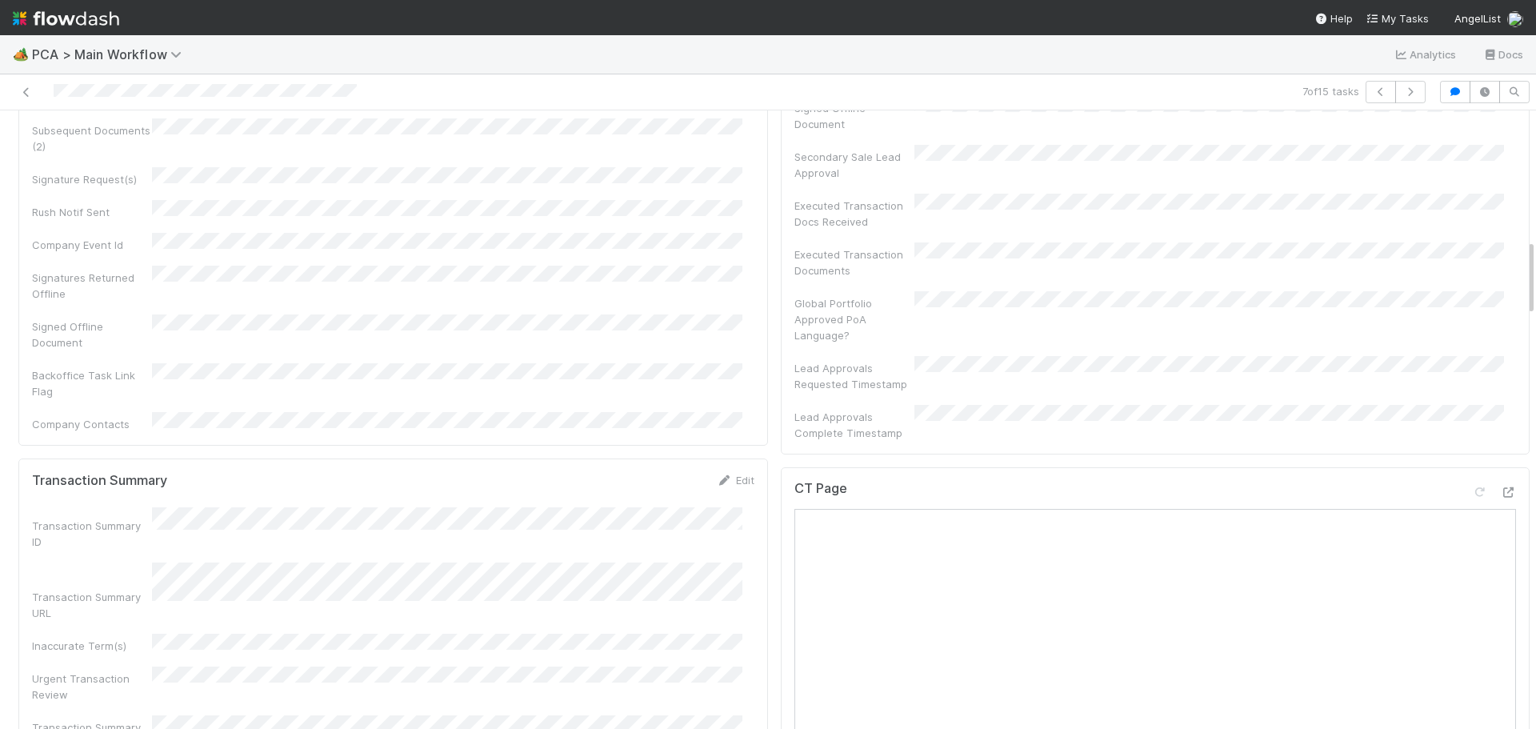
scroll to position [1280, 0]
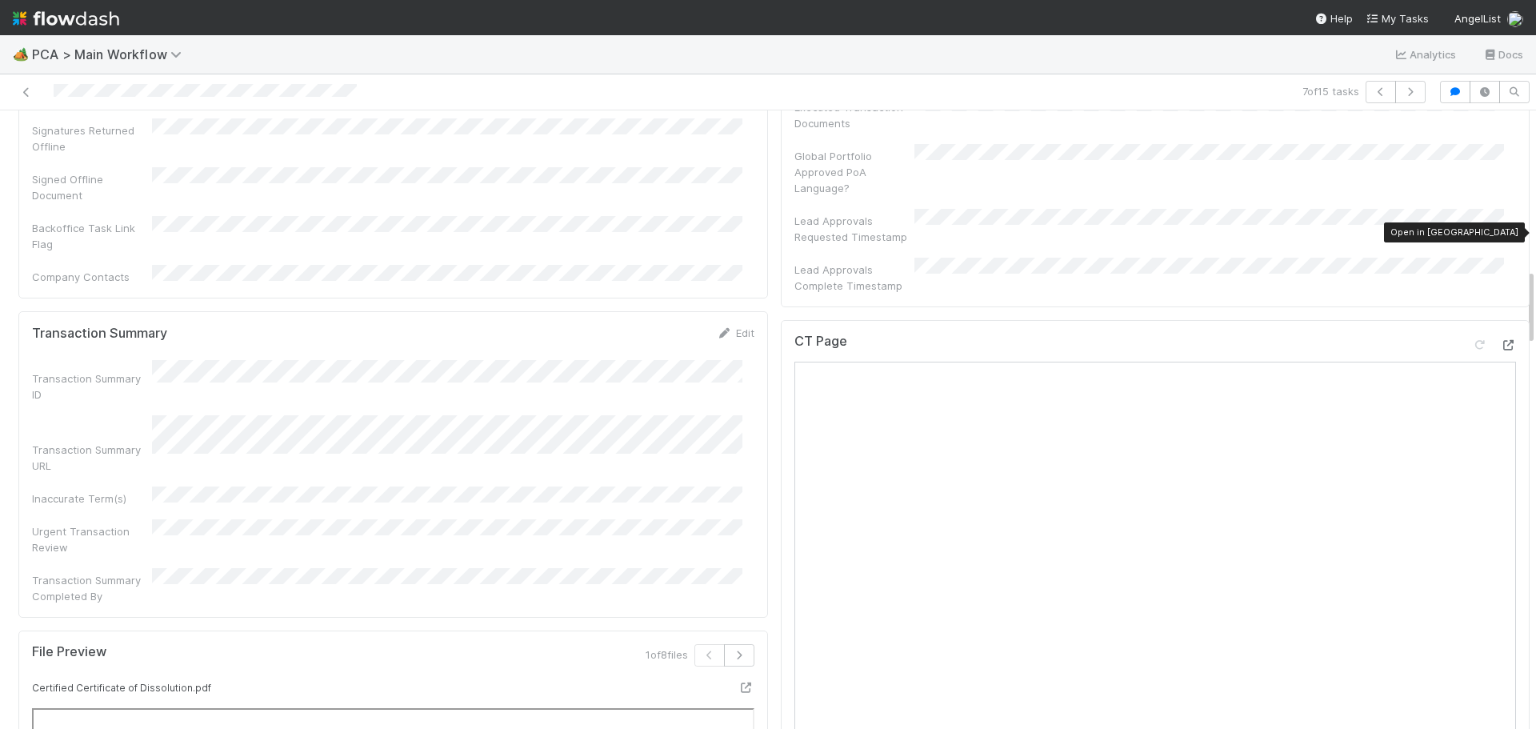
click at [1500, 340] on icon at bounding box center [1508, 345] width 16 height 10
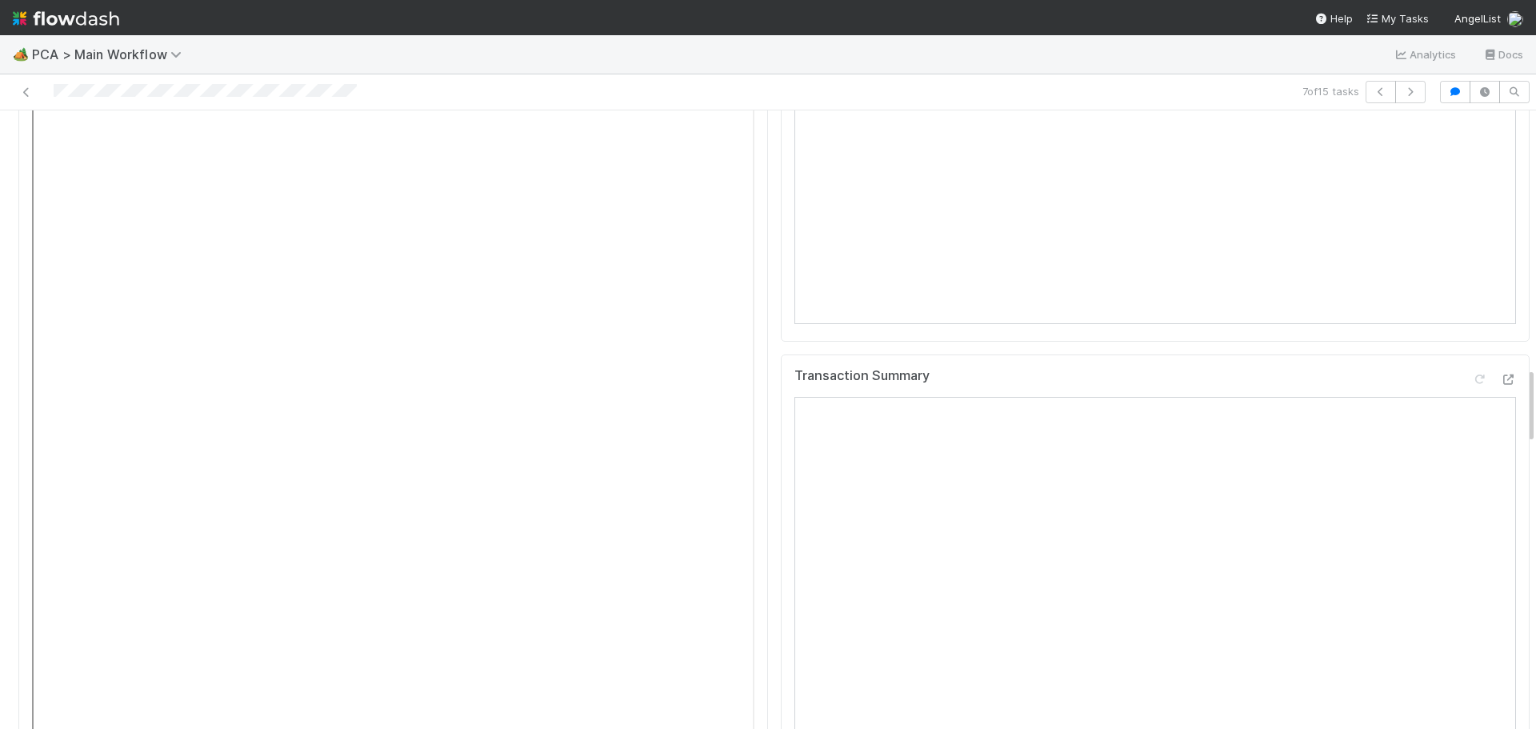
scroll to position [2080, 0]
click at [1500, 252] on icon at bounding box center [1508, 257] width 16 height 10
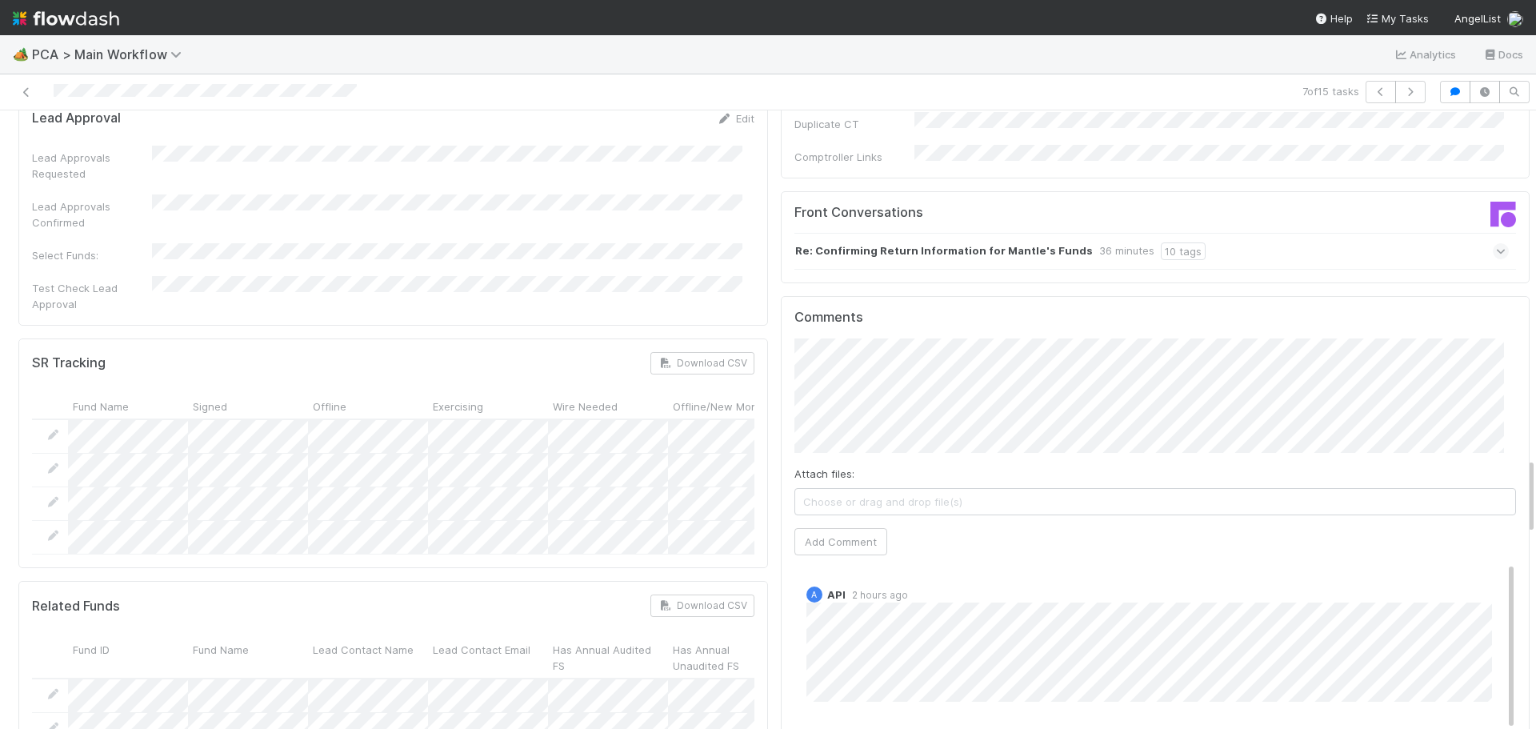
scroll to position [2721, 0]
click at [852, 530] on button "Add Comment" at bounding box center [841, 543] width 93 height 27
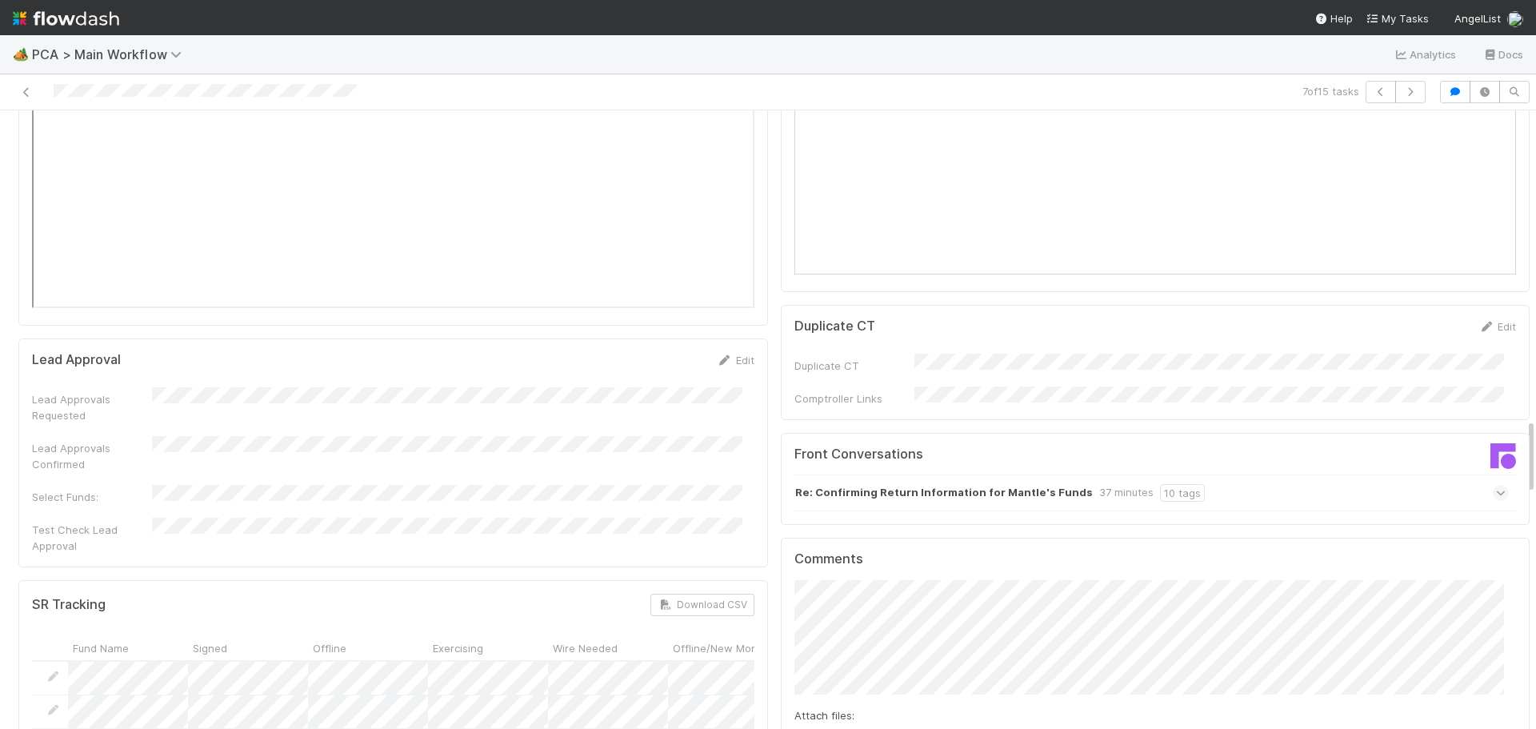
click at [1496, 485] on icon at bounding box center [1501, 493] width 10 height 16
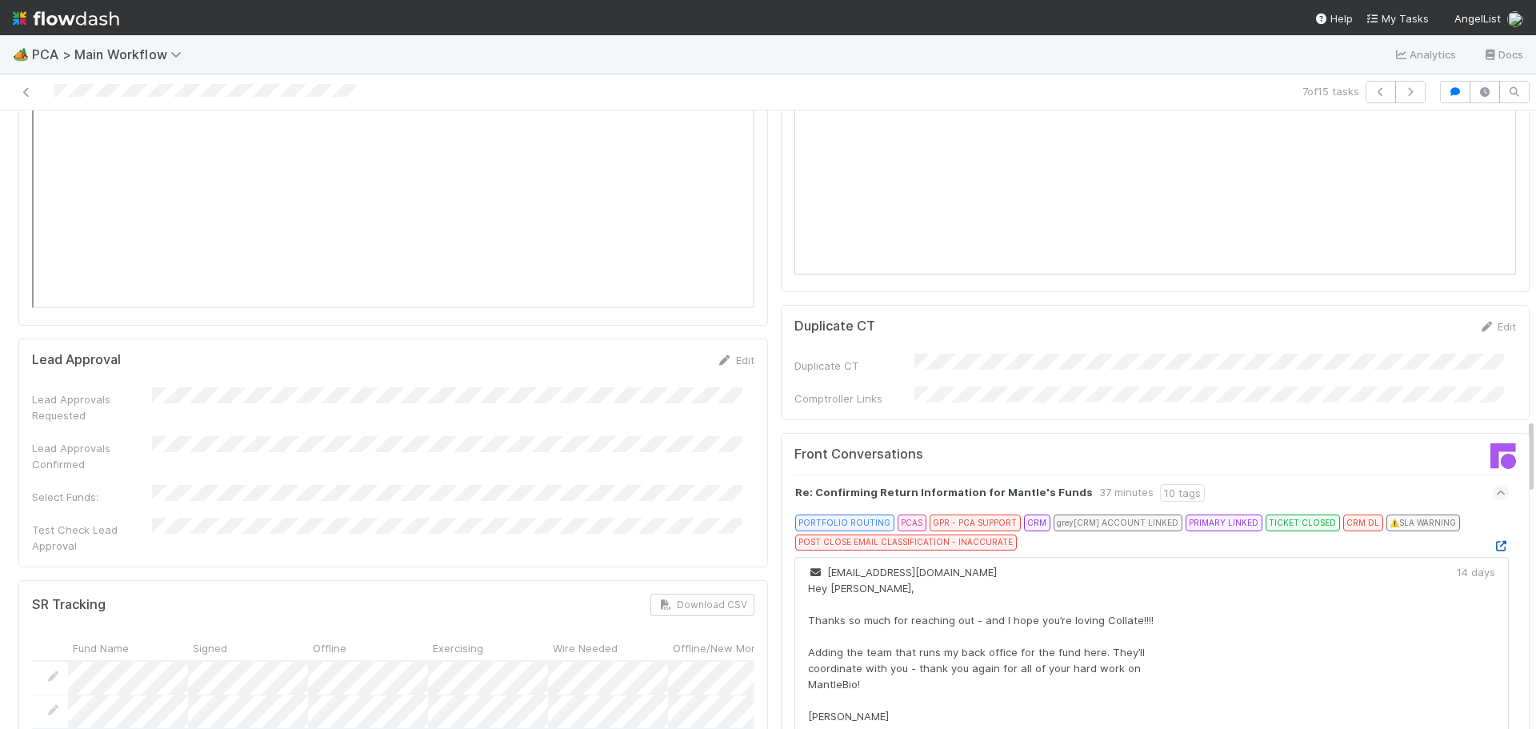
click at [1493, 541] on icon at bounding box center [1501, 546] width 16 height 10
click at [1496, 485] on icon at bounding box center [1501, 493] width 10 height 16
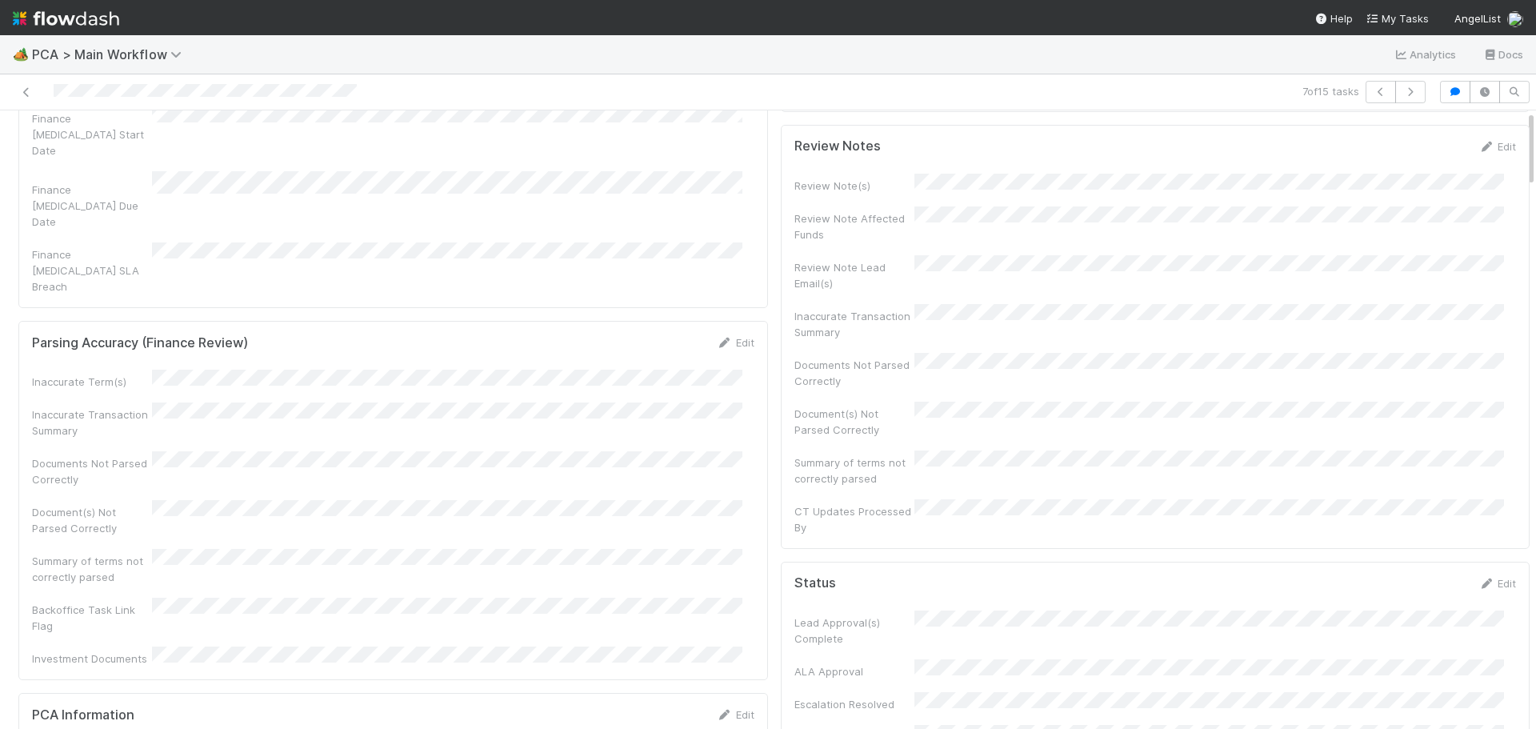
scroll to position [0, 0]
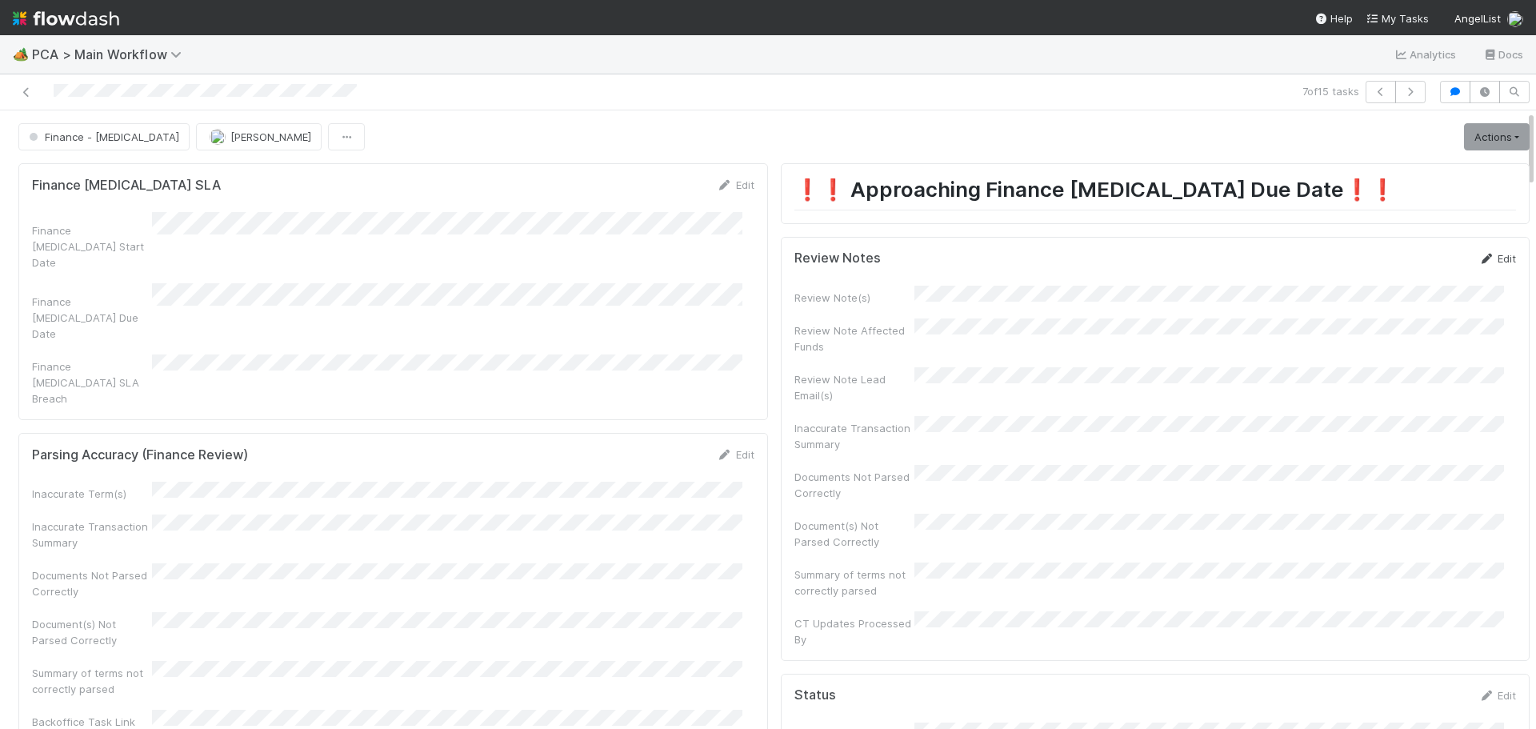
click at [1480, 254] on link "Edit" at bounding box center [1498, 258] width 38 height 13
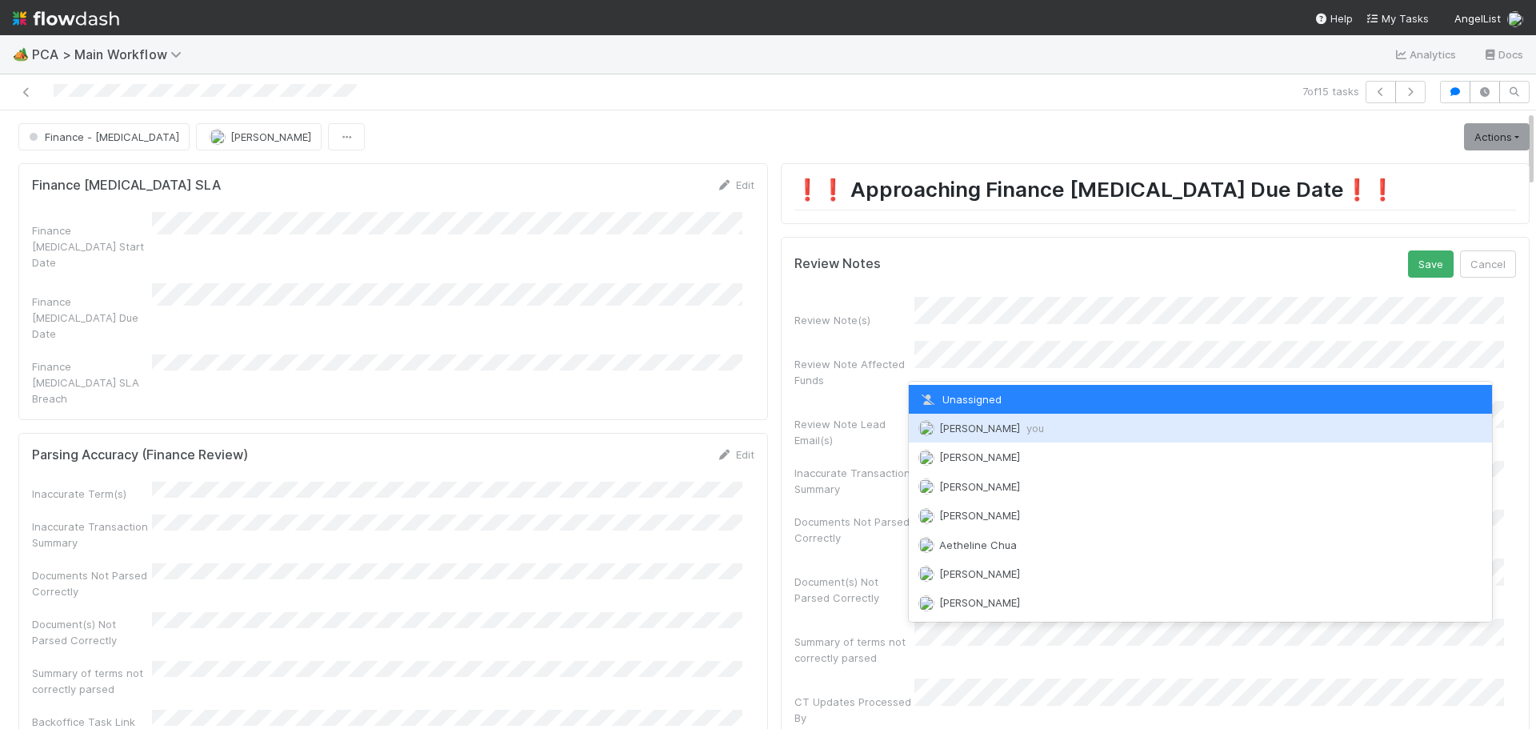
click at [987, 434] on span "Marenz Trajano you" at bounding box center [991, 428] width 105 height 13
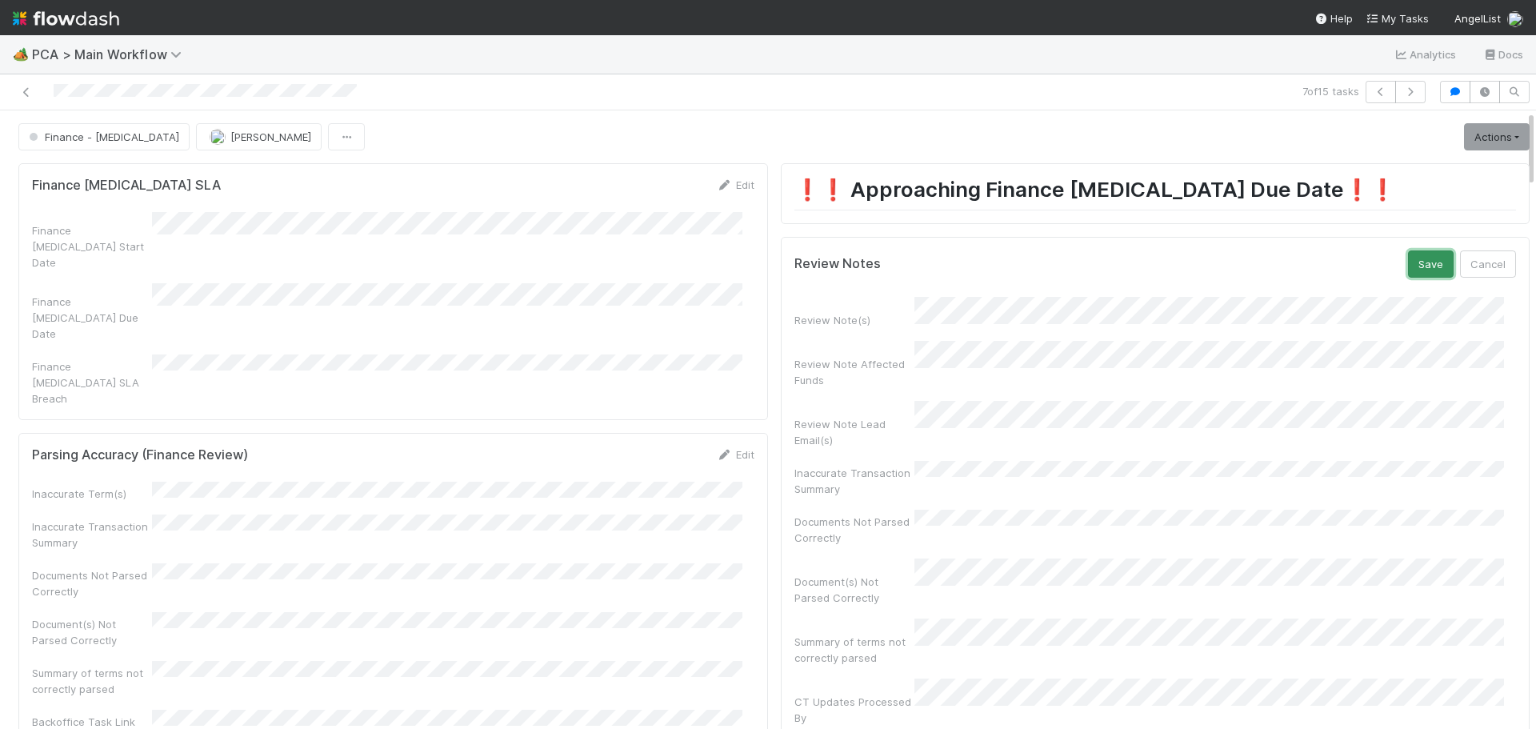
click at [1408, 263] on button "Save" at bounding box center [1431, 263] width 46 height 27
click at [1464, 135] on link "Actions" at bounding box center [1497, 136] width 66 height 27
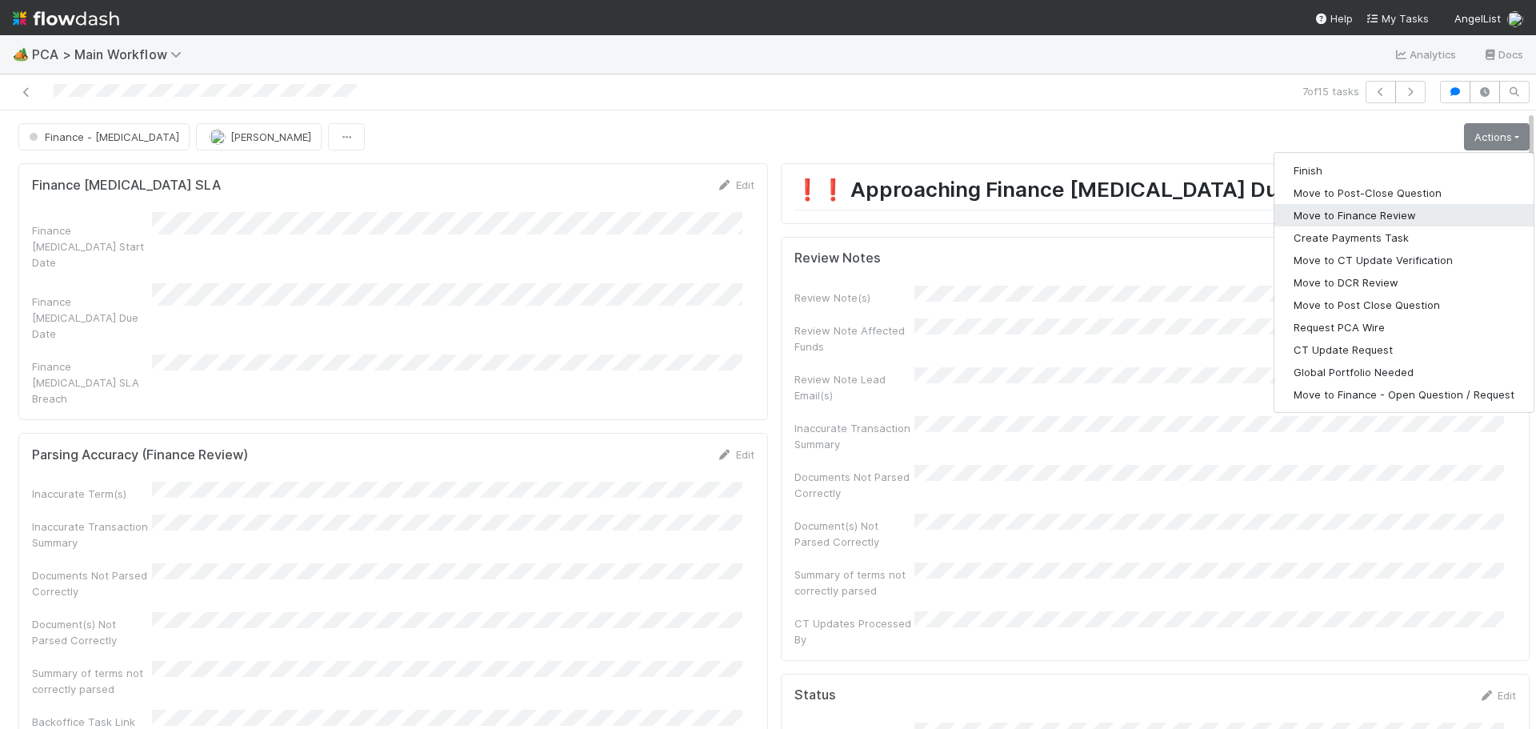
click at [1400, 212] on button "Move to Finance Review" at bounding box center [1404, 215] width 259 height 22
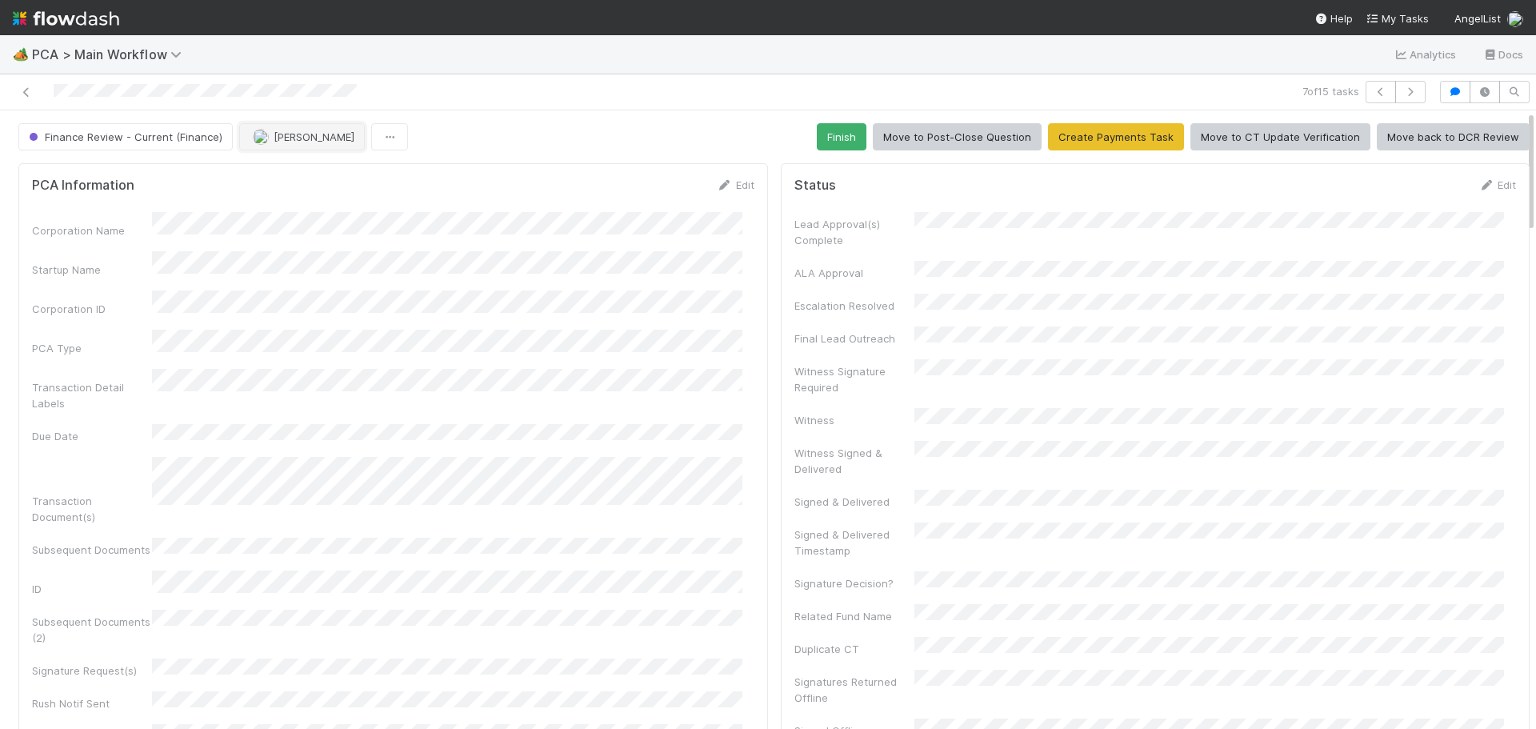
click at [312, 146] on button "Marenz Trajano" at bounding box center [302, 136] width 126 height 27
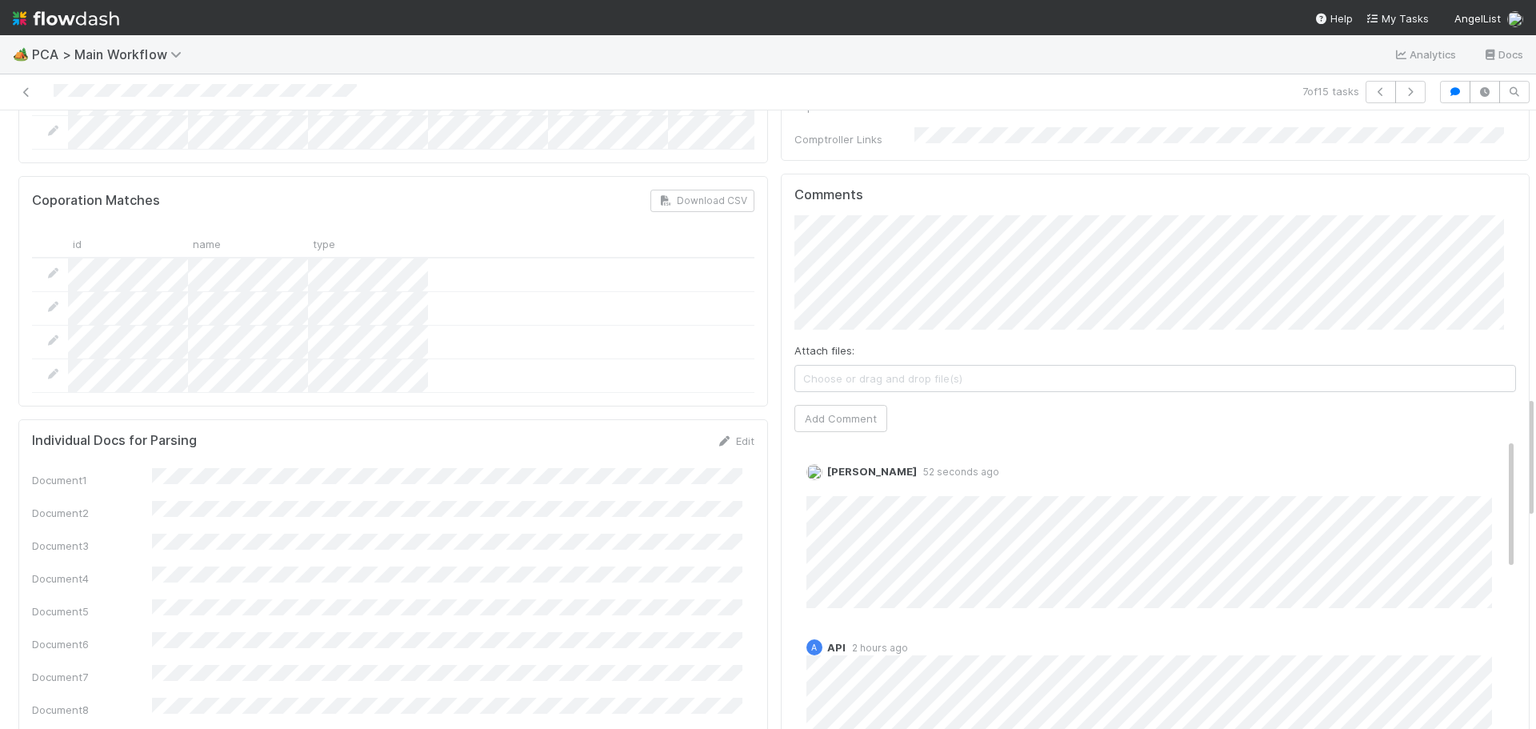
scroll to position [1440, 0]
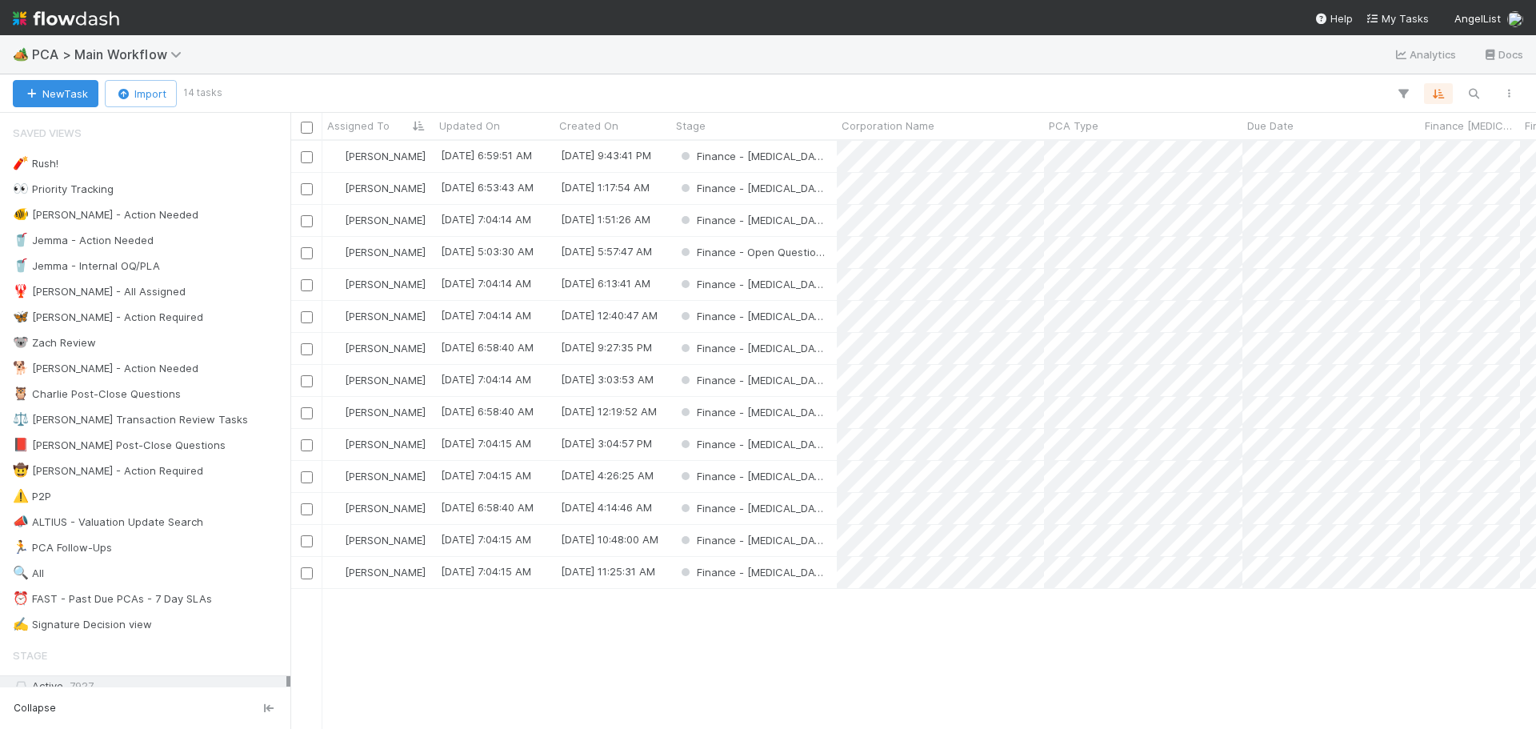
scroll to position [576, 1234]
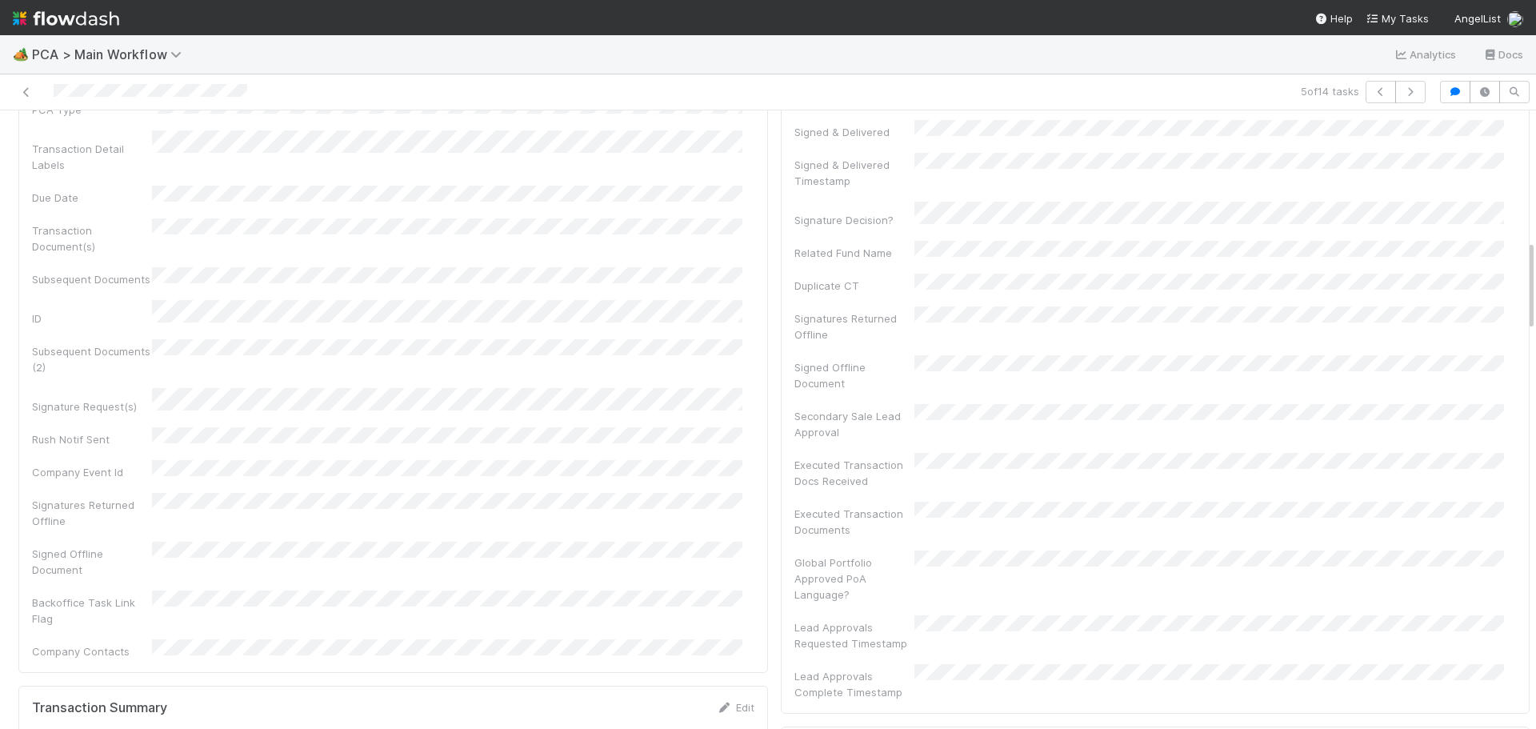
scroll to position [1360, 0]
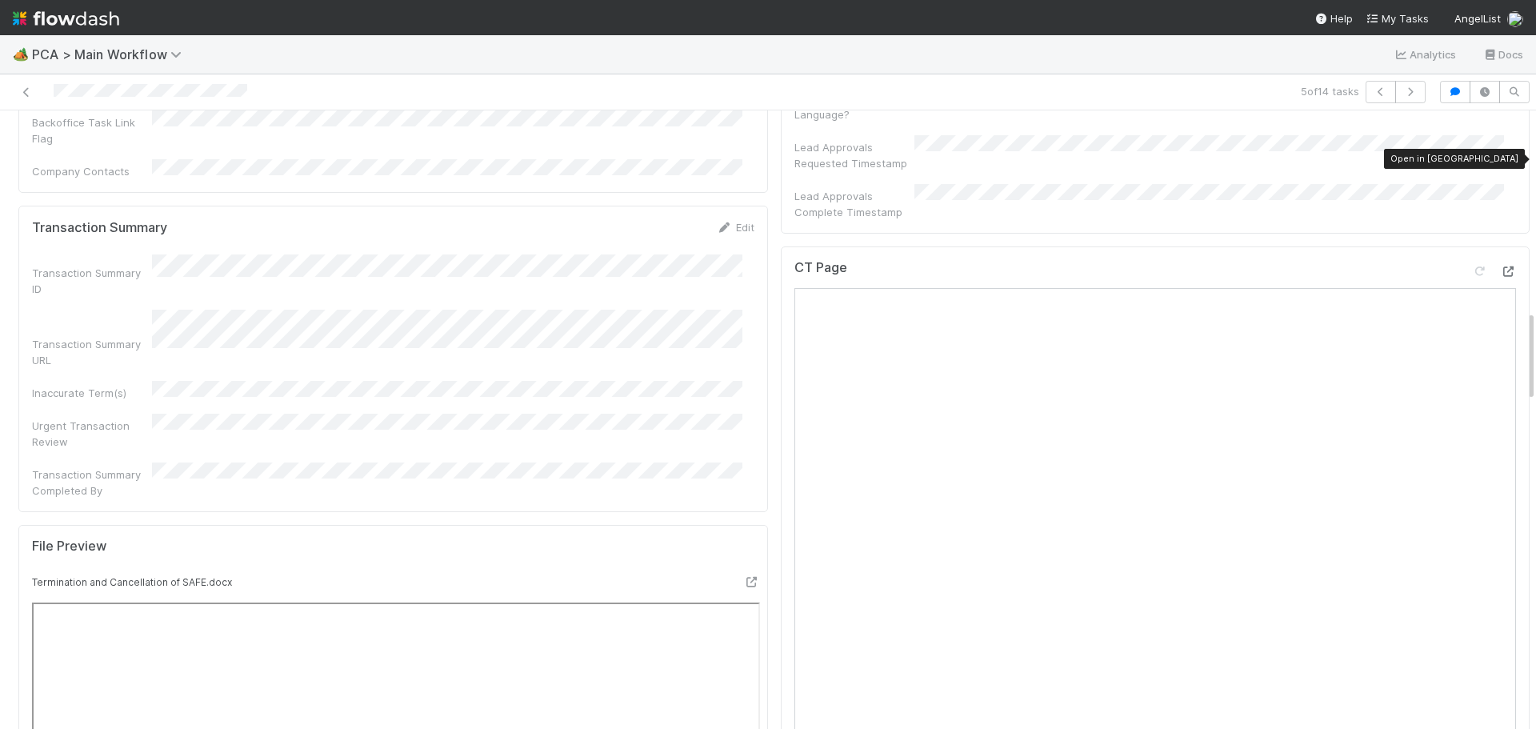
click at [1500, 266] on icon at bounding box center [1508, 271] width 16 height 10
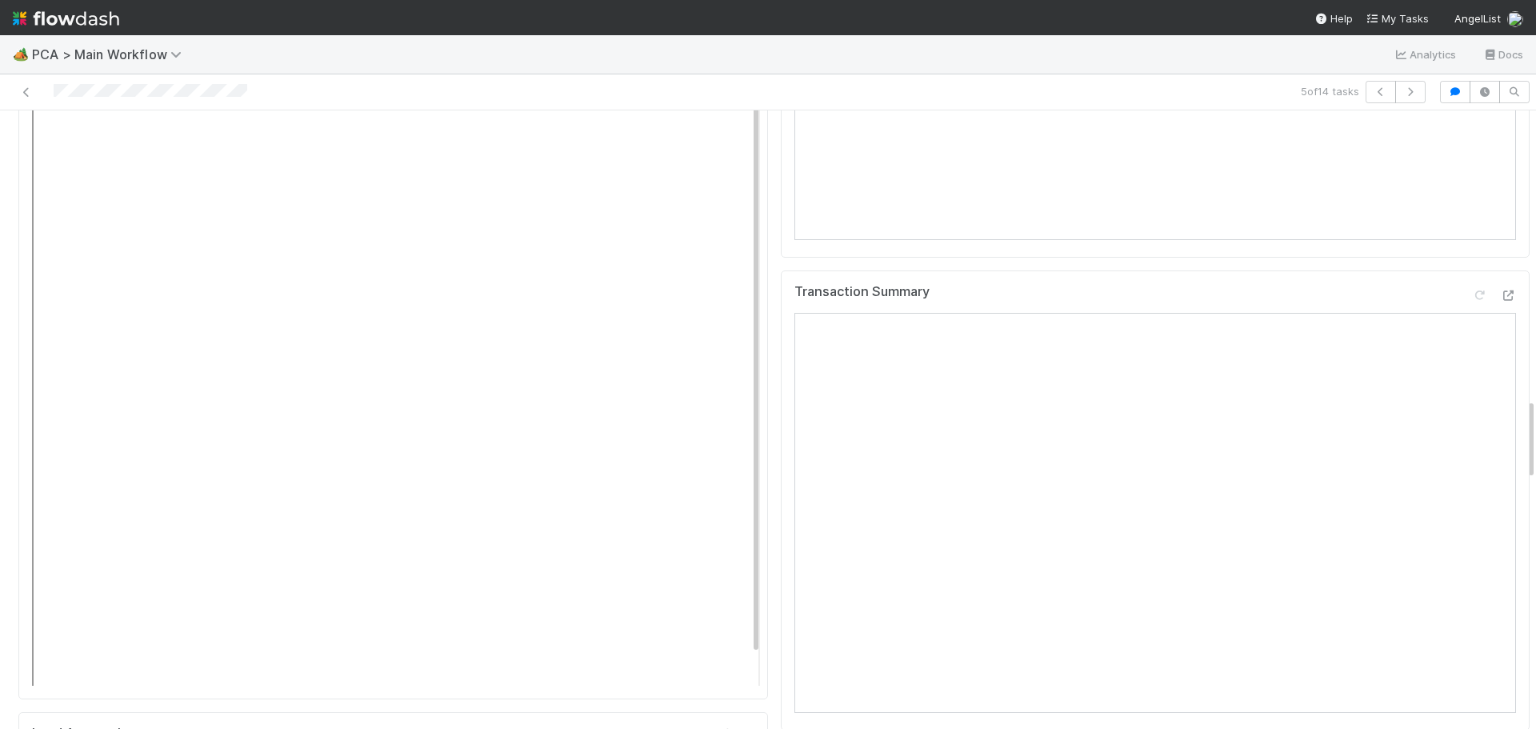
scroll to position [2000, 0]
click at [1500, 335] on div at bounding box center [1508, 343] width 16 height 16
click at [1500, 338] on icon at bounding box center [1508, 343] width 16 height 10
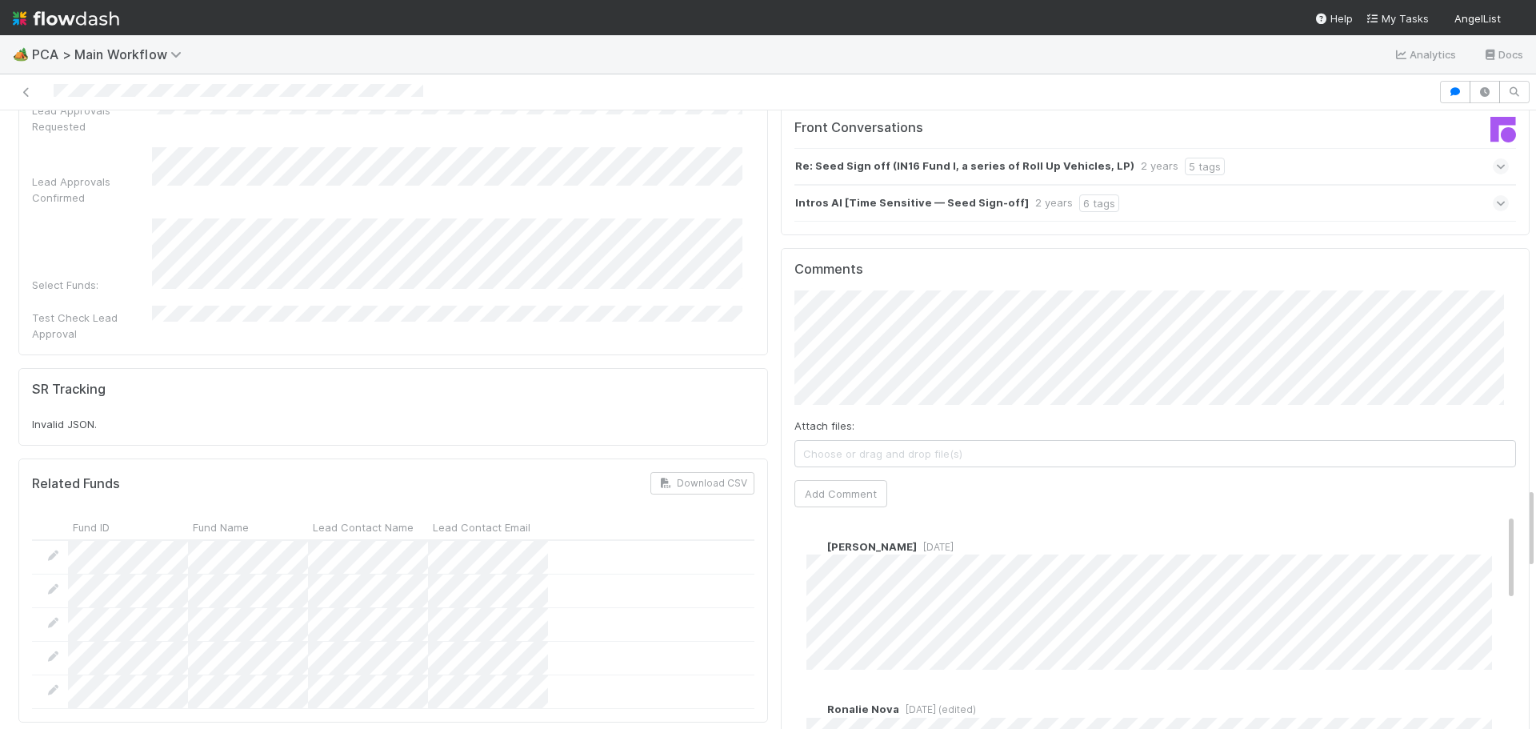
scroll to position [2881, 0]
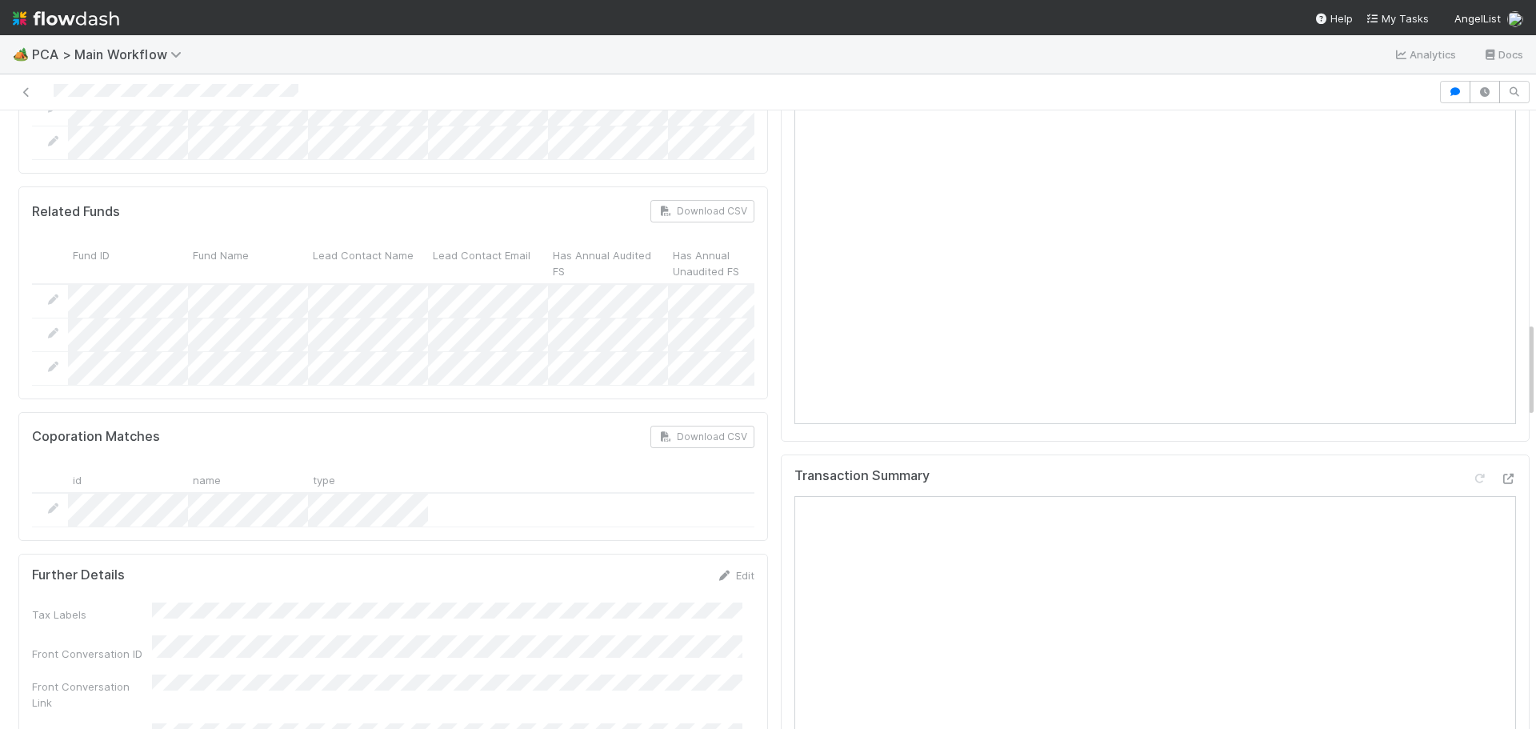
scroll to position [1360, 0]
click at [1500, 475] on icon at bounding box center [1508, 480] width 16 height 10
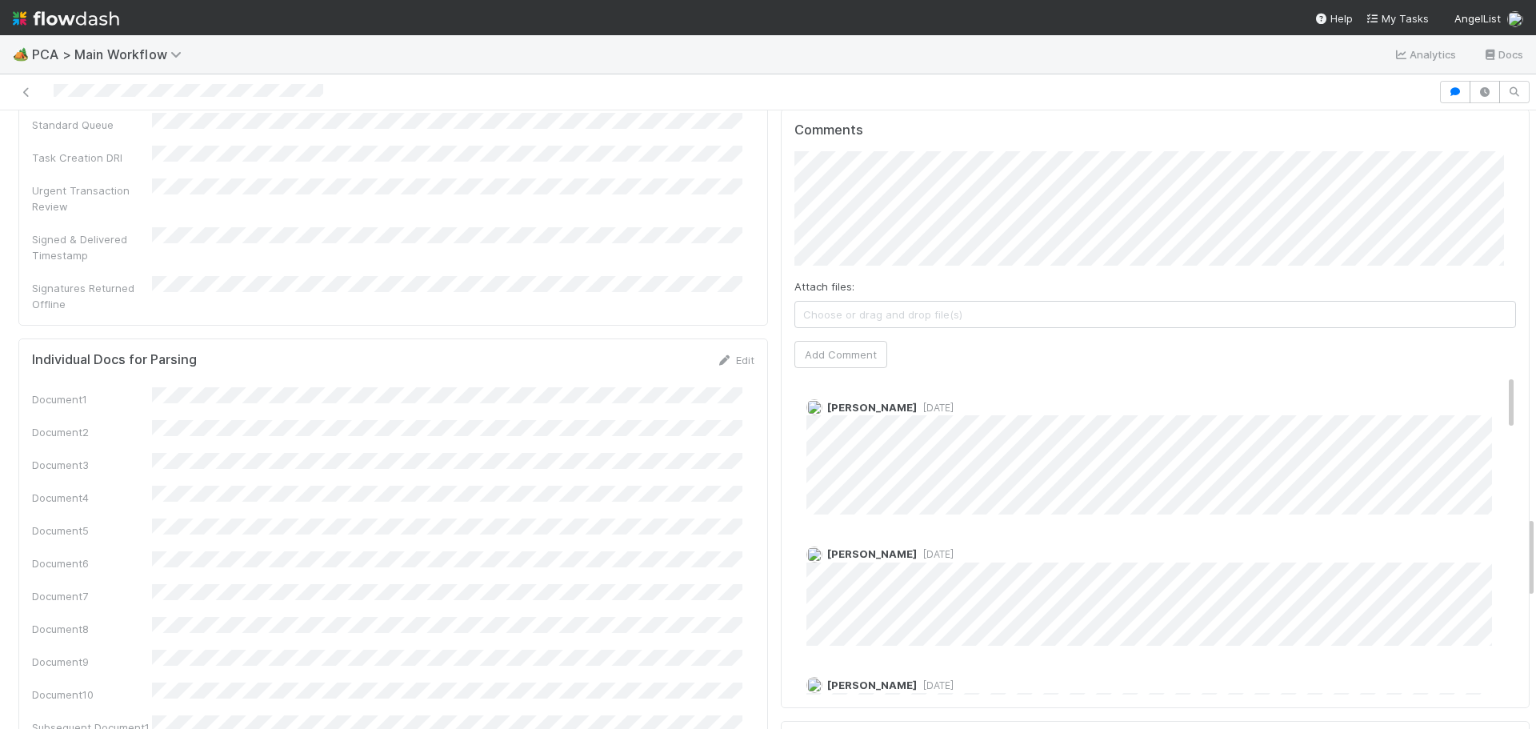
scroll to position [3041, 0]
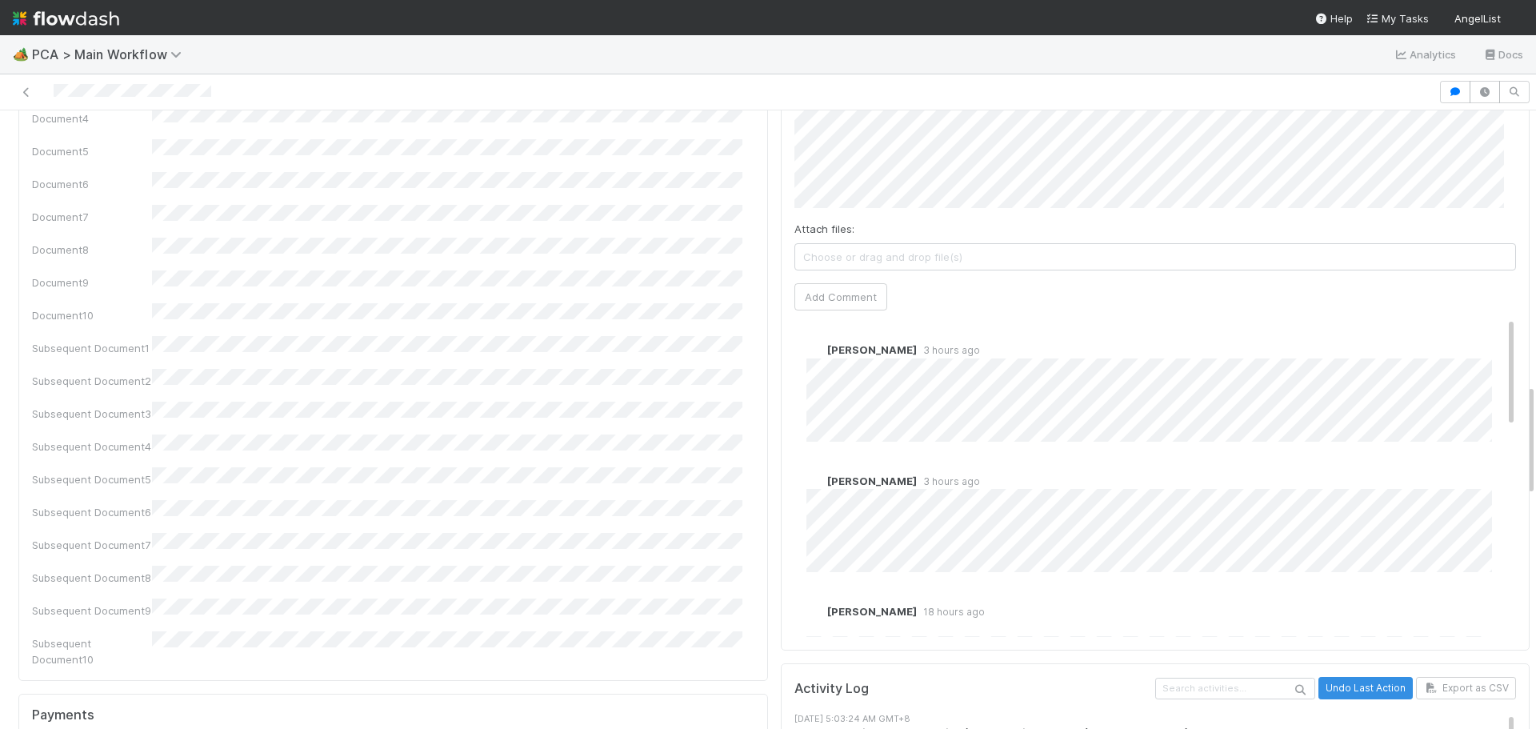
scroll to position [2080, 0]
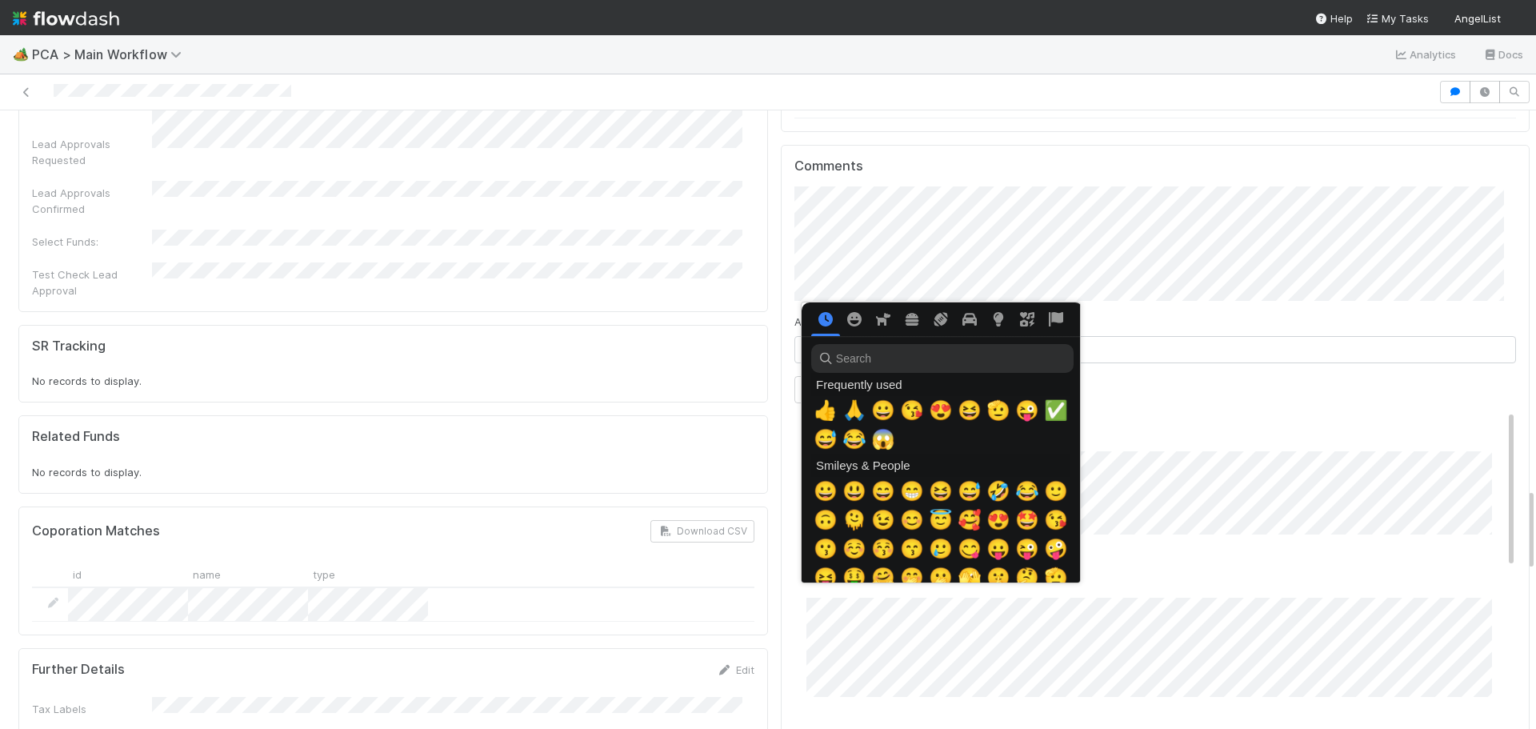
scroll to position [0, 6]
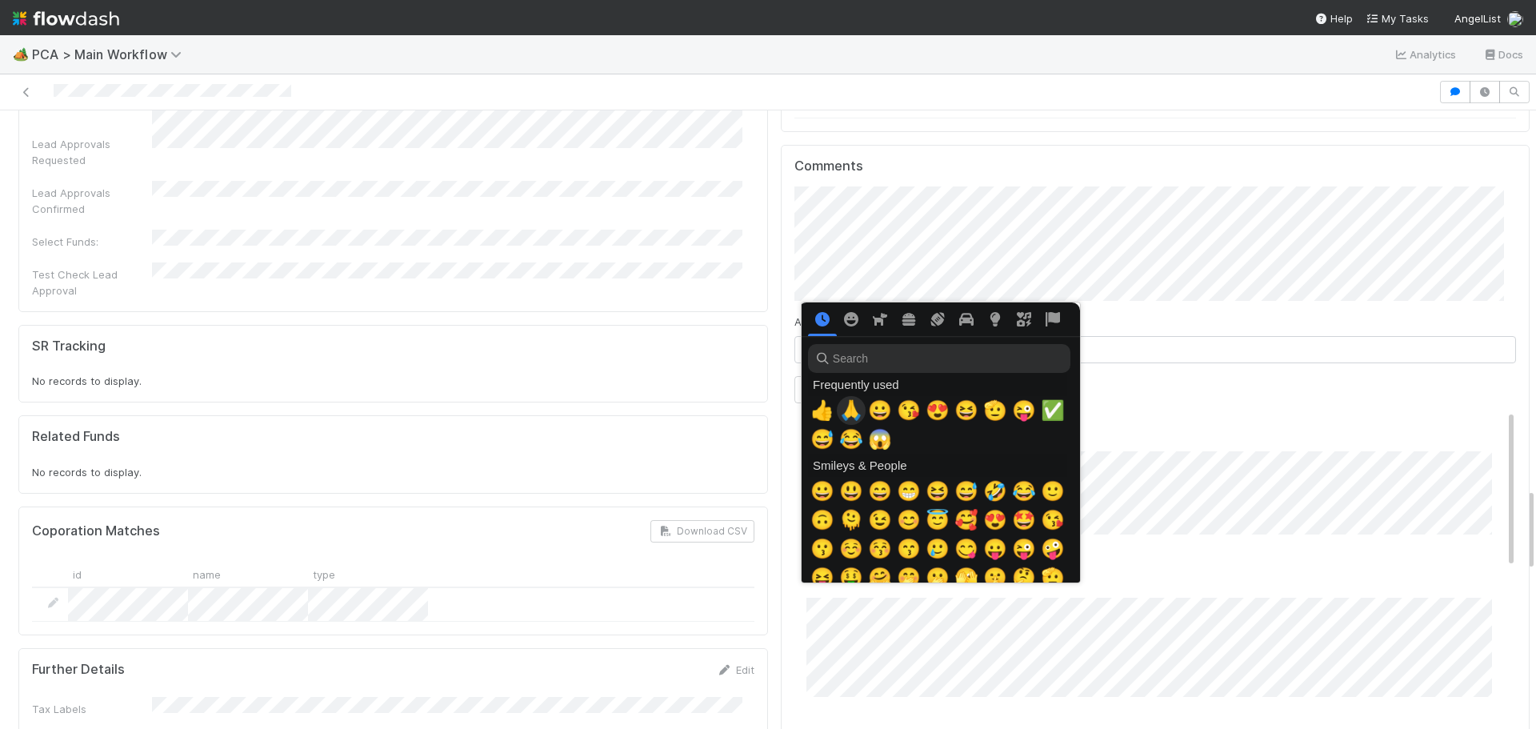
click at [845, 409] on span "🙏" at bounding box center [851, 410] width 24 height 22
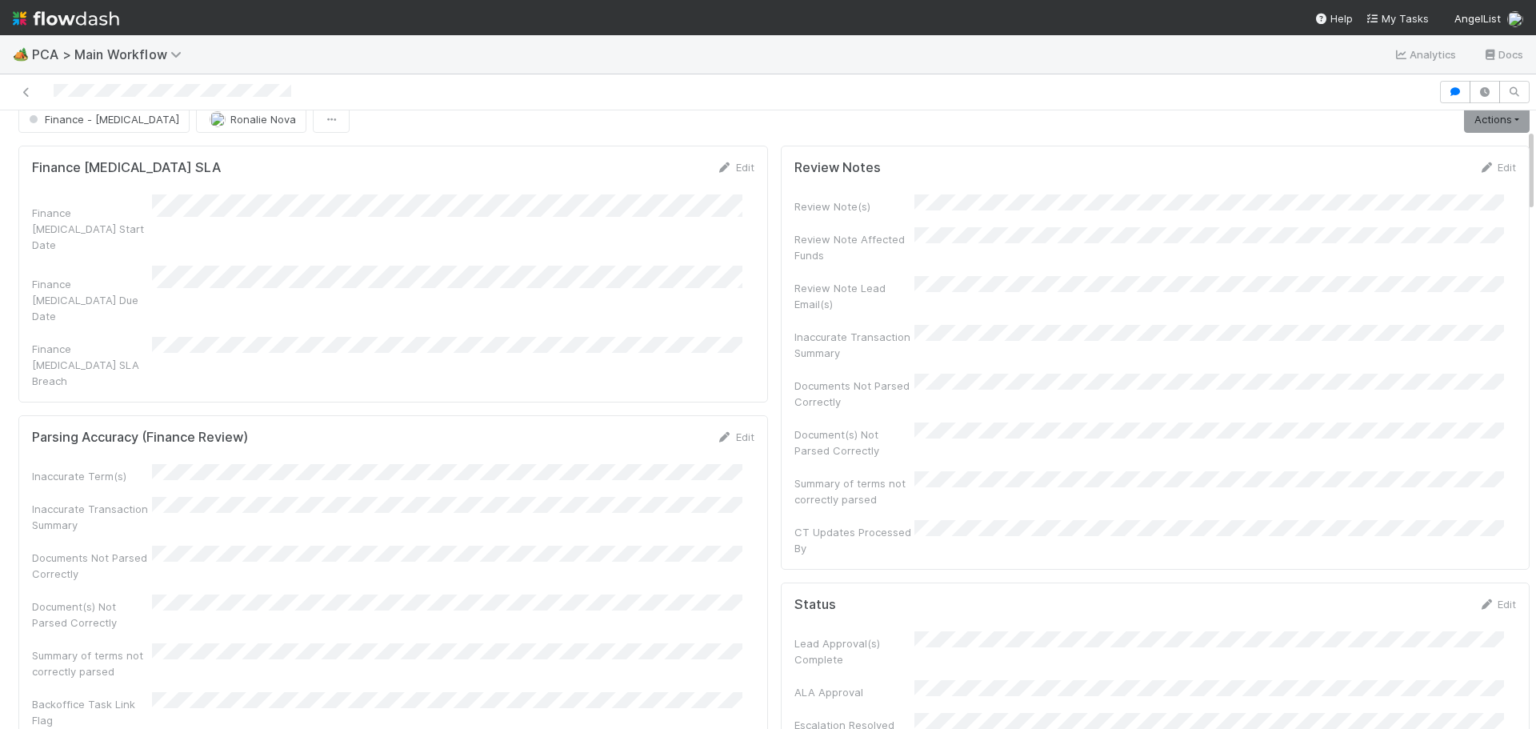
scroll to position [0, 0]
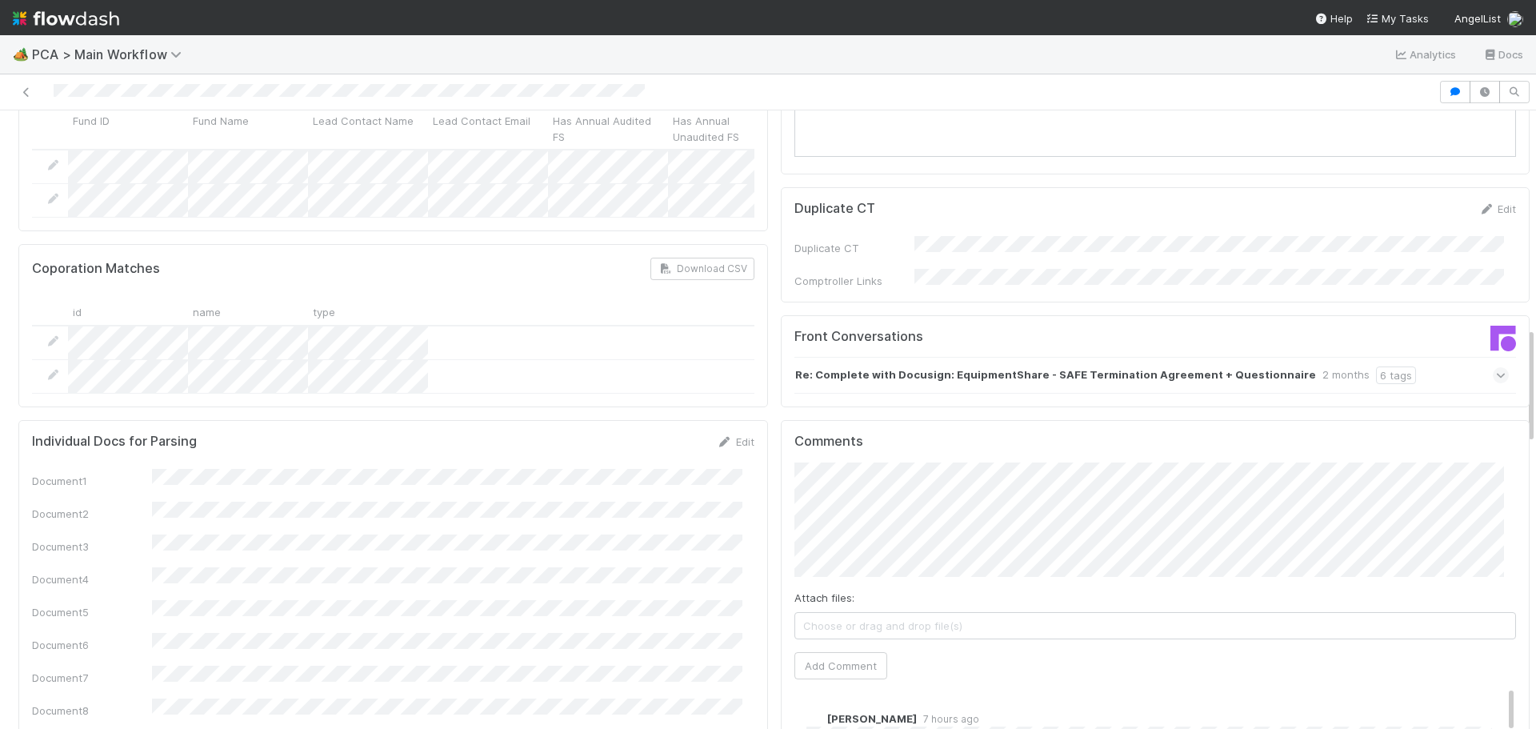
scroll to position [1680, 0]
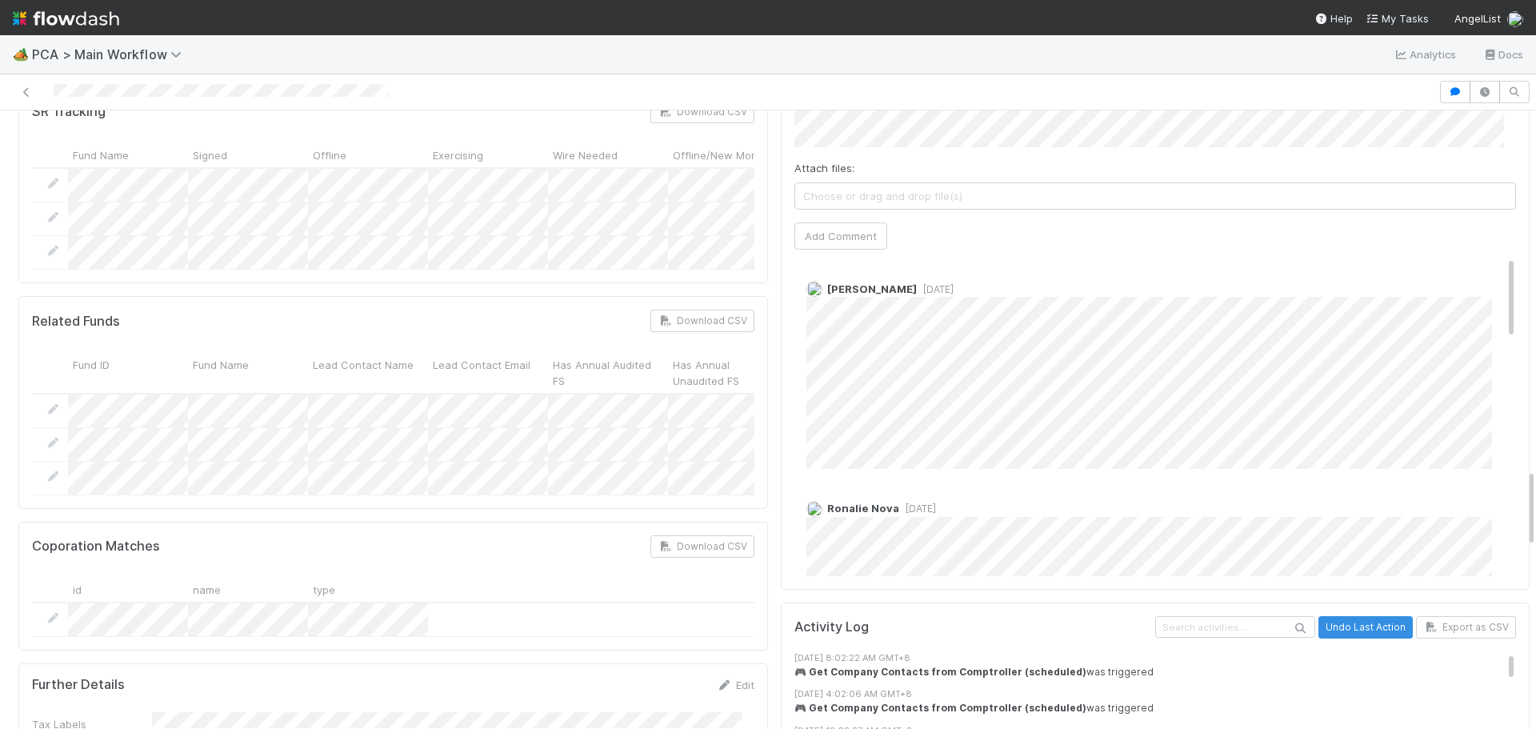
scroll to position [2721, 0]
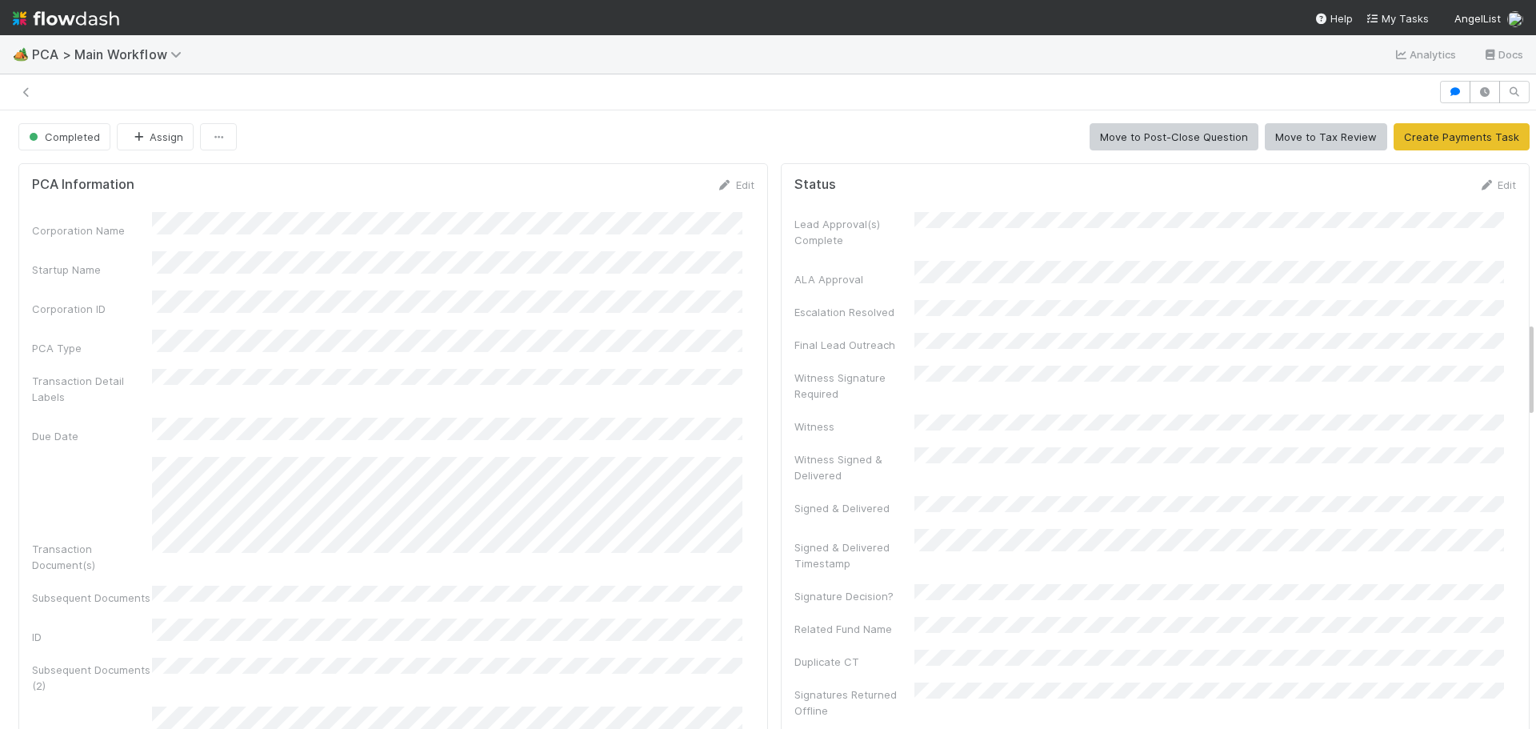
scroll to position [1360, 0]
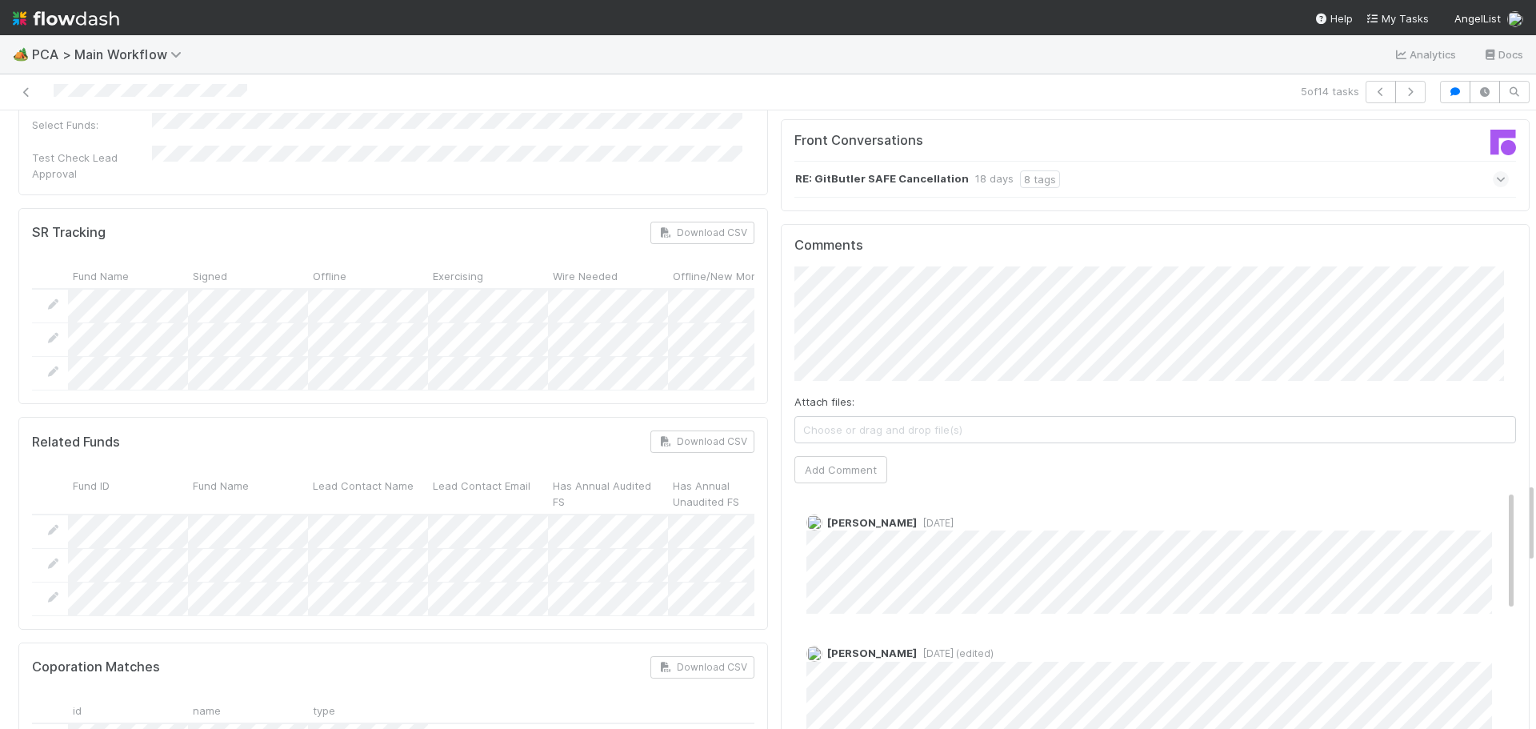
scroll to position [2881, 0]
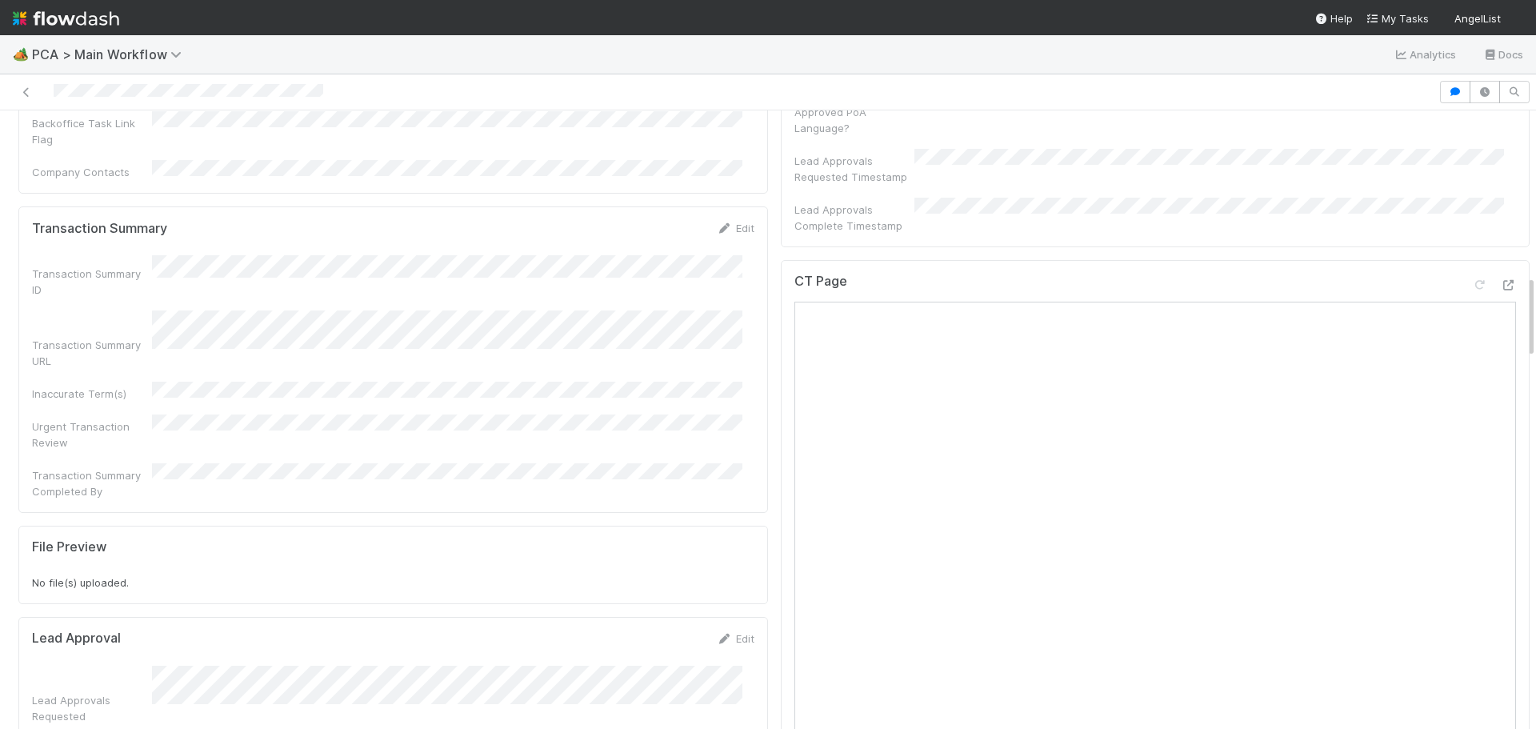
scroll to position [1200, 0]
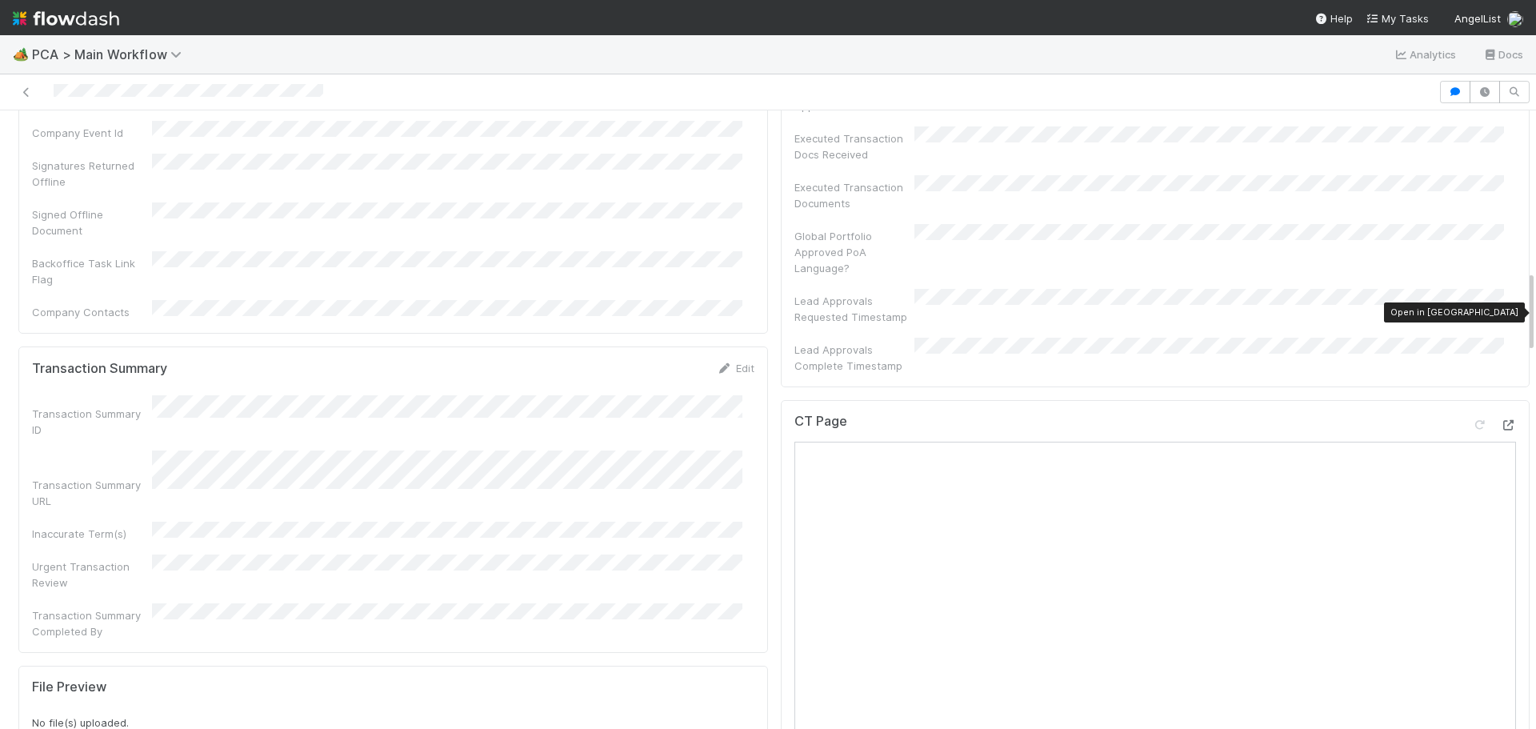
click at [1500, 420] on icon at bounding box center [1508, 425] width 16 height 10
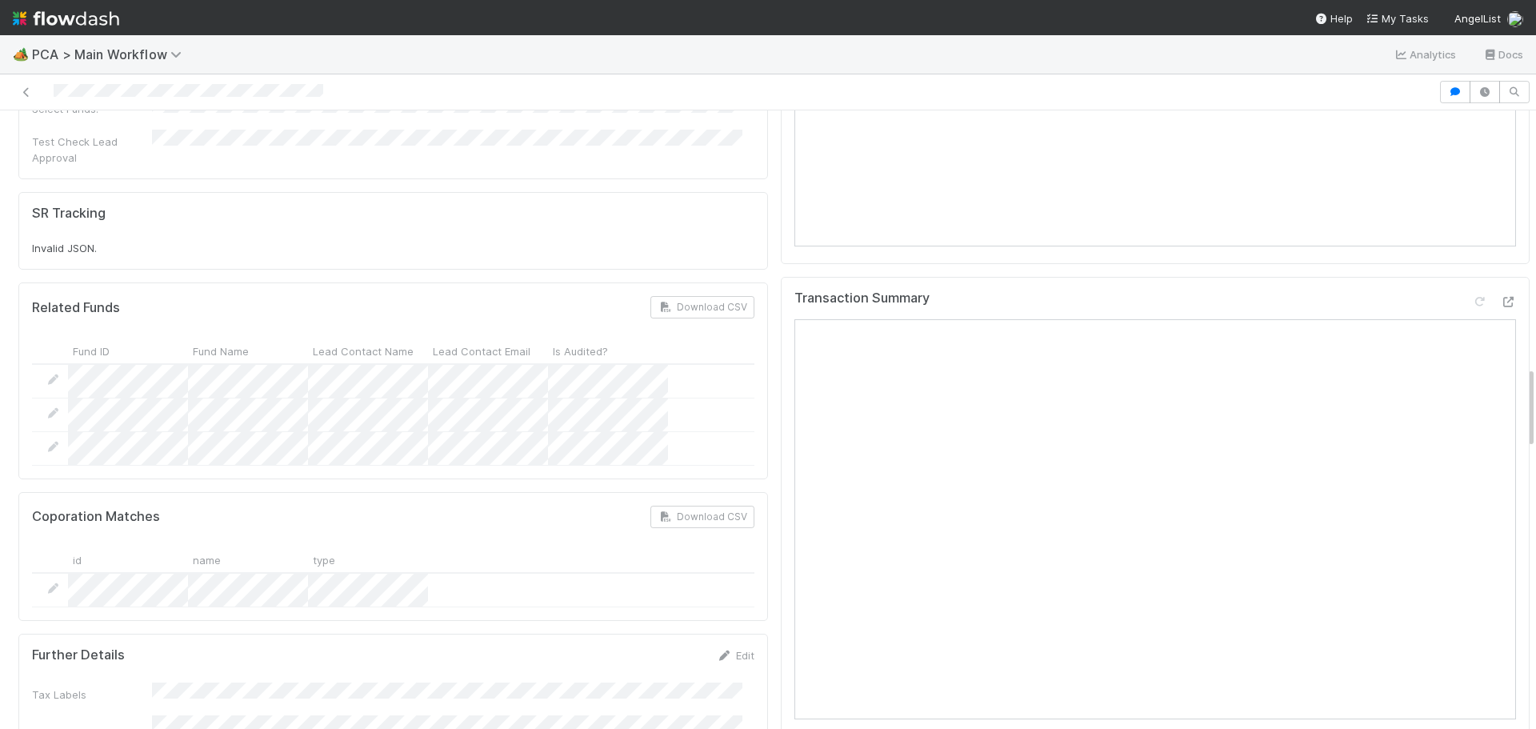
scroll to position [1920, 0]
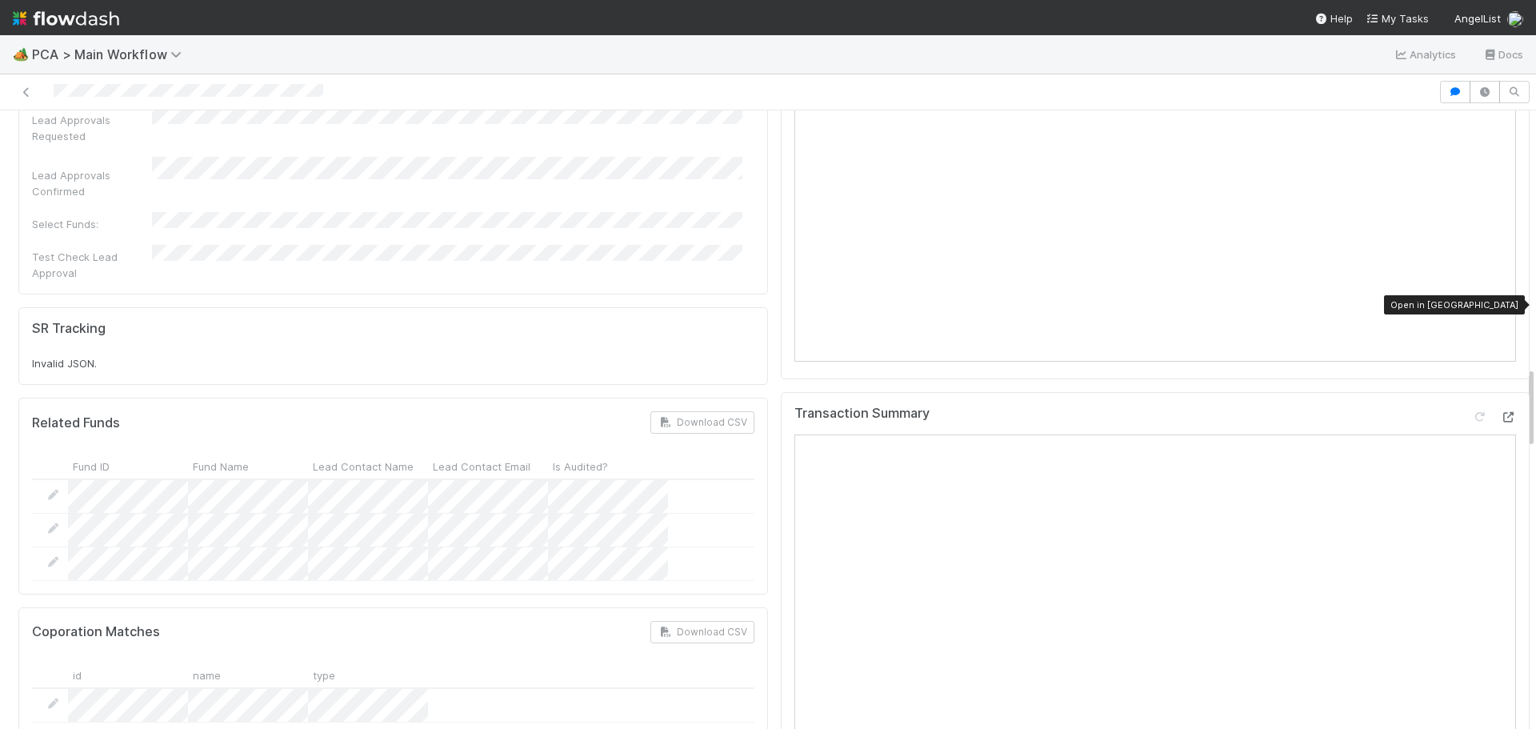
click at [1500, 412] on icon at bounding box center [1508, 417] width 16 height 10
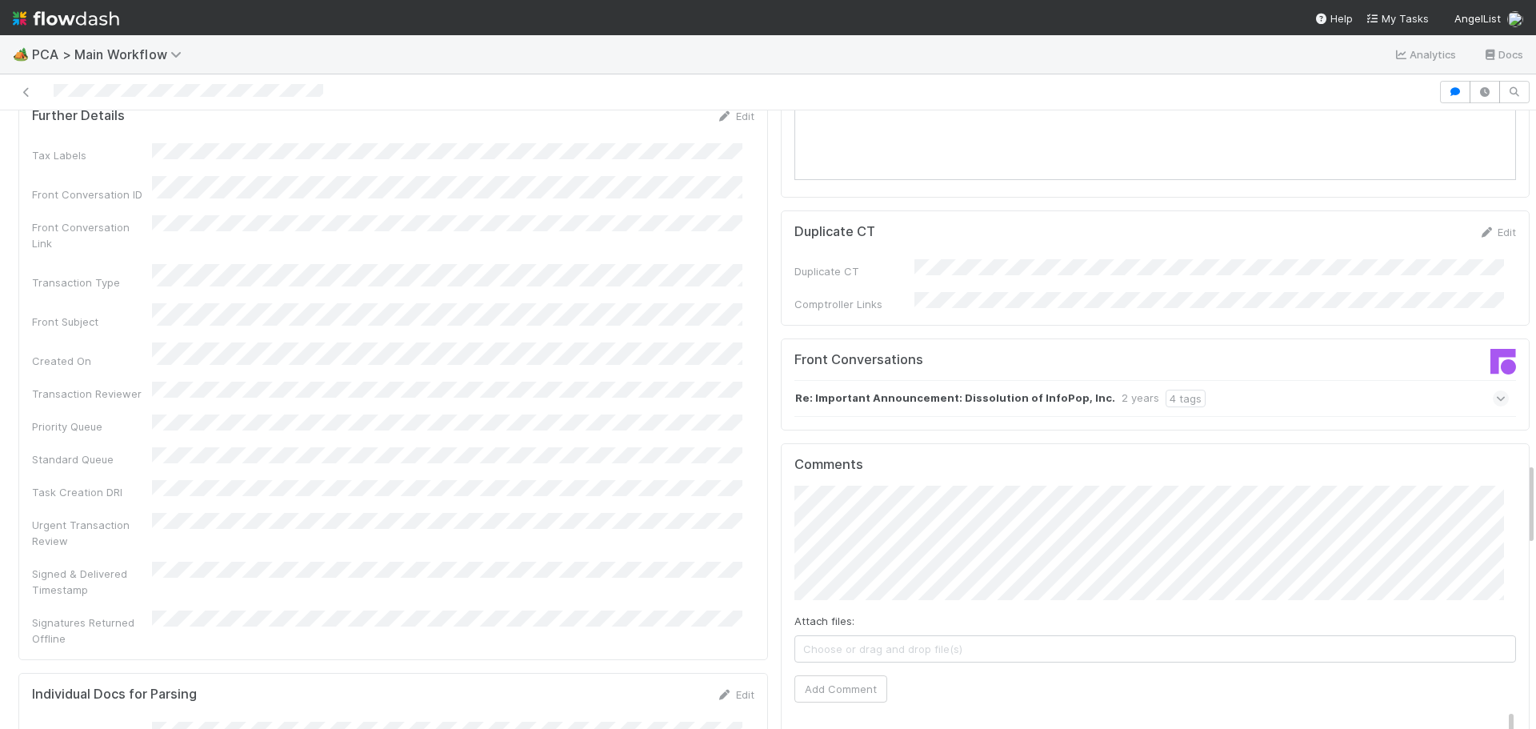
scroll to position [2641, 0]
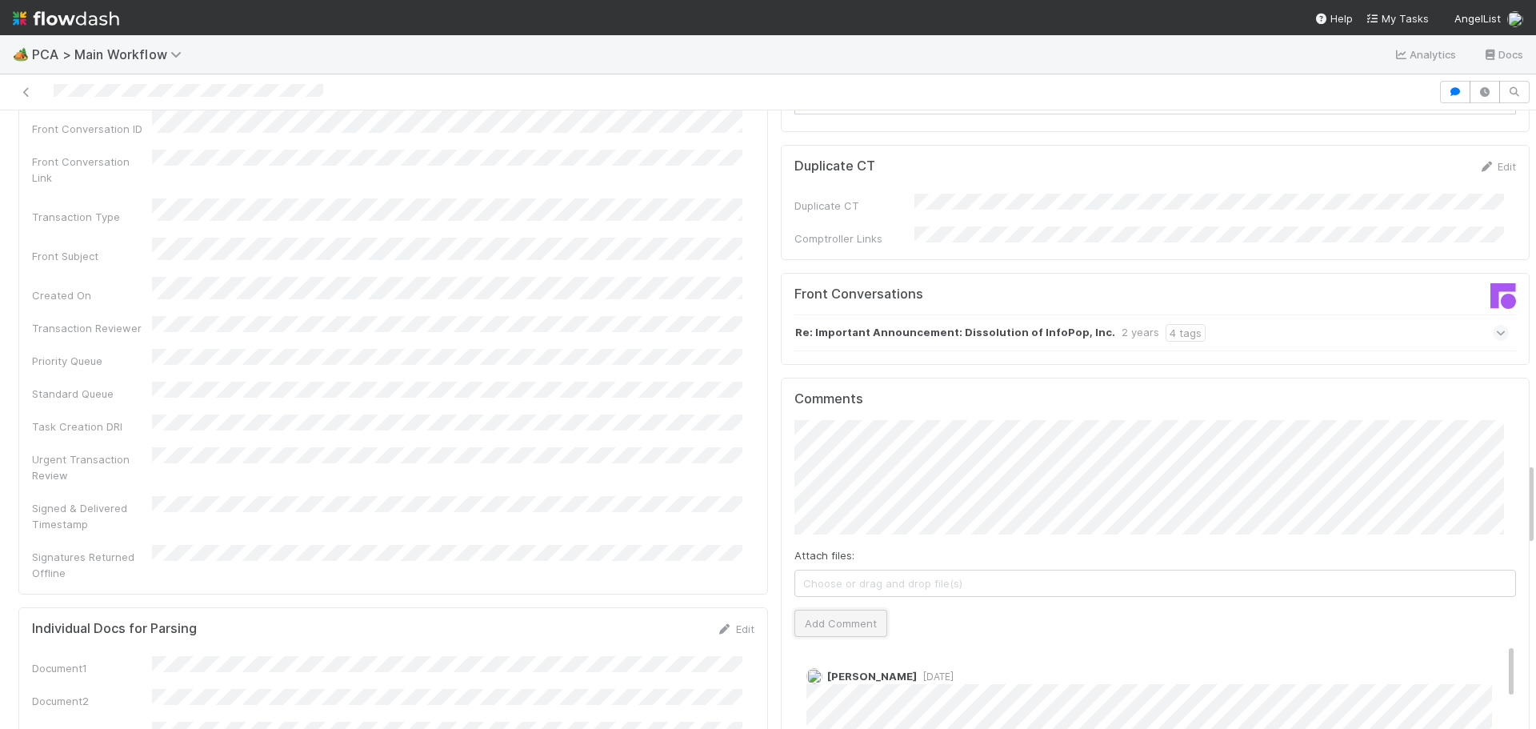
click at [852, 610] on button "Add Comment" at bounding box center [841, 623] width 93 height 27
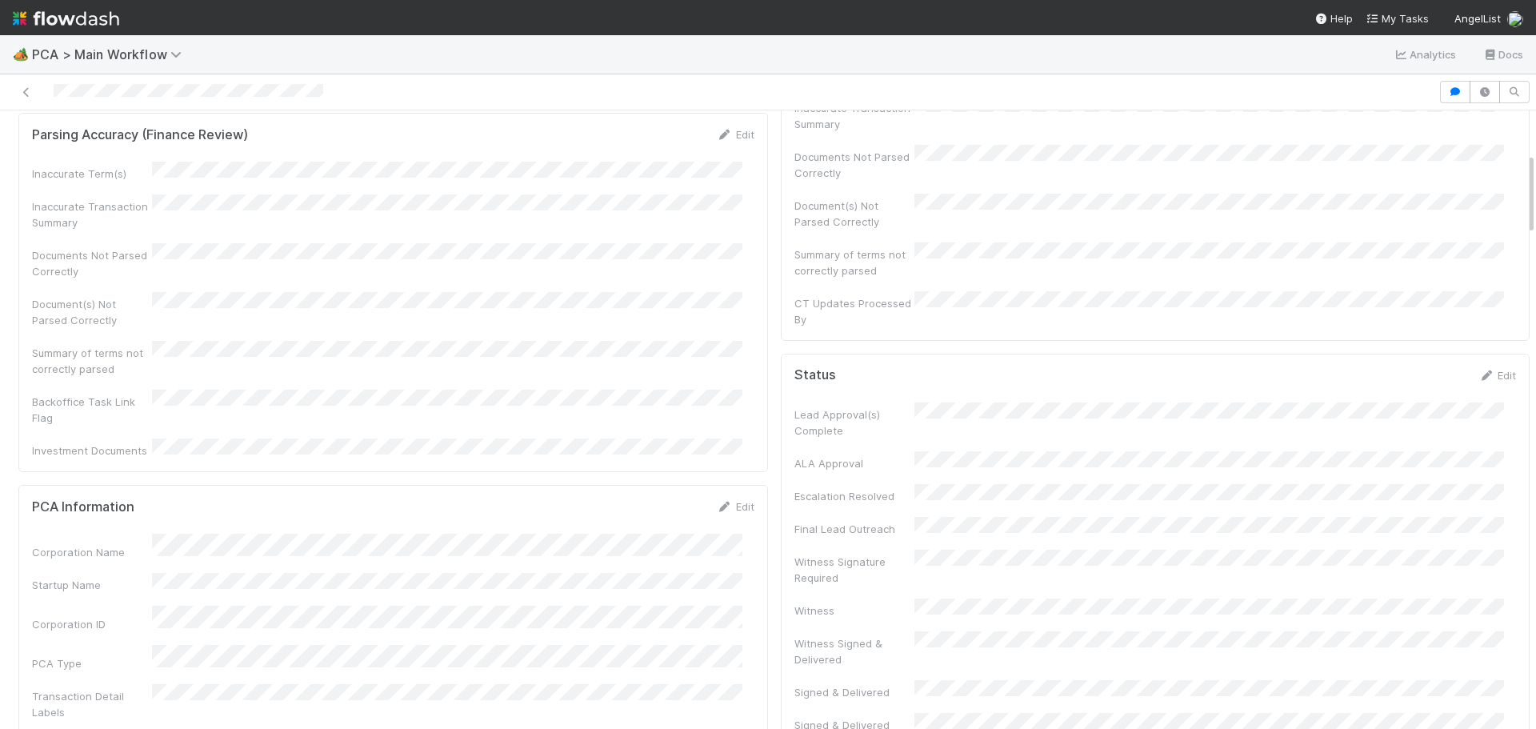
scroll to position [0, 0]
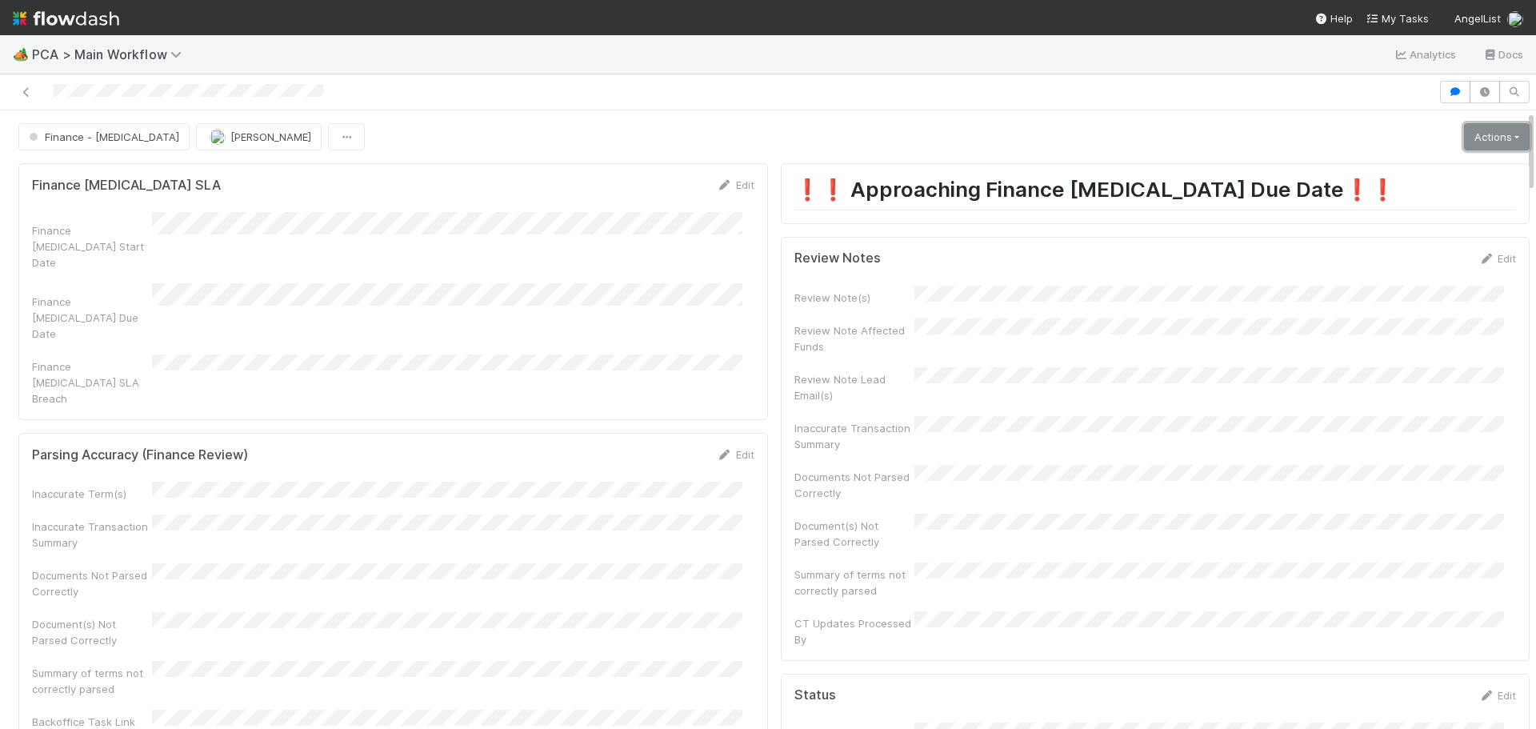
click at [1466, 134] on link "Actions" at bounding box center [1497, 136] width 66 height 27
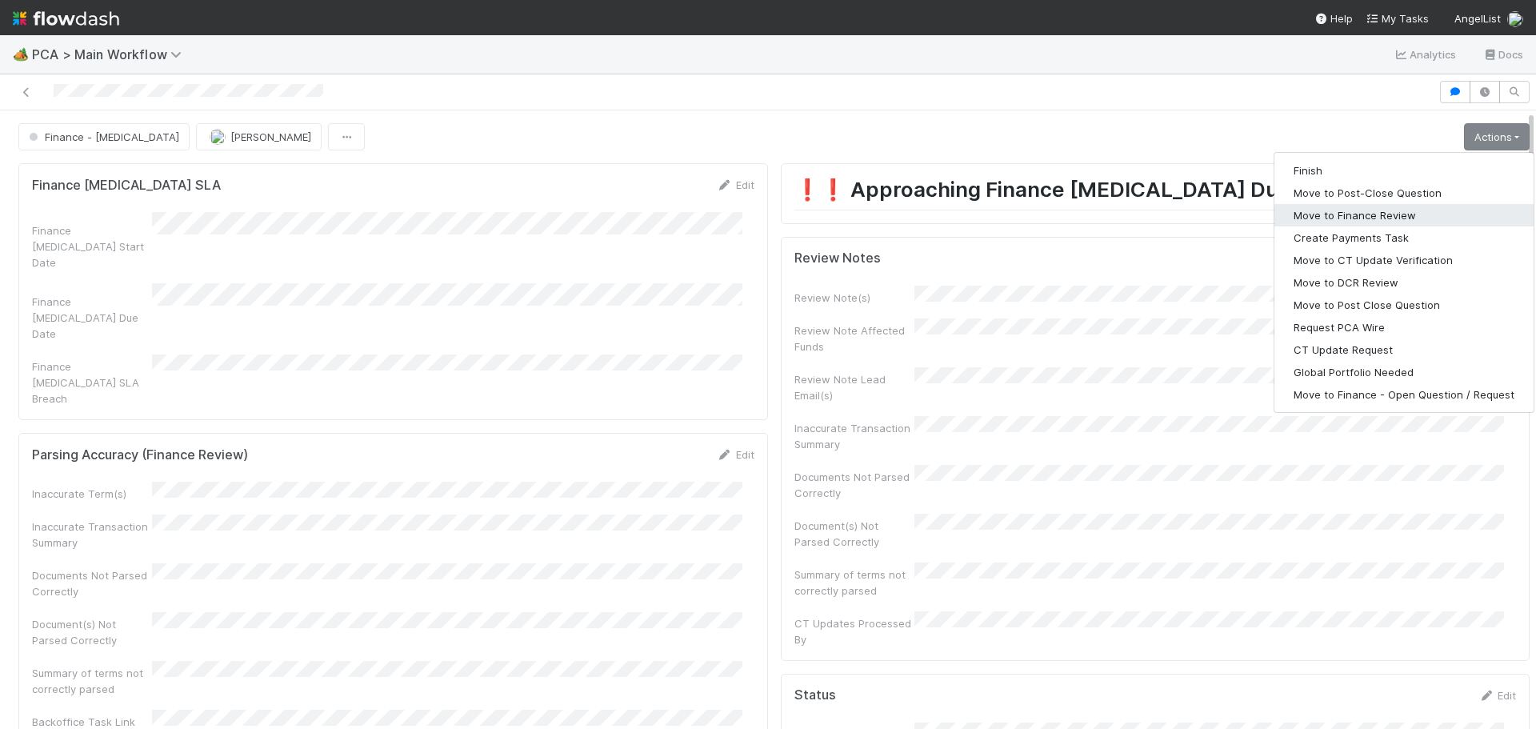
click at [1388, 216] on button "Move to Finance Review" at bounding box center [1404, 215] width 259 height 22
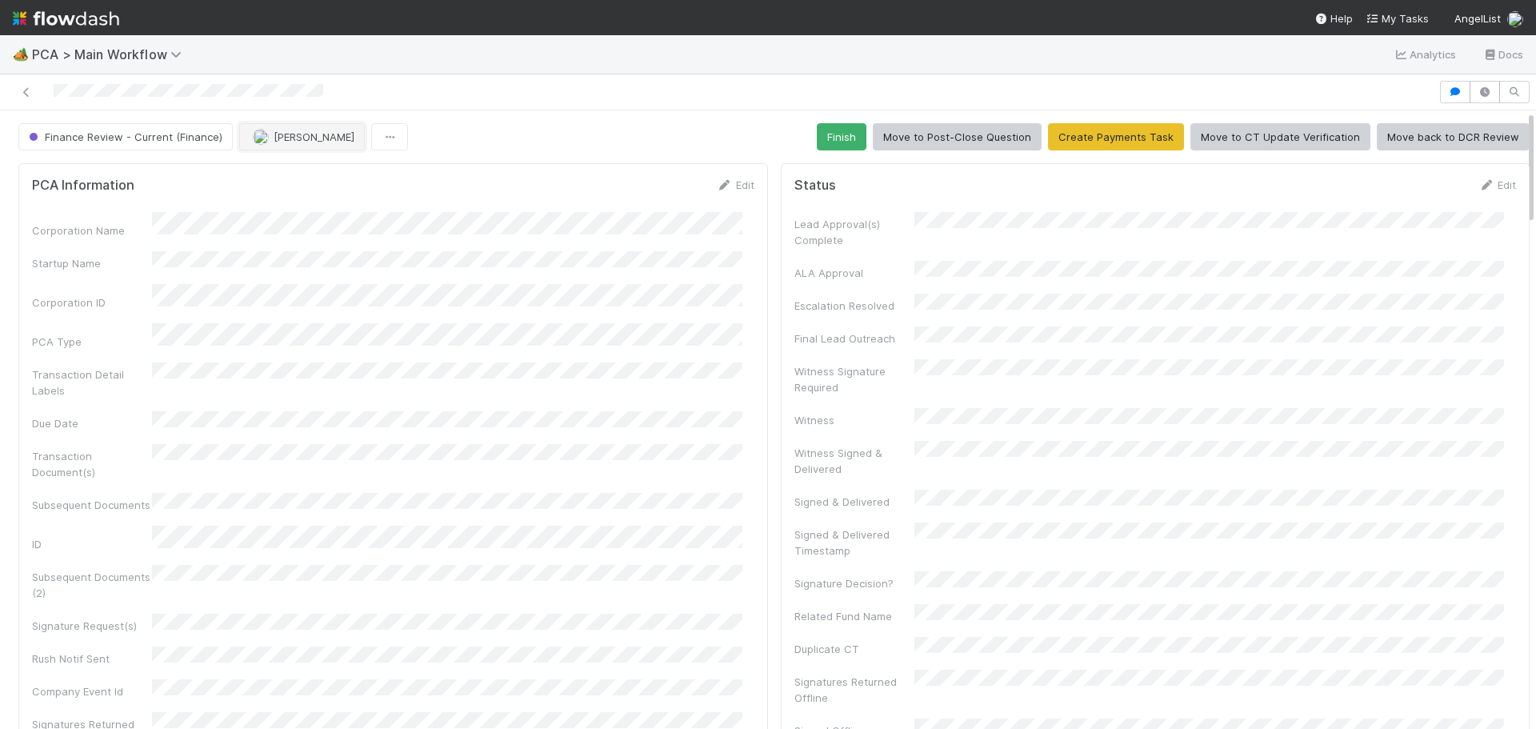
click at [288, 141] on span "[PERSON_NAME]" at bounding box center [314, 136] width 81 height 13
click at [329, 175] on div "Ronalie Nova" at bounding box center [342, 176] width 226 height 29
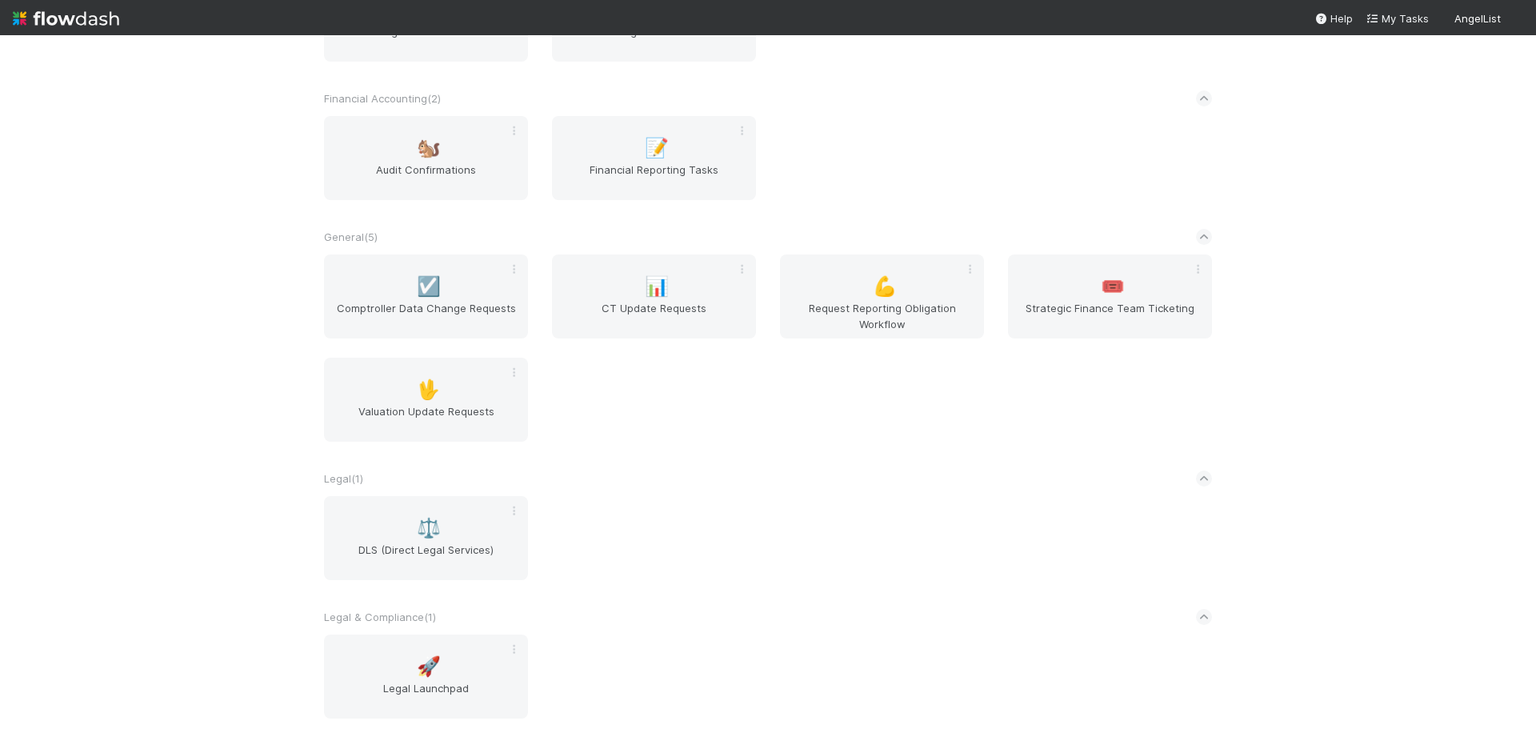
scroll to position [457, 0]
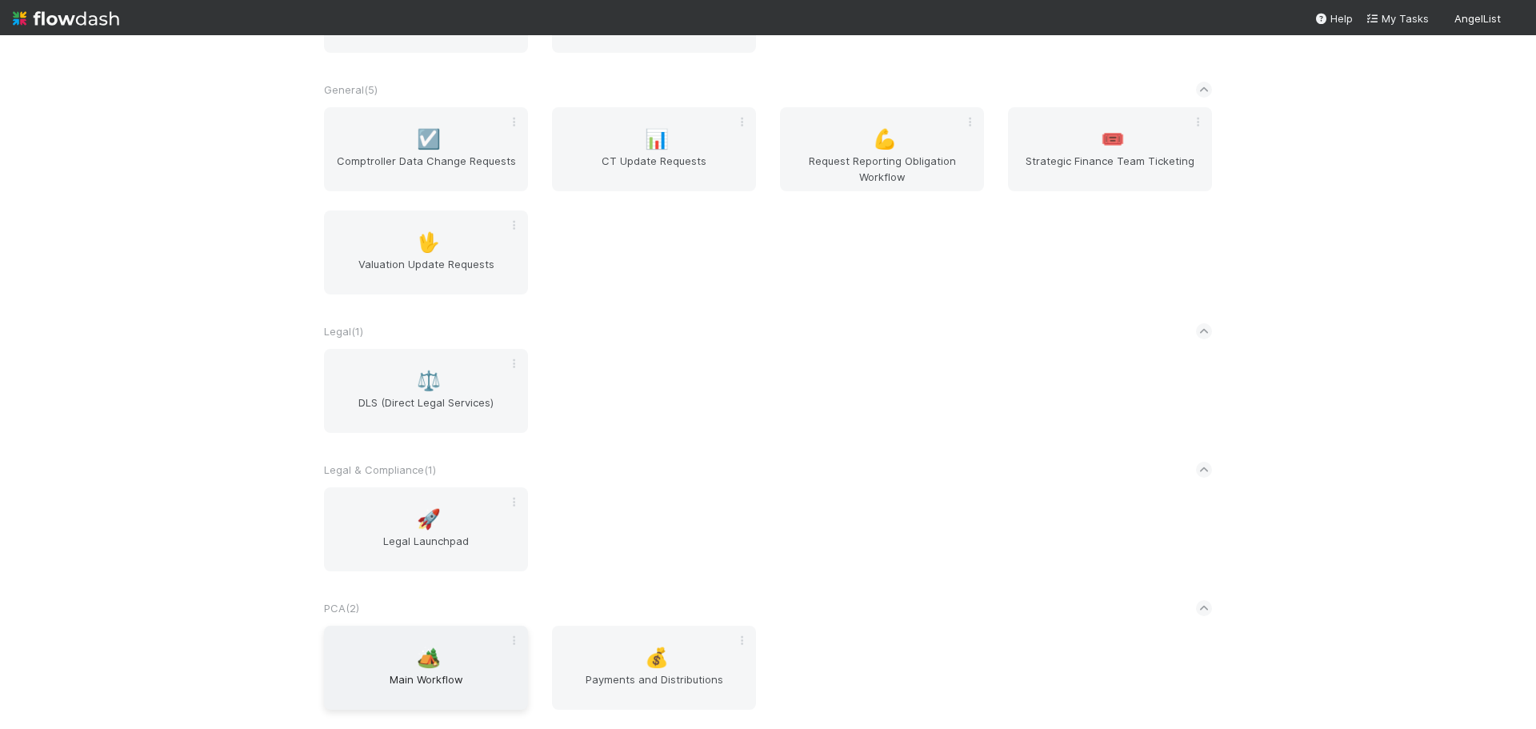
click at [449, 652] on div "🏕️ Main Workflow" at bounding box center [426, 668] width 204 height 84
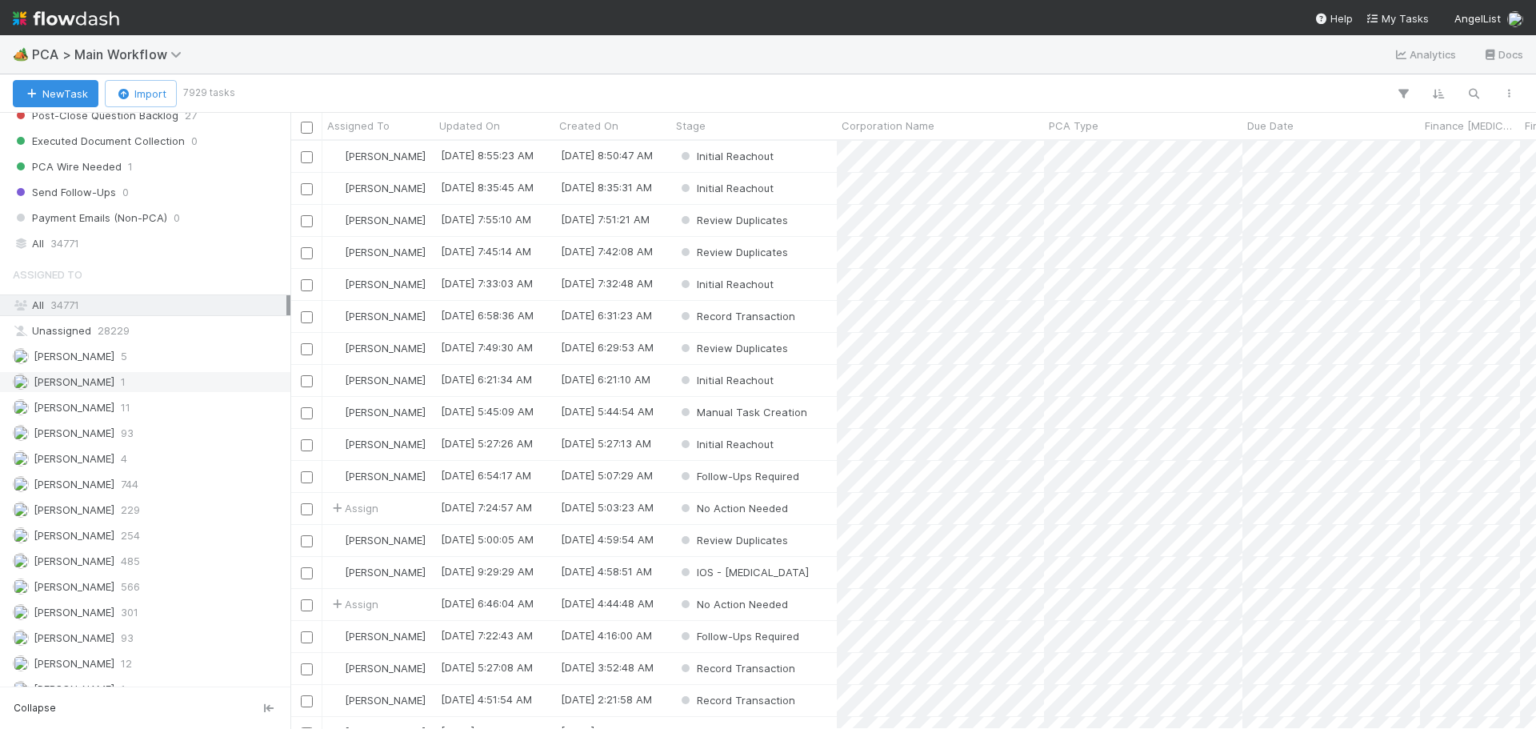
scroll to position [1760, 0]
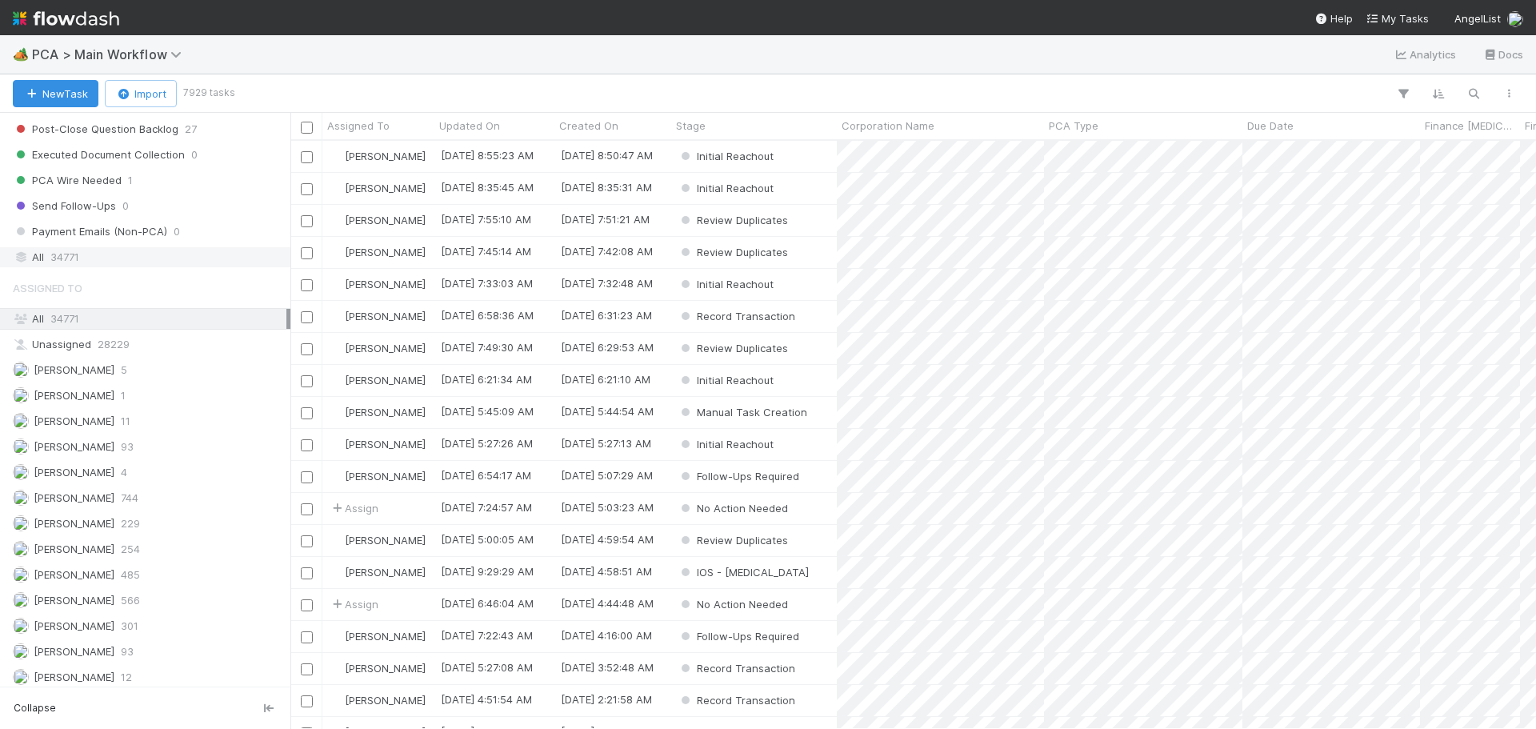
click at [88, 260] on div "All 34771" at bounding box center [150, 257] width 274 height 20
drag, startPoint x: 264, startPoint y: 256, endPoint x: 102, endPoint y: 418, distance: 228.6
click at [267, 255] on icon at bounding box center [275, 257] width 16 height 10
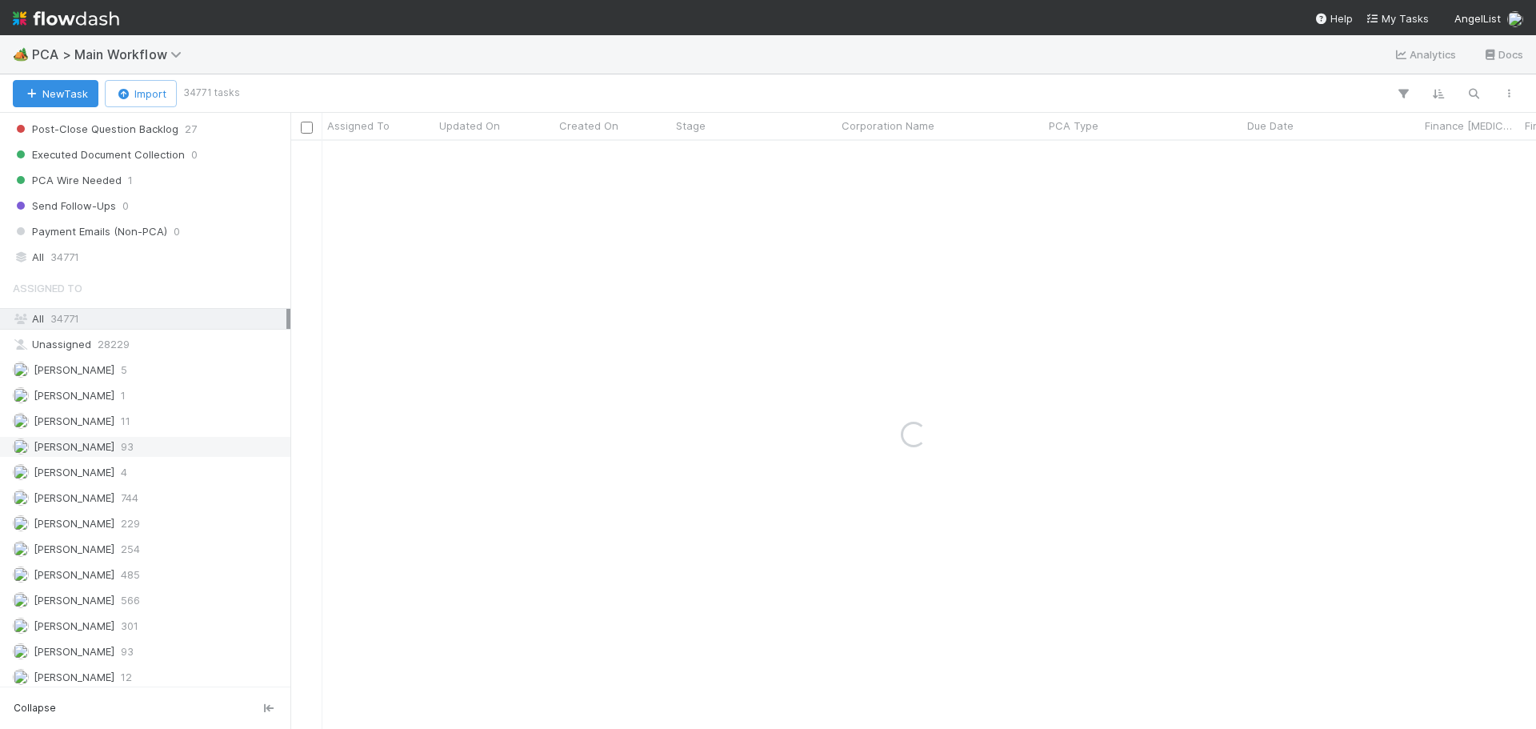
scroll to position [2278, 0]
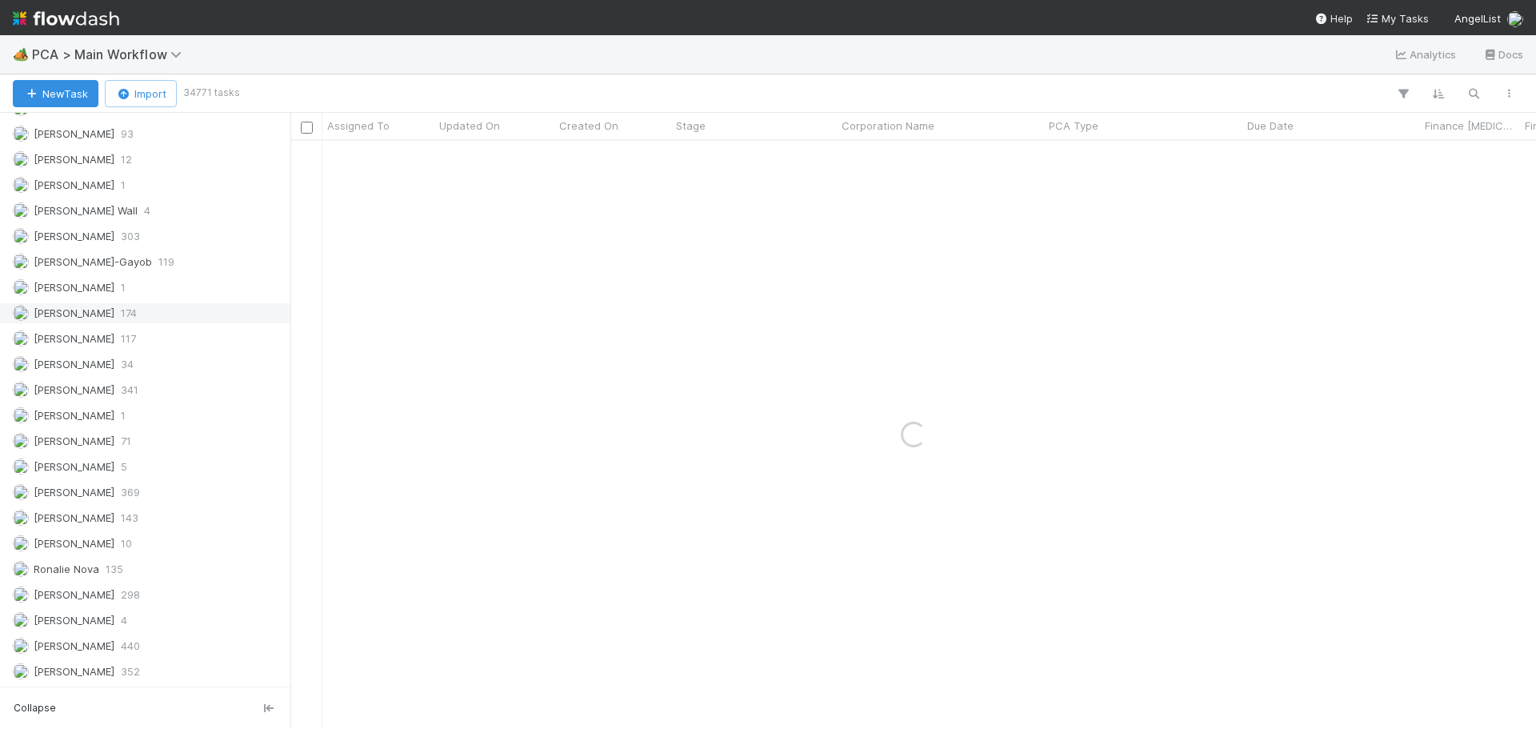
click at [146, 317] on div "Marenz Trajano 174" at bounding box center [150, 313] width 274 height 20
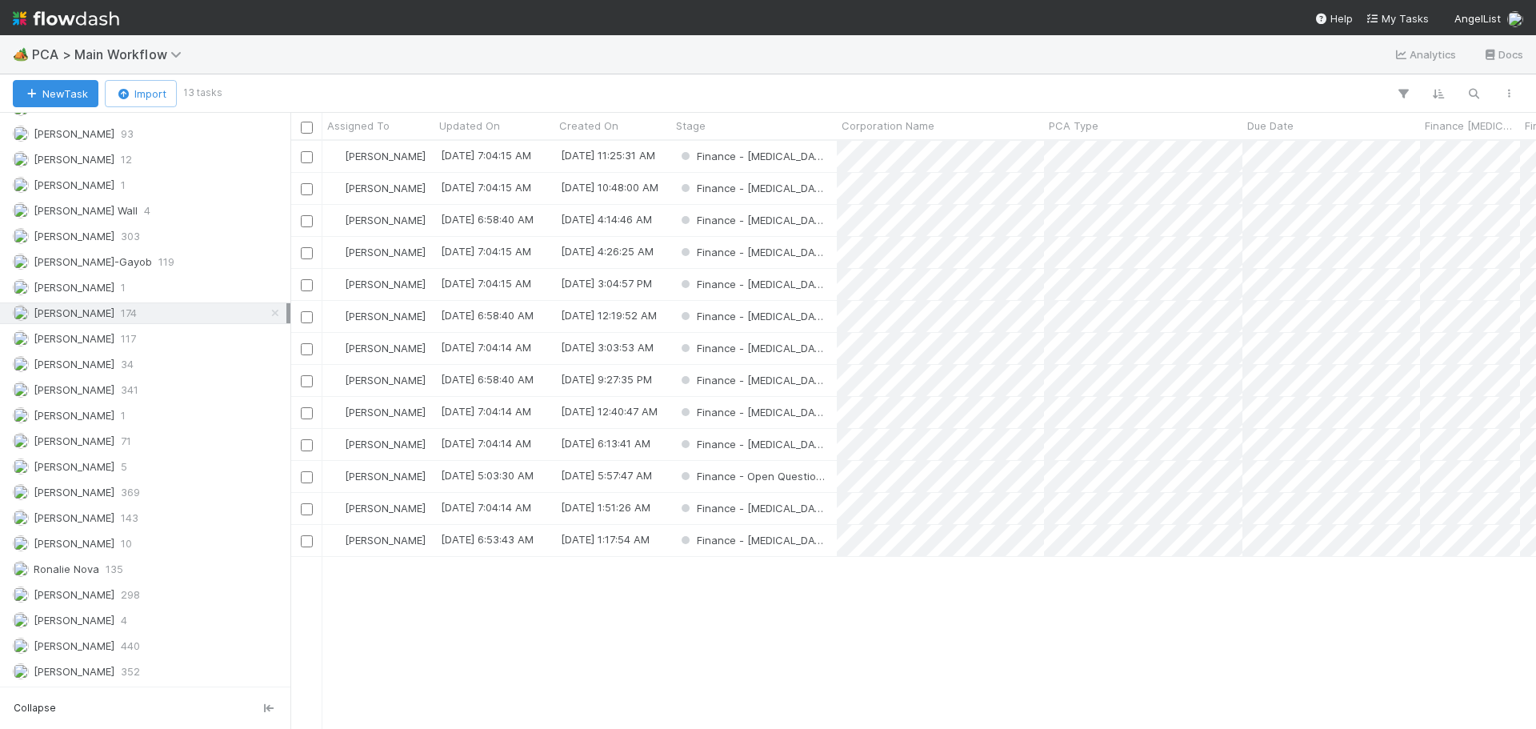
scroll to position [576, 1234]
click at [818, 381] on div "Finance - [MEDICAL_DATA]" at bounding box center [754, 380] width 166 height 31
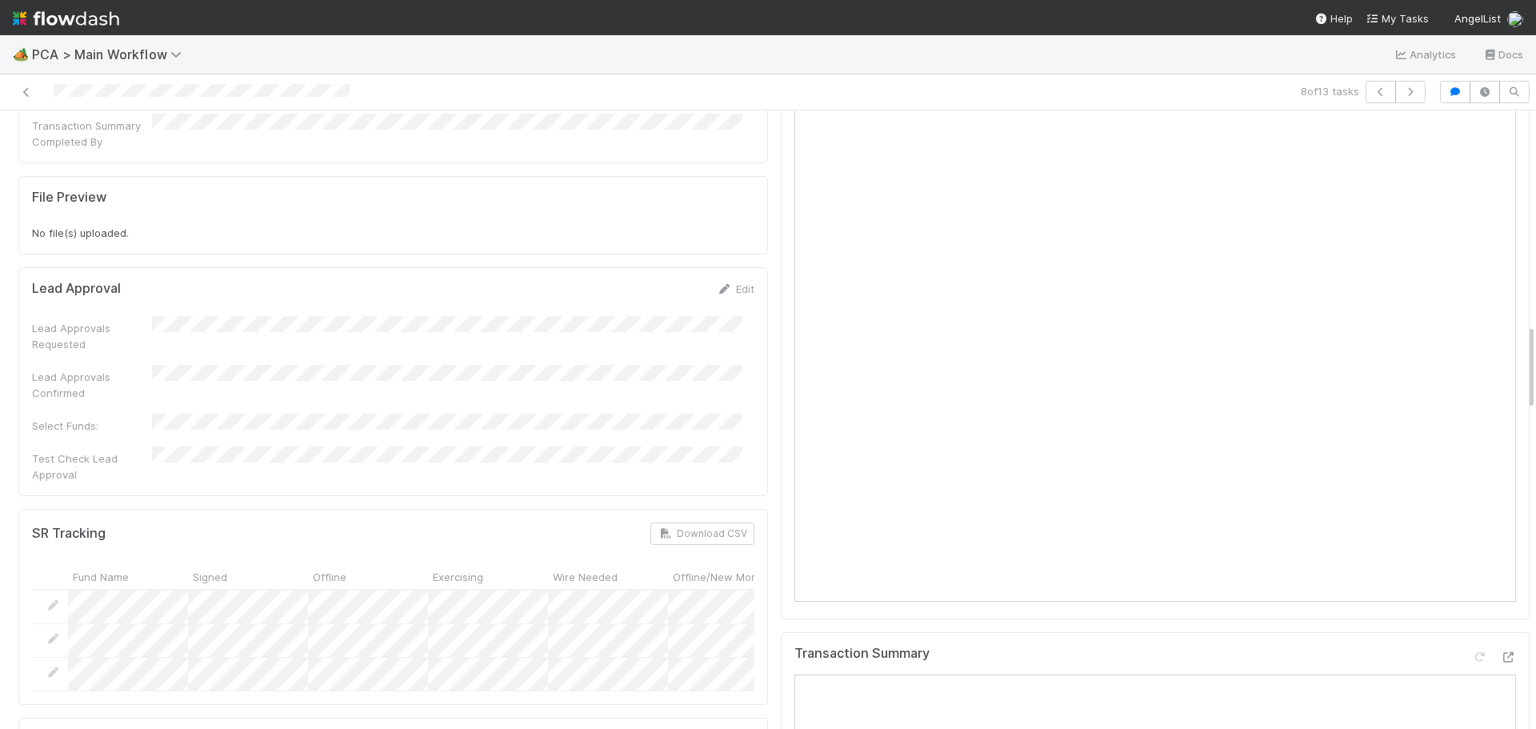
scroll to position [1360, 0]
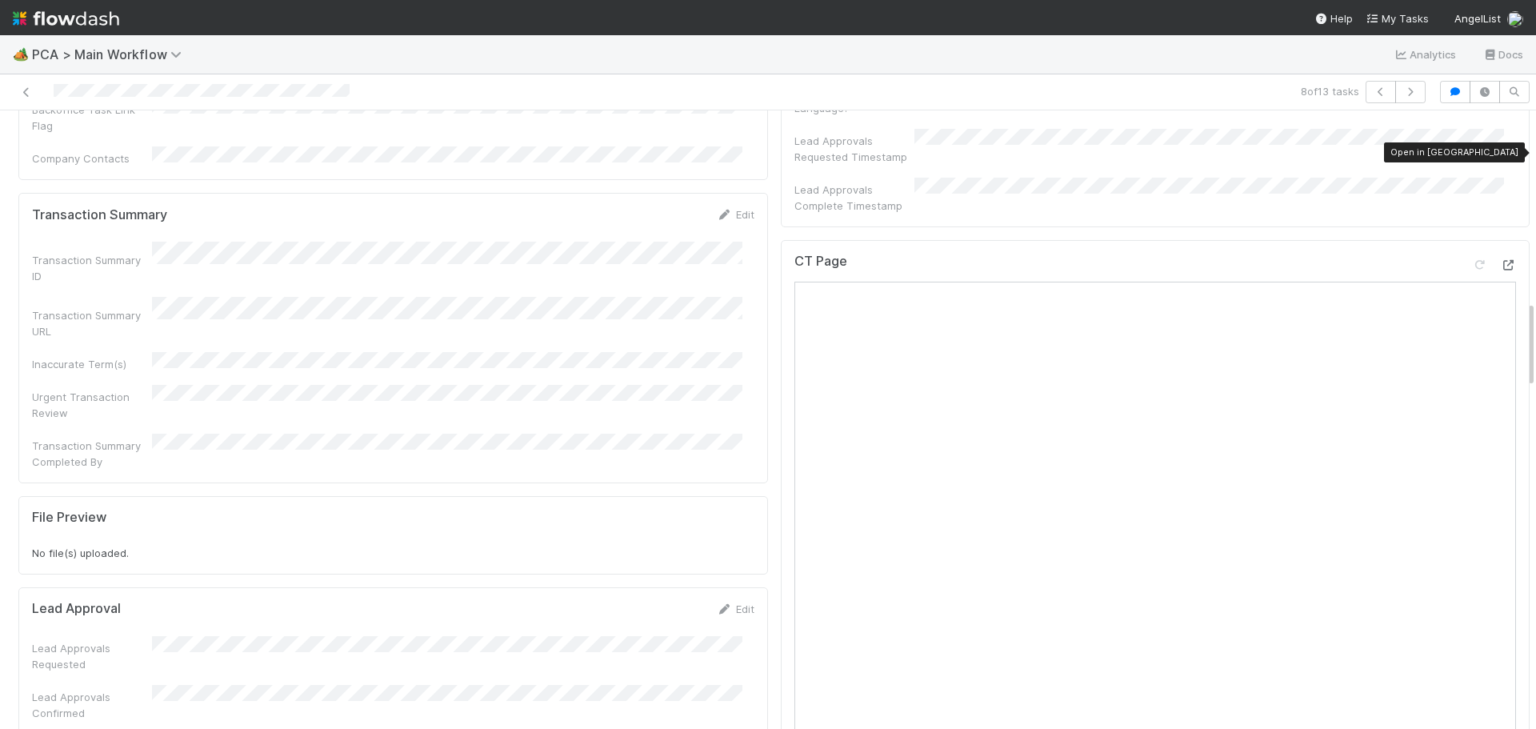
click at [1500, 260] on icon at bounding box center [1508, 265] width 16 height 10
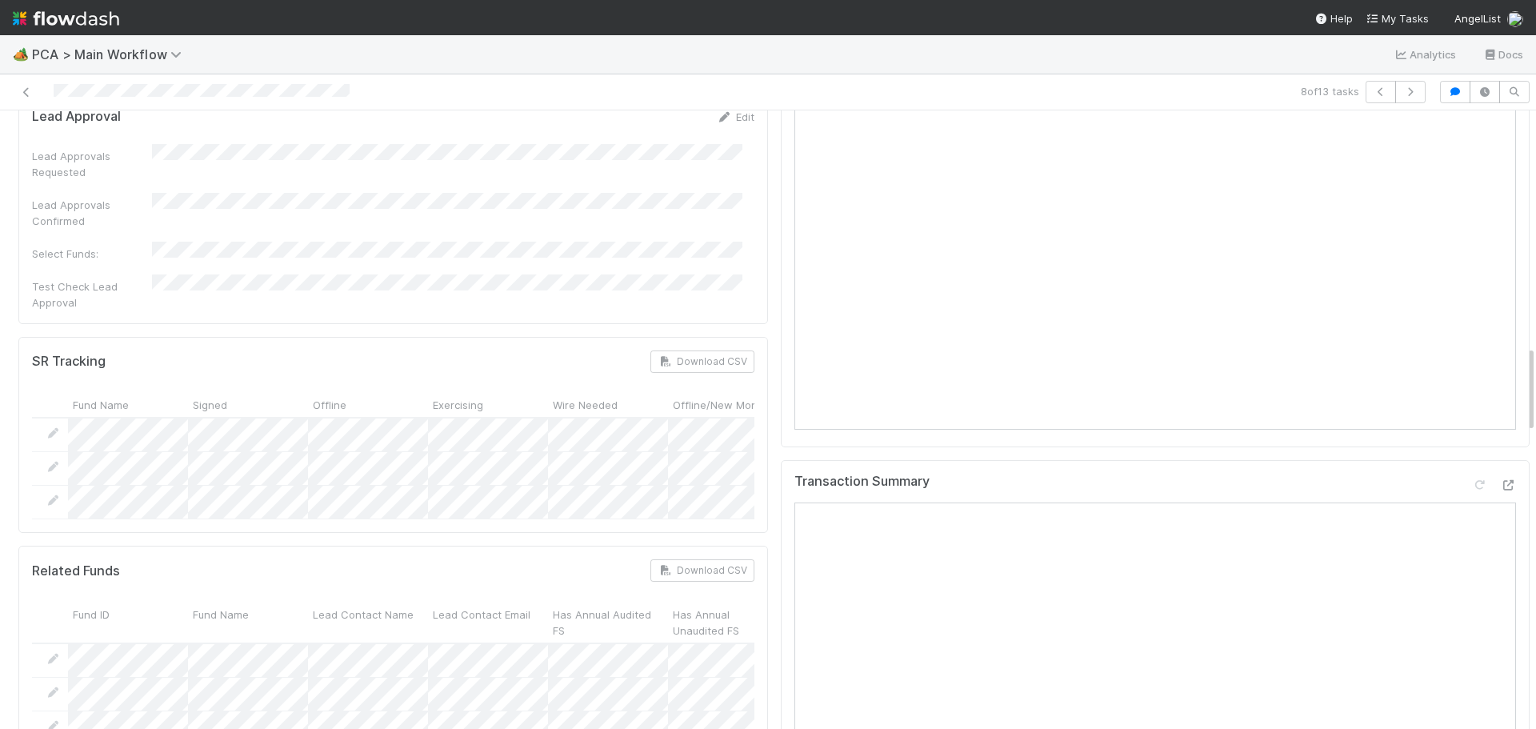
scroll to position [2000, 0]
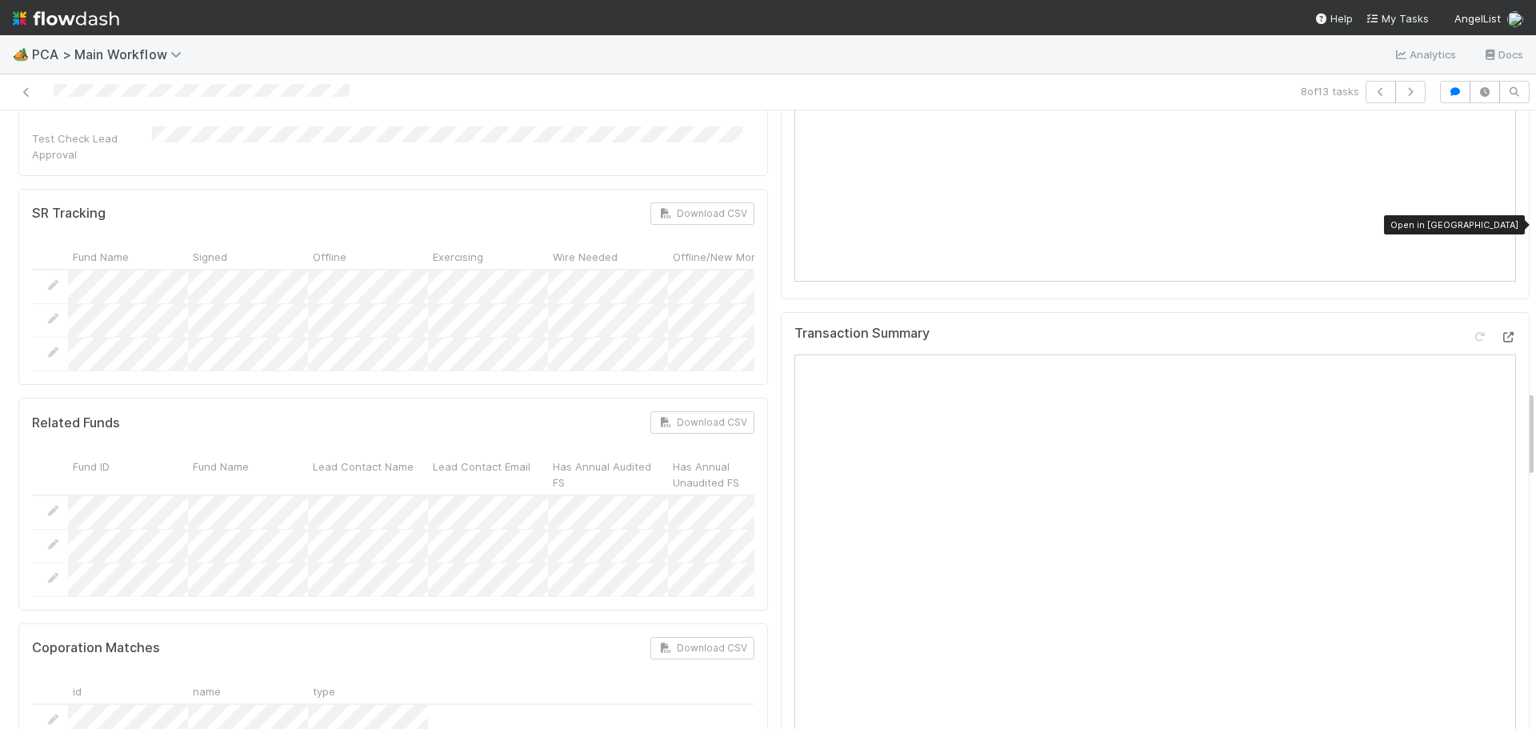
click at [1500, 332] on icon at bounding box center [1508, 337] width 16 height 10
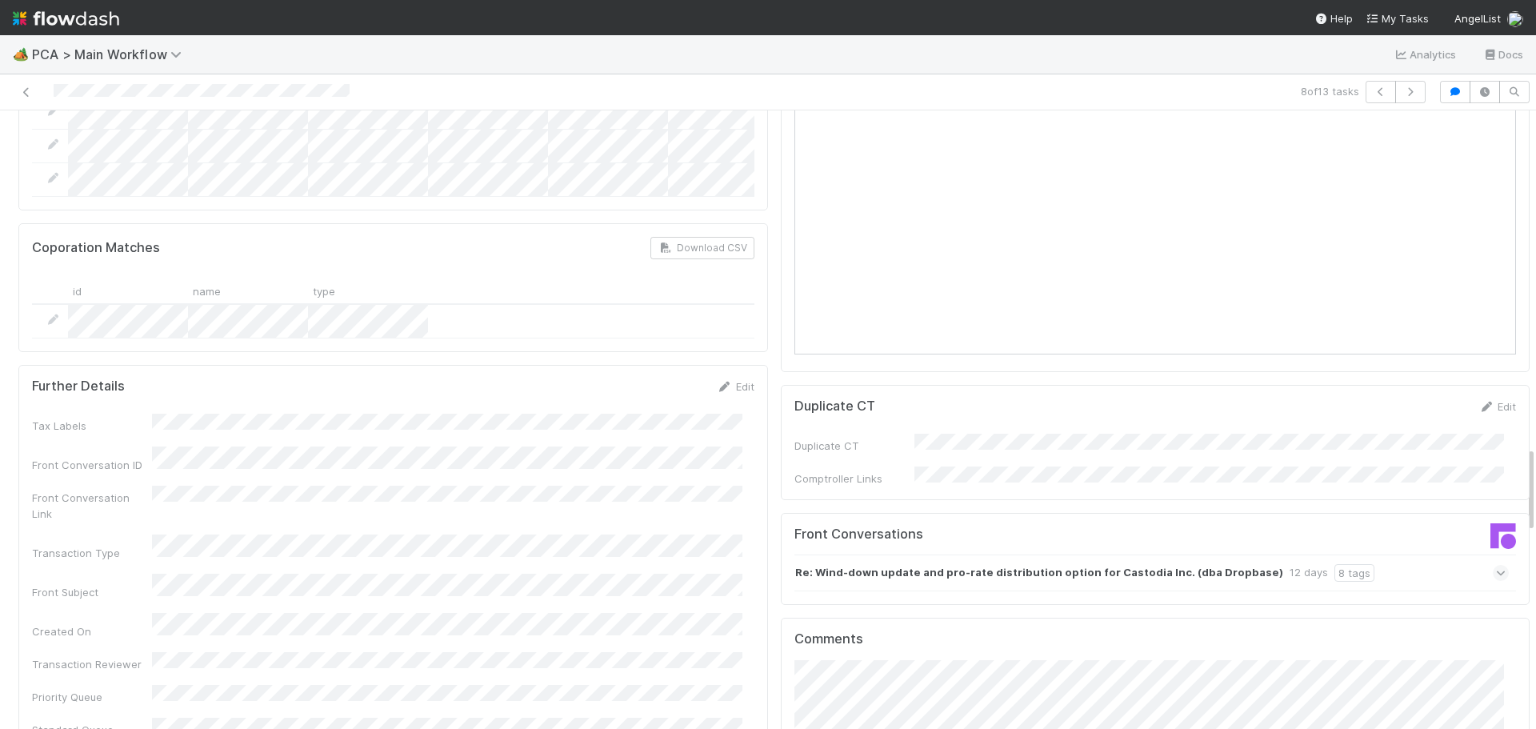
scroll to position [2321, 0]
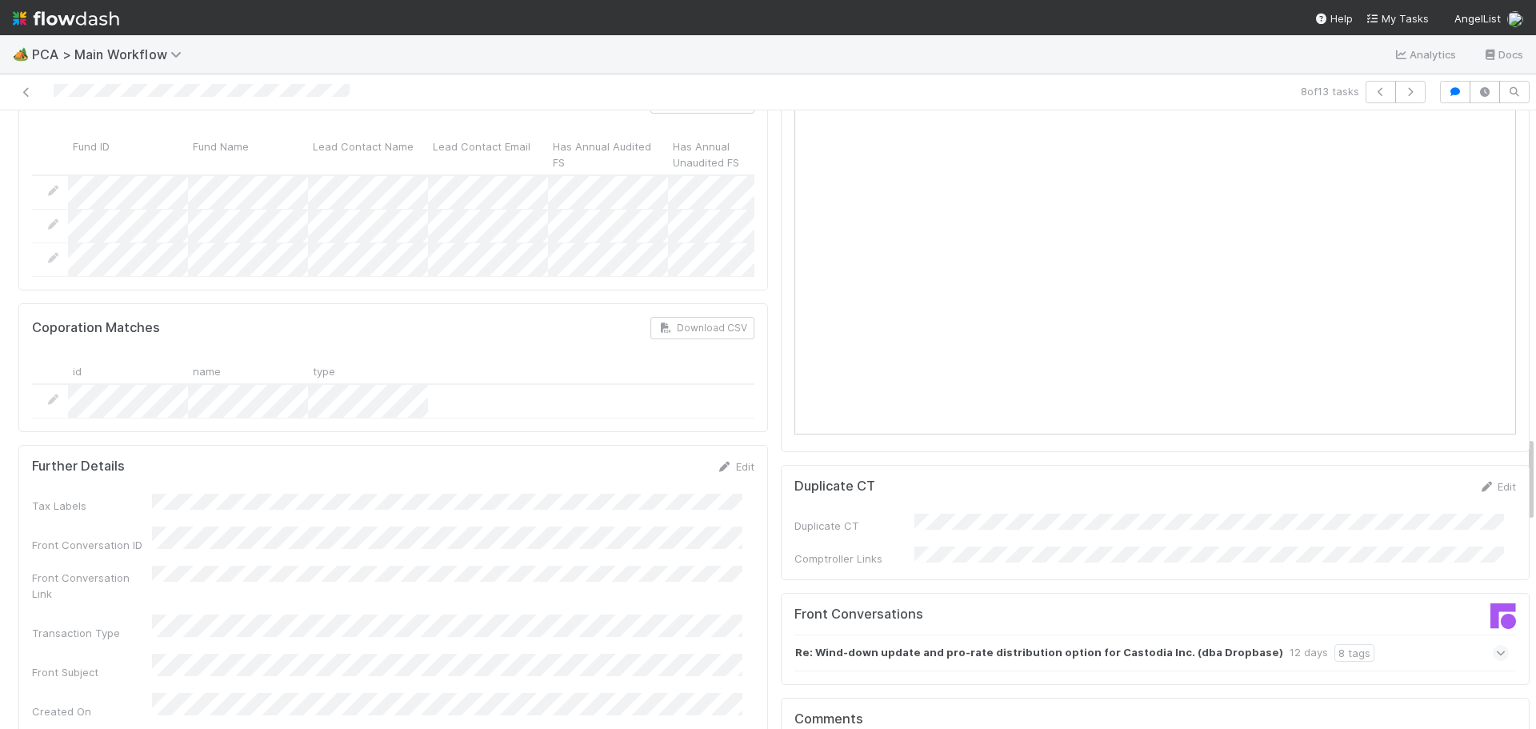
click at [1496, 645] on icon at bounding box center [1501, 653] width 10 height 16
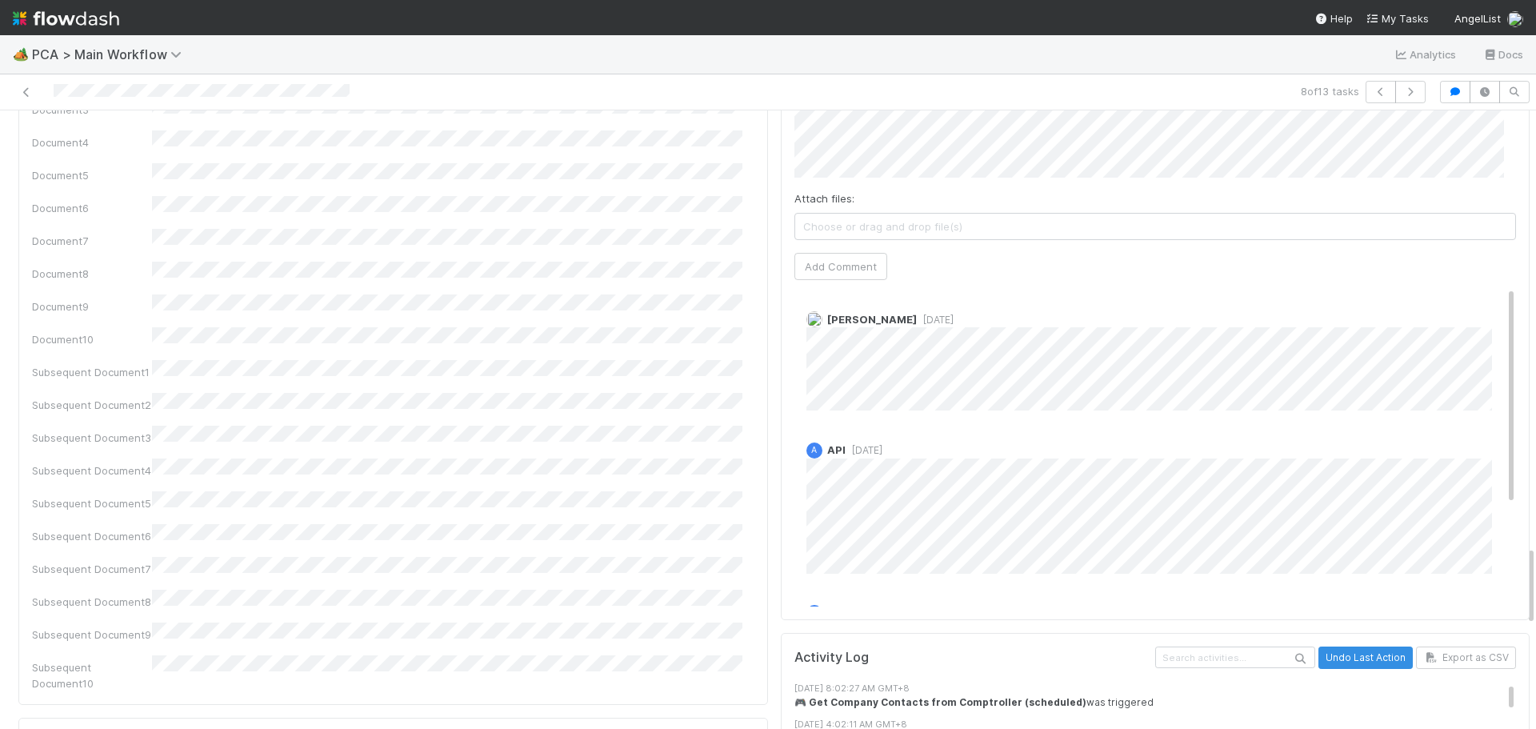
scroll to position [3121, 0]
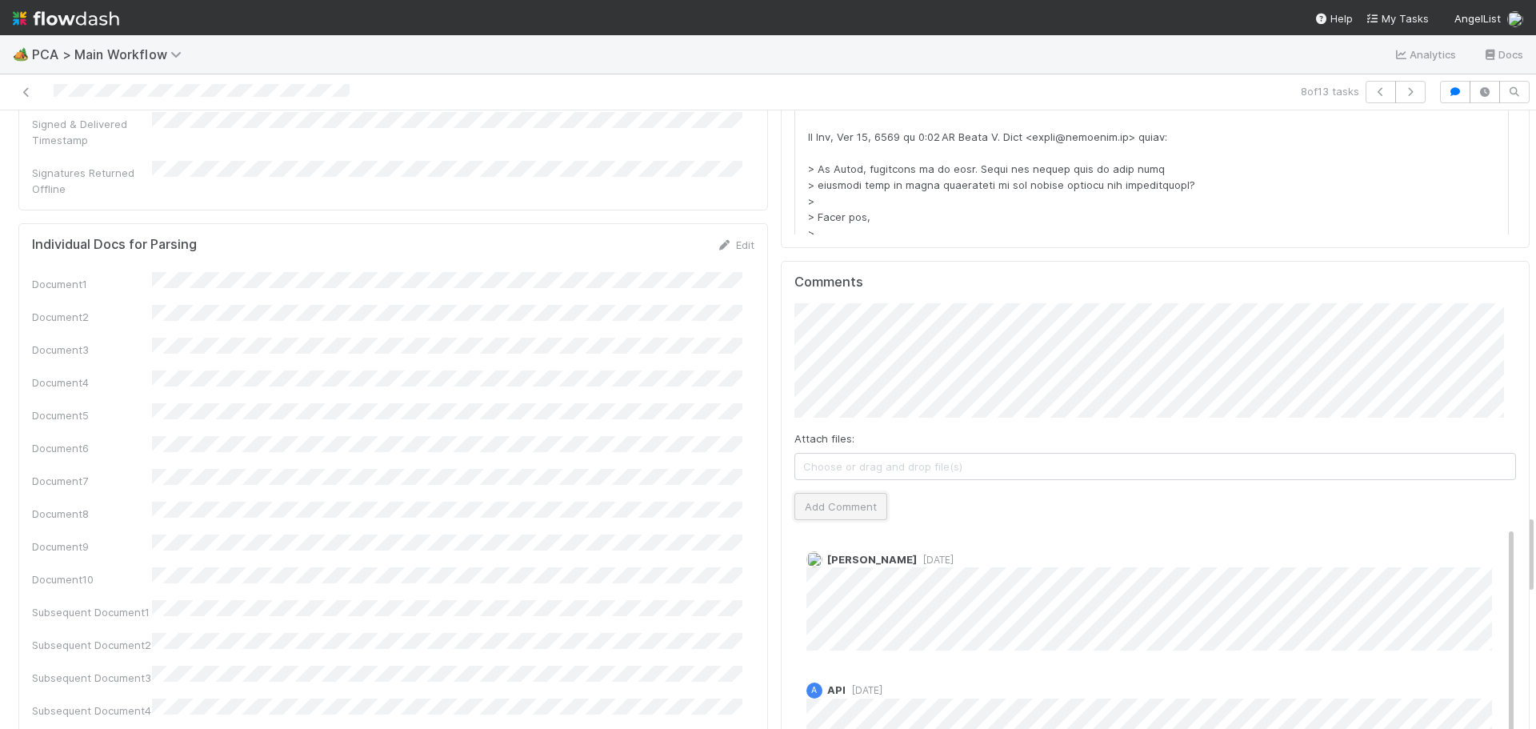
click at [841, 493] on button "Add Comment" at bounding box center [841, 506] width 93 height 27
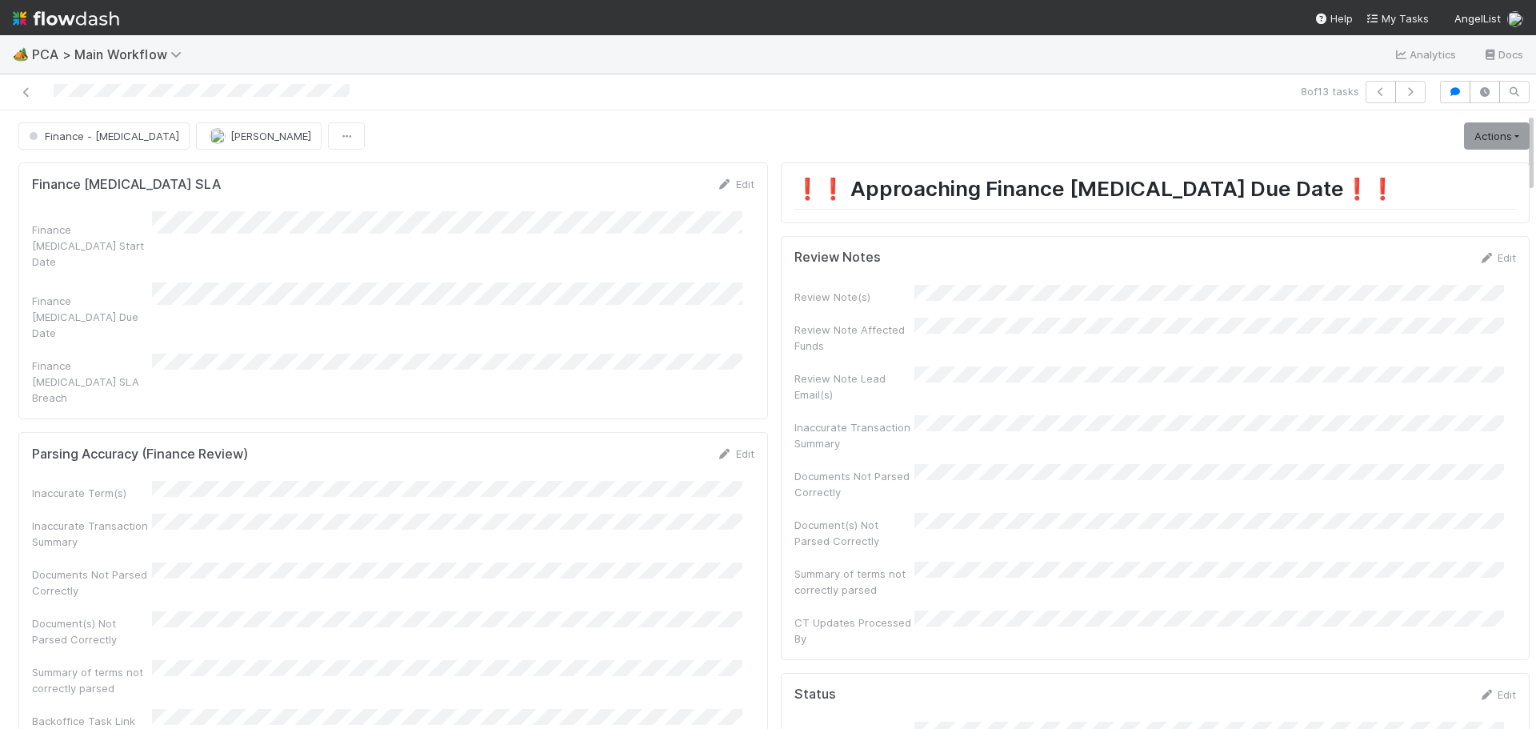
scroll to position [0, 0]
click at [1484, 254] on link "Edit" at bounding box center [1498, 258] width 38 height 13
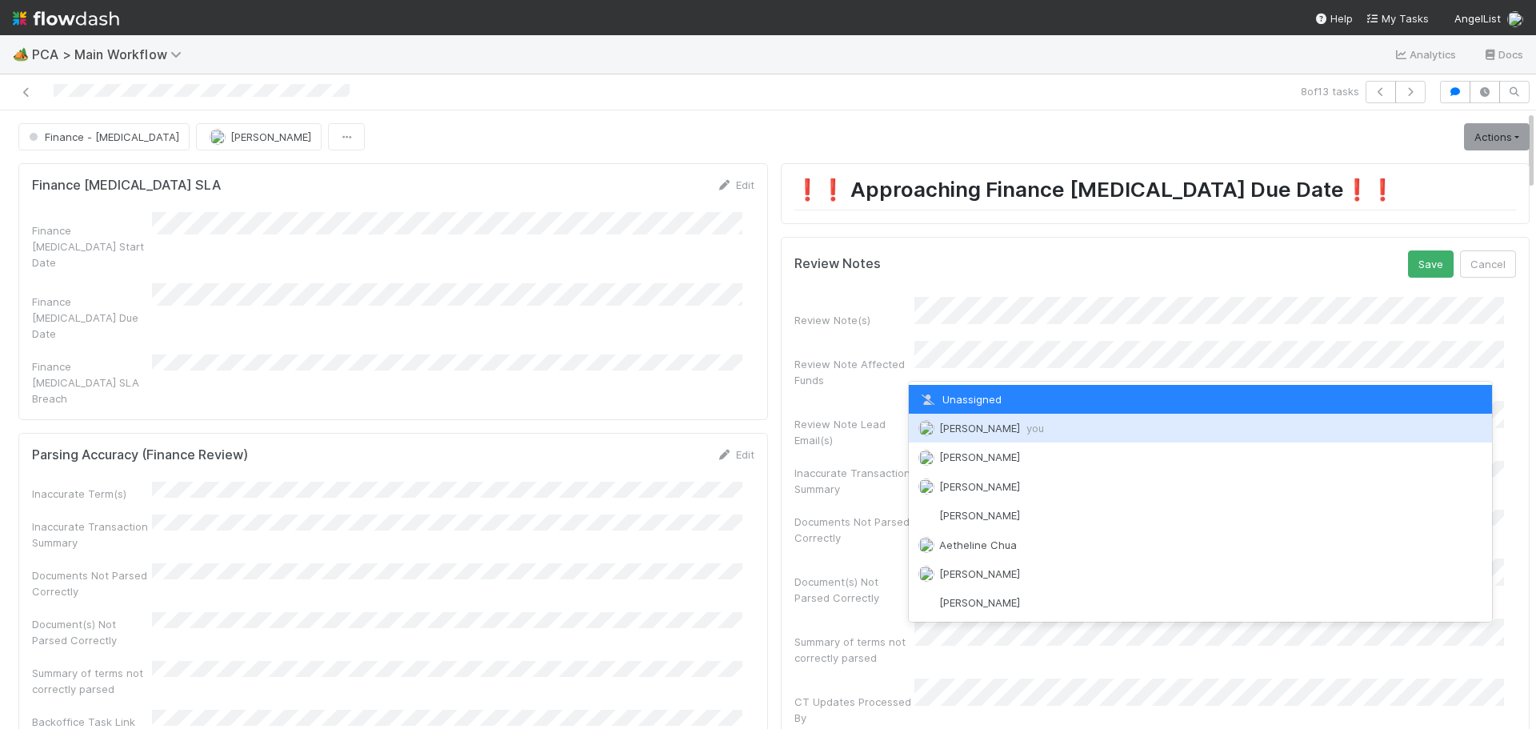
click at [976, 431] on span "[PERSON_NAME] you" at bounding box center [991, 428] width 105 height 13
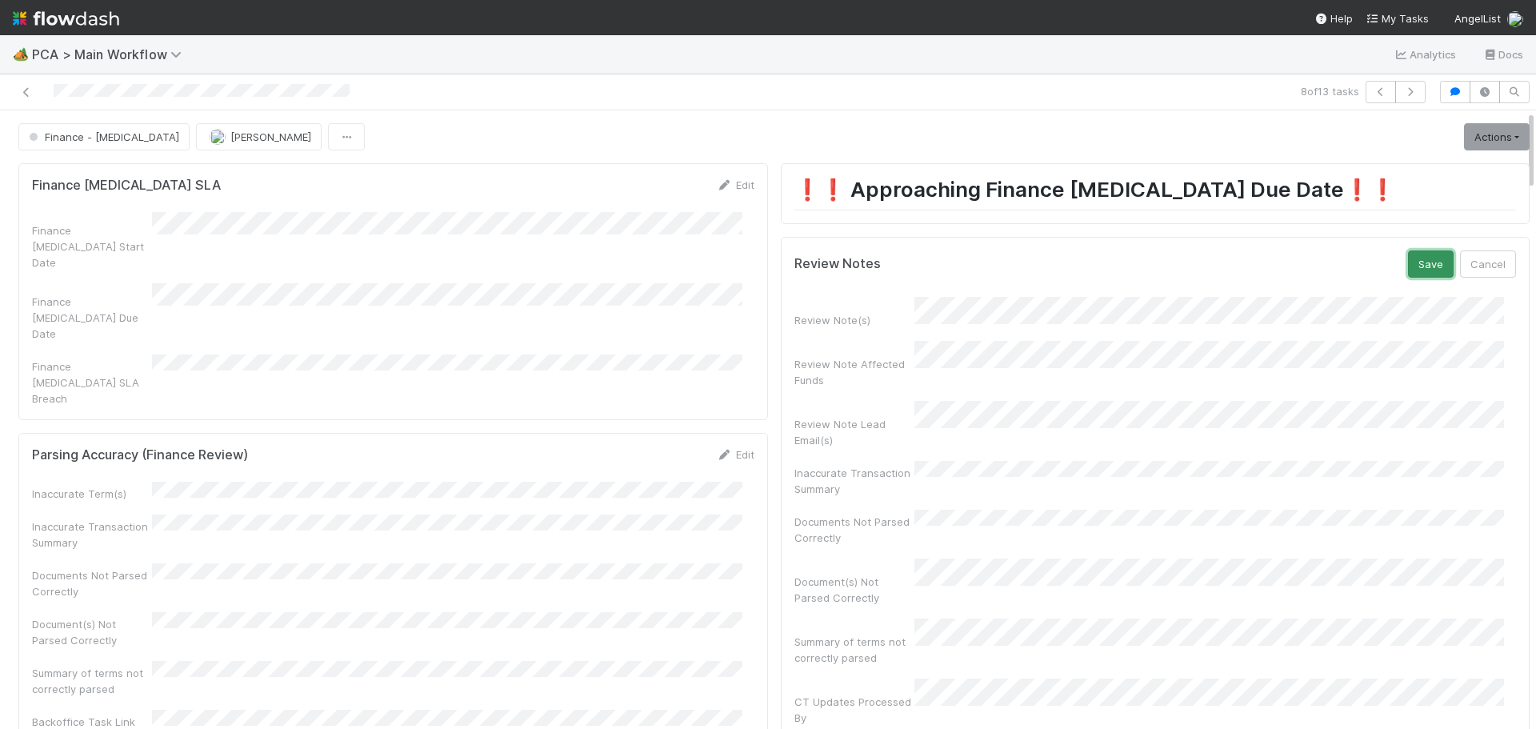
click at [1408, 257] on button "Save" at bounding box center [1431, 263] width 46 height 27
click at [1476, 134] on link "Actions" at bounding box center [1497, 136] width 66 height 27
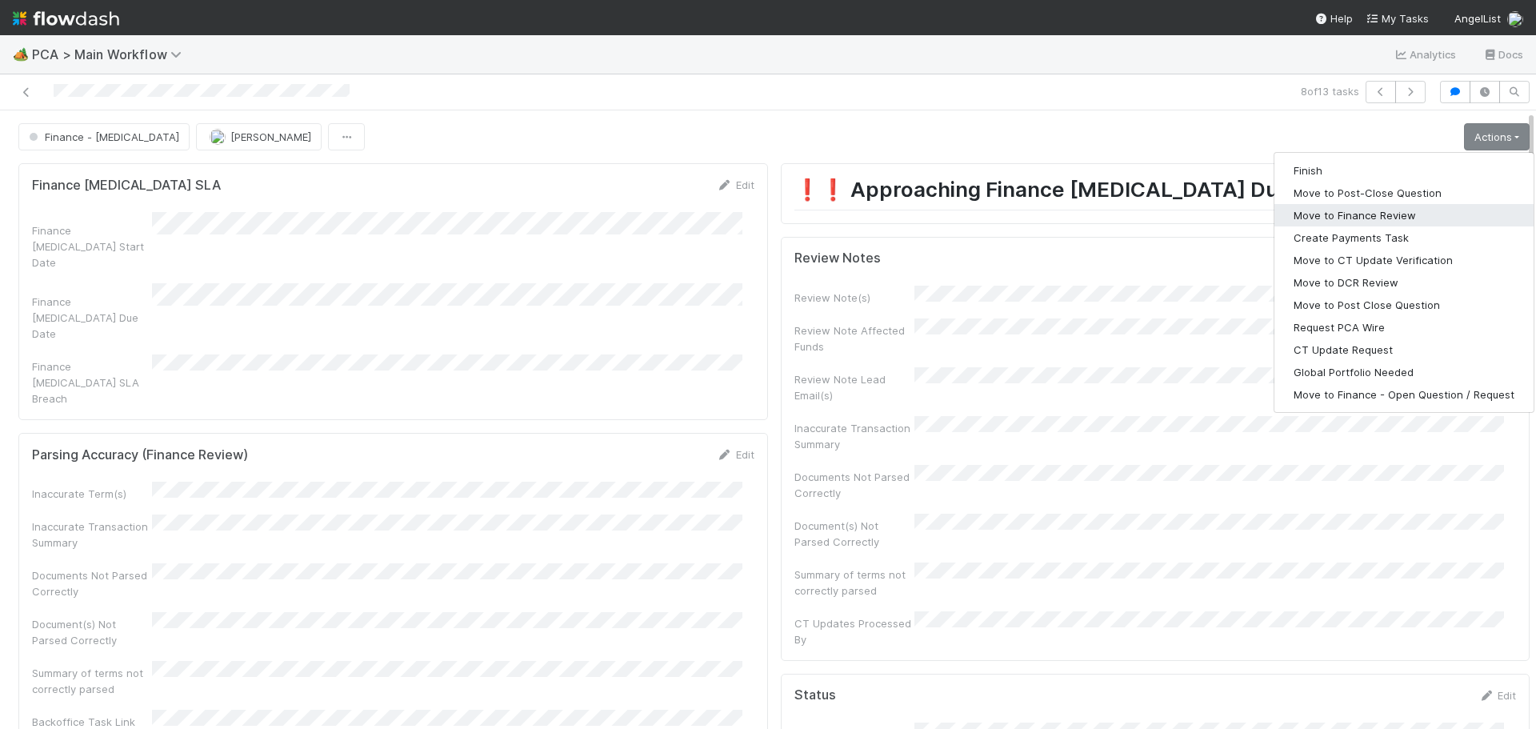
click at [1400, 214] on button "Move to Finance Review" at bounding box center [1404, 215] width 259 height 22
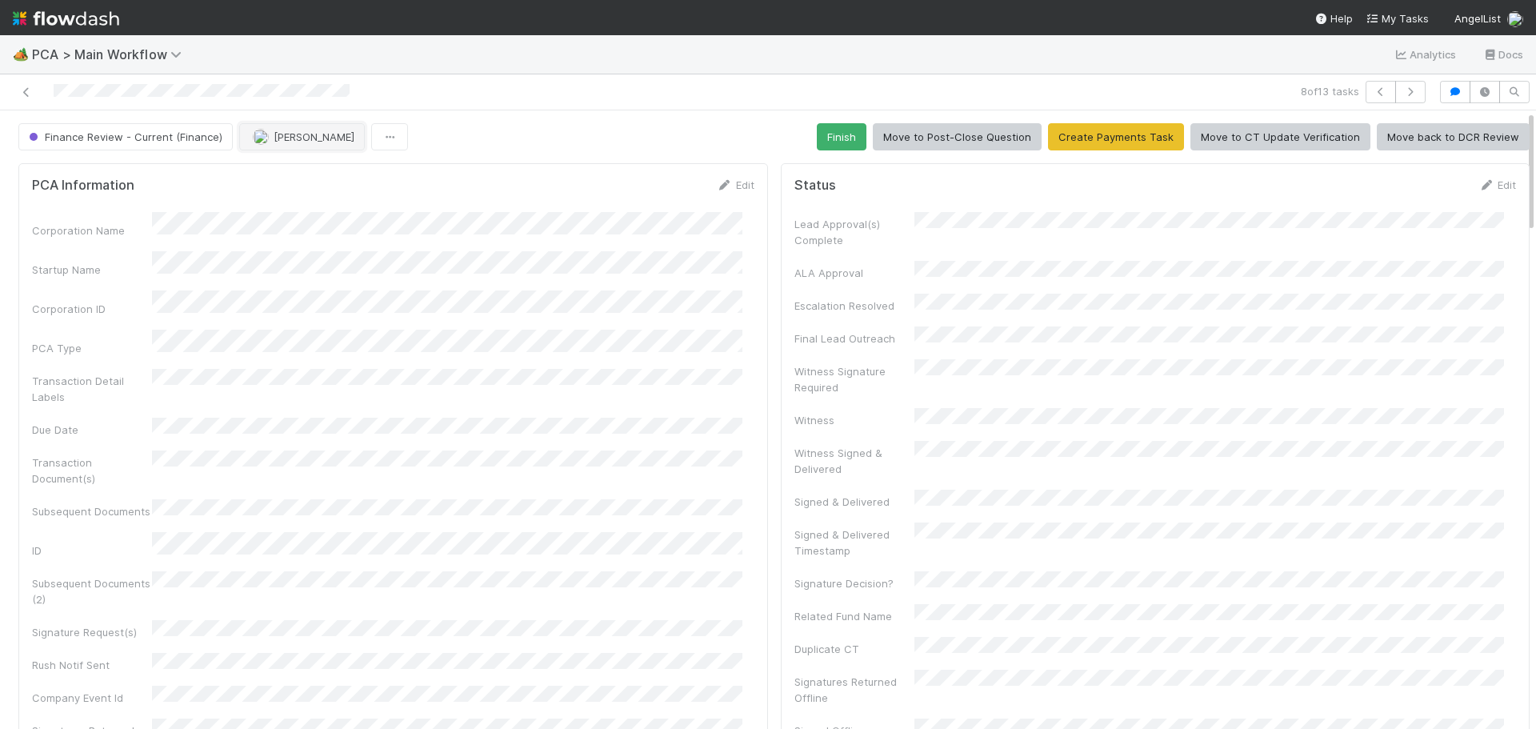
click at [283, 138] on span "[PERSON_NAME]" at bounding box center [314, 136] width 81 height 13
click at [335, 174] on div "Ronalie Nova" at bounding box center [342, 176] width 226 height 29
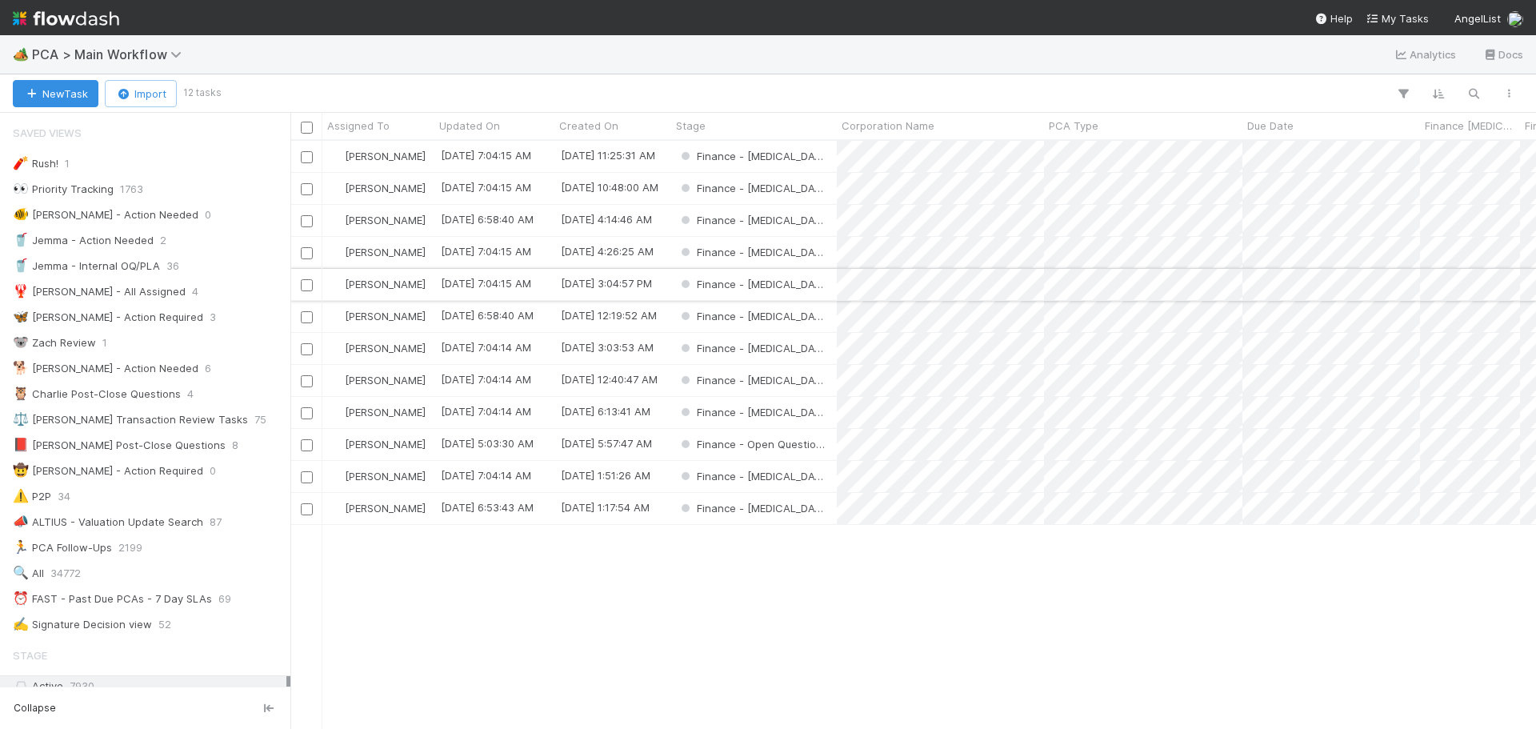
scroll to position [13, 13]
click at [811, 324] on div "Finance - [MEDICAL_DATA]" at bounding box center [754, 316] width 166 height 31
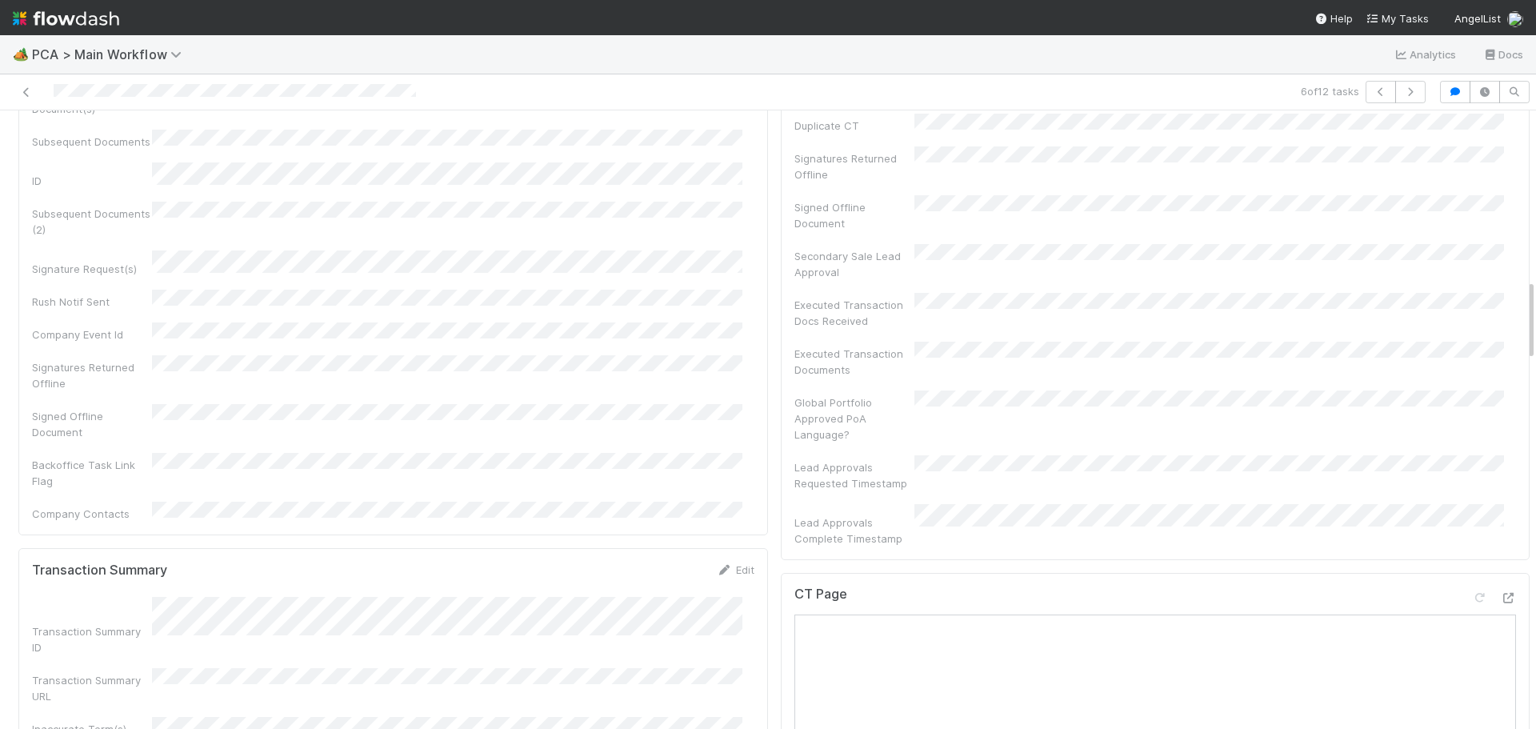
scroll to position [1280, 0]
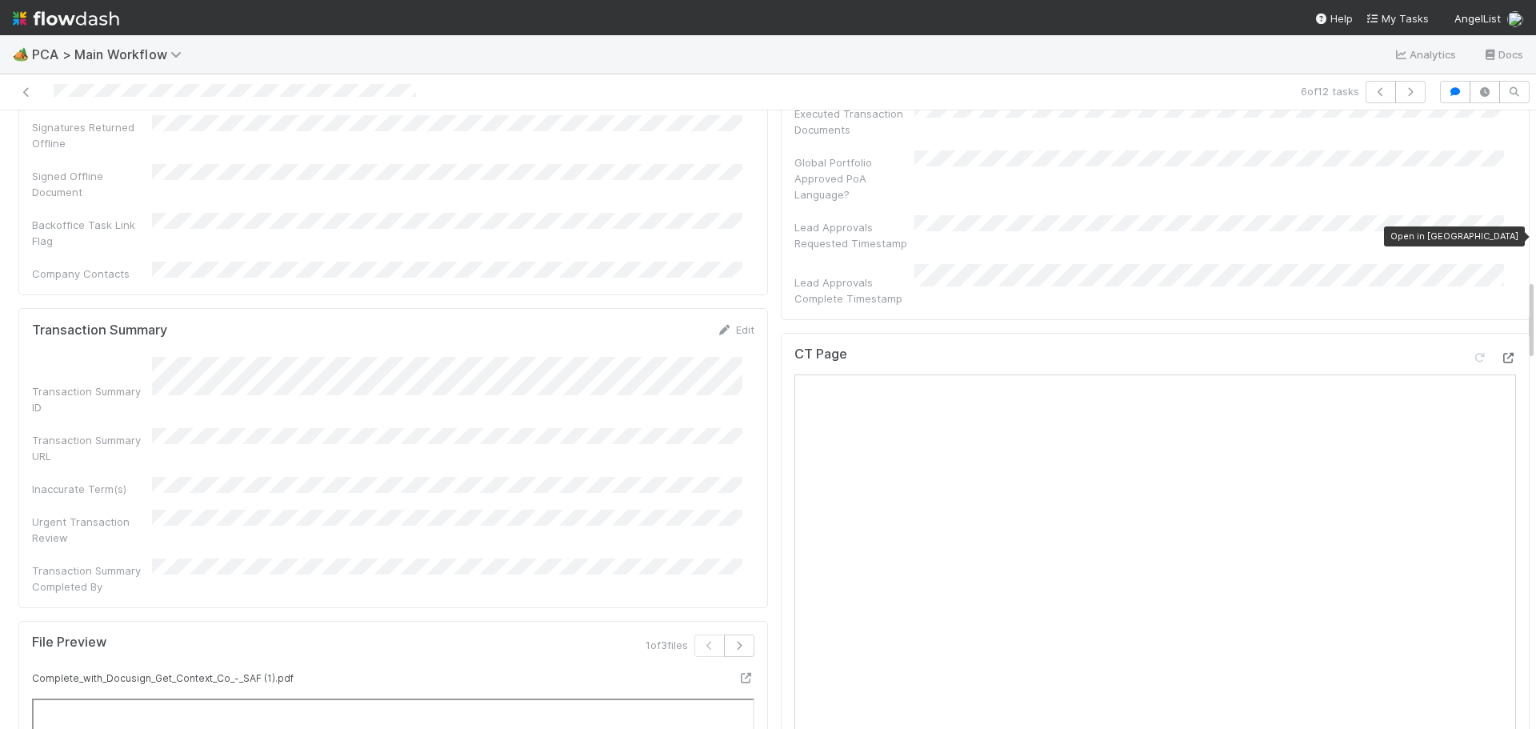
click at [1500, 353] on icon at bounding box center [1508, 358] width 16 height 10
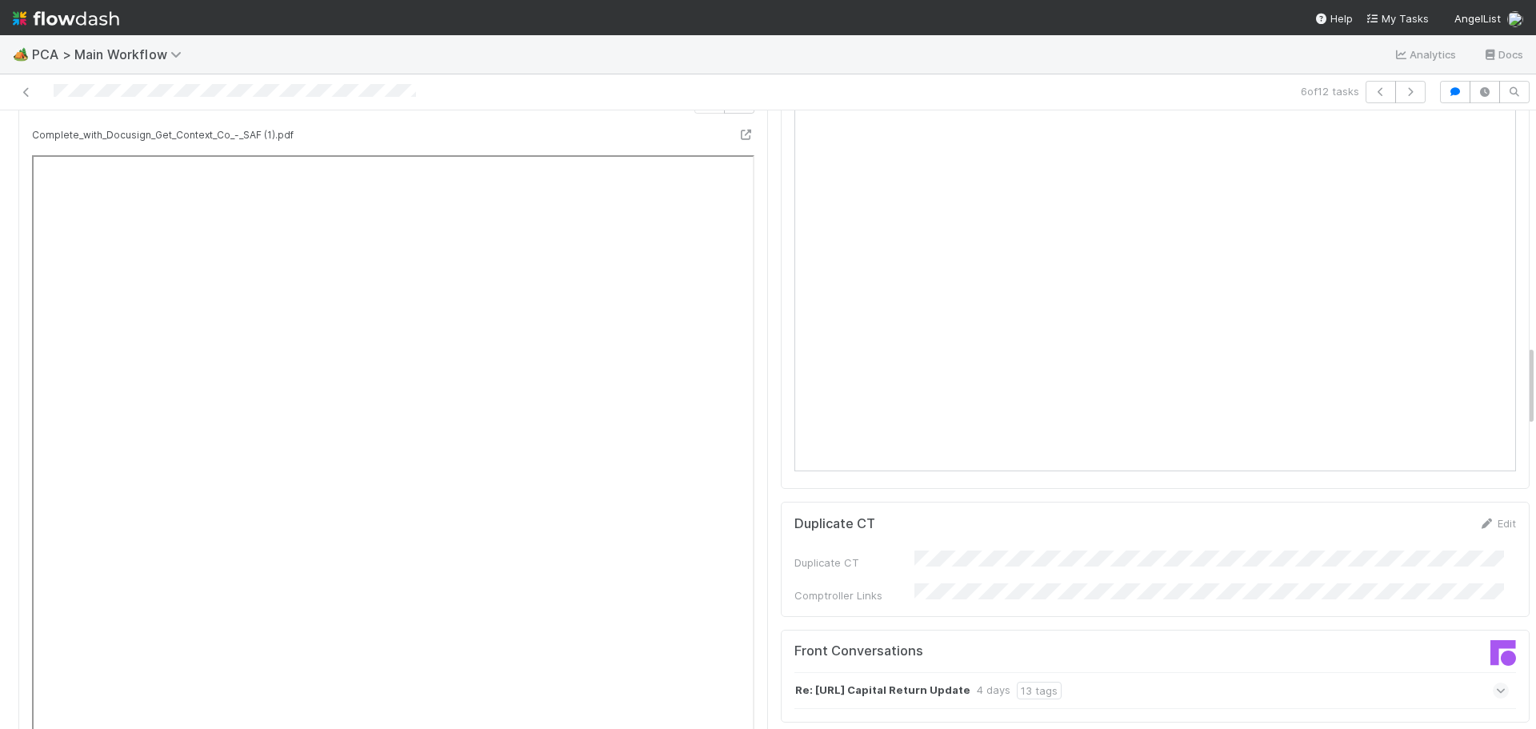
scroll to position [1920, 0]
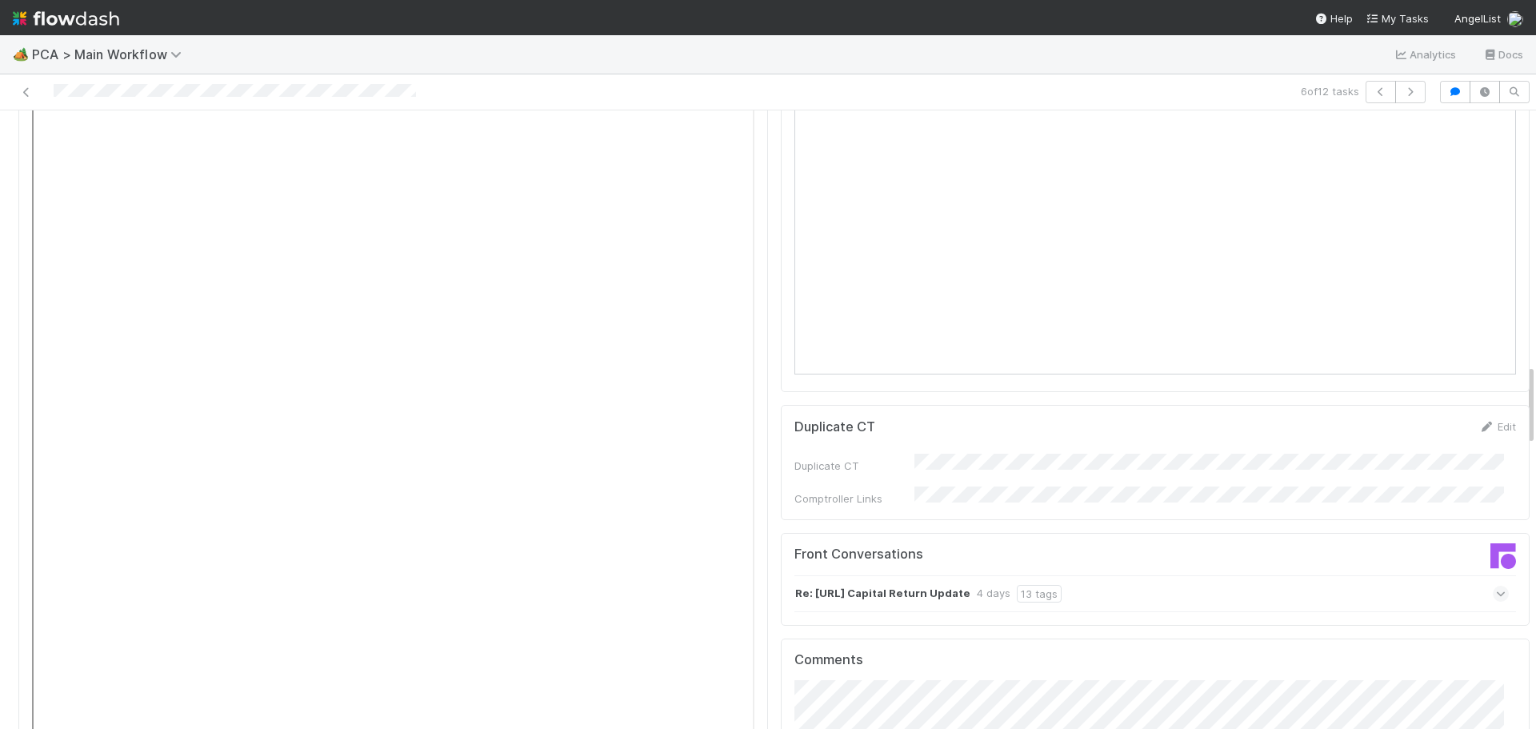
click at [1493, 586] on span at bounding box center [1501, 594] width 16 height 16
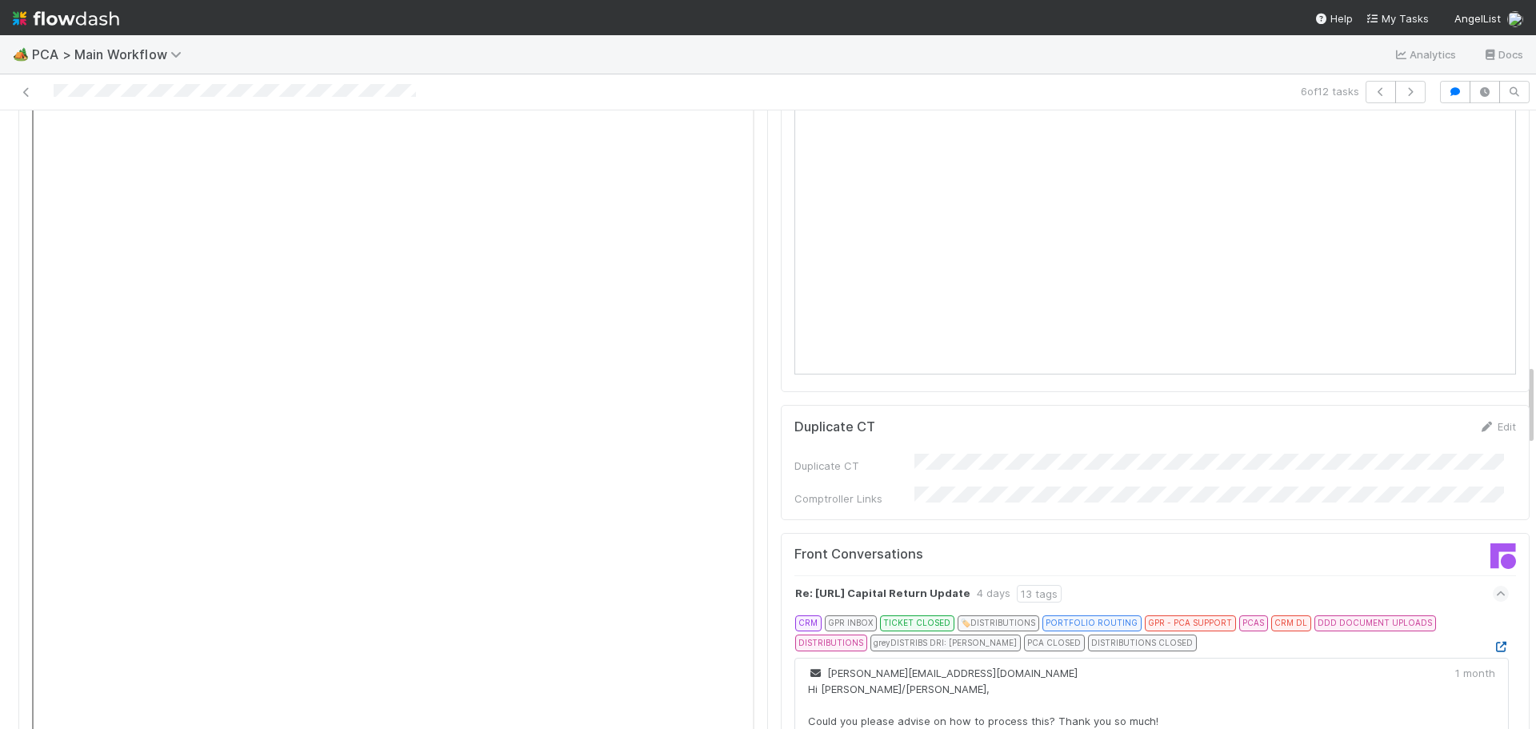
click at [1493, 642] on icon at bounding box center [1501, 647] width 16 height 10
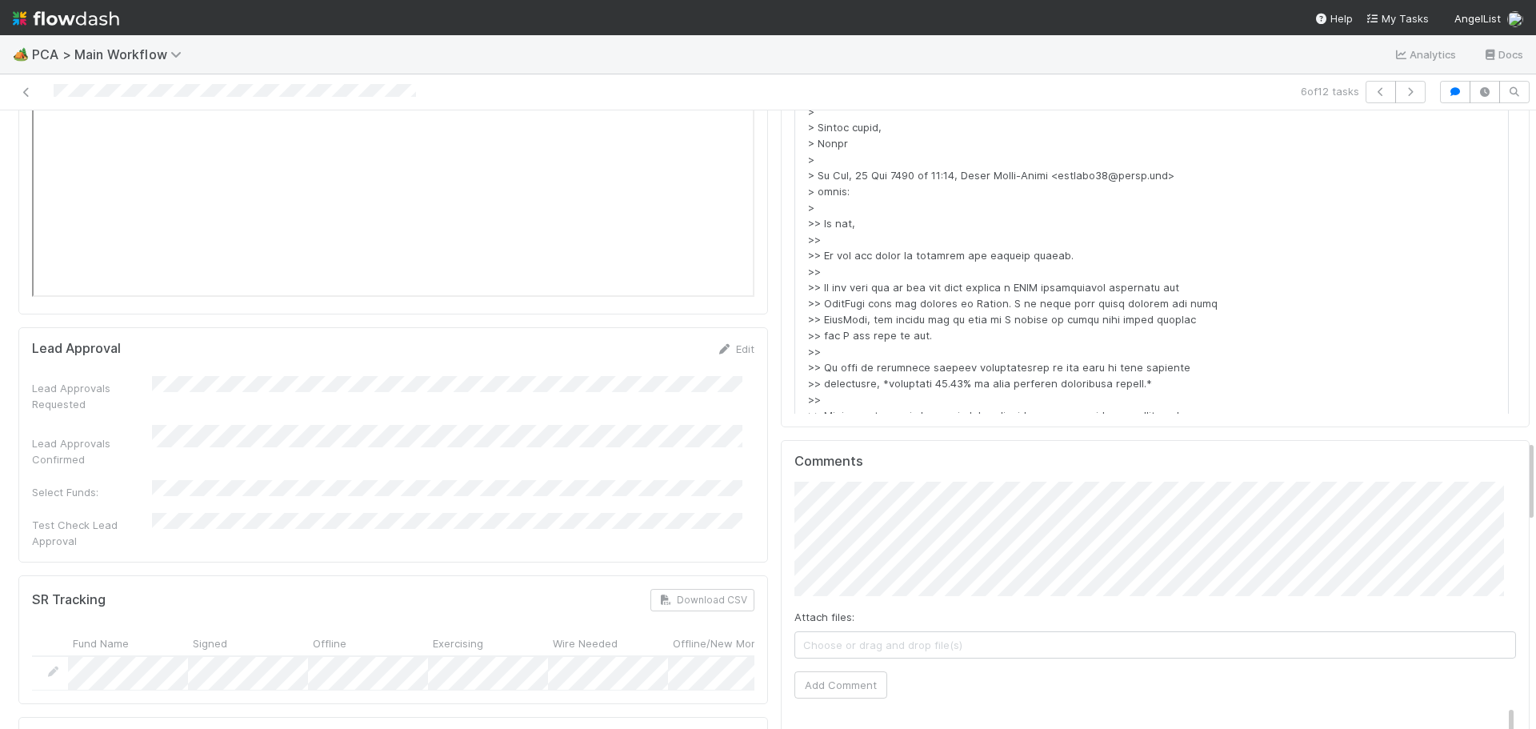
scroll to position [2481, 0]
click at [839, 673] on button "Add Comment" at bounding box center [841, 686] width 93 height 27
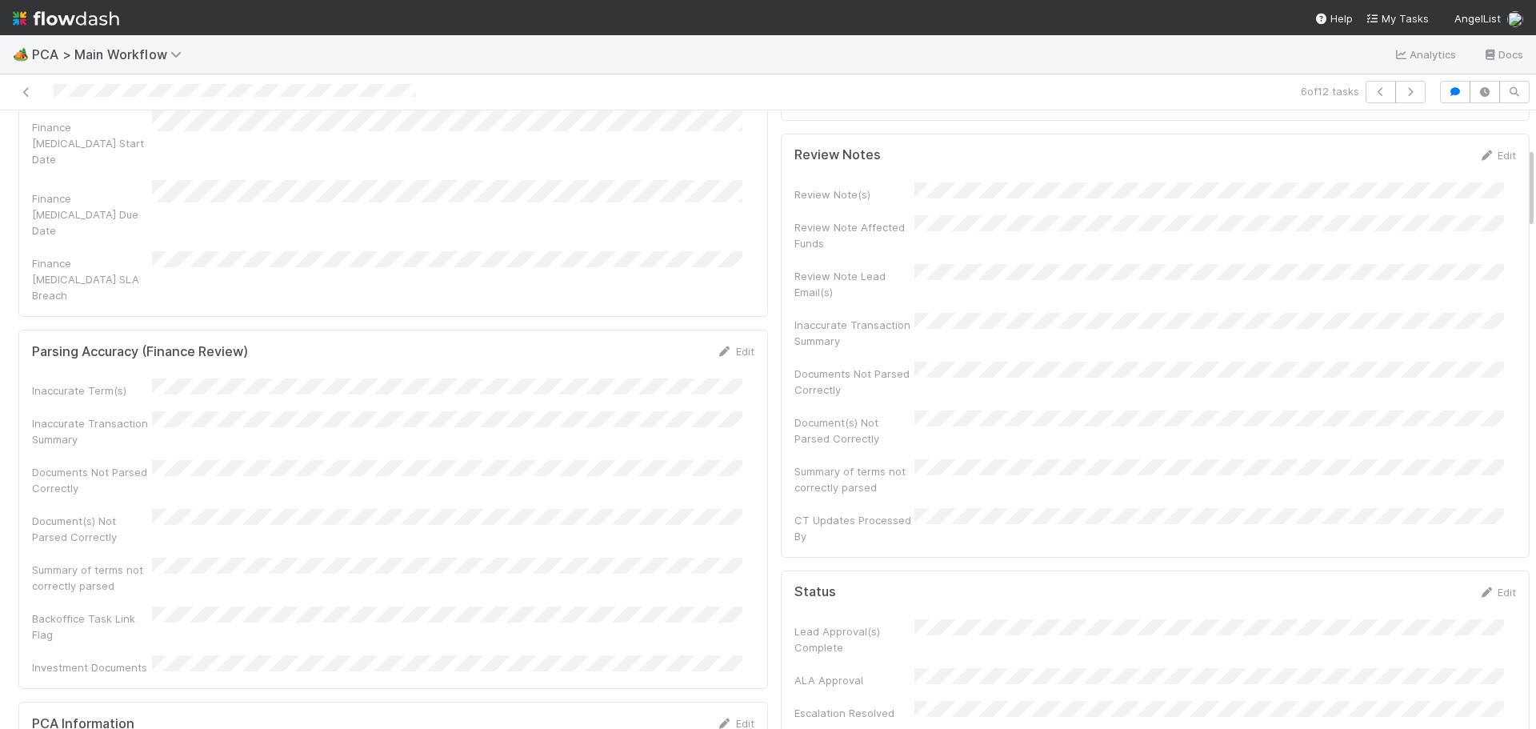
scroll to position [0, 0]
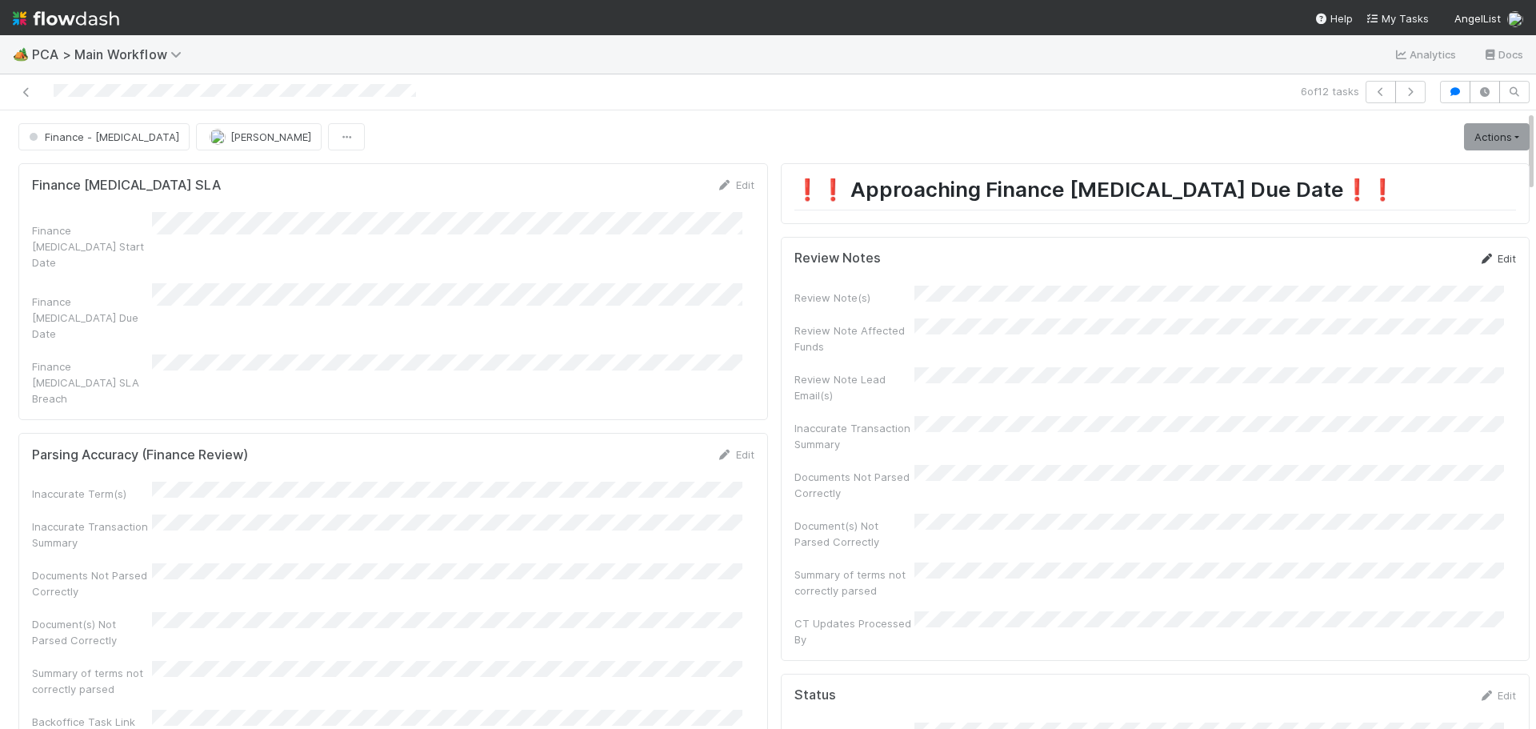
click at [1479, 255] on link "Edit" at bounding box center [1498, 258] width 38 height 13
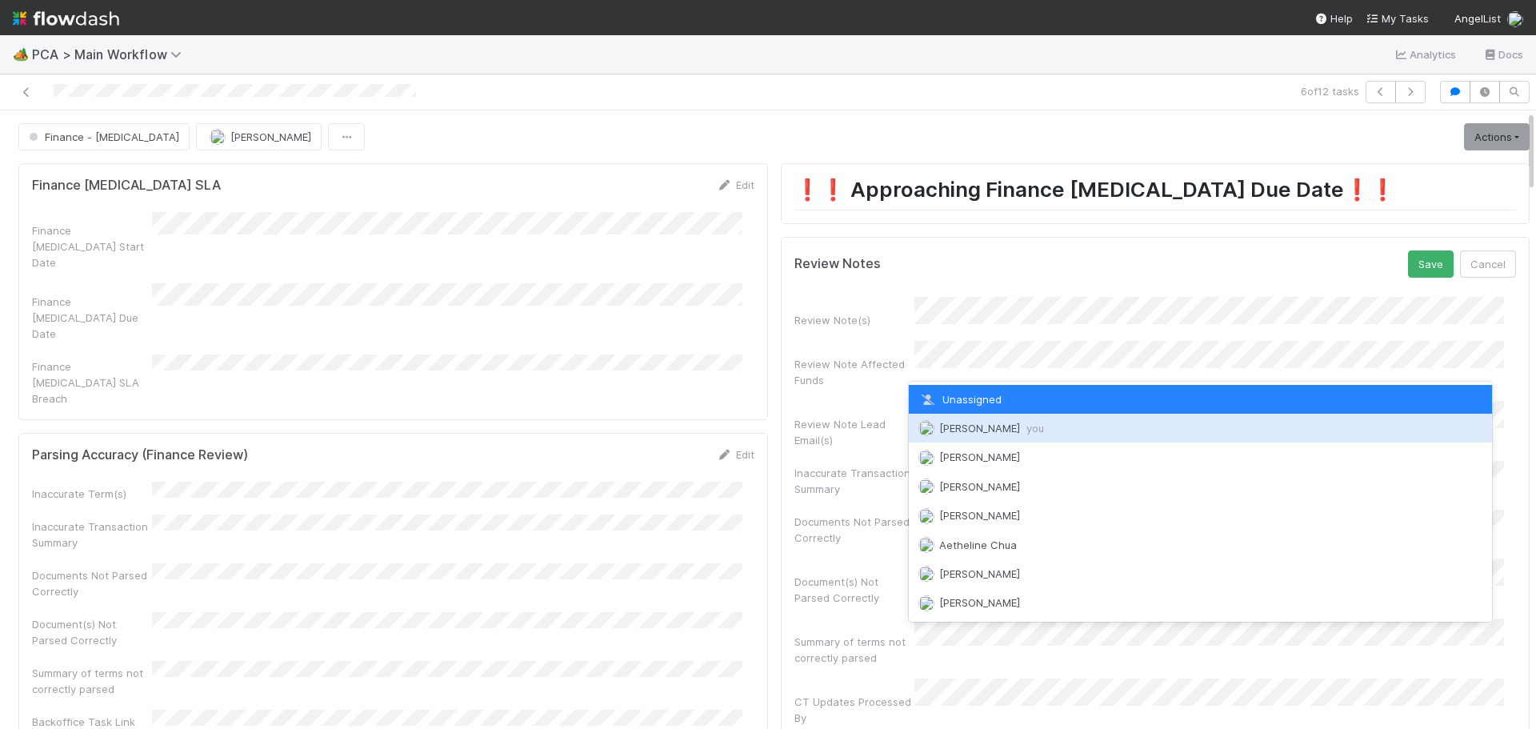
click at [980, 431] on span "[PERSON_NAME] you" at bounding box center [991, 428] width 105 height 13
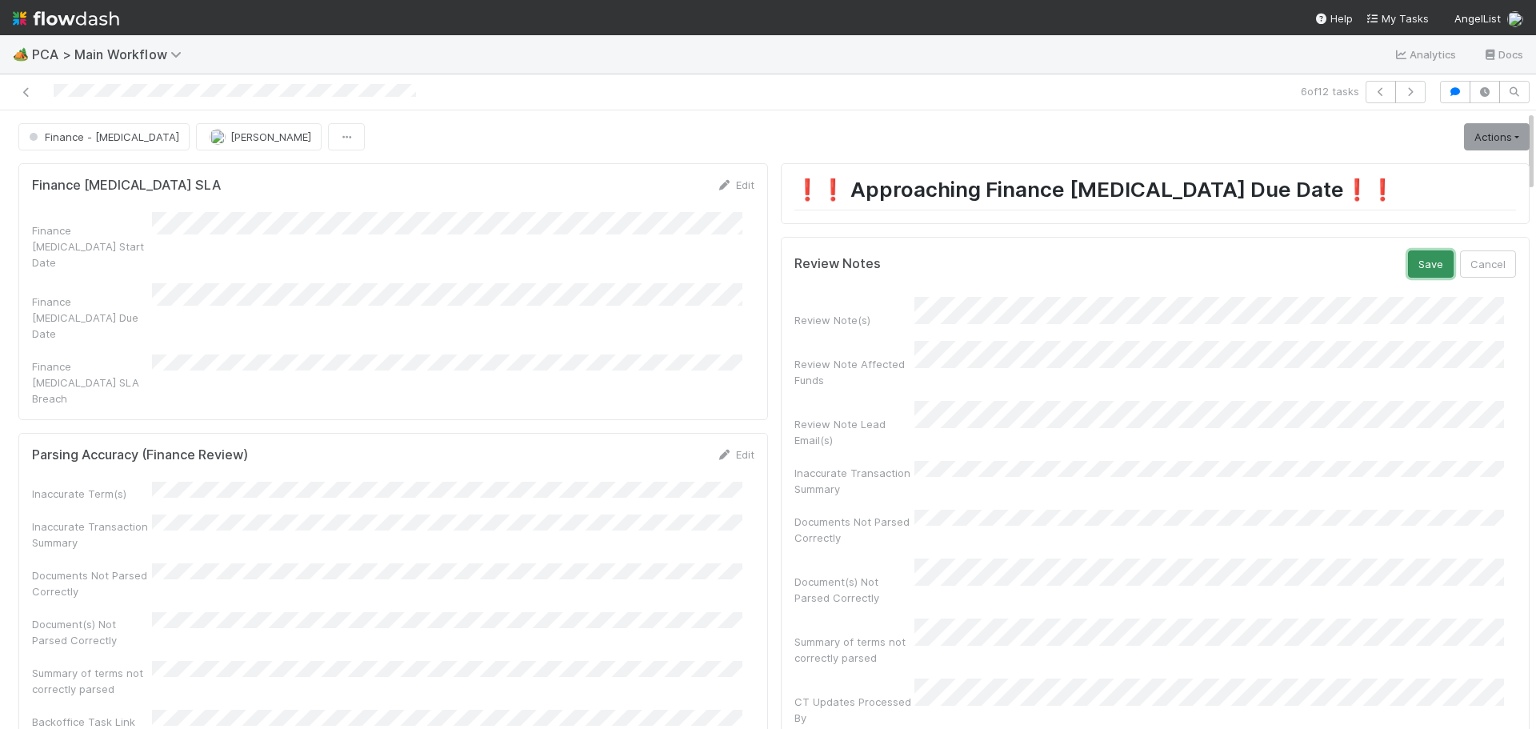
click at [1413, 263] on button "Save" at bounding box center [1431, 263] width 46 height 27
click at [1484, 136] on link "Actions" at bounding box center [1497, 136] width 66 height 27
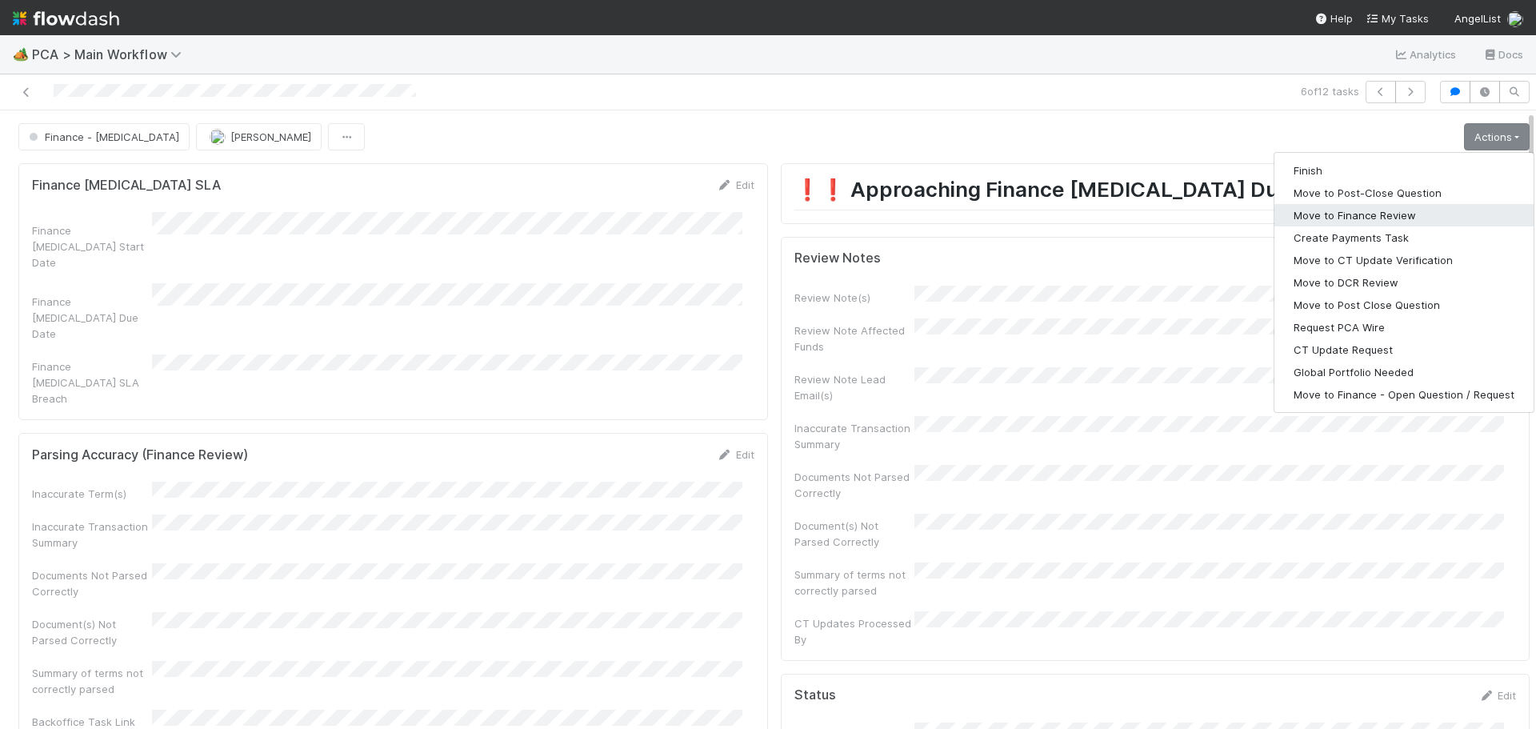
click at [1376, 218] on button "Move to Finance Review" at bounding box center [1404, 215] width 259 height 22
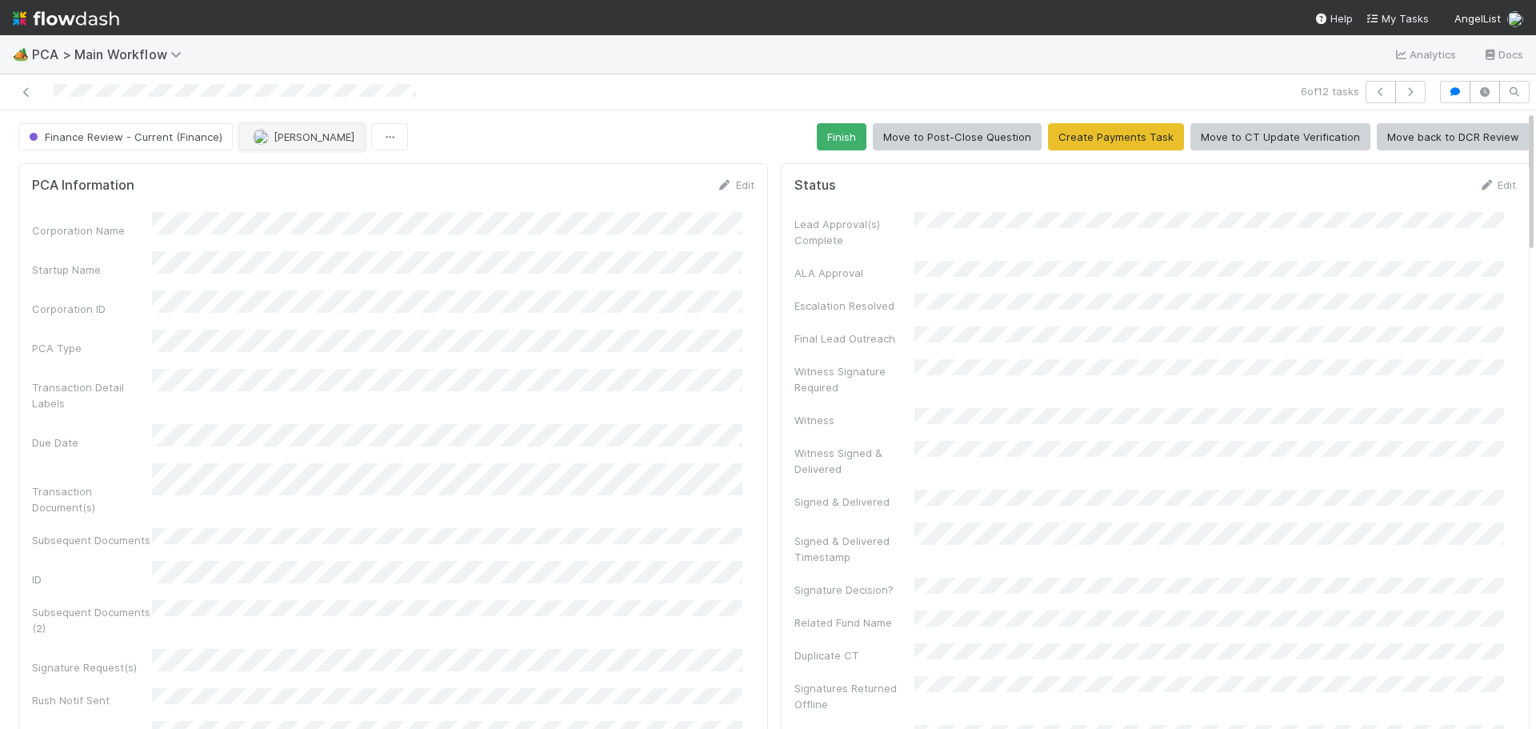
click at [303, 136] on span "[PERSON_NAME]" at bounding box center [314, 136] width 81 height 13
